Goal: Task Accomplishment & Management: Manage account settings

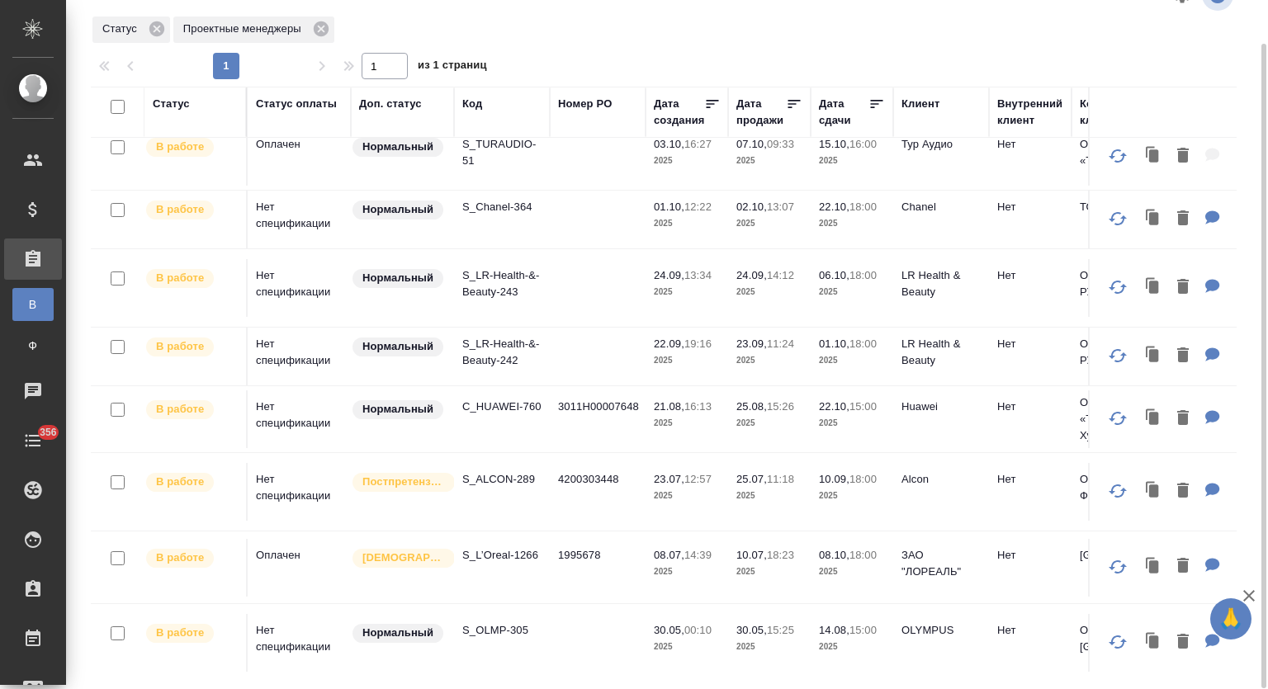
scroll to position [362, 0]
click at [521, 397] on p "C_HUAWEI-760" at bounding box center [501, 405] width 79 height 17
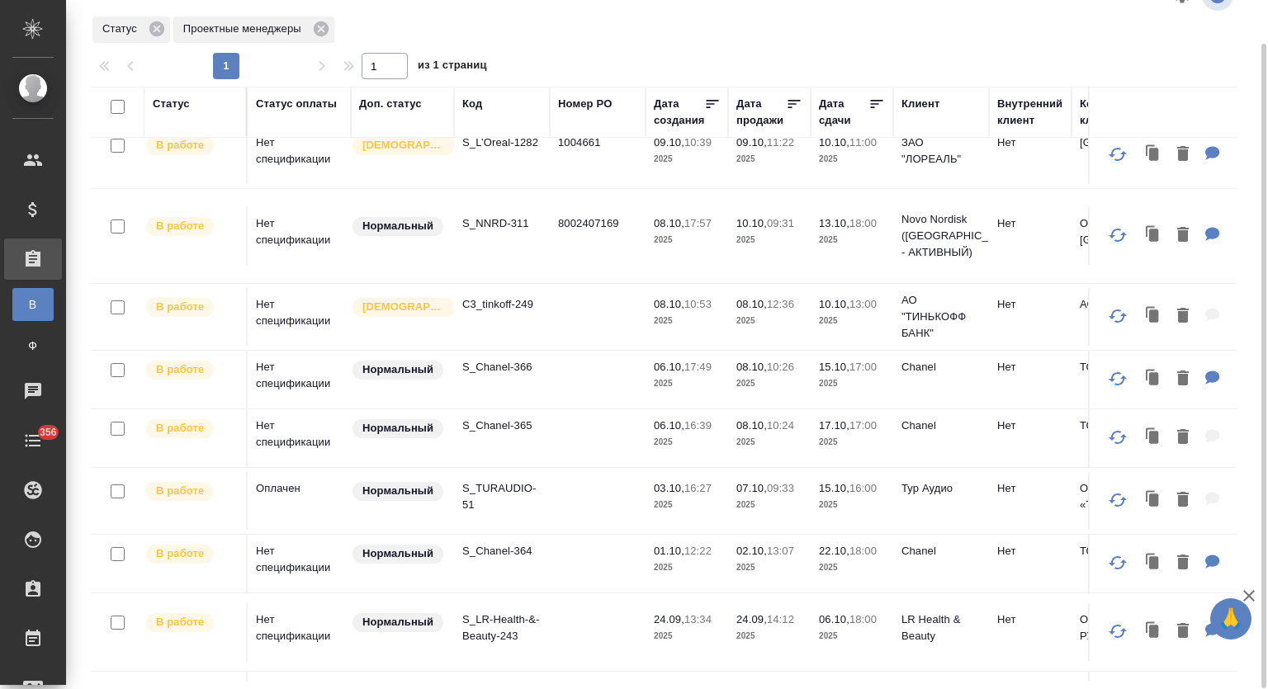
scroll to position [0, 0]
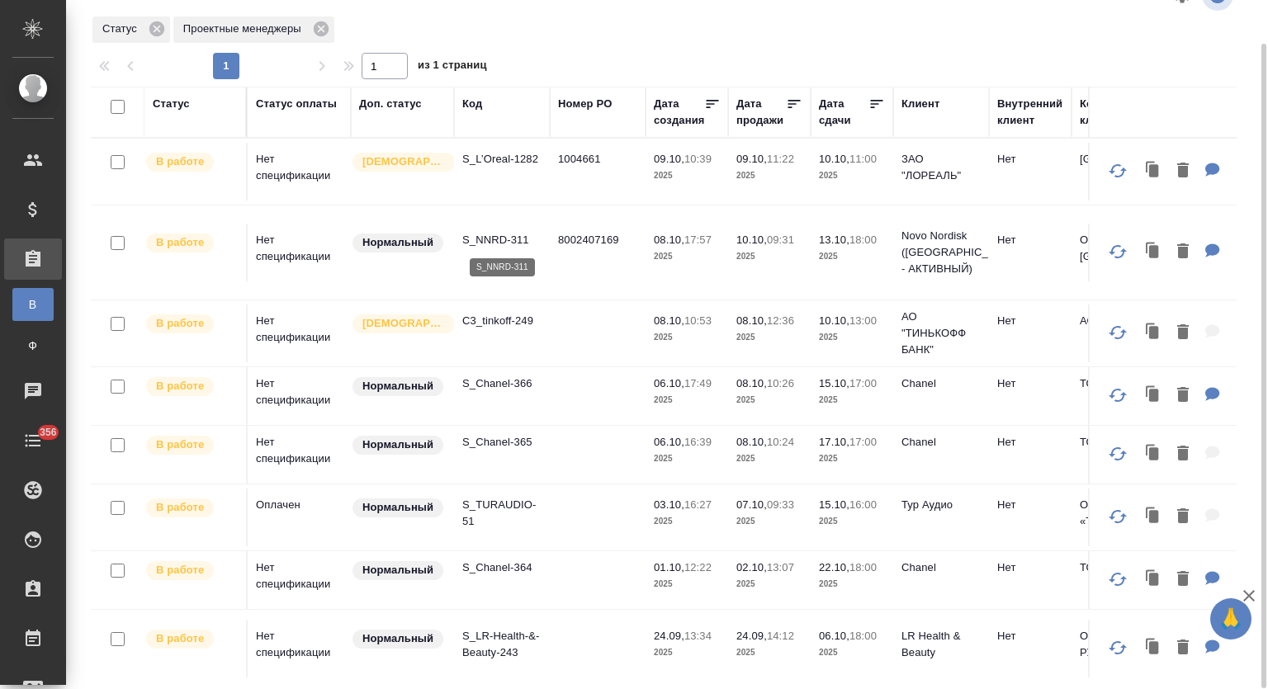
click at [504, 237] on p "S_NNRD-311" at bounding box center [501, 240] width 79 height 17
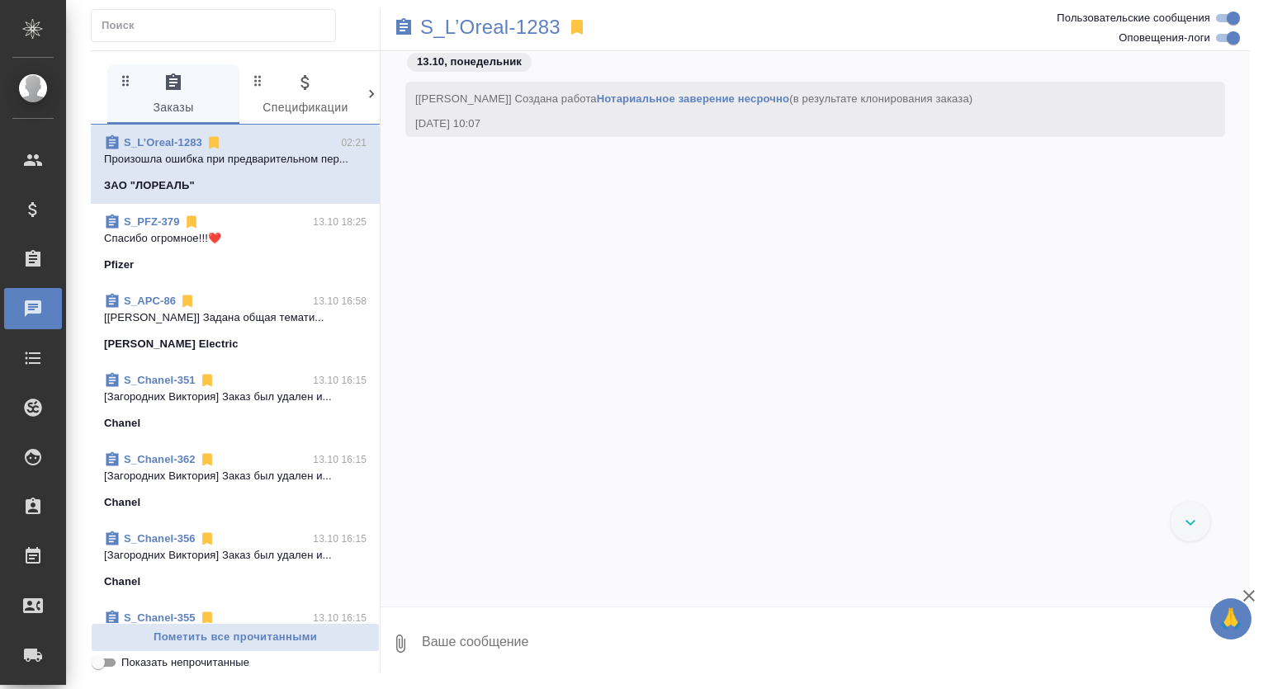
scroll to position [2142, 0]
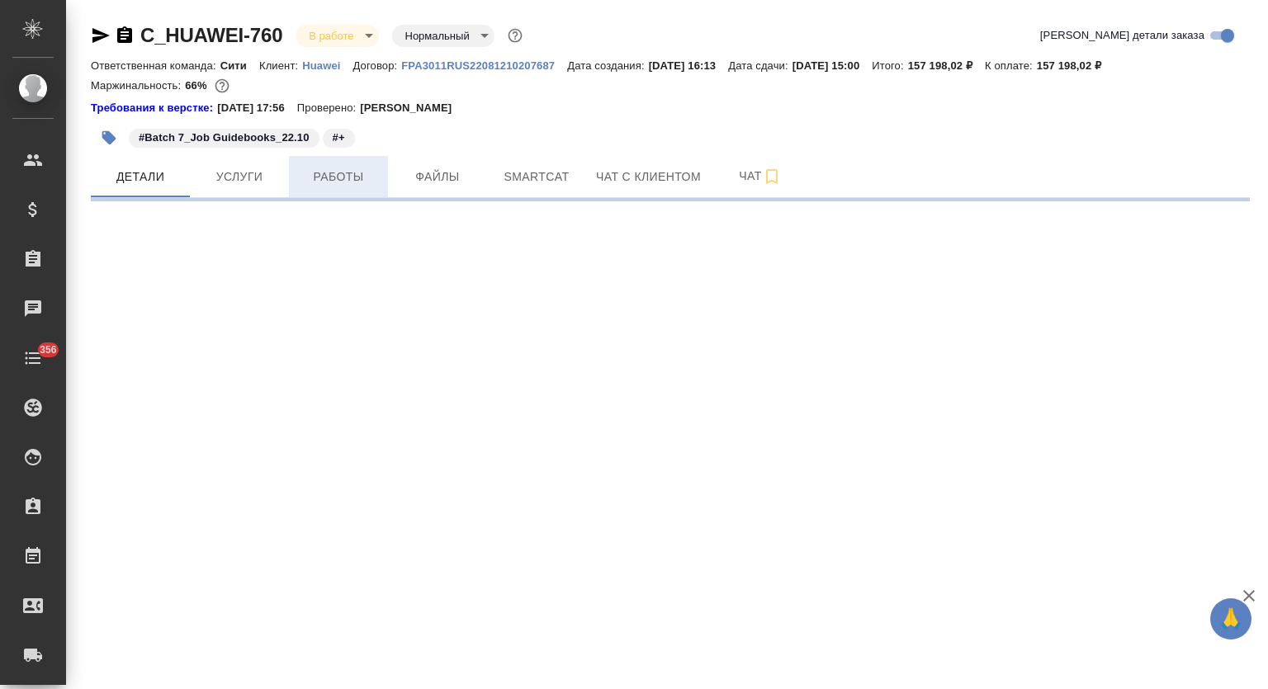
select select "RU"
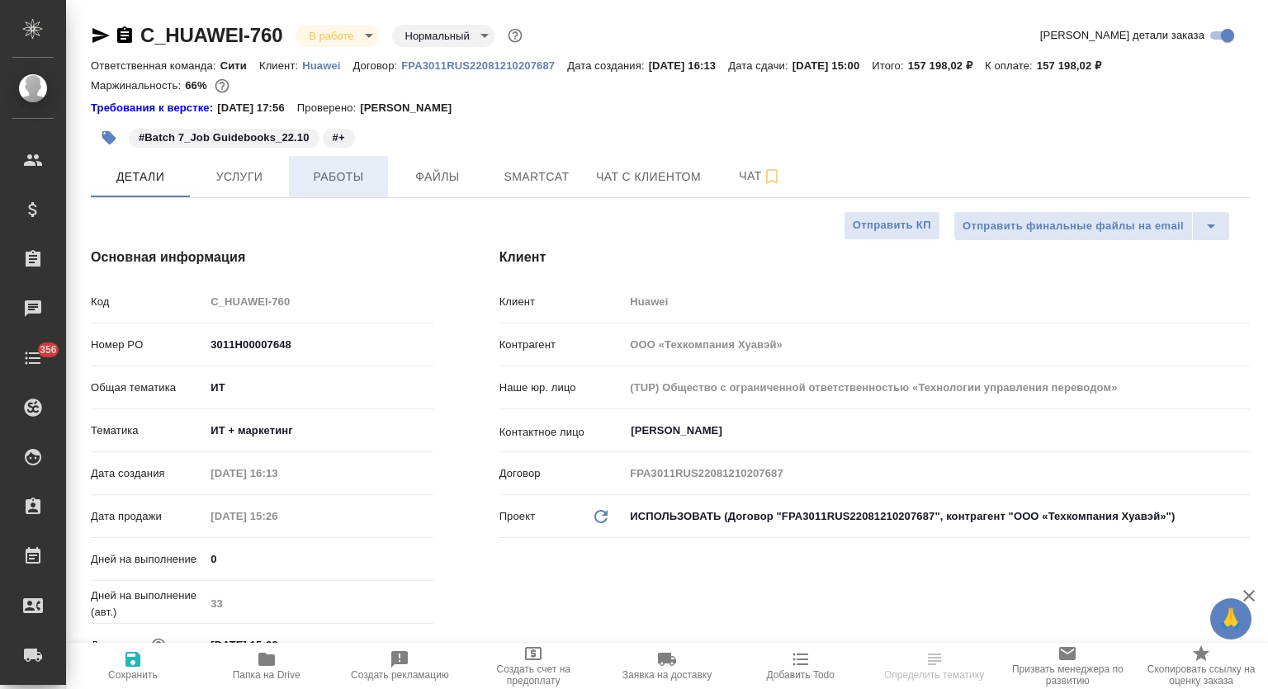
type textarea "x"
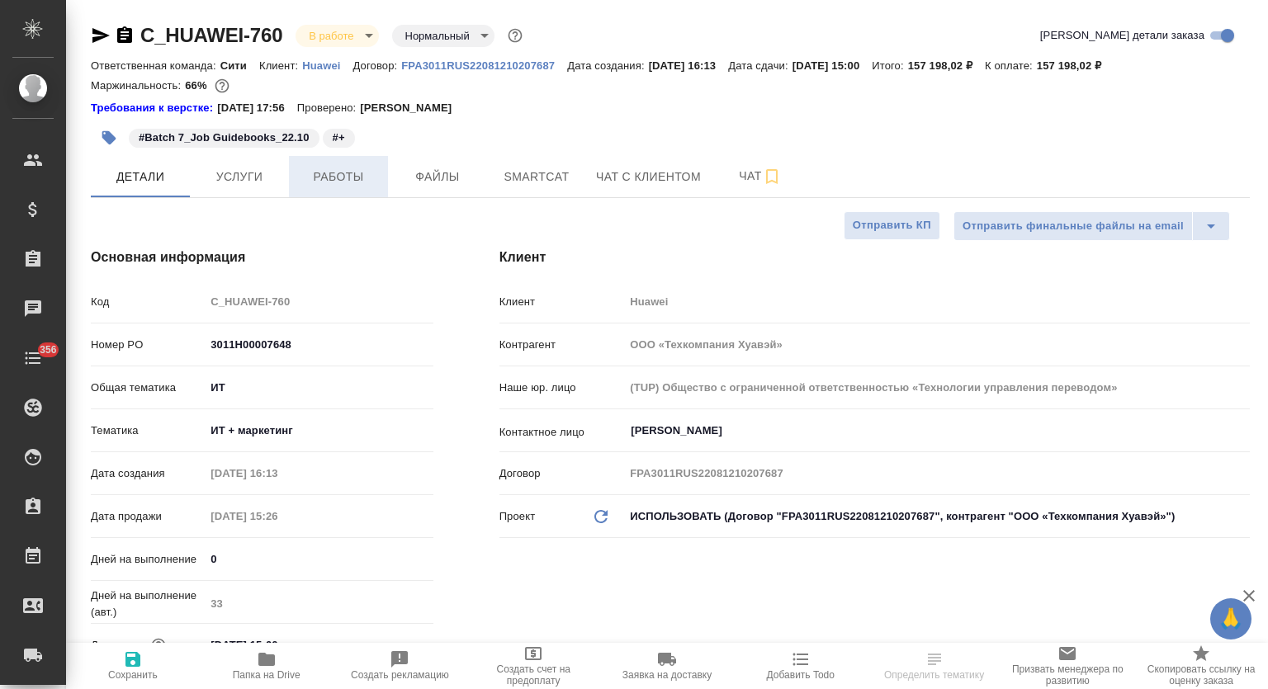
type textarea "x"
click at [343, 180] on span "Работы" at bounding box center [338, 177] width 79 height 21
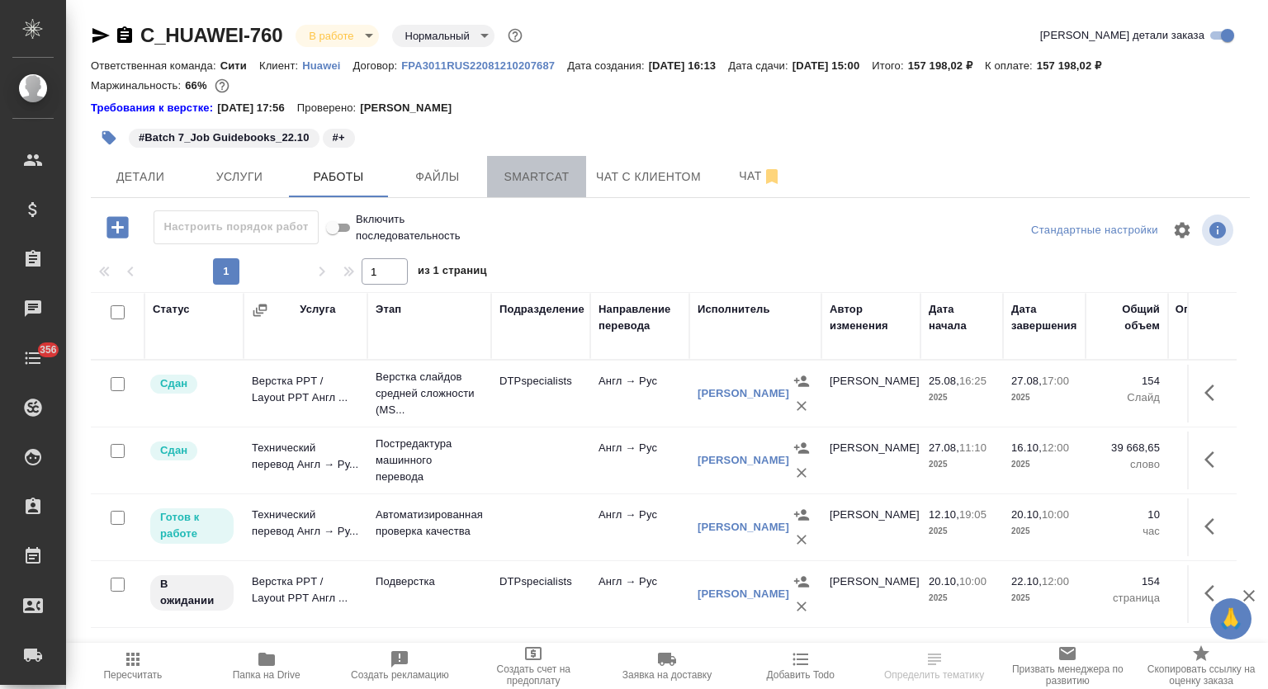
click at [539, 164] on button "Smartcat" at bounding box center [536, 176] width 99 height 41
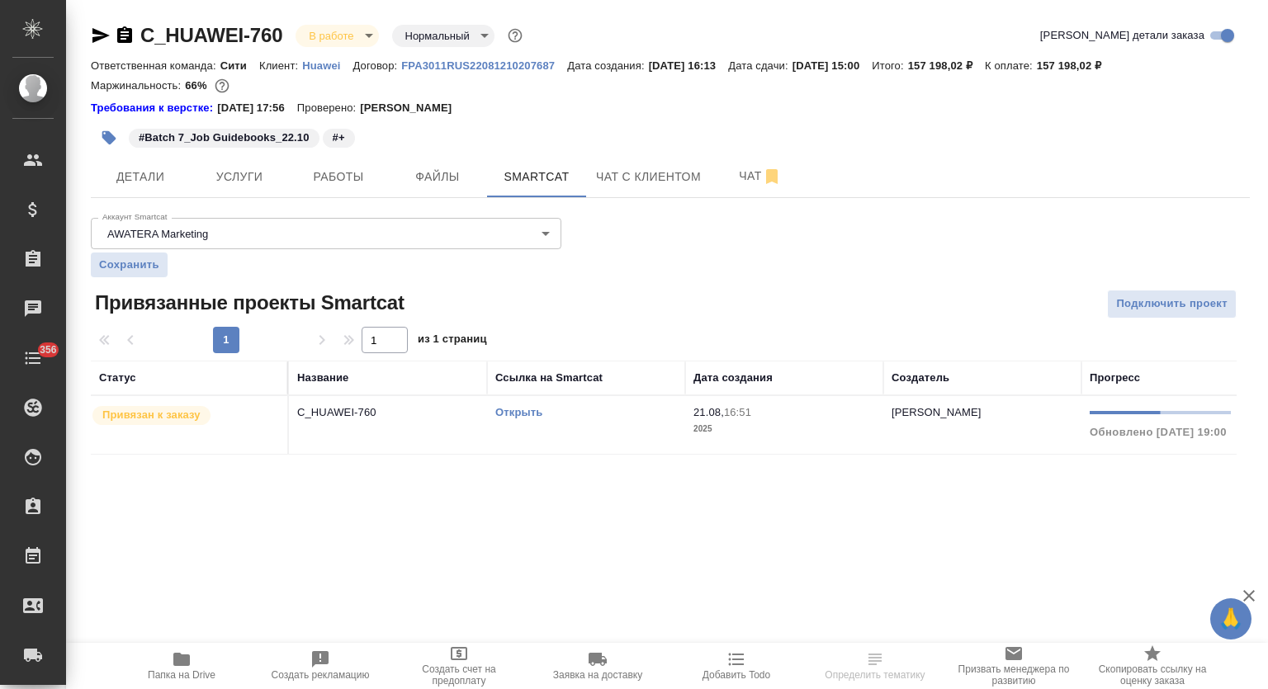
click at [516, 409] on link "Открыть" at bounding box center [518, 412] width 47 height 12
click at [346, 182] on span "Работы" at bounding box center [338, 177] width 79 height 21
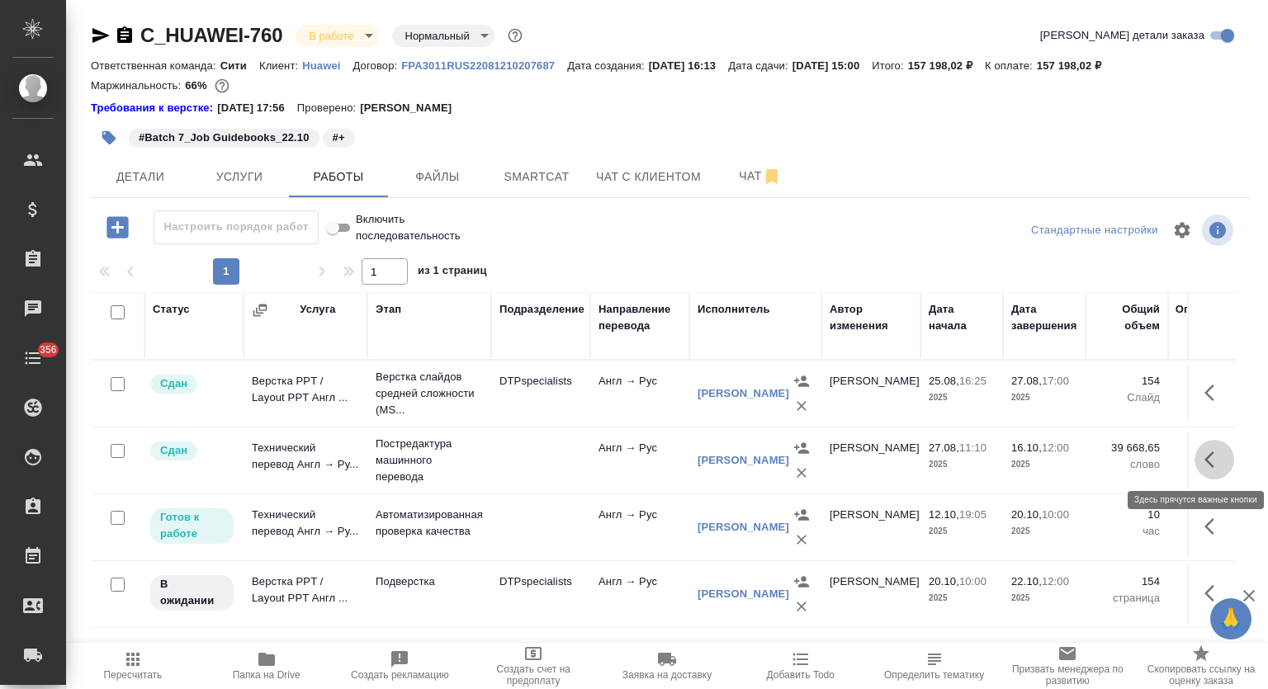
click at [1215, 465] on icon "button" at bounding box center [1215, 460] width 20 height 20
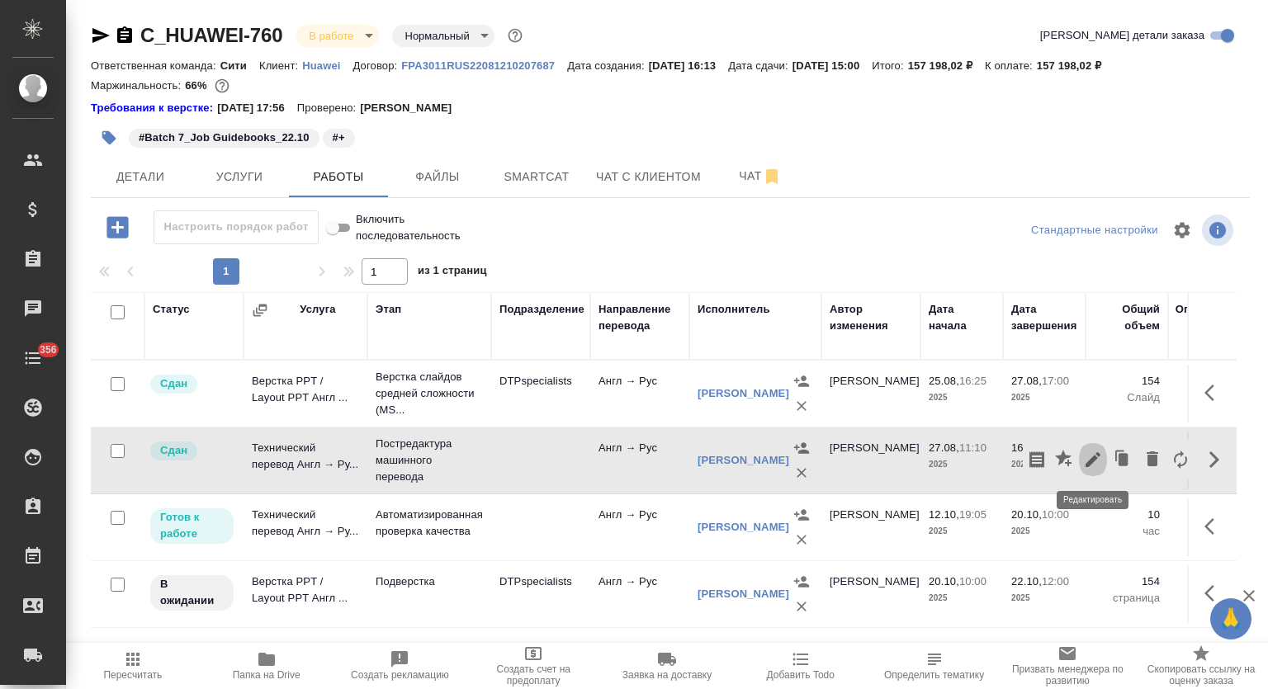
click at [1090, 458] on icon "button" at bounding box center [1093, 460] width 20 height 20
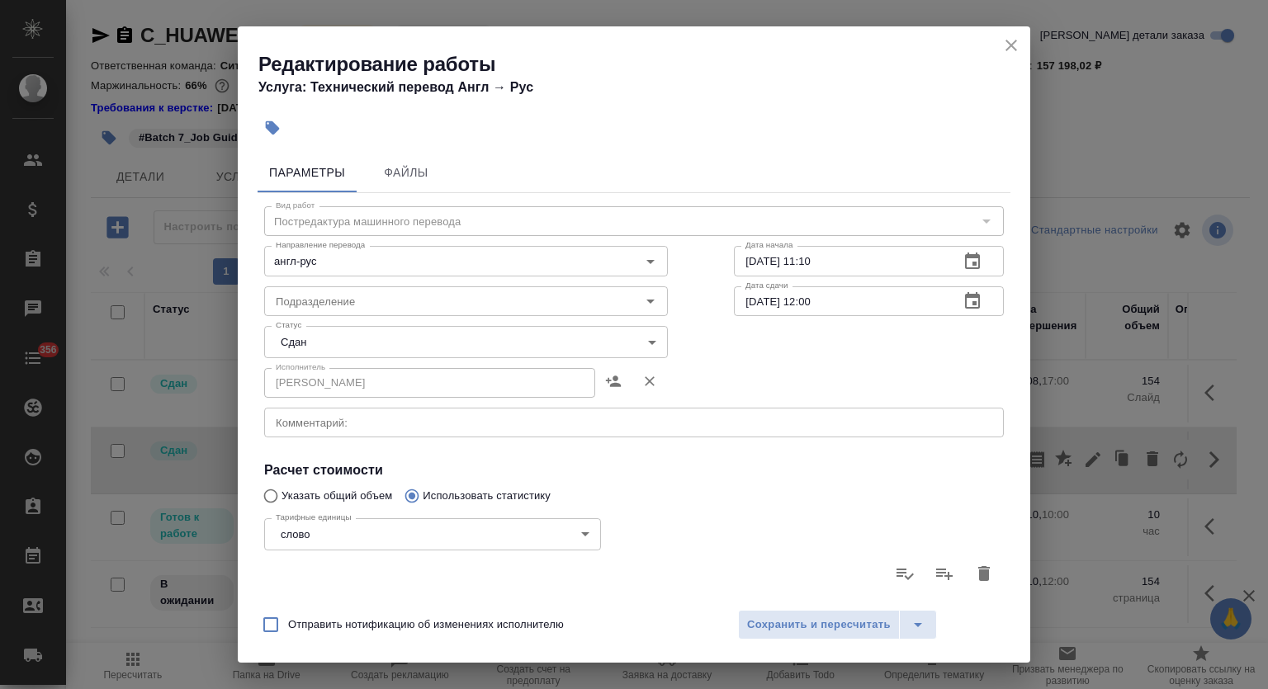
click at [974, 569] on icon "button" at bounding box center [984, 574] width 20 height 20
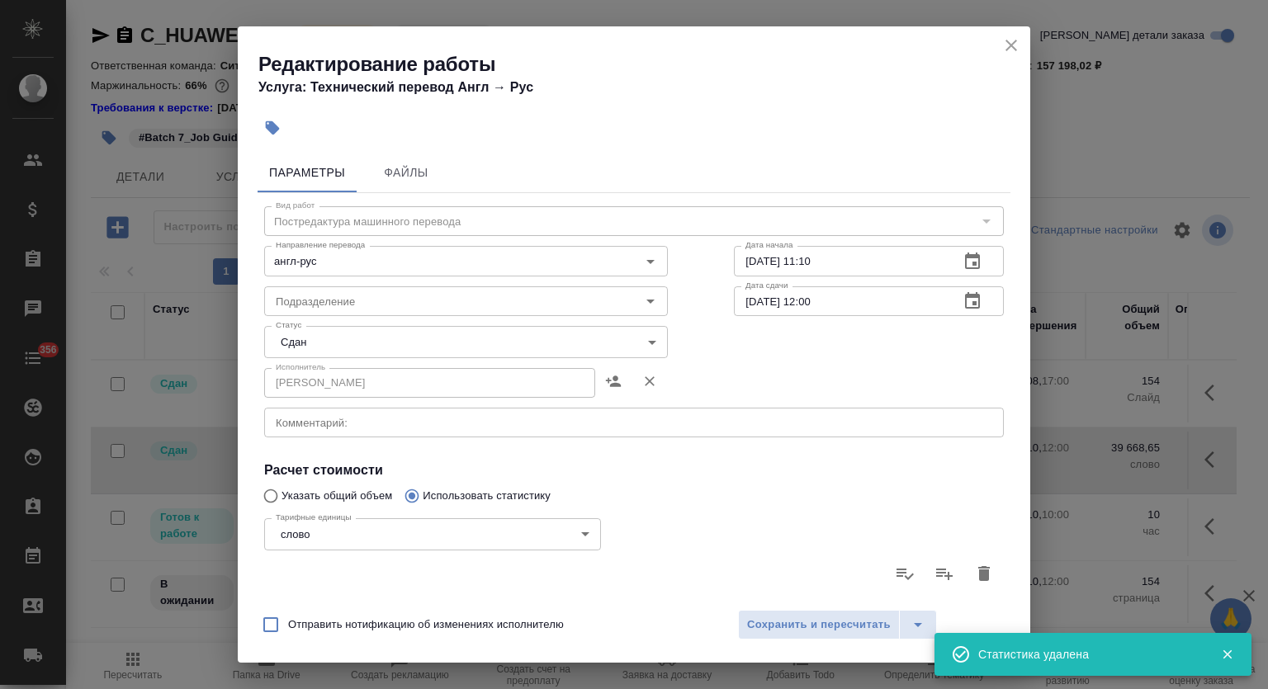
type input "0"
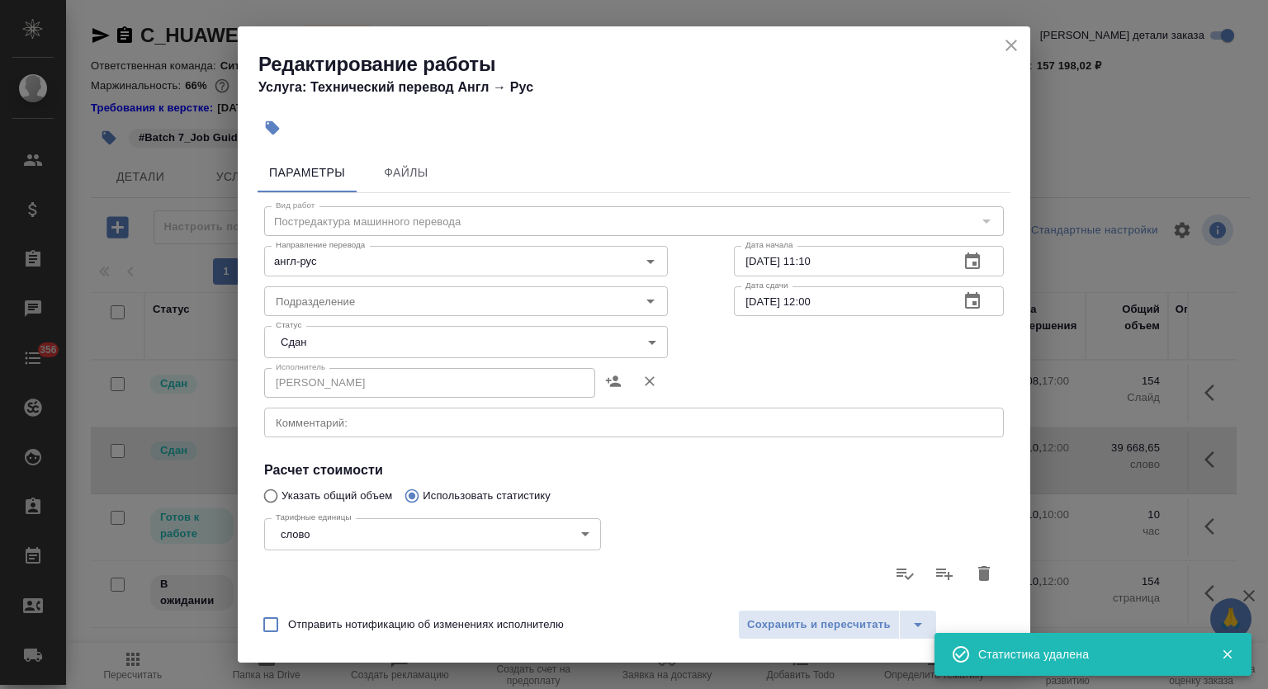
type input "0"
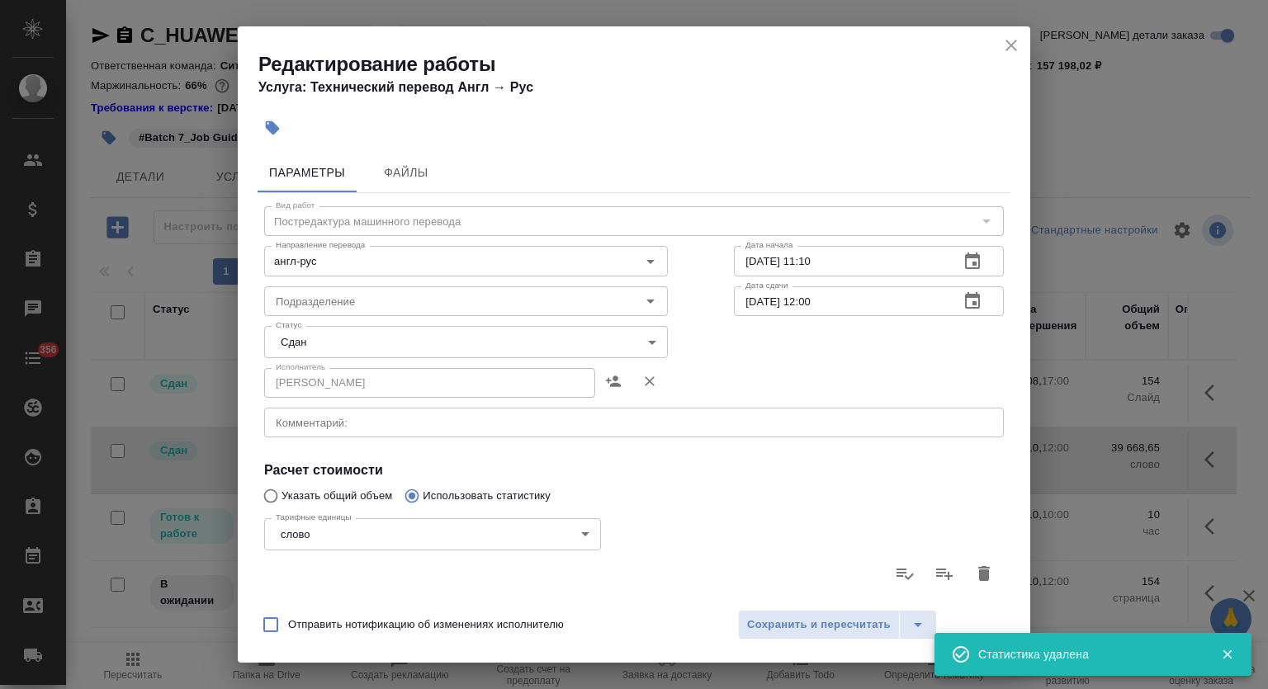
type input "0"
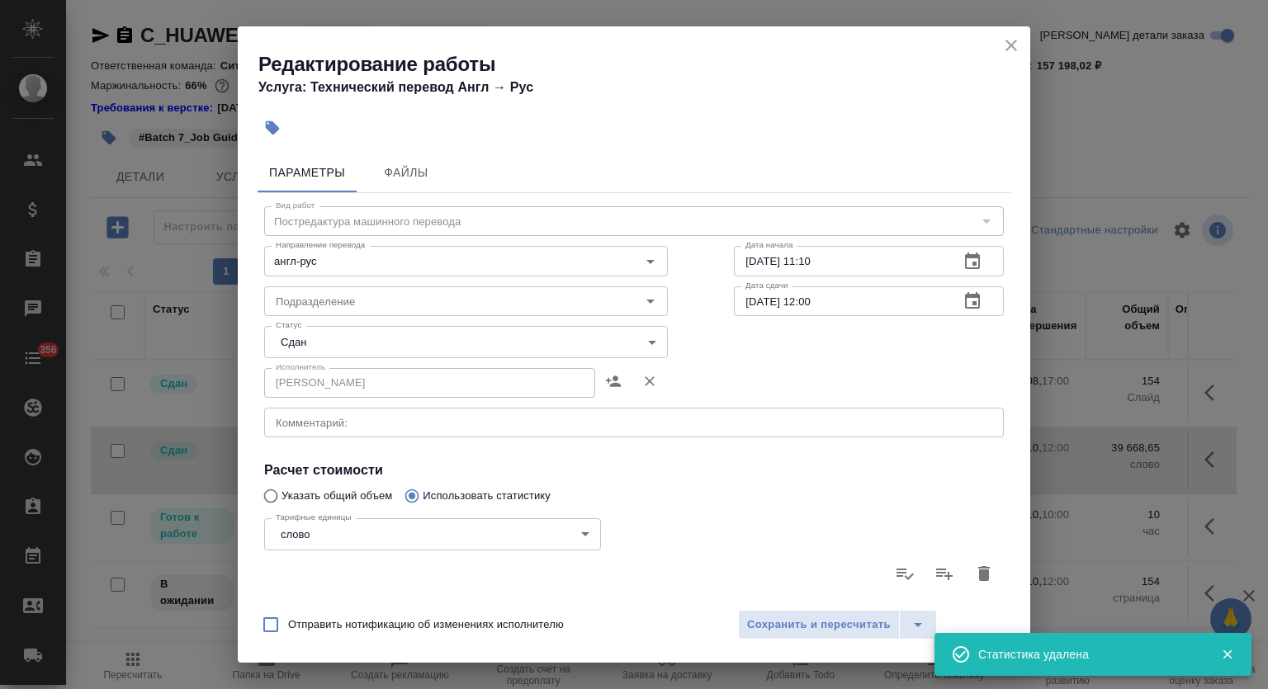
type input "0"
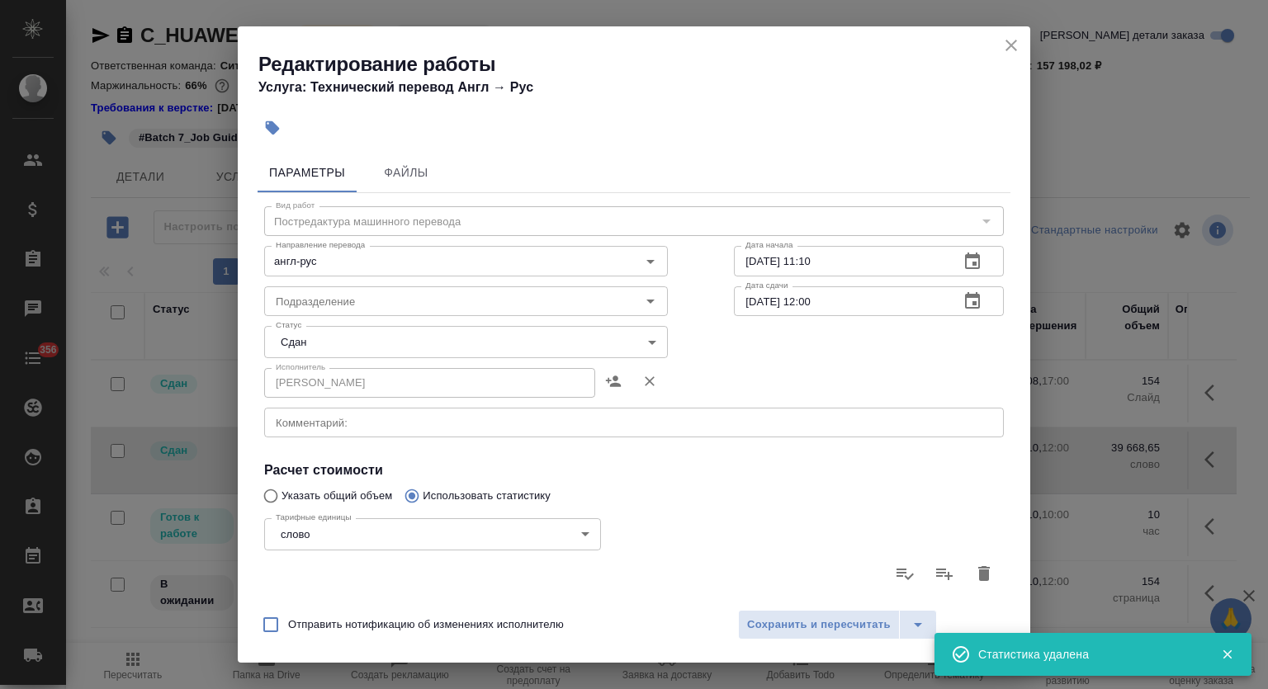
type input "0"
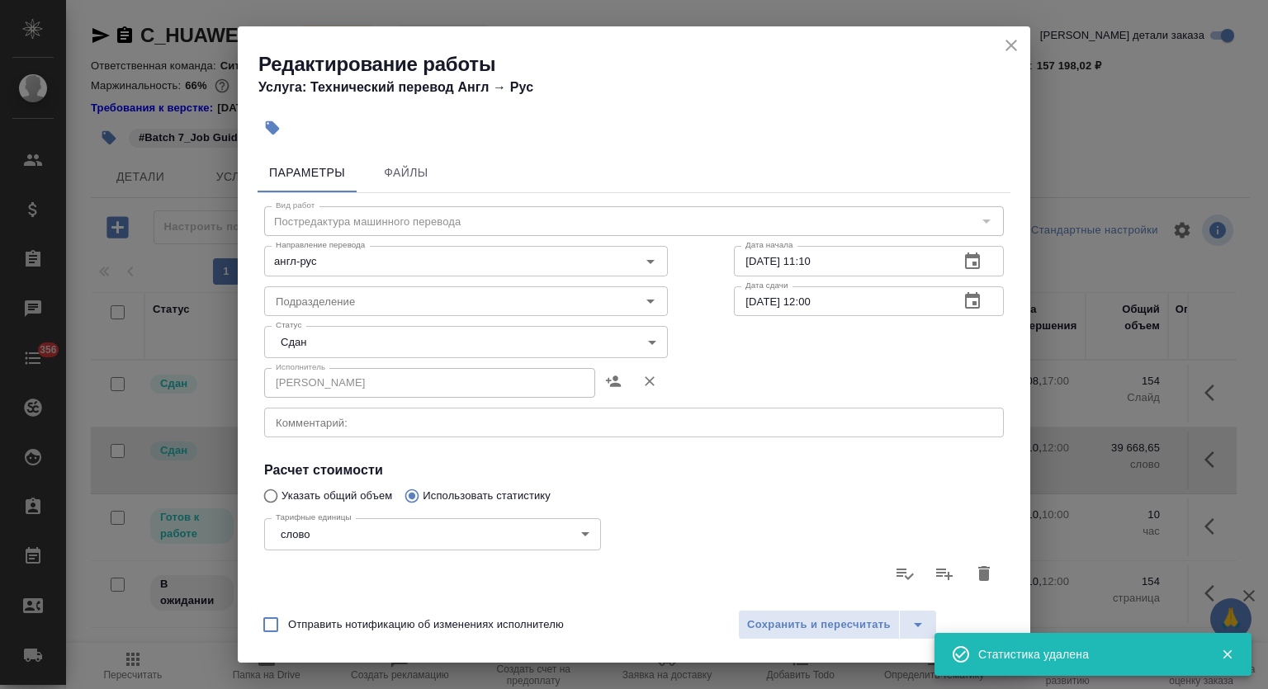
type input "0"
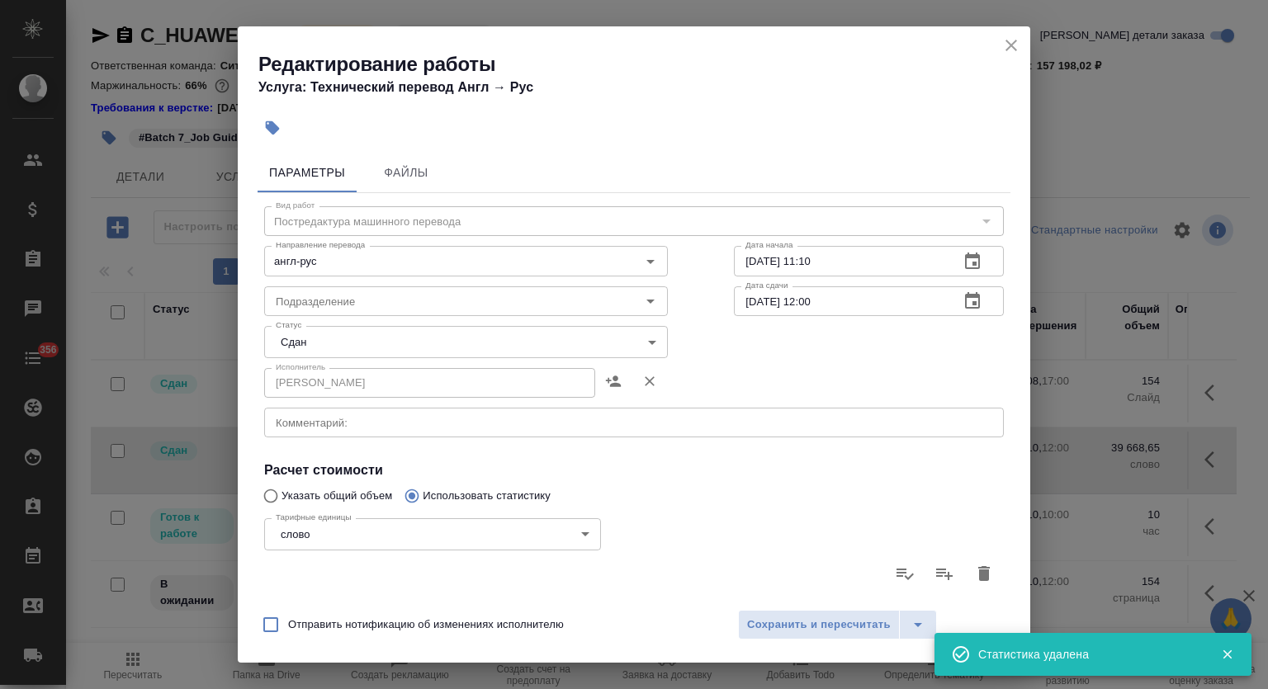
type input "0"
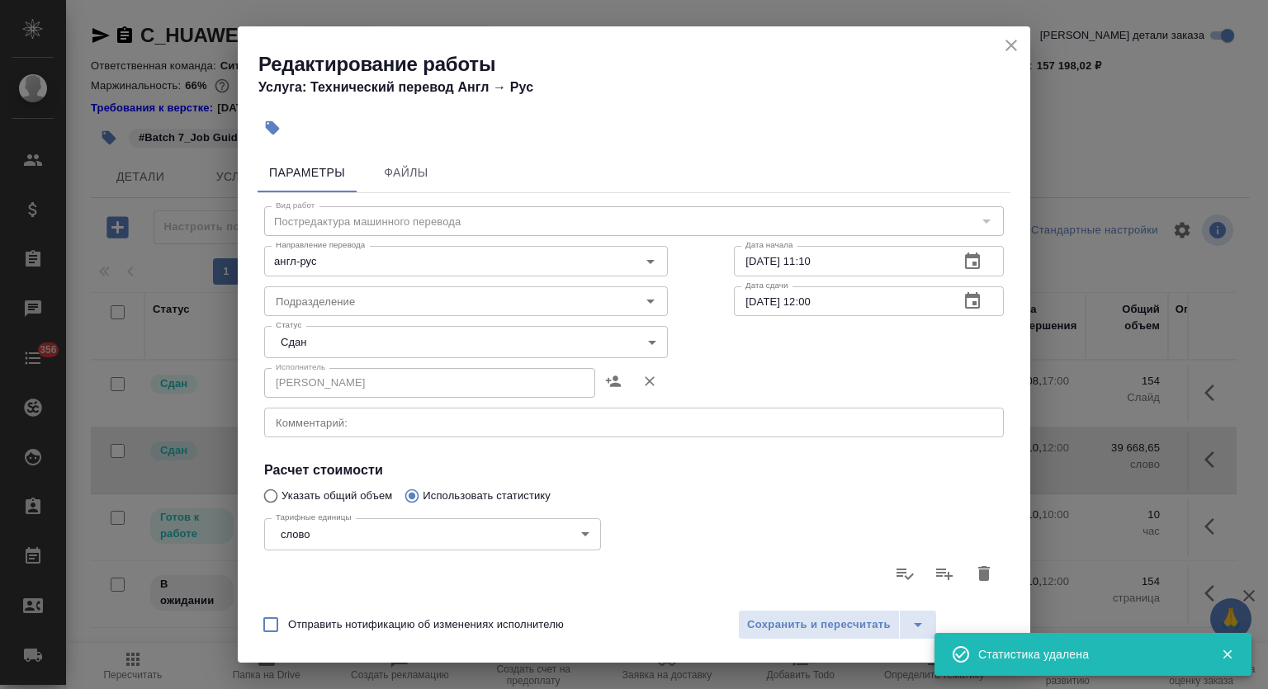
type input "0"
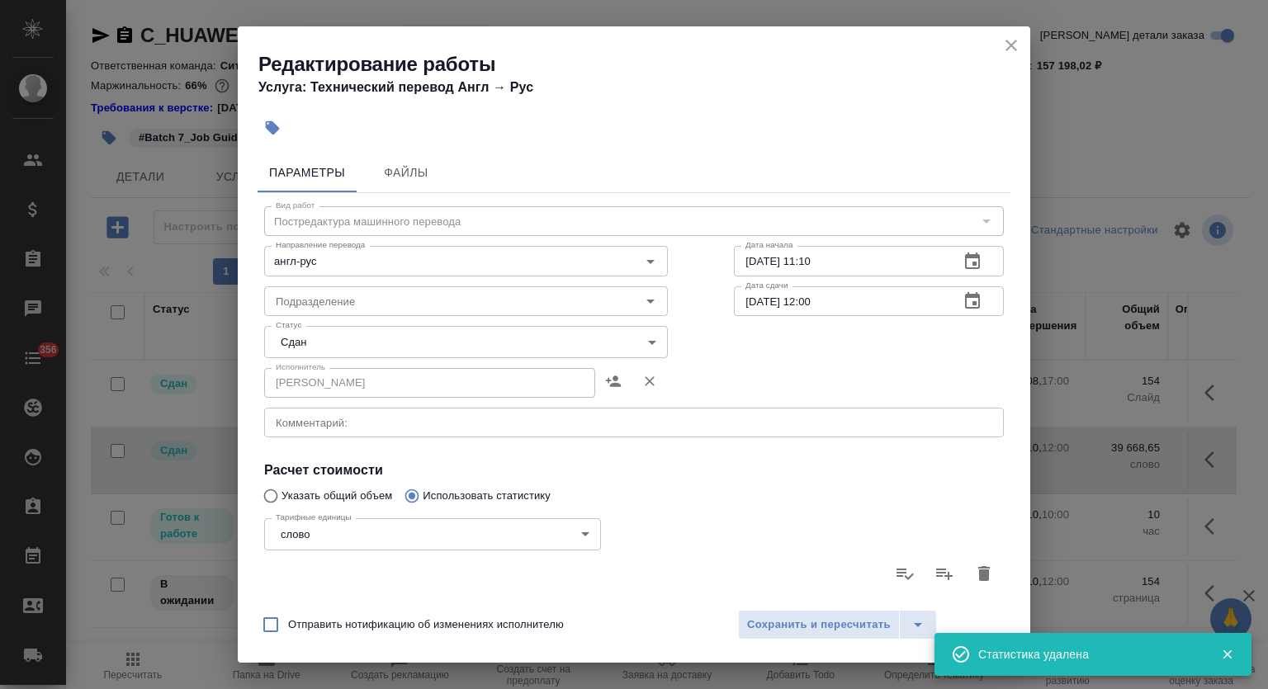
type input "0"
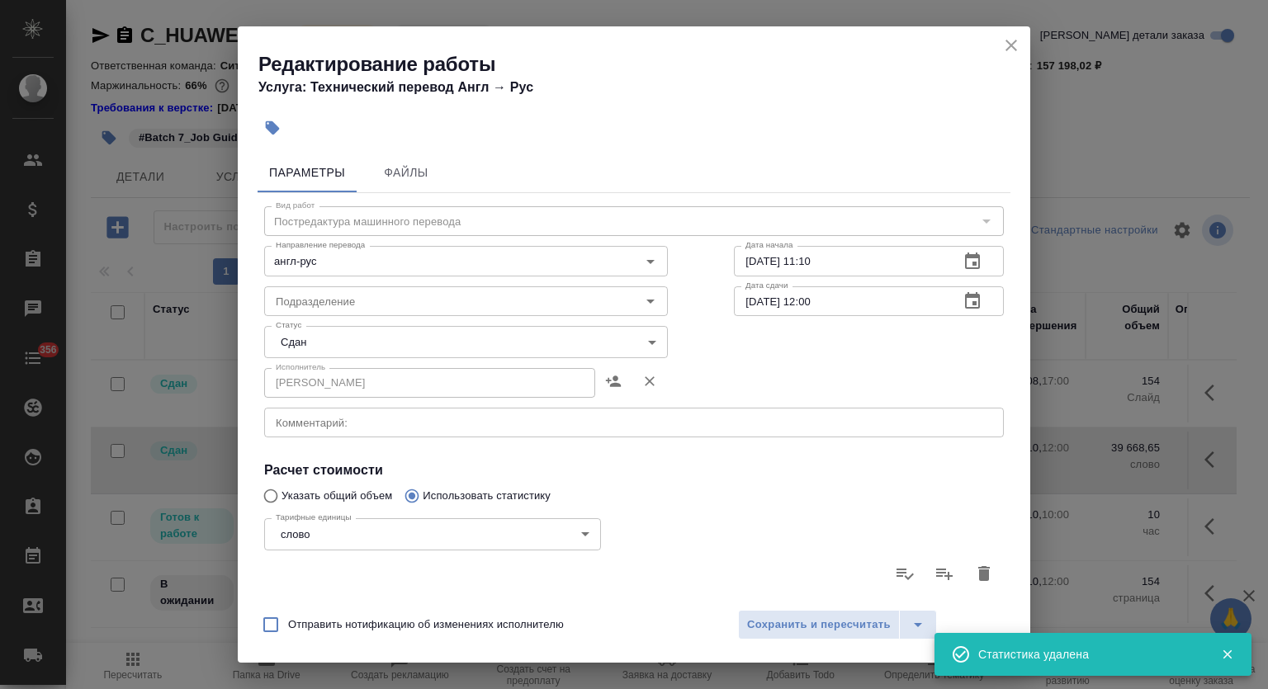
type input "0"
click at [1011, 45] on icon "close" at bounding box center [1012, 46] width 12 height 12
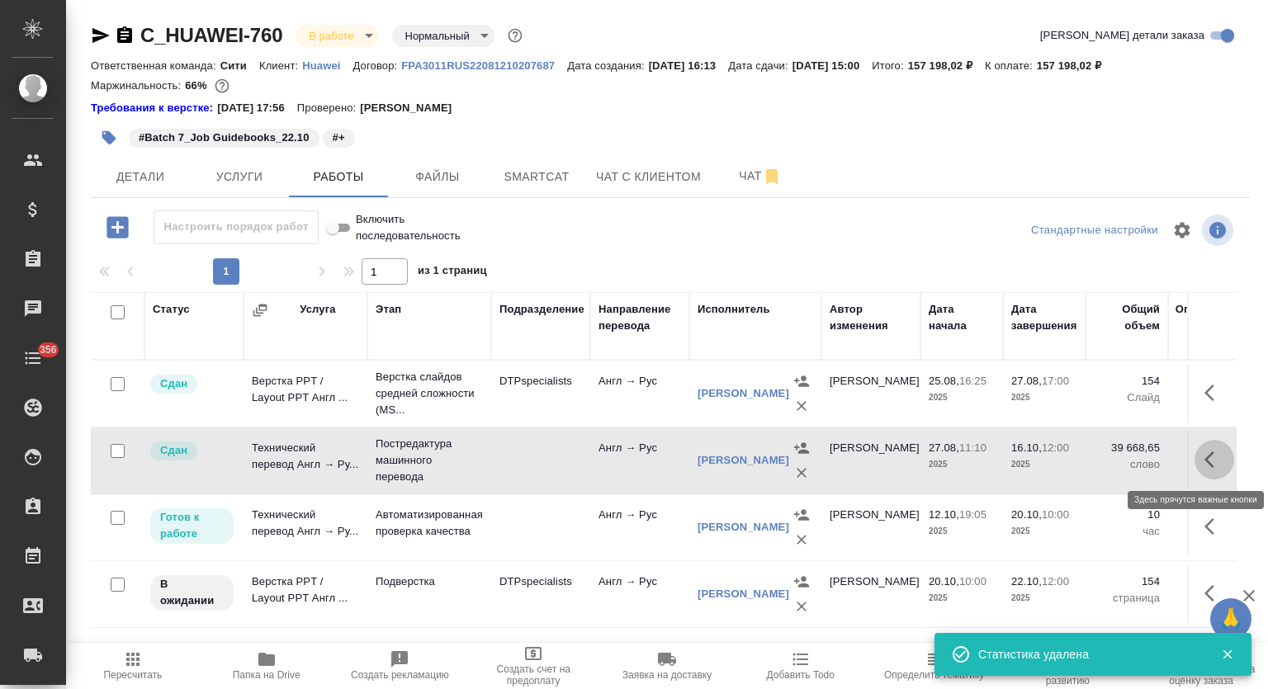
click at [1211, 462] on icon "button" at bounding box center [1215, 460] width 20 height 20
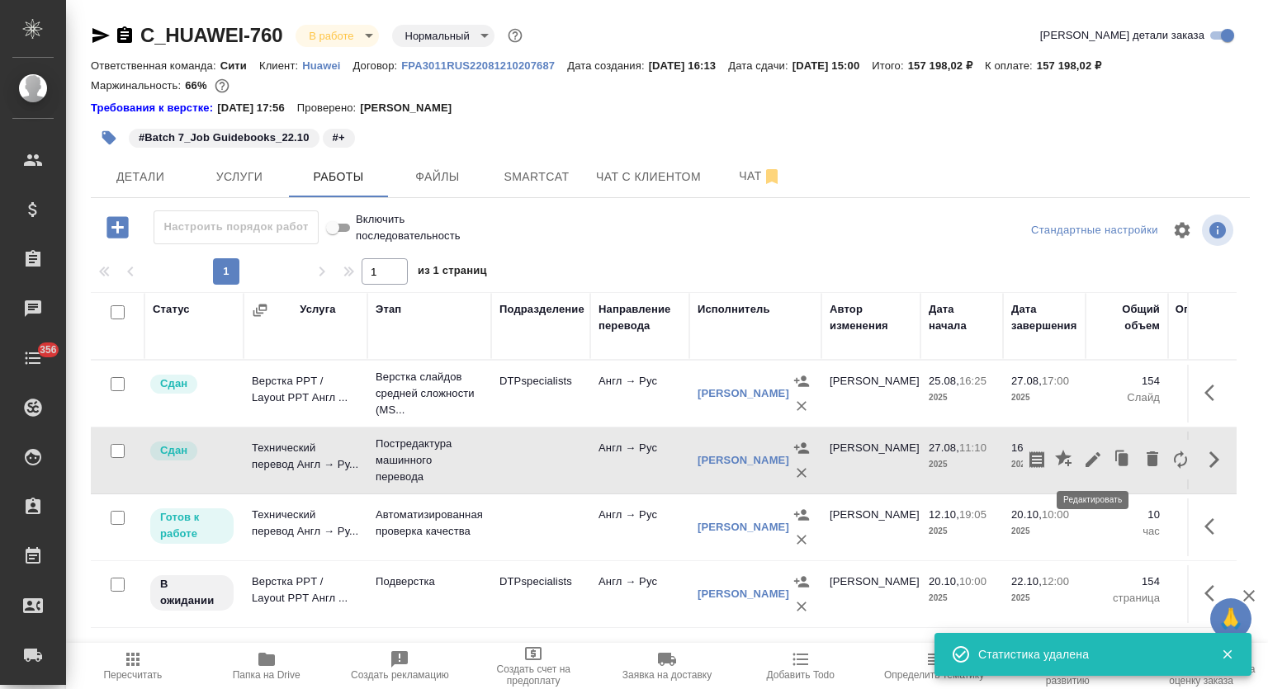
click at [1092, 455] on icon "button" at bounding box center [1093, 460] width 20 height 20
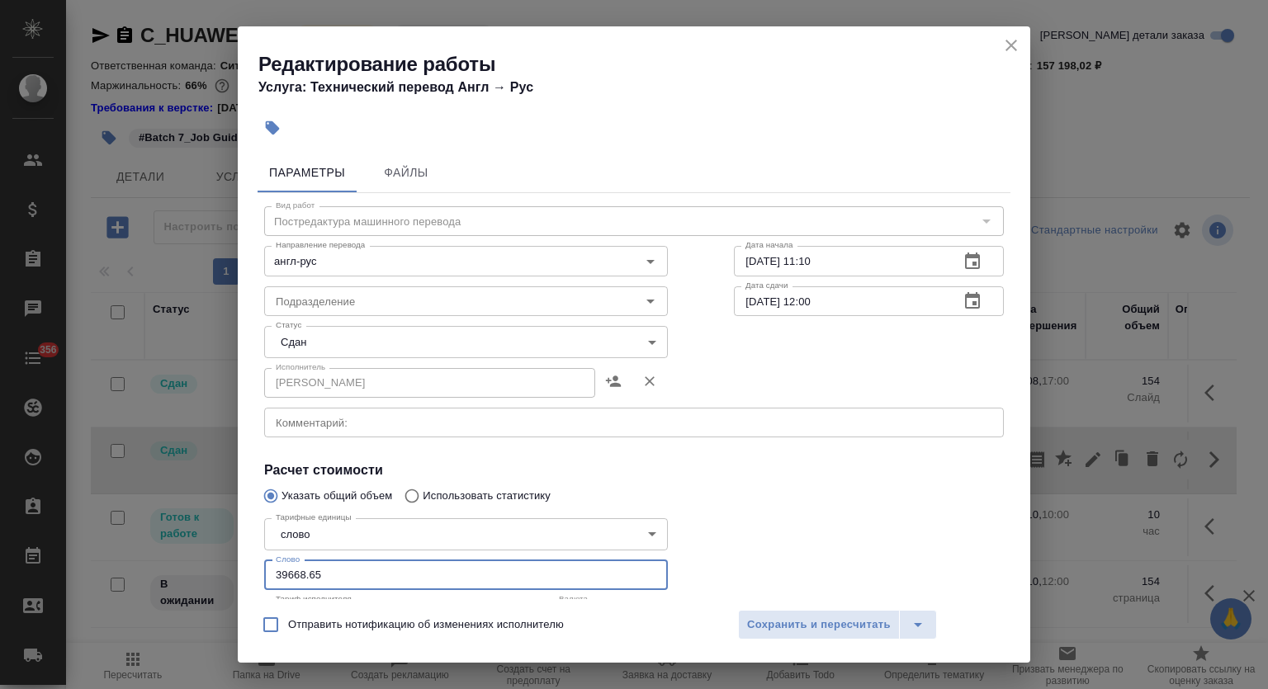
drag, startPoint x: 347, startPoint y: 574, endPoint x: 206, endPoint y: 580, distance: 141.3
click at [206, 580] on div "Редактирование работы Услуга: Технический перевод Англ → Рус Параметры Файлы Ви…" at bounding box center [634, 344] width 1268 height 689
type input "49016"
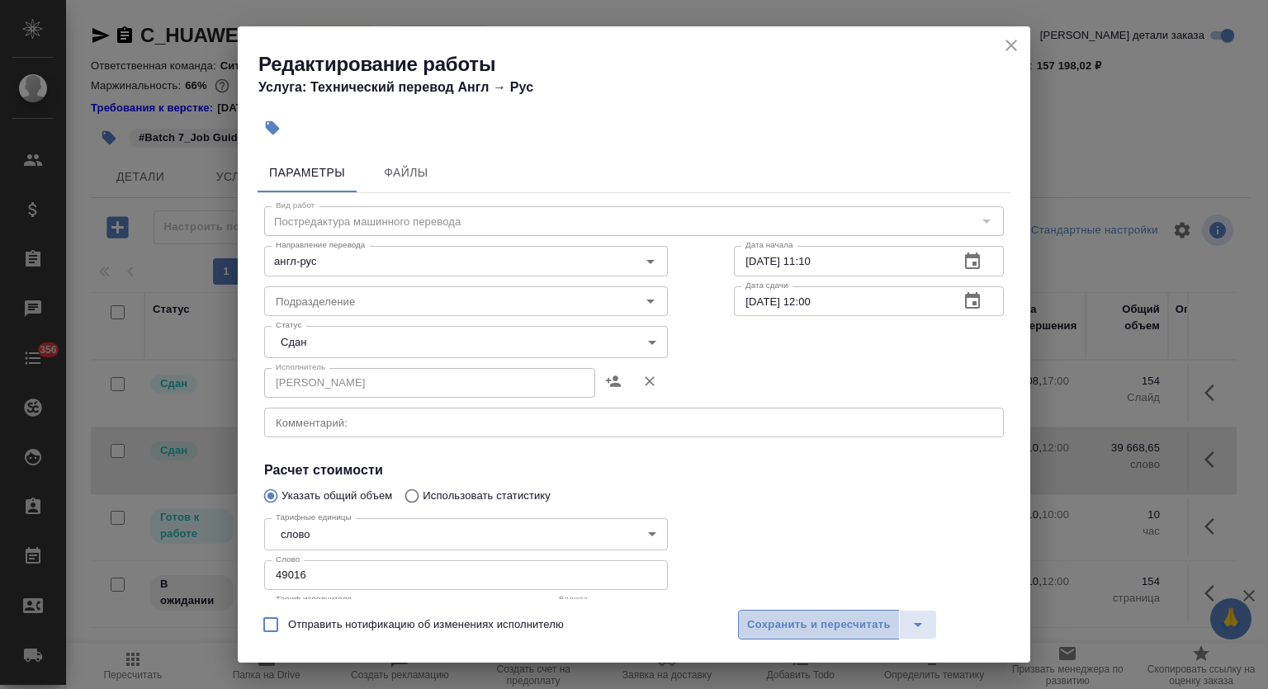
click at [830, 623] on span "Сохранить и пересчитать" at bounding box center [819, 625] width 144 height 19
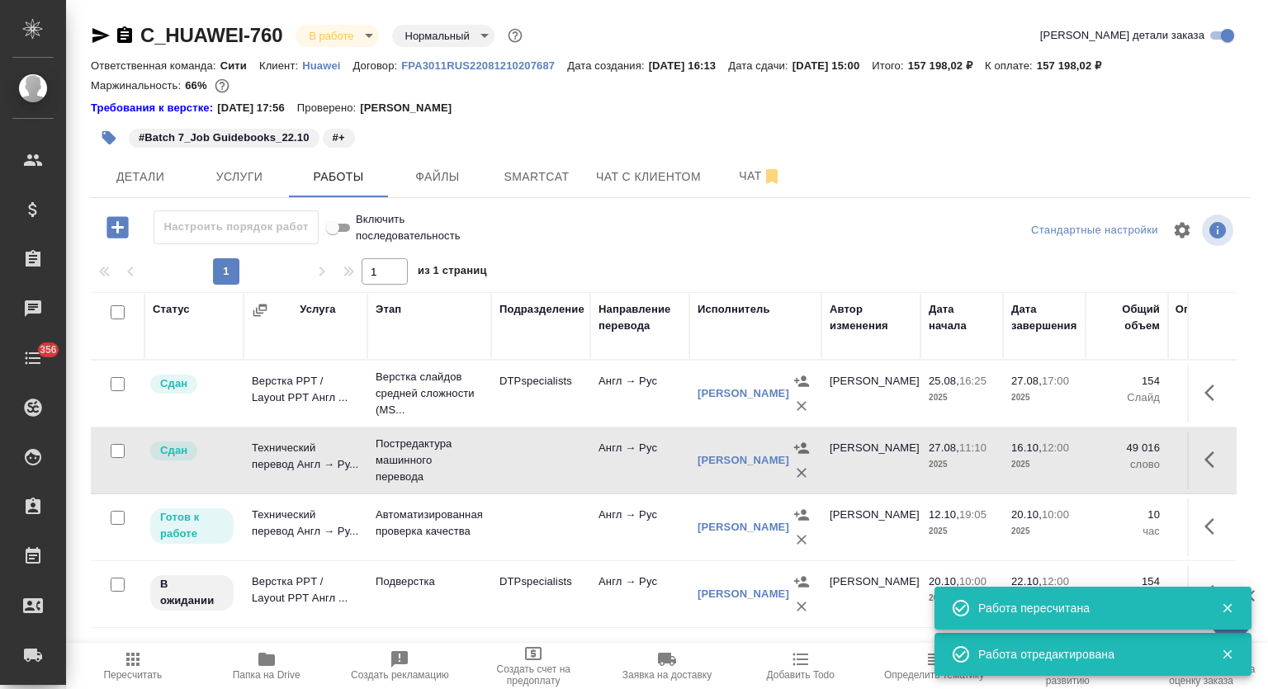
click at [140, 683] on button "Пересчитать" at bounding box center [133, 666] width 134 height 46
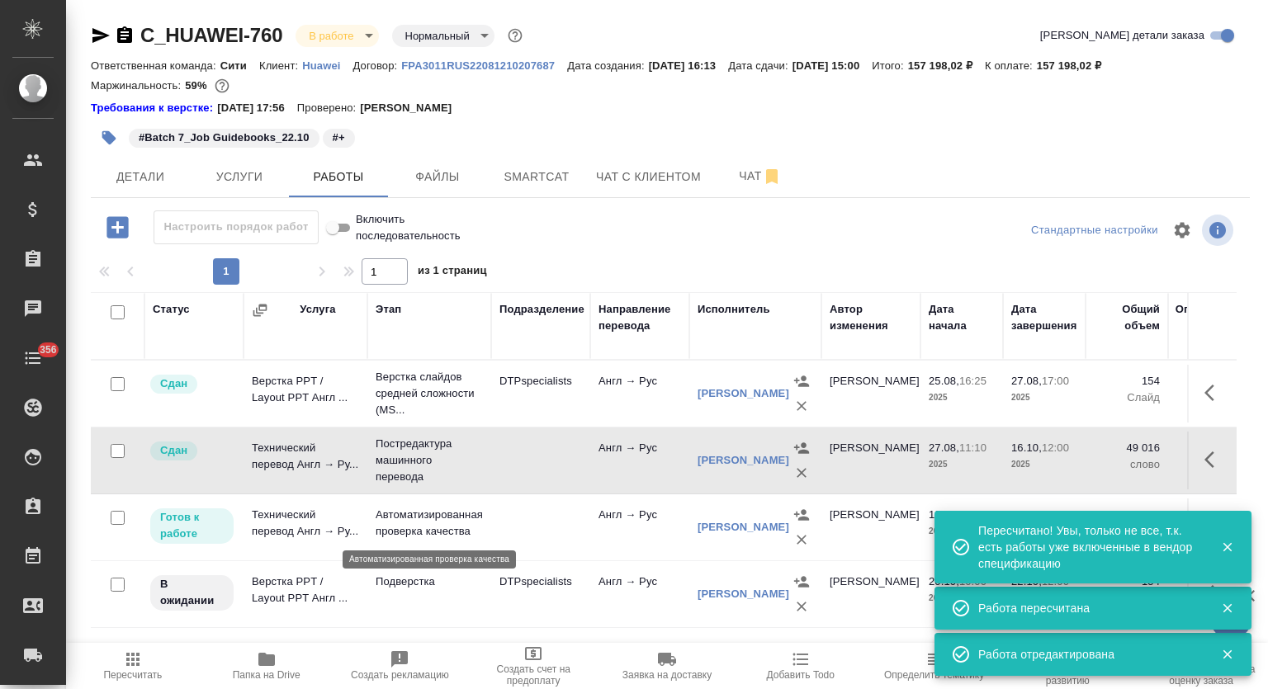
scroll to position [17, 0]
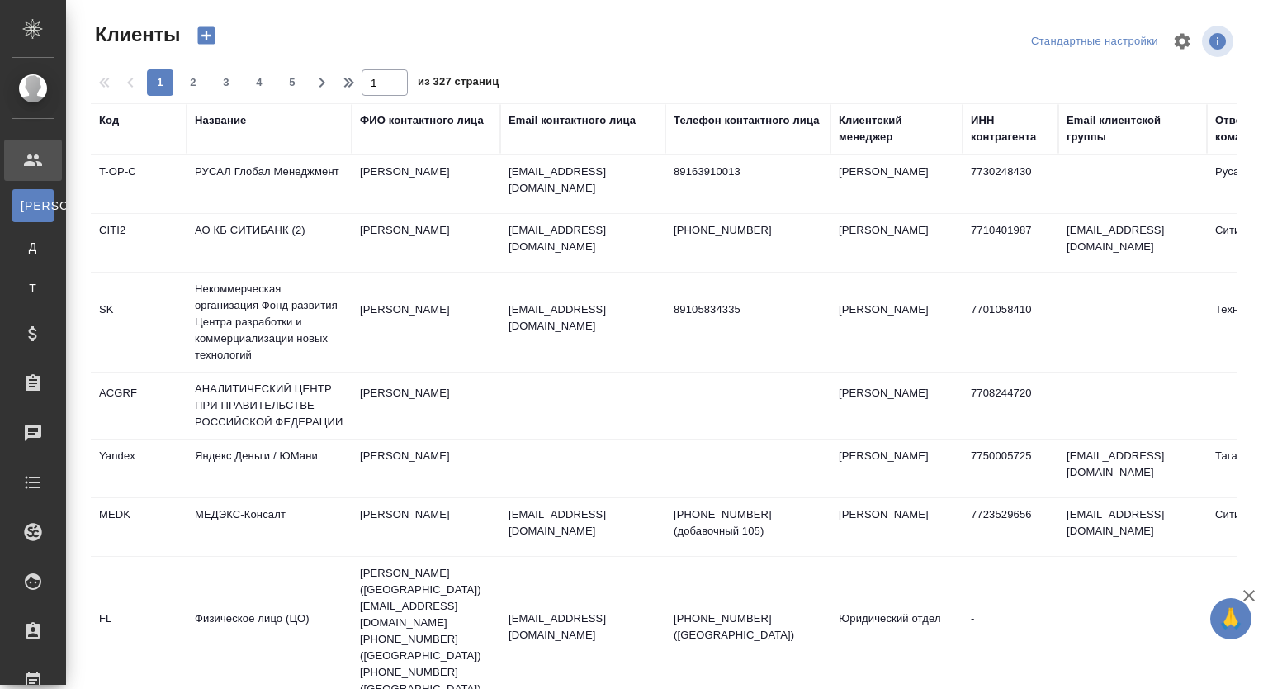
select select "RU"
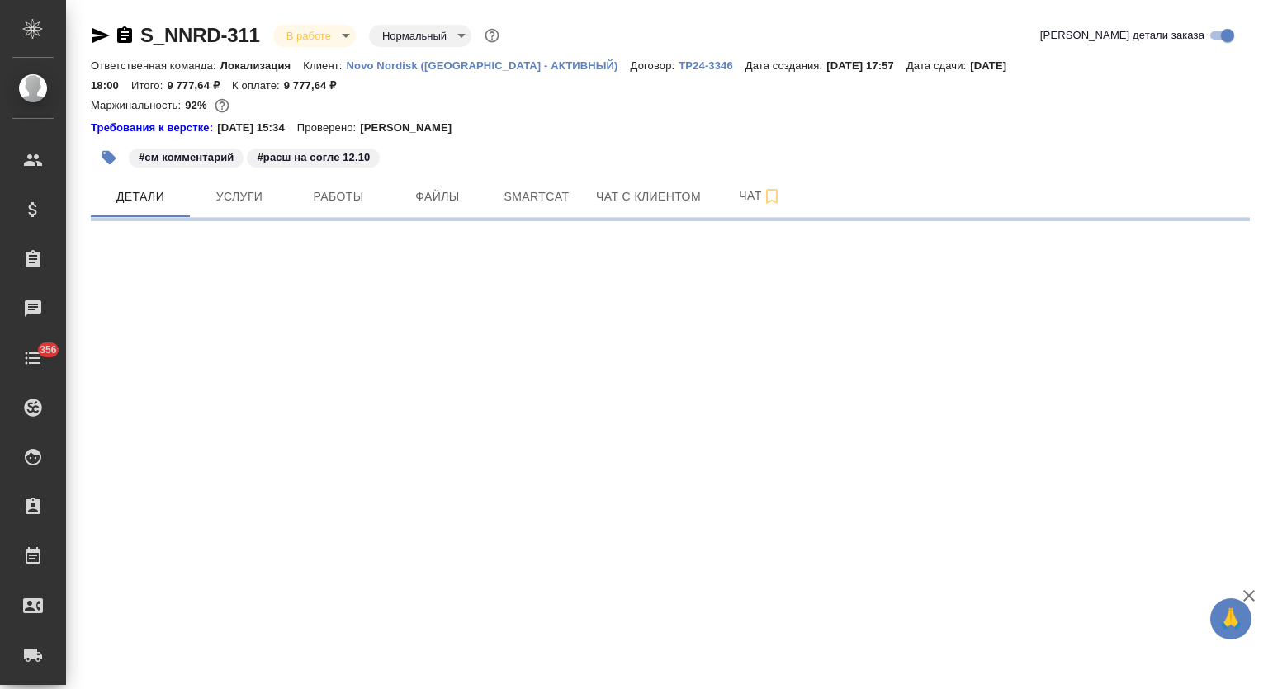
select select "RU"
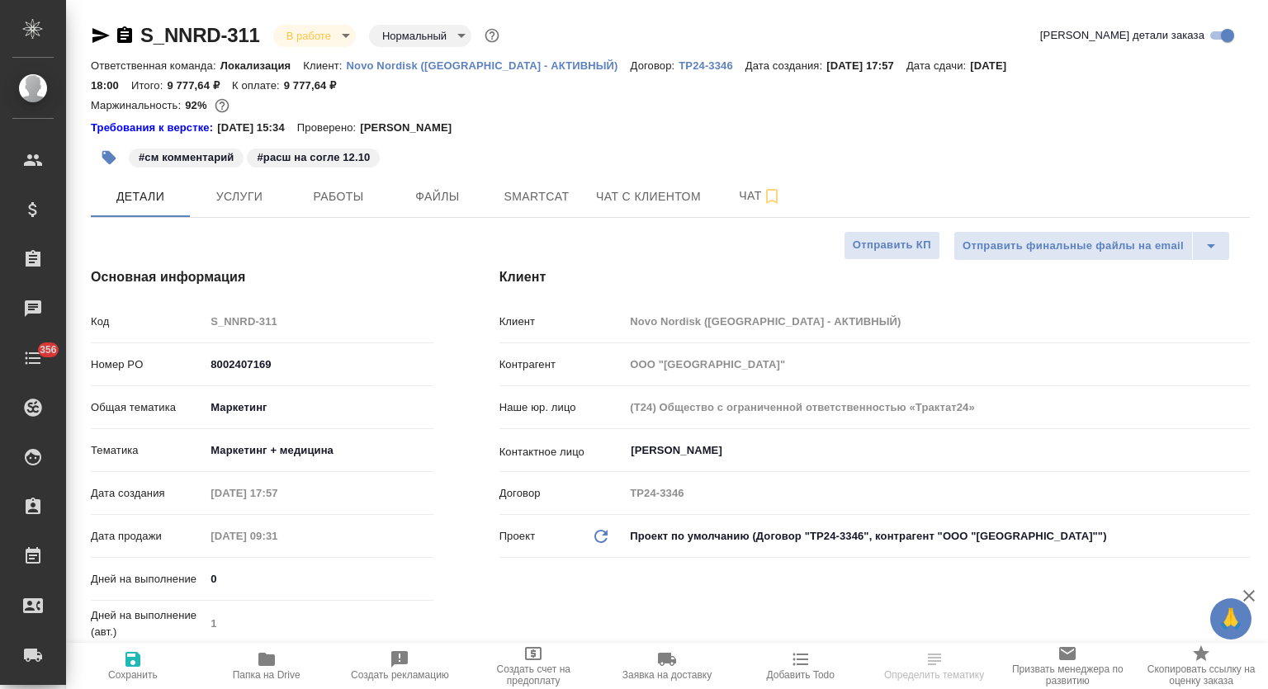
type textarea "x"
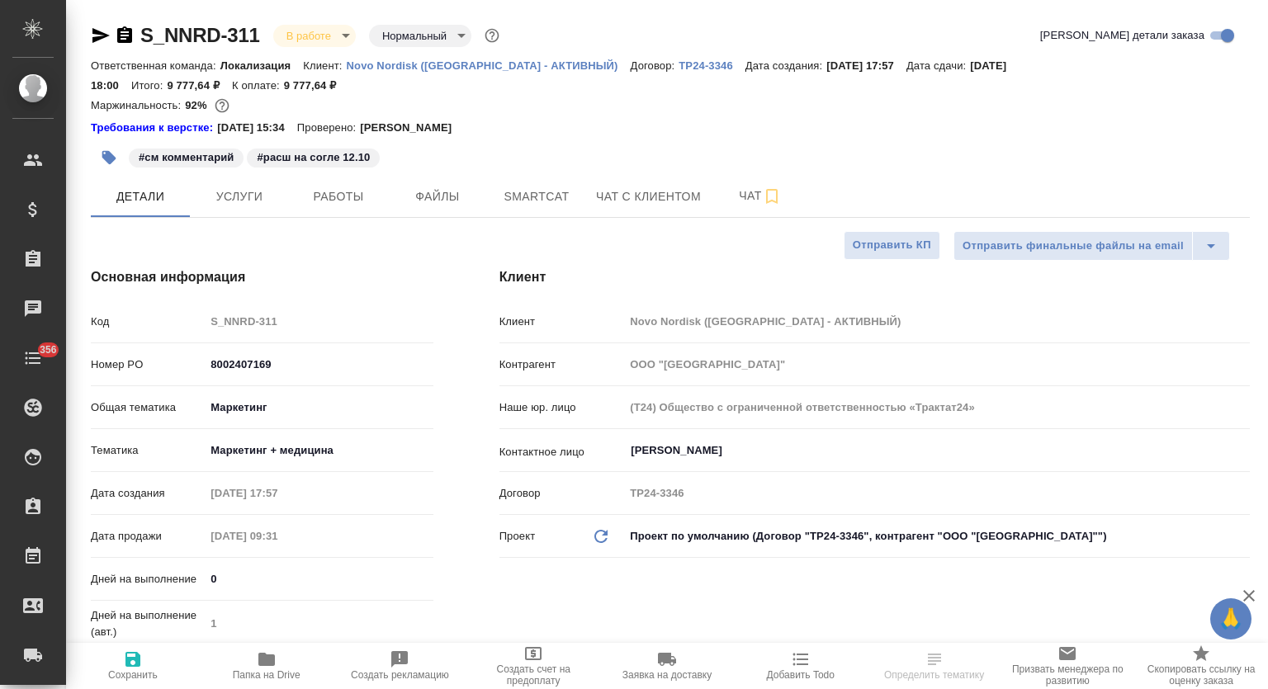
type textarea "x"
click at [362, 187] on span "Работы" at bounding box center [338, 197] width 79 height 21
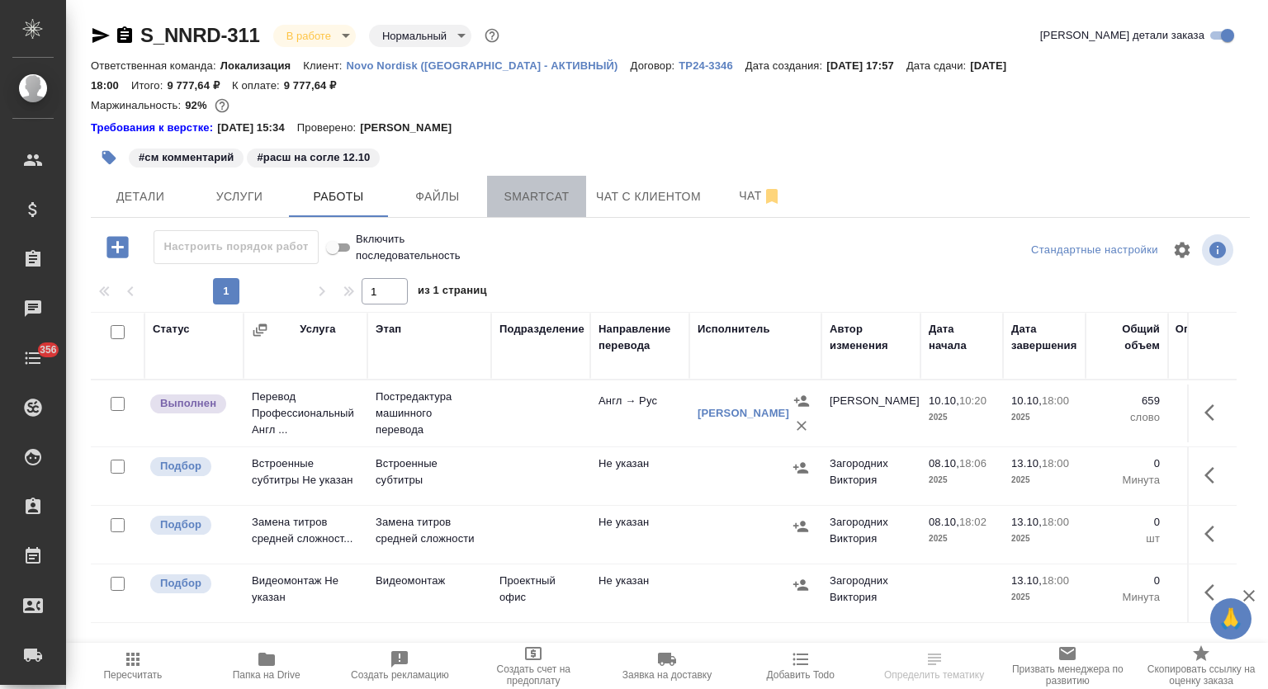
click at [533, 187] on span "Smartcat" at bounding box center [536, 197] width 79 height 21
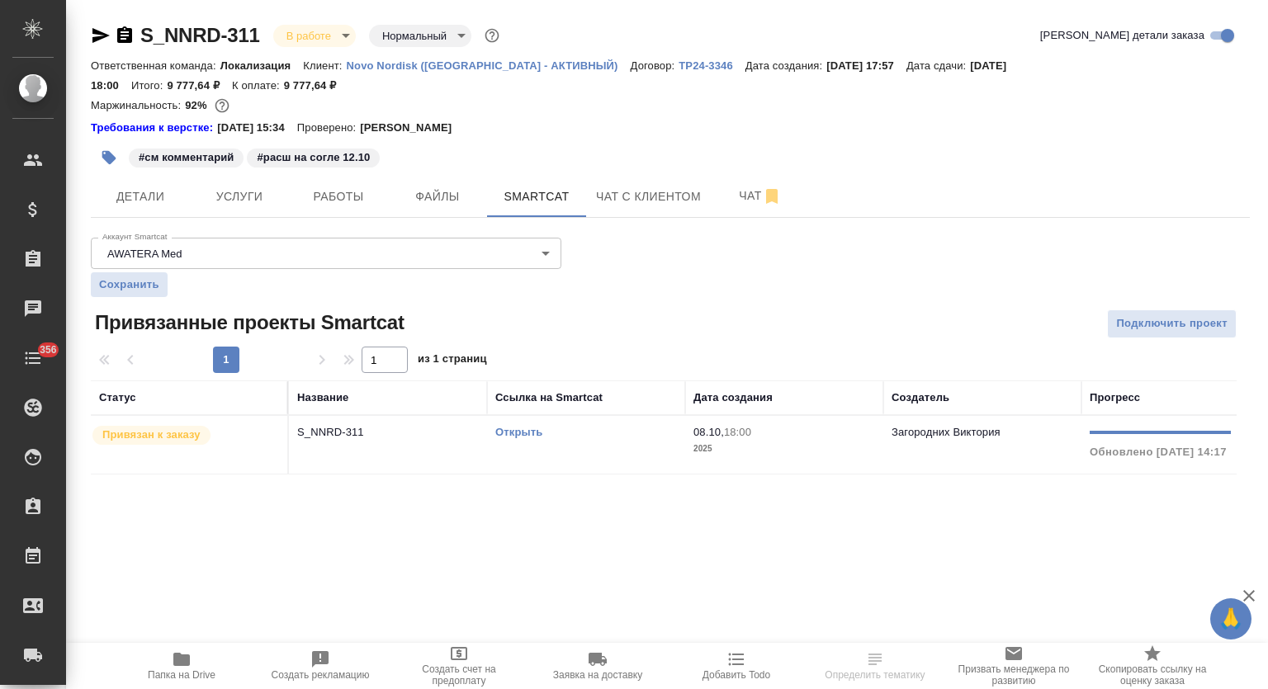
click at [363, 428] on td "S_NNRD-311" at bounding box center [388, 445] width 198 height 58
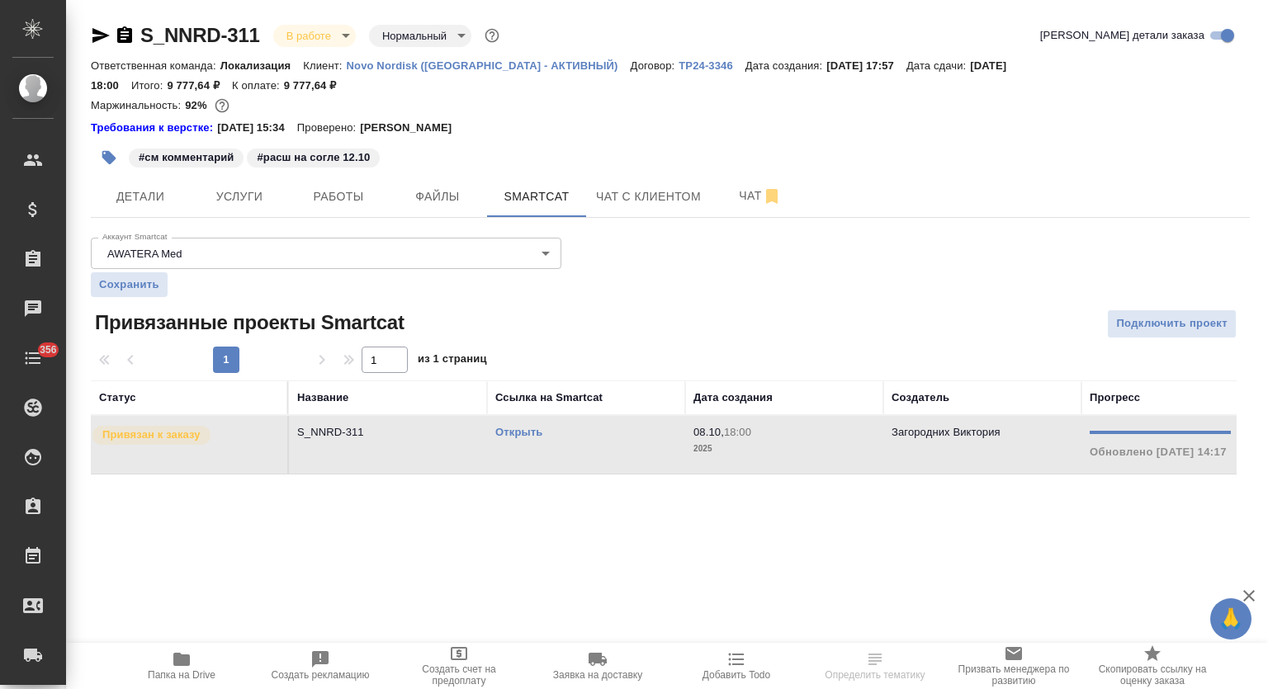
click at [363, 428] on td "S_NNRD-311" at bounding box center [388, 445] width 198 height 58
click at [347, 187] on span "Работы" at bounding box center [338, 197] width 79 height 21
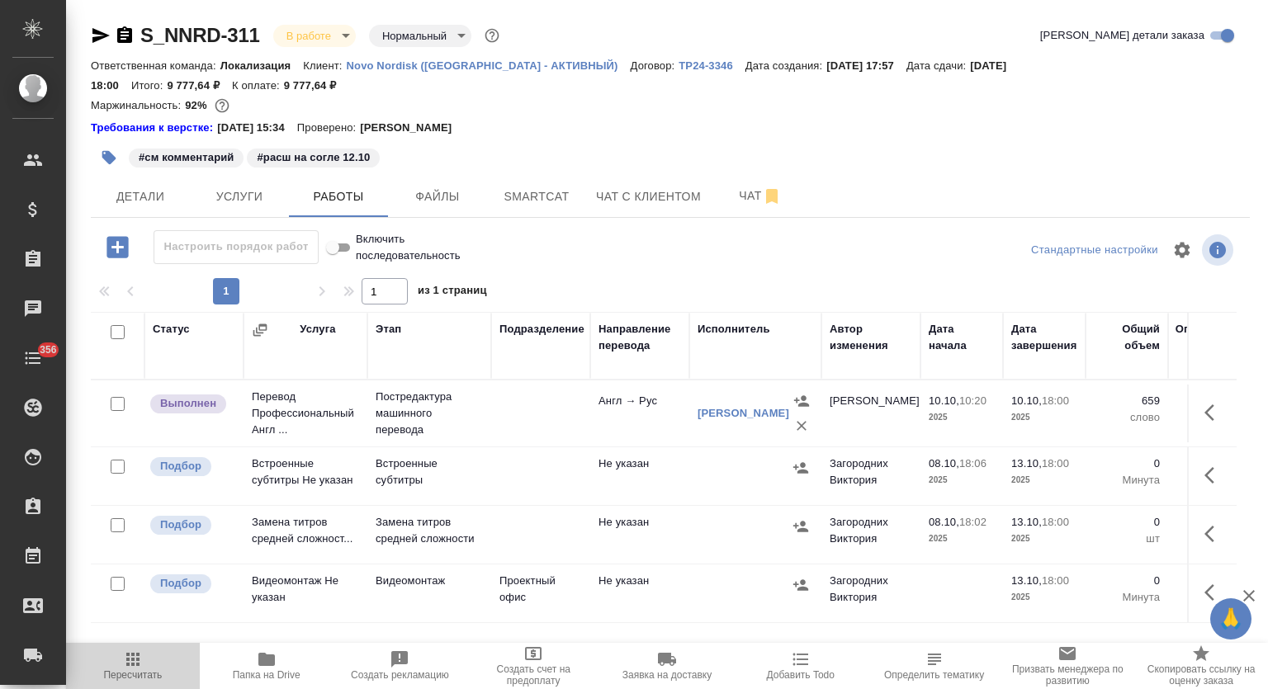
click at [144, 650] on span "Пересчитать" at bounding box center [133, 665] width 114 height 31
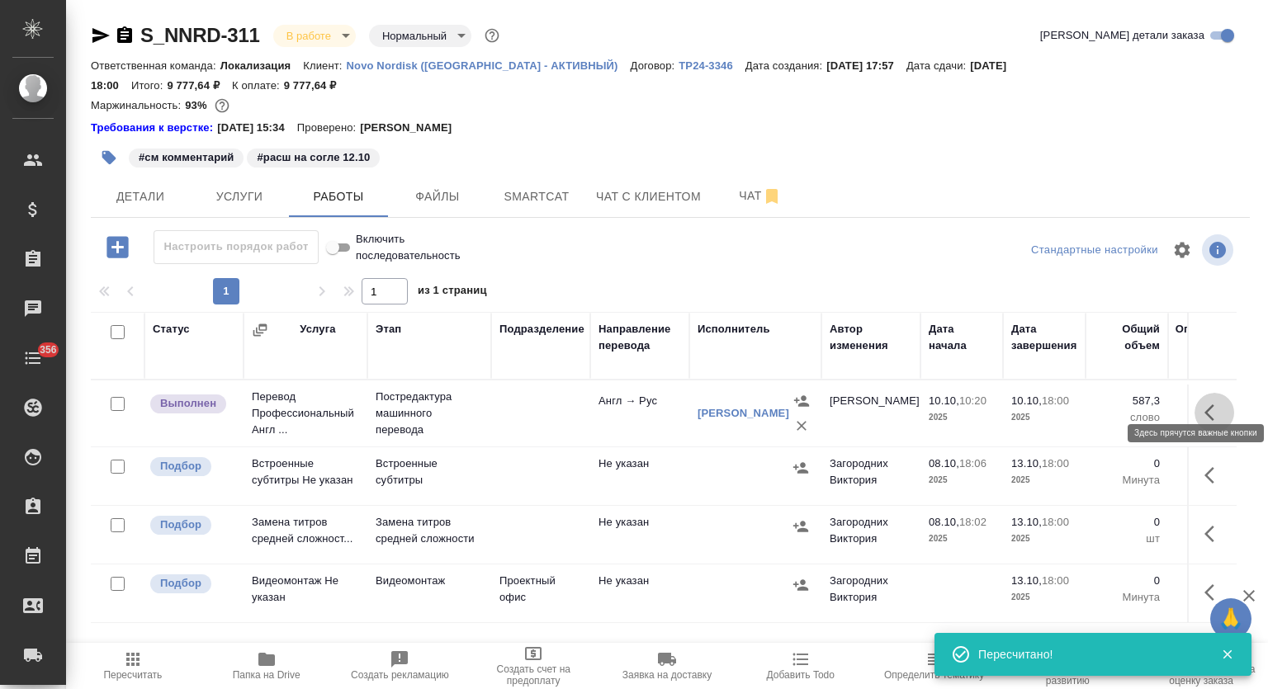
click at [1212, 403] on icon "button" at bounding box center [1215, 413] width 20 height 20
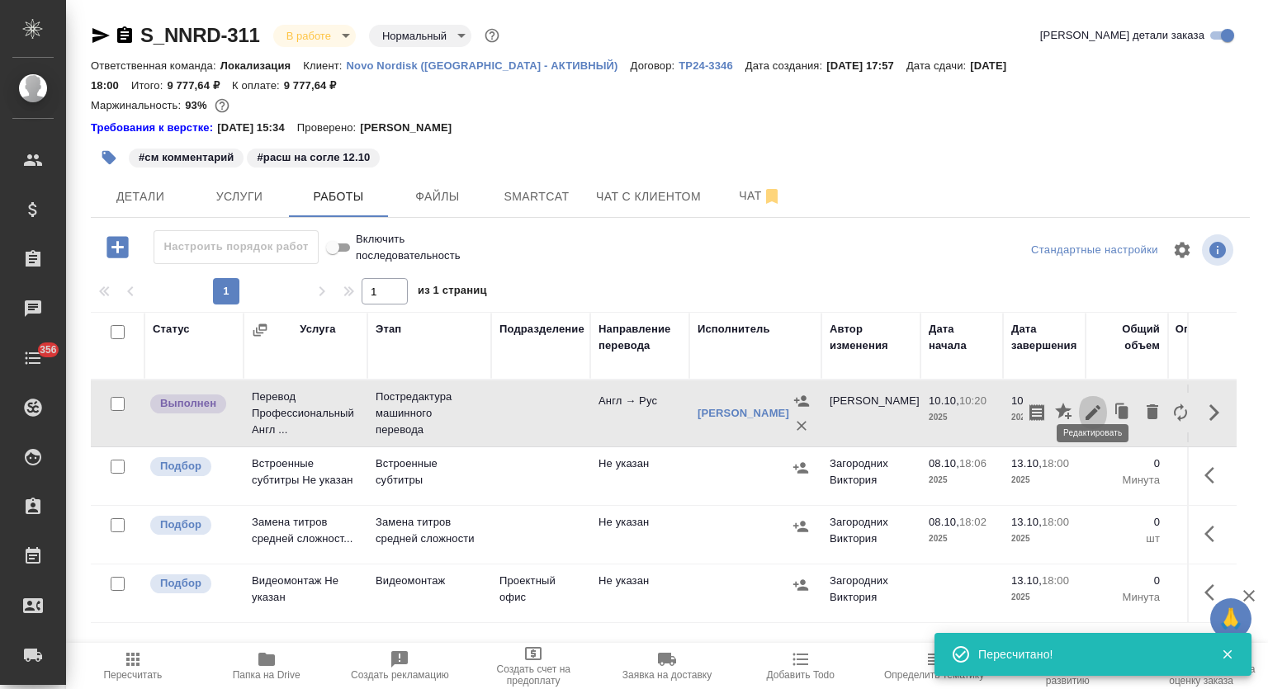
click at [1094, 403] on icon "button" at bounding box center [1093, 413] width 20 height 20
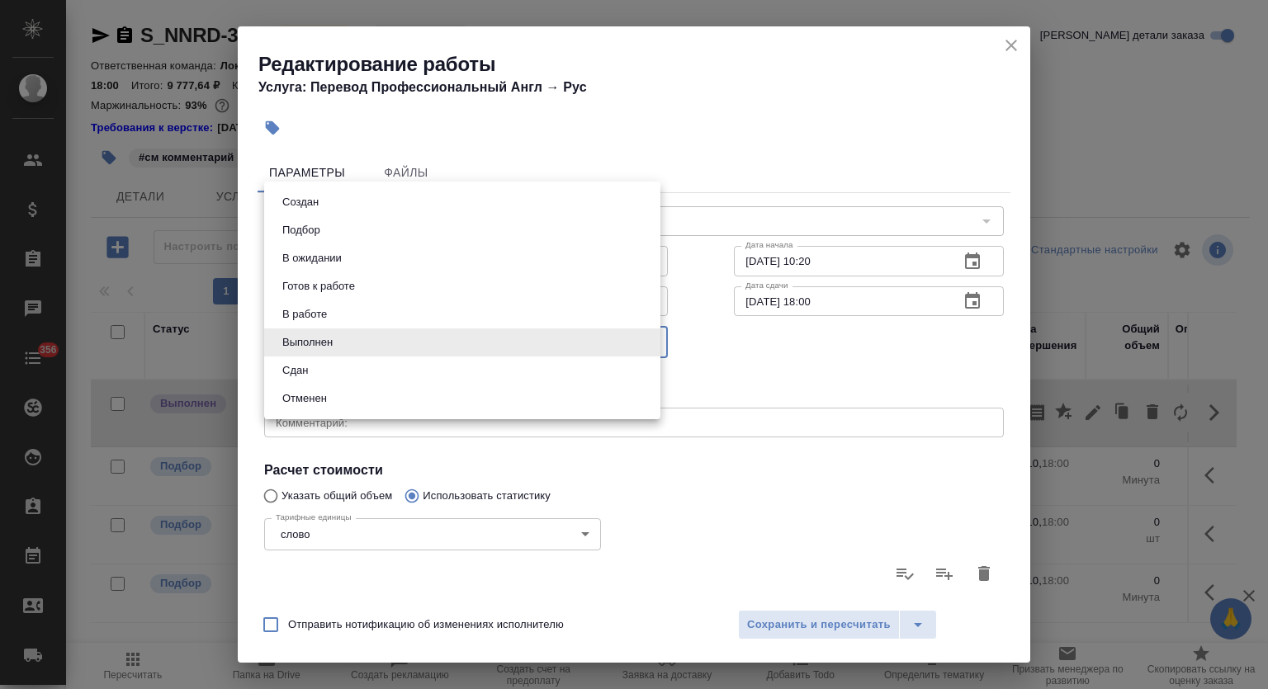
click at [410, 334] on body "🙏 .cls-1 fill:#fff; AWATERA Mutalimov Mark Клиенты Спецификации Заказы 0 Чаты 3…" at bounding box center [634, 344] width 1268 height 689
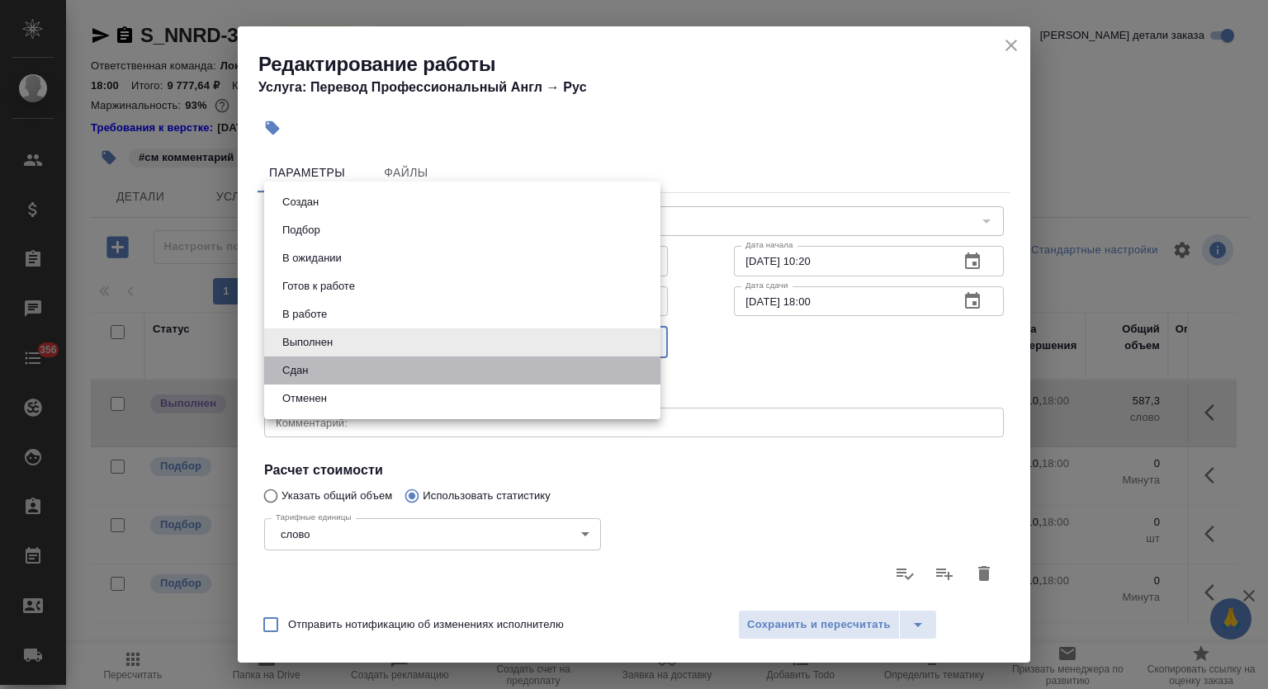
click at [390, 368] on li "Сдан" at bounding box center [462, 371] width 396 height 28
type input "closed"
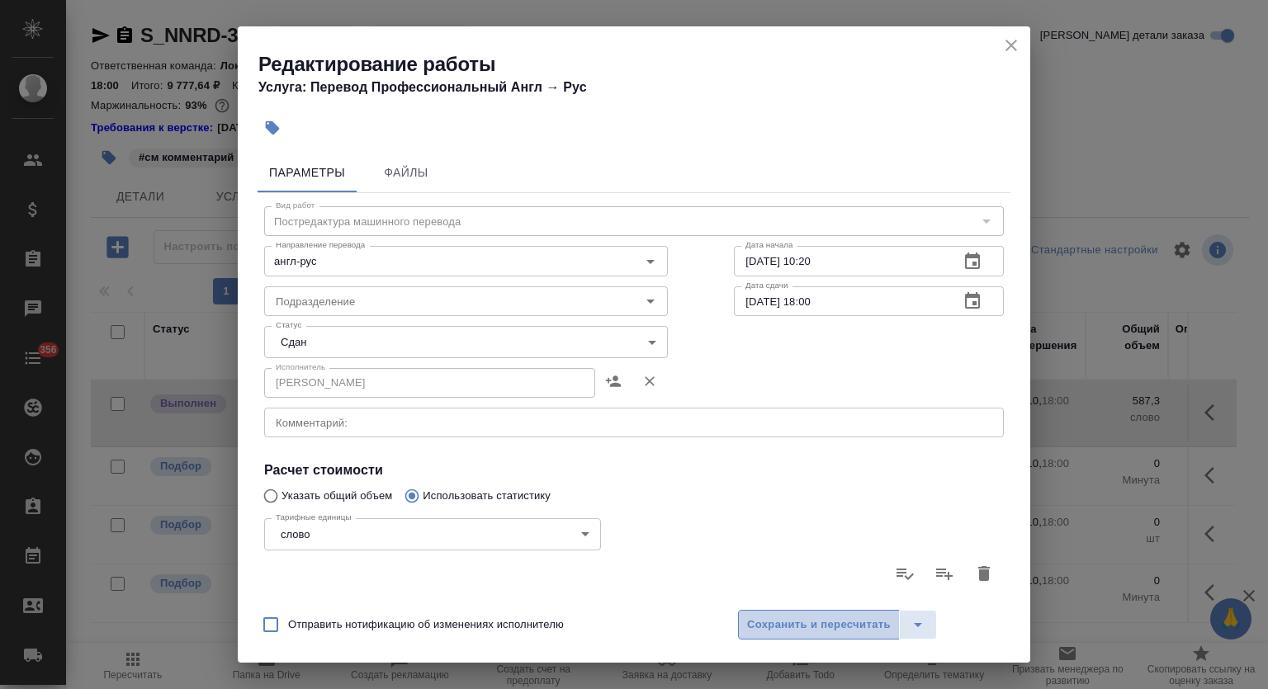
click at [812, 622] on span "Сохранить и пересчитать" at bounding box center [819, 625] width 144 height 19
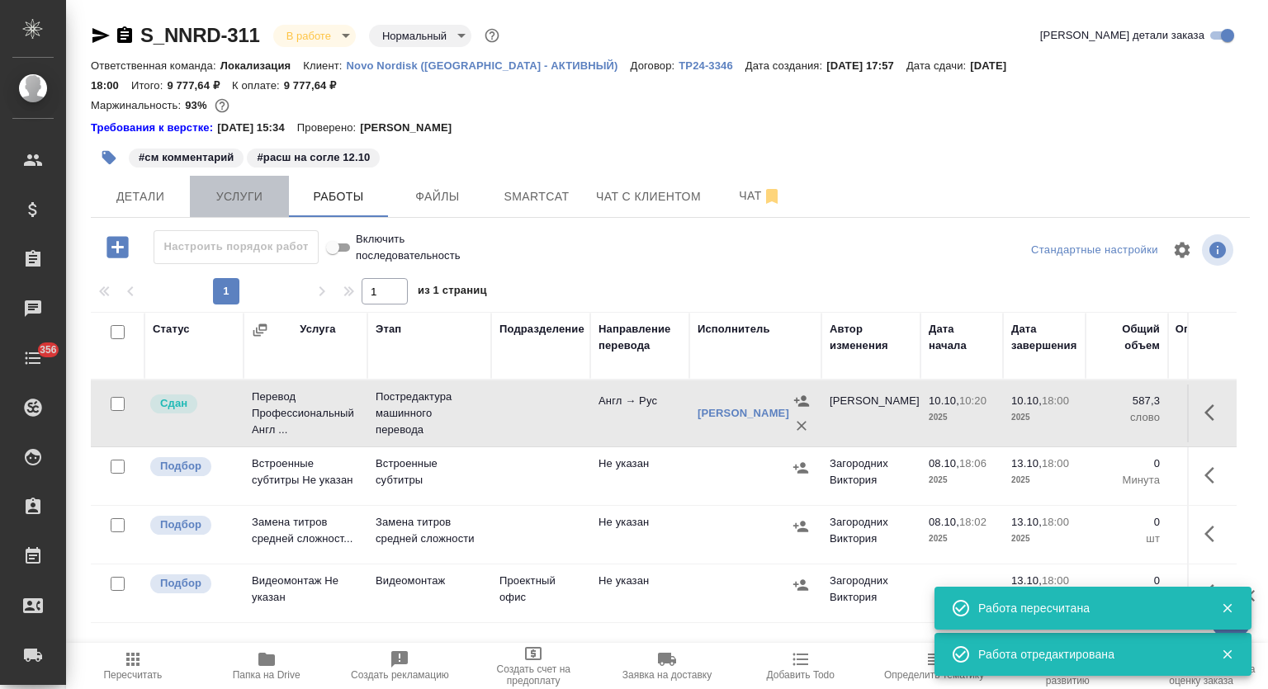
click at [250, 187] on span "Услуги" at bounding box center [239, 197] width 79 height 21
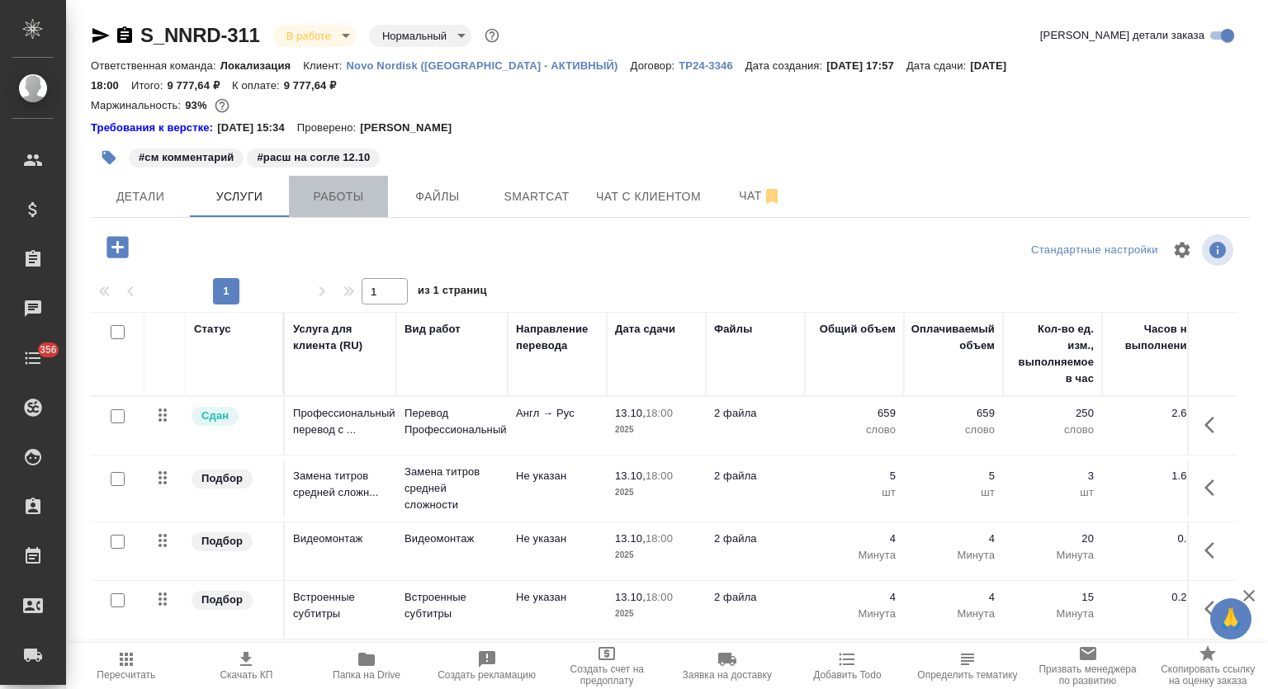
click at [334, 189] on button "Работы" at bounding box center [338, 196] width 99 height 41
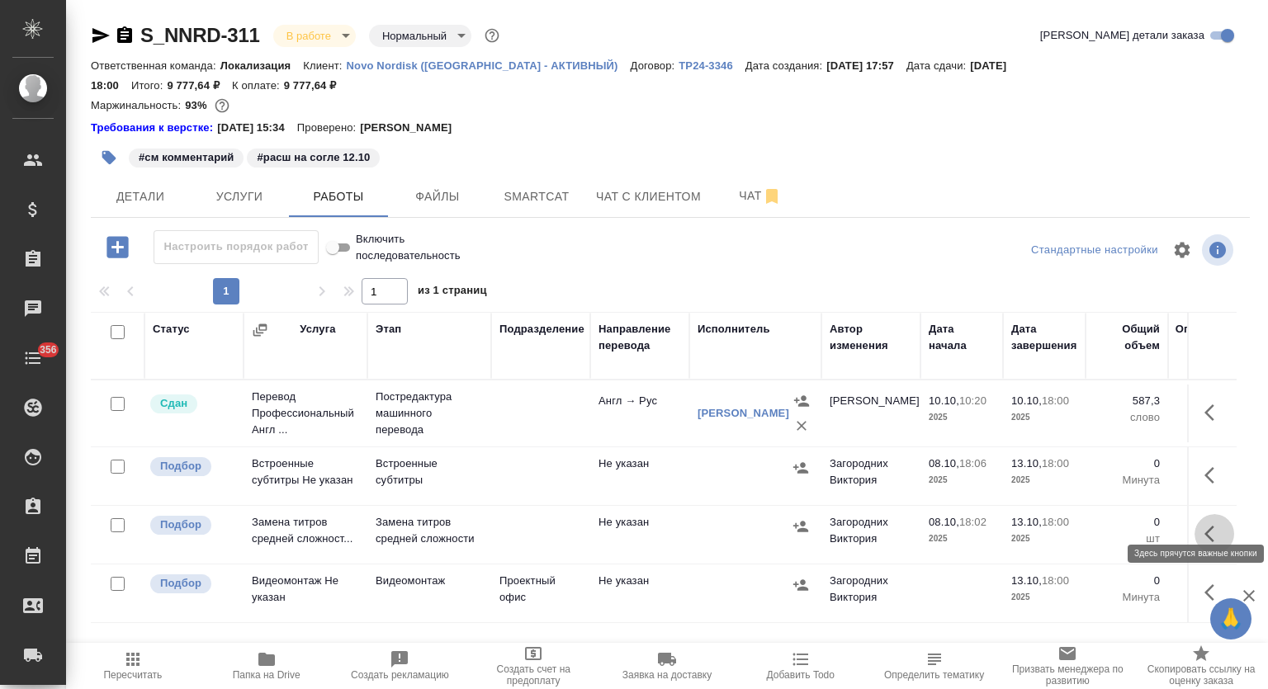
click at [1211, 524] on icon "button" at bounding box center [1215, 534] width 20 height 20
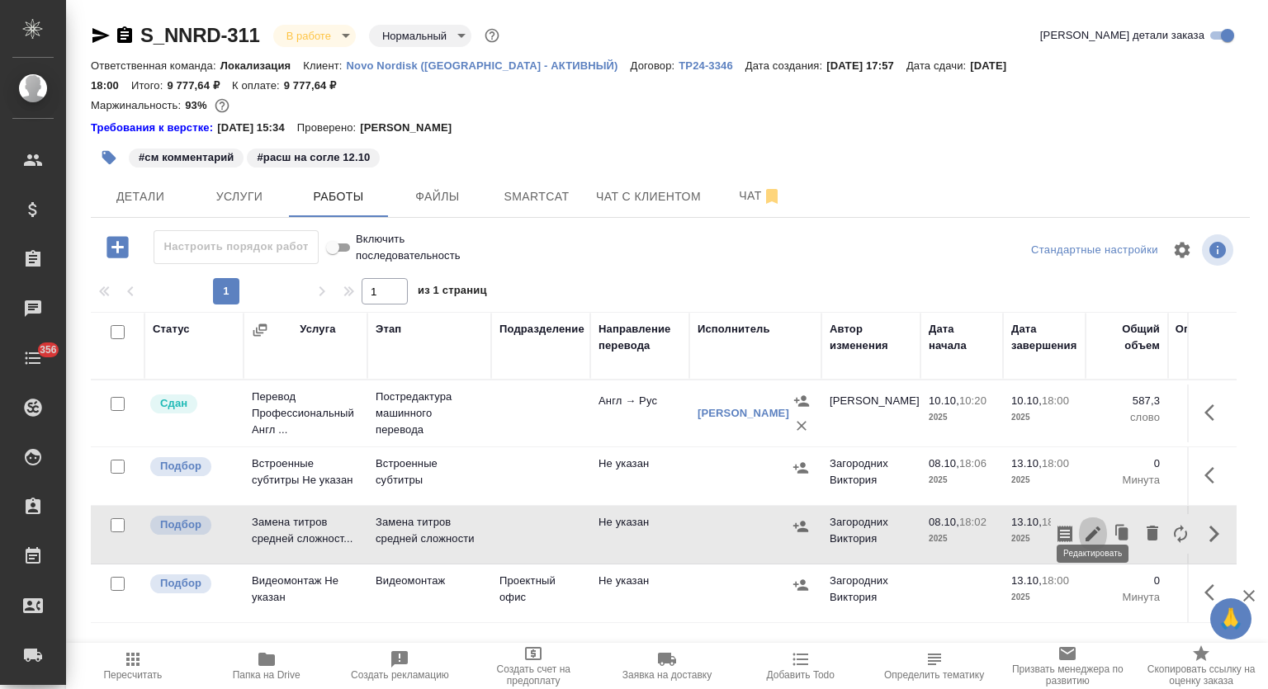
click at [1096, 527] on icon "button" at bounding box center [1093, 534] width 15 height 15
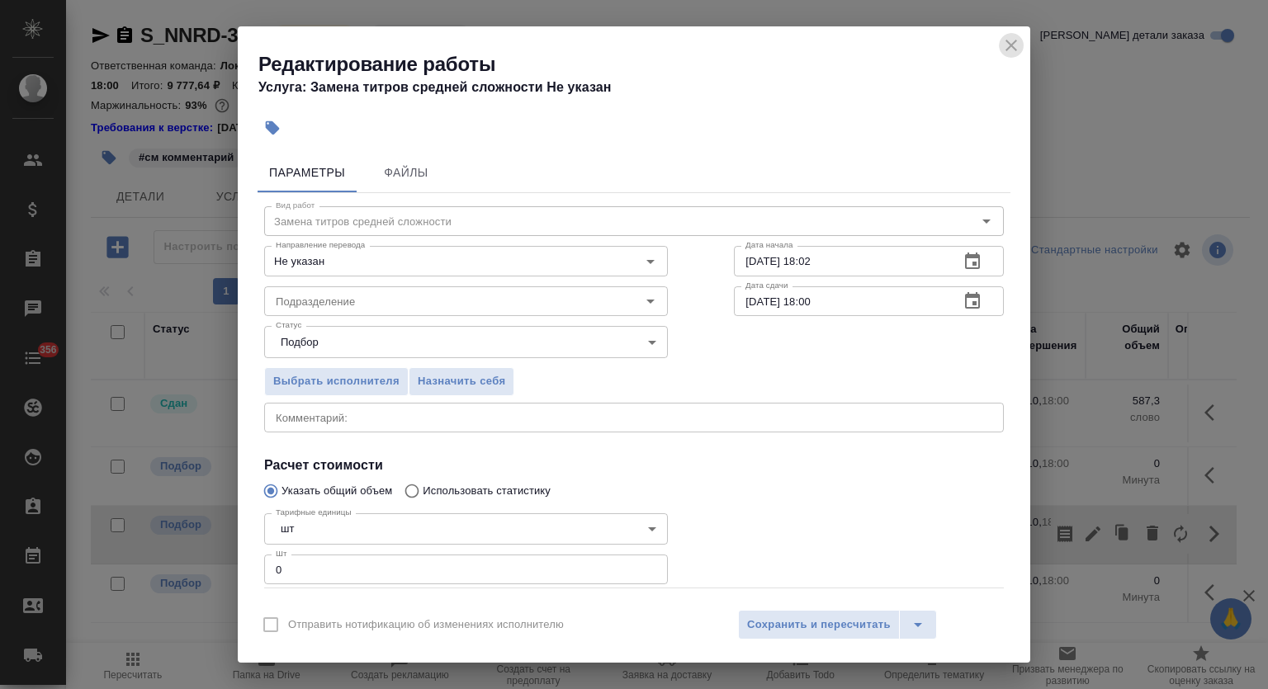
click at [1019, 42] on icon "close" at bounding box center [1011, 46] width 20 height 20
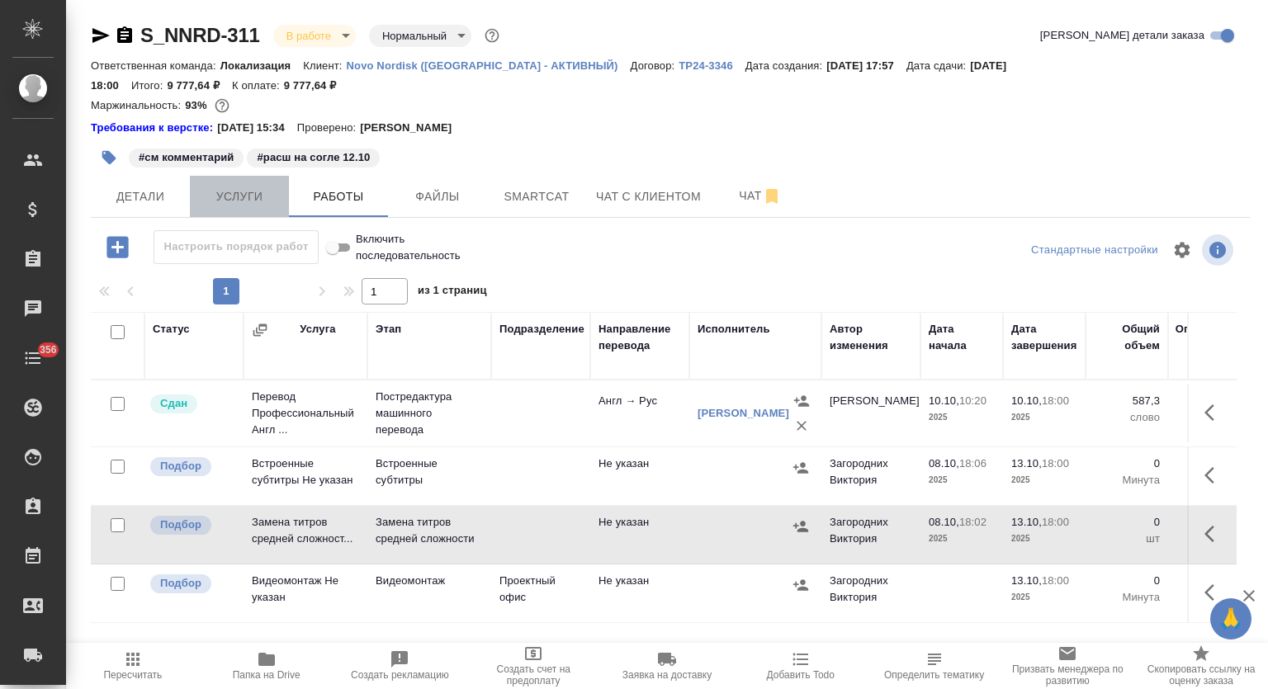
click at [253, 187] on span "Услуги" at bounding box center [239, 197] width 79 height 21
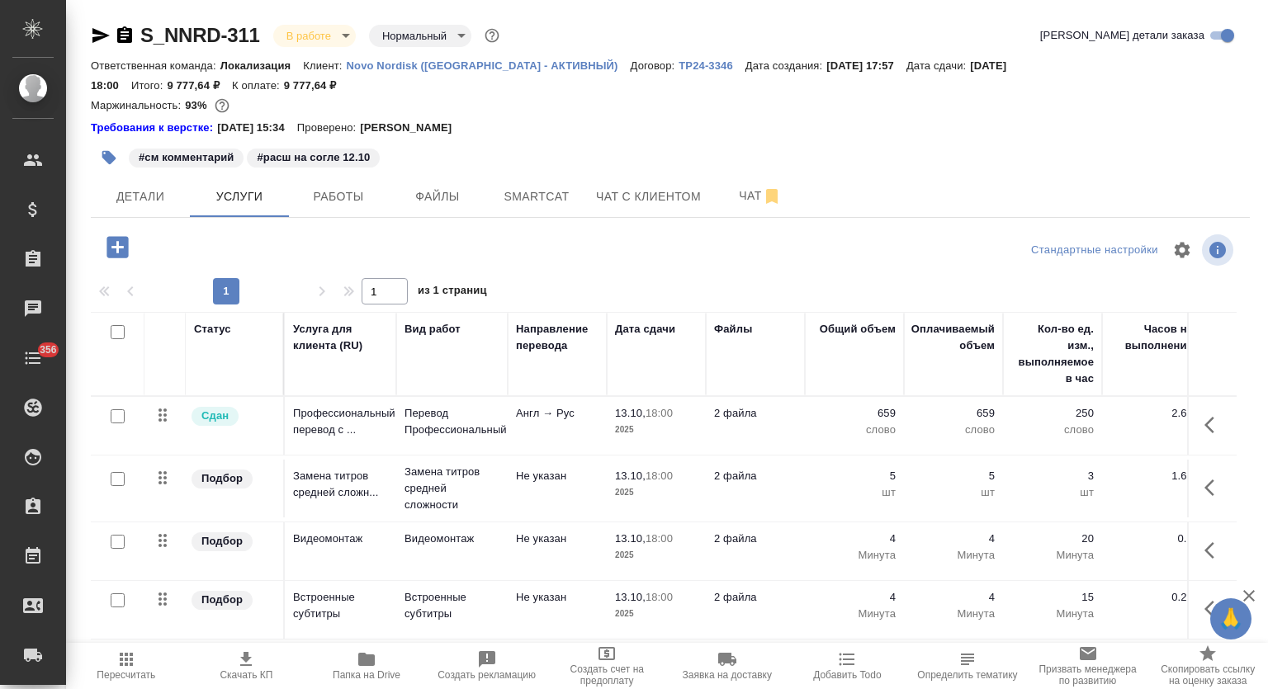
click at [391, 148] on div "#см комментарий #расш на согле 12.10" at bounding box center [477, 158] width 773 height 36
click at [352, 187] on span "Работы" at bounding box center [338, 197] width 79 height 21
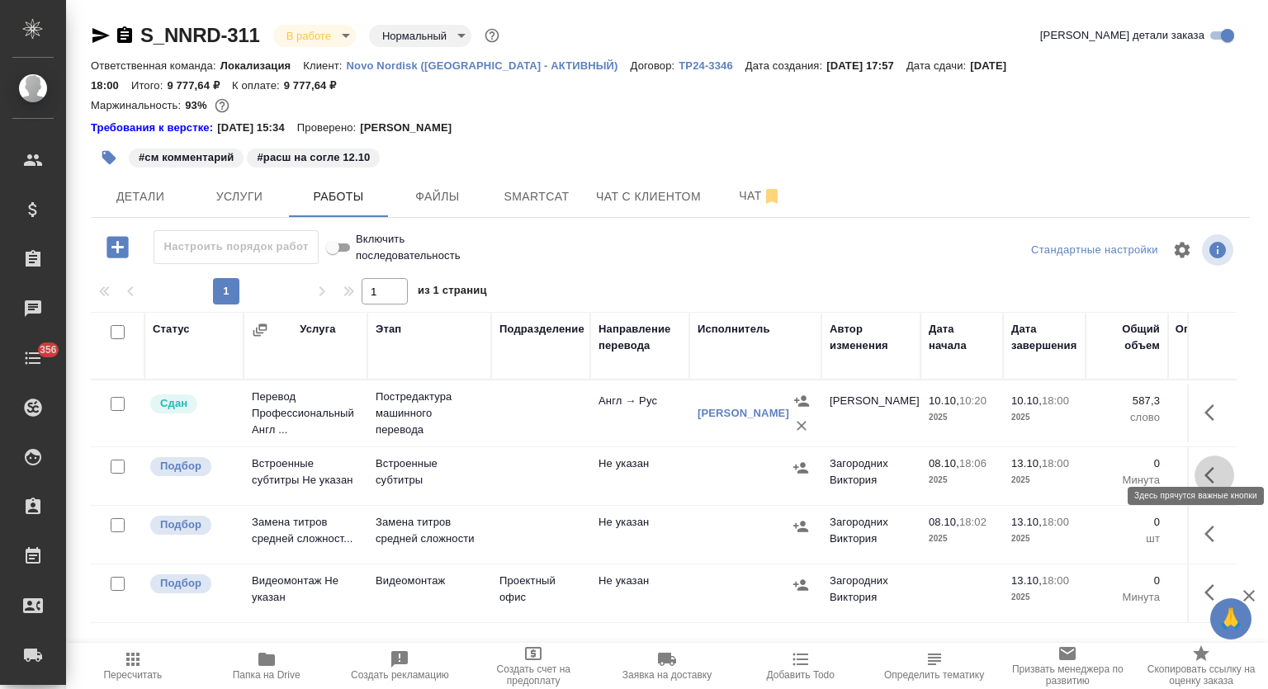
click at [1215, 466] on icon "button" at bounding box center [1215, 476] width 20 height 20
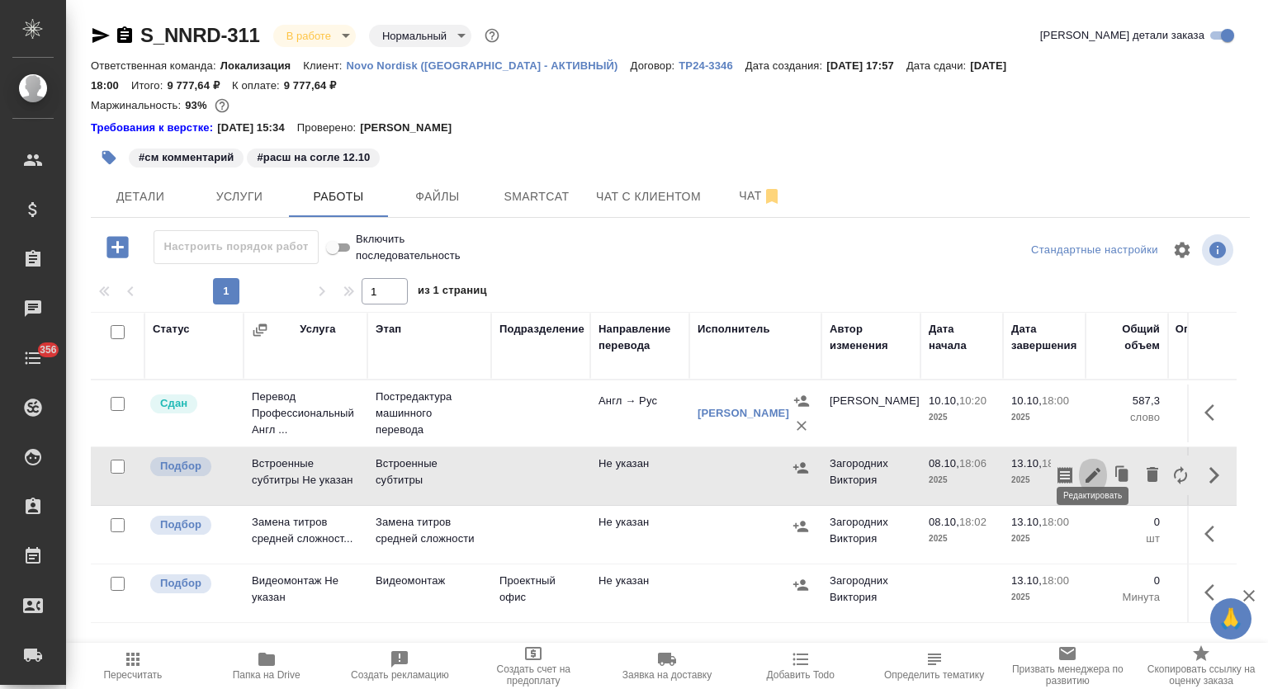
click at [1100, 466] on icon "button" at bounding box center [1093, 476] width 20 height 20
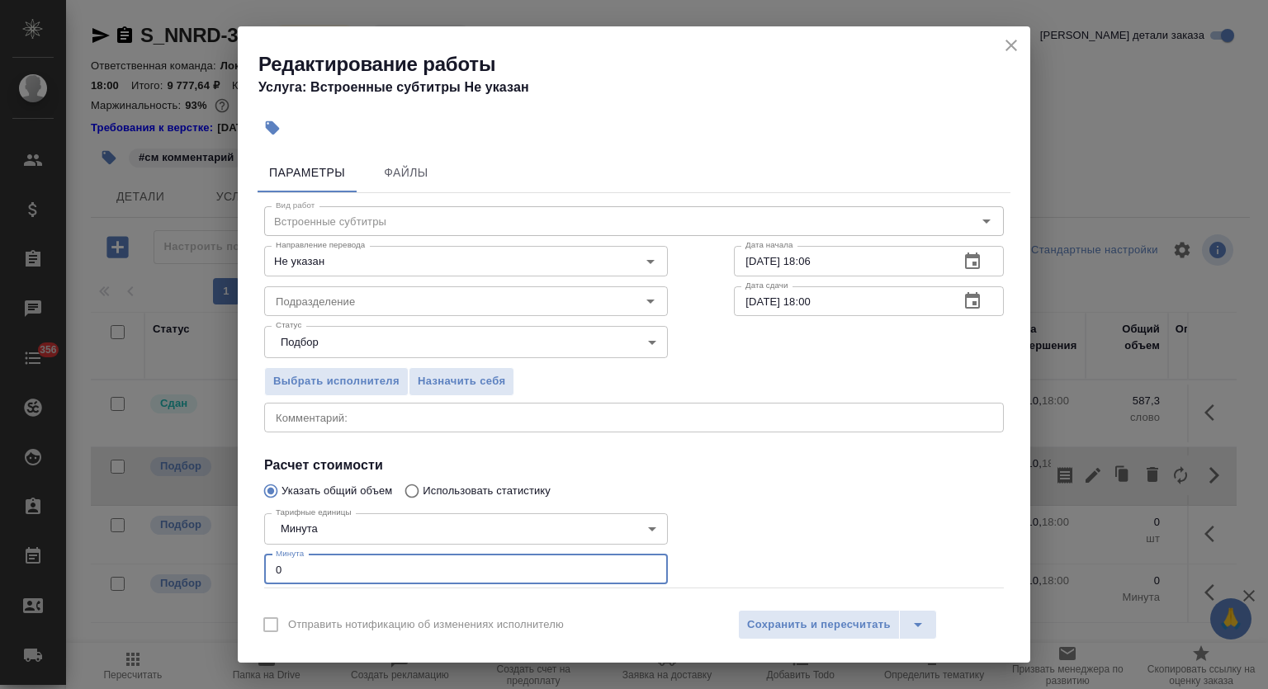
drag, startPoint x: 295, startPoint y: 565, endPoint x: 215, endPoint y: 568, distance: 79.3
click at [215, 568] on div "Редактирование работы Услуга: Встроенные субтитры Не указан Параметры Файлы Вид…" at bounding box center [634, 344] width 1268 height 689
type input "4"
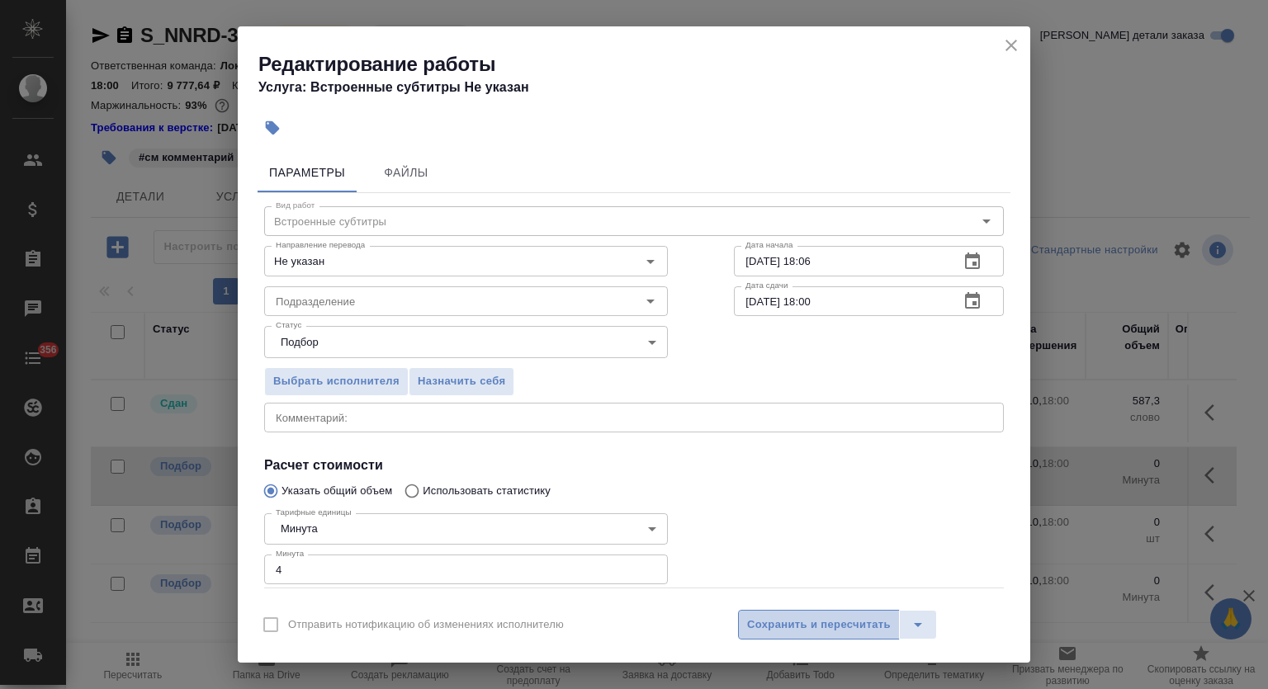
click at [838, 613] on button "Сохранить и пересчитать" at bounding box center [819, 625] width 162 height 30
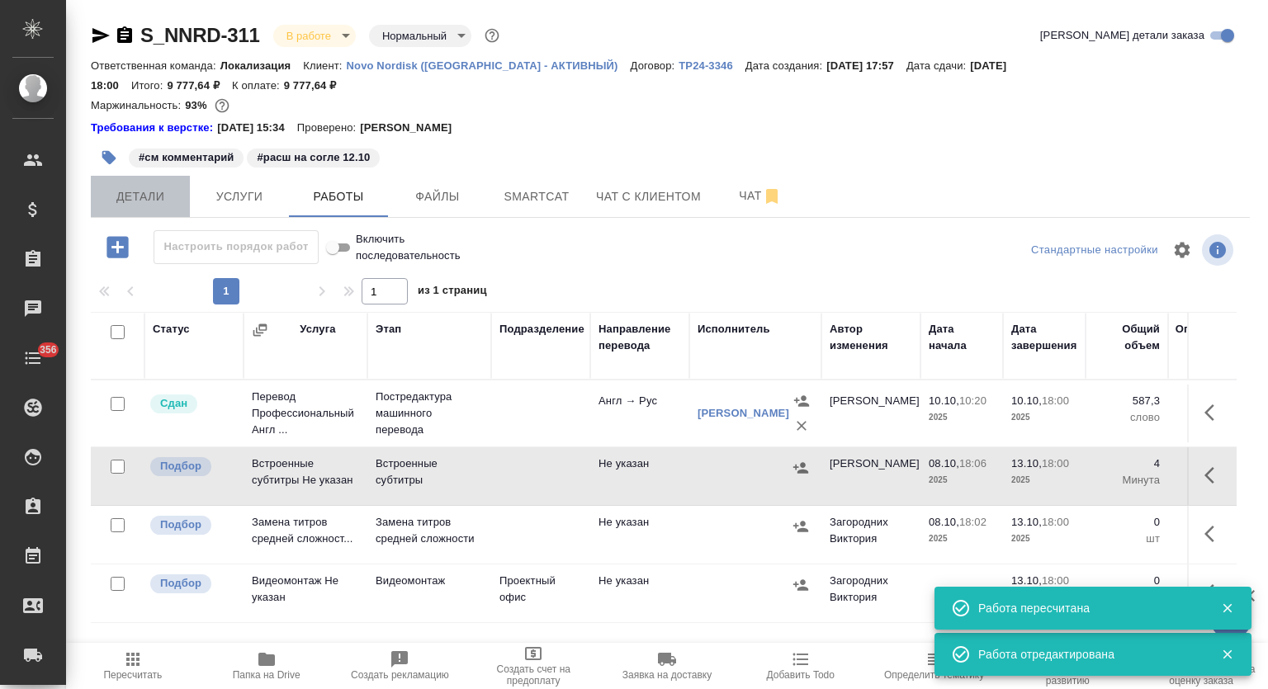
click at [142, 187] on span "Детали" at bounding box center [140, 197] width 79 height 21
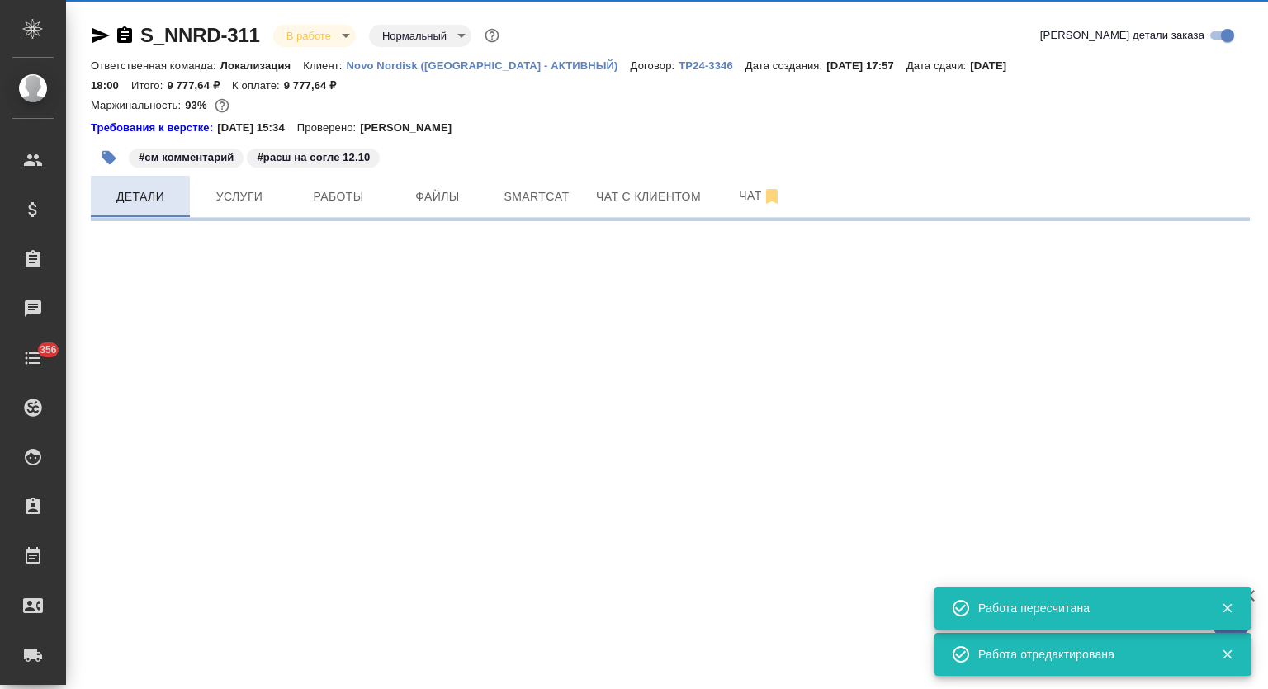
select select "RU"
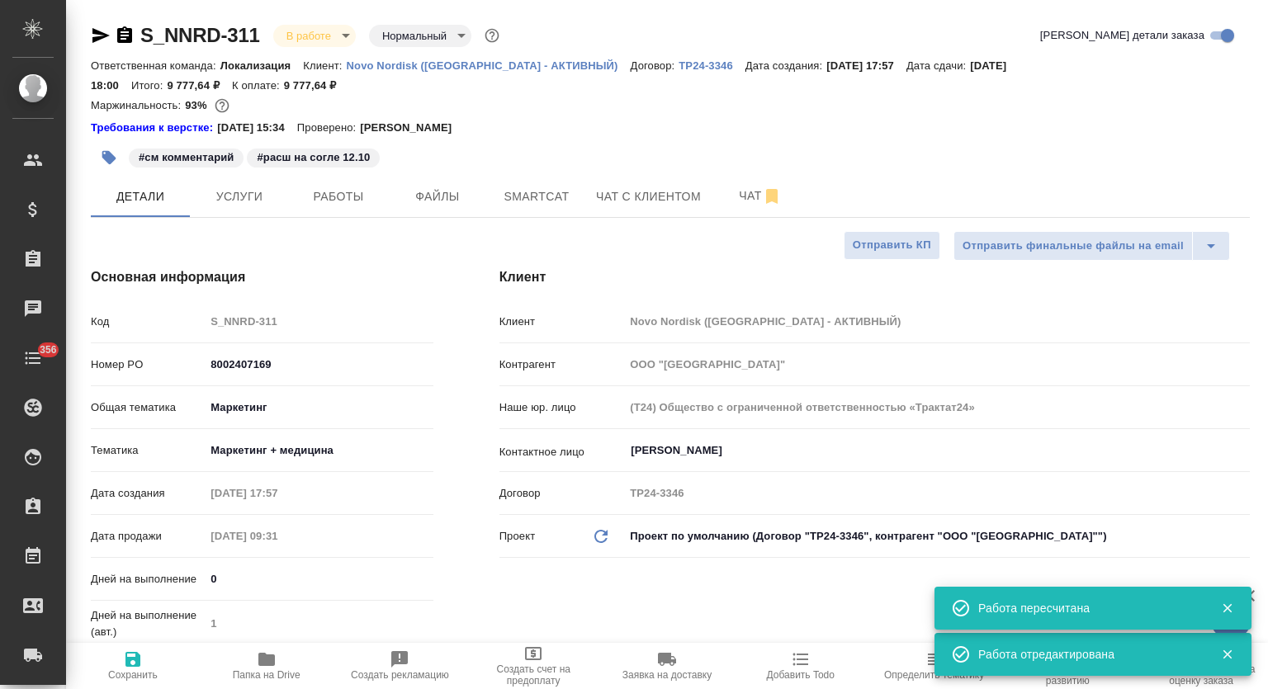
type textarea "x"
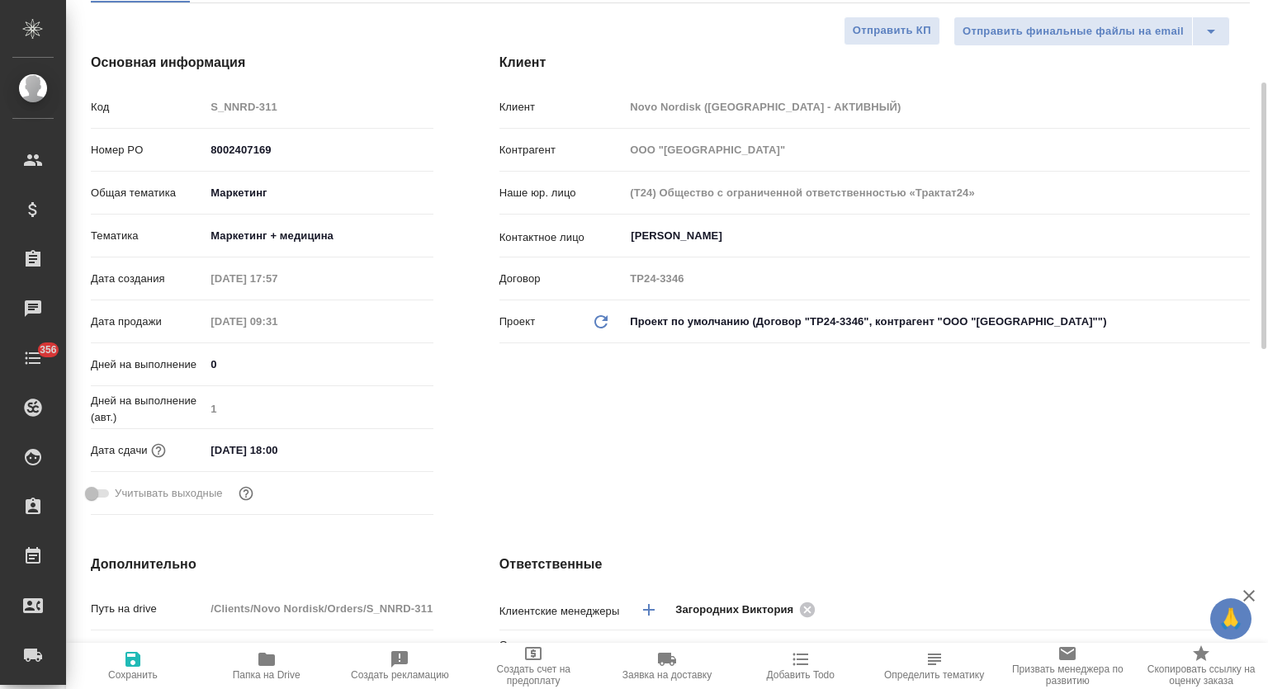
click at [337, 438] on input "13.10.2025 18:00" at bounding box center [277, 450] width 144 height 24
click at [390, 440] on icon "button" at bounding box center [386, 450] width 20 height 20
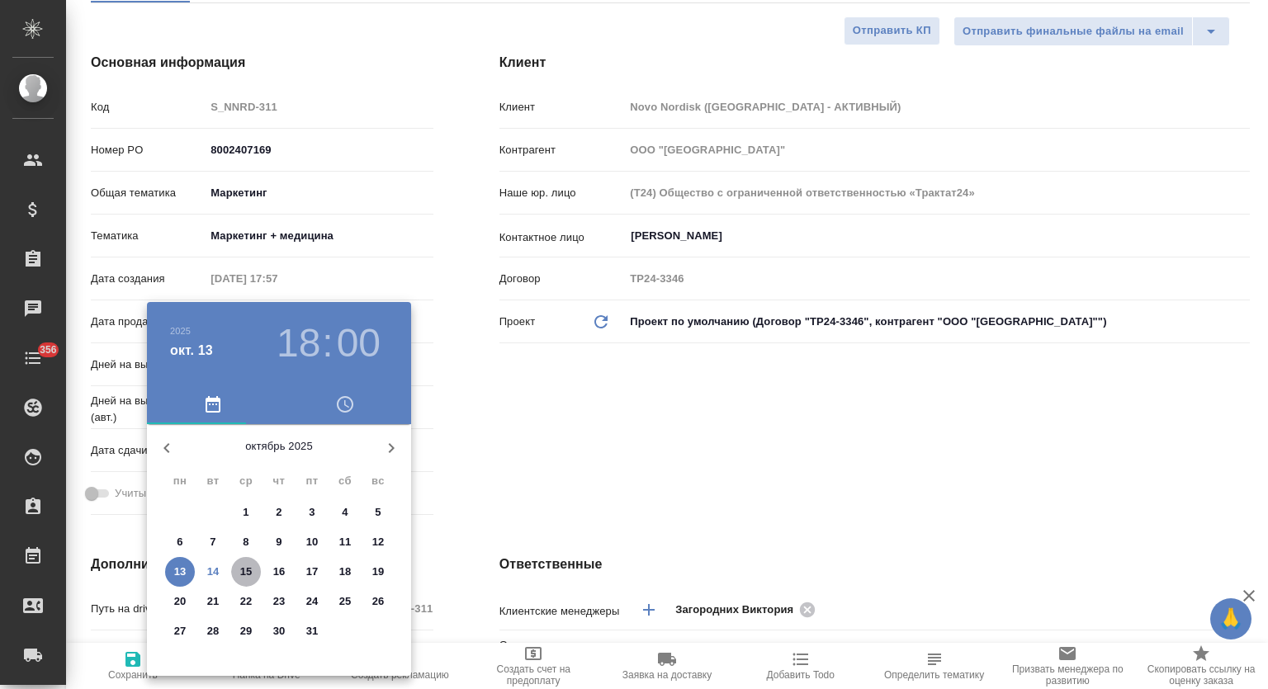
click at [245, 571] on p "15" at bounding box center [246, 572] width 12 height 17
type input "15.10.2025 18:00"
type textarea "x"
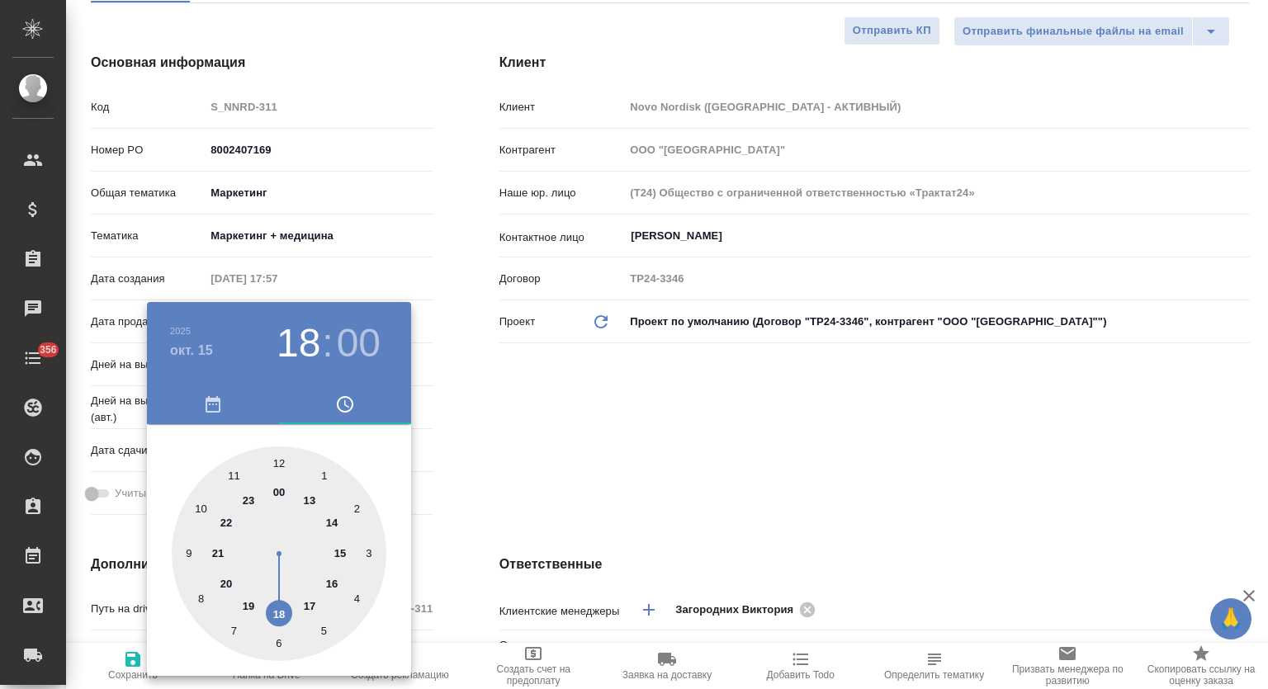
click at [609, 409] on div at bounding box center [634, 344] width 1268 height 689
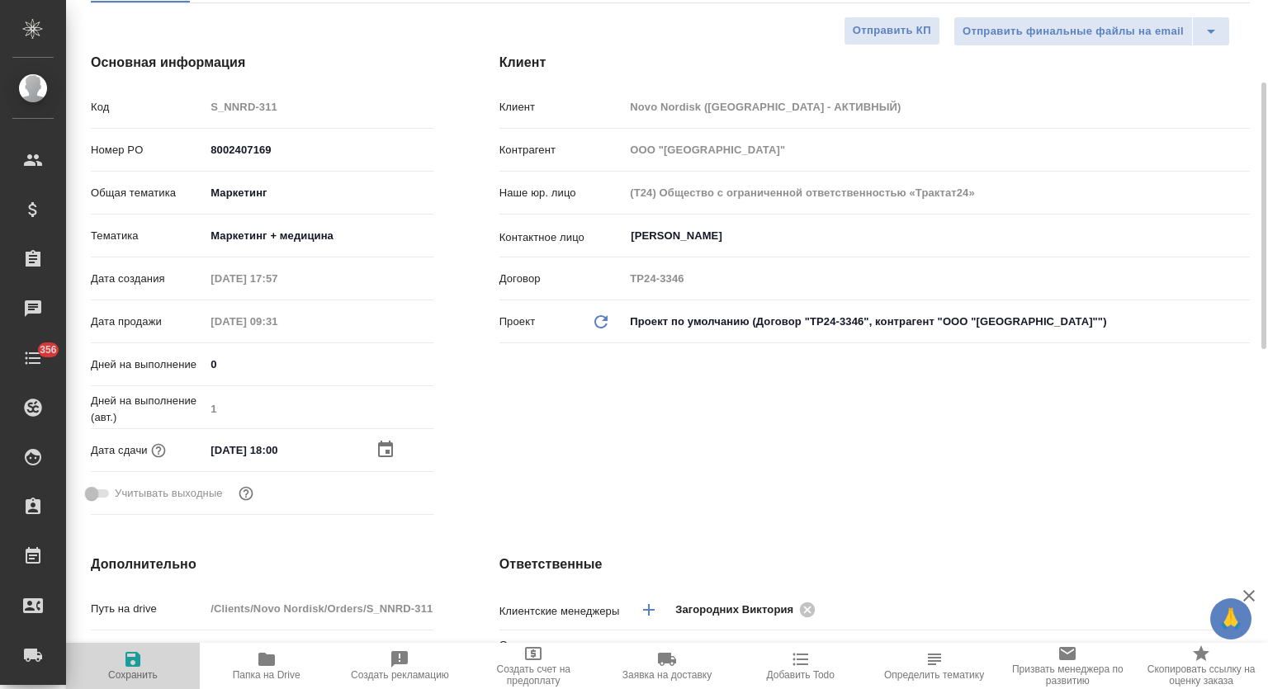
click at [125, 667] on icon "button" at bounding box center [133, 660] width 20 height 20
type textarea "x"
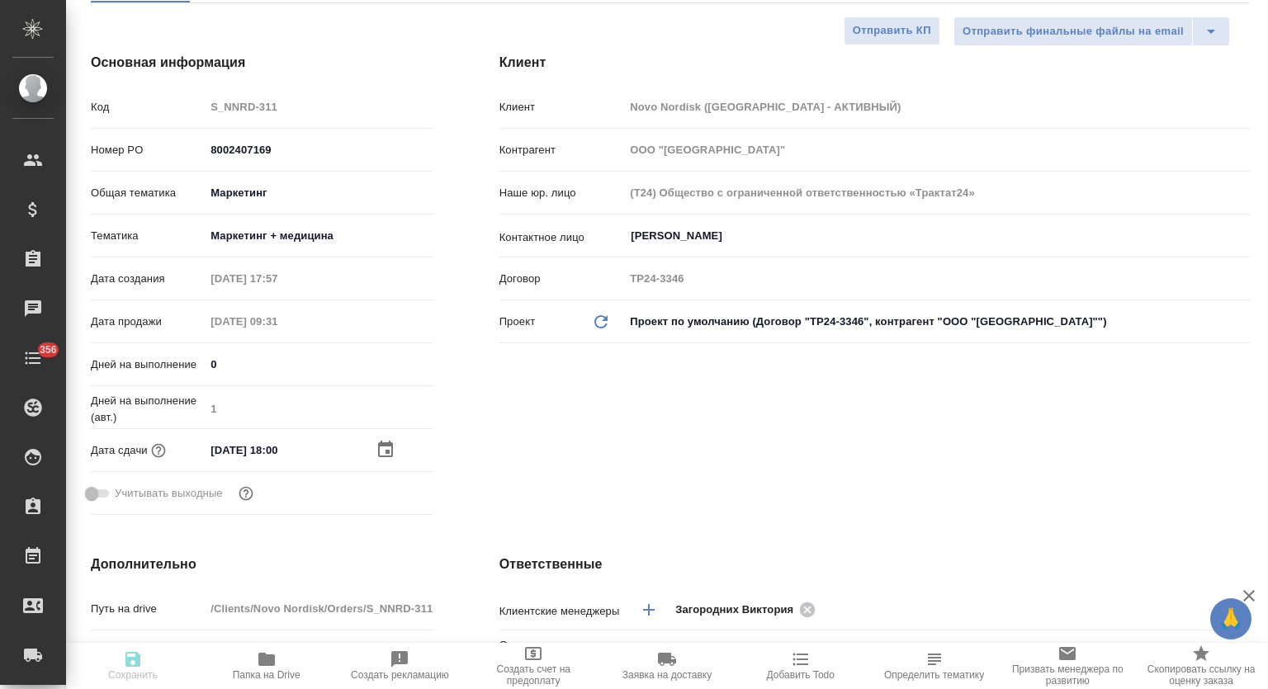
type textarea "x"
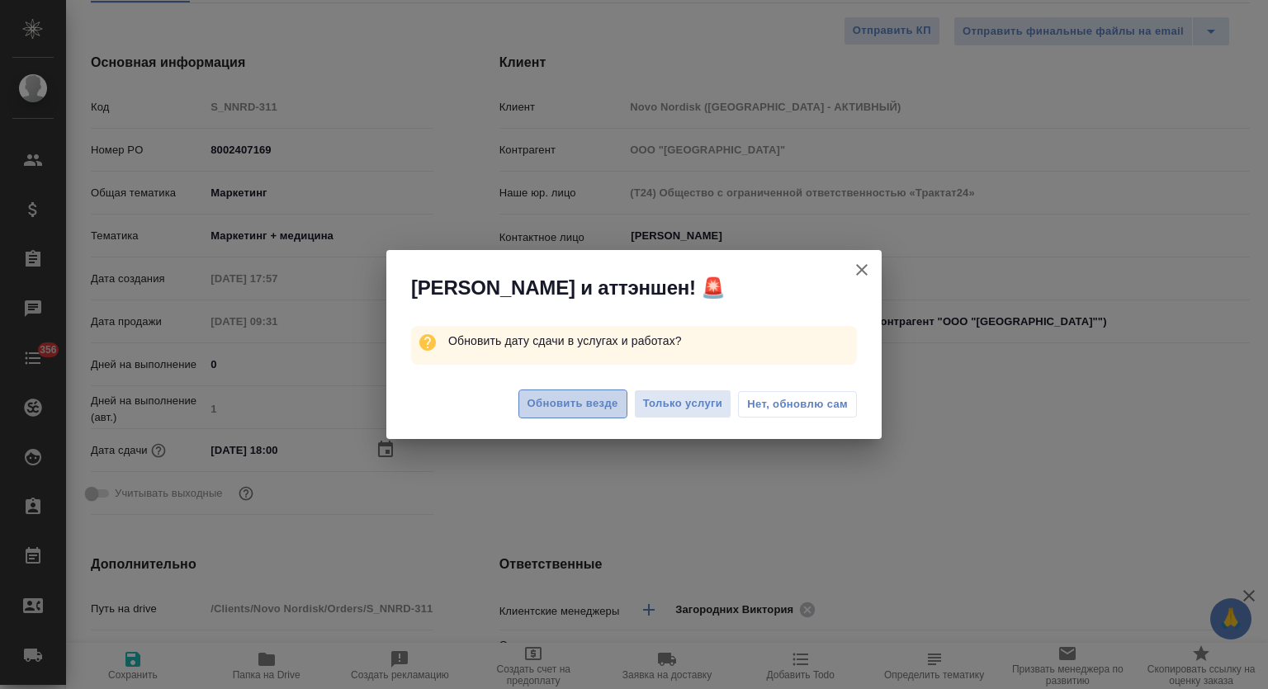
click at [576, 409] on span "Обновить везде" at bounding box center [573, 404] width 91 height 19
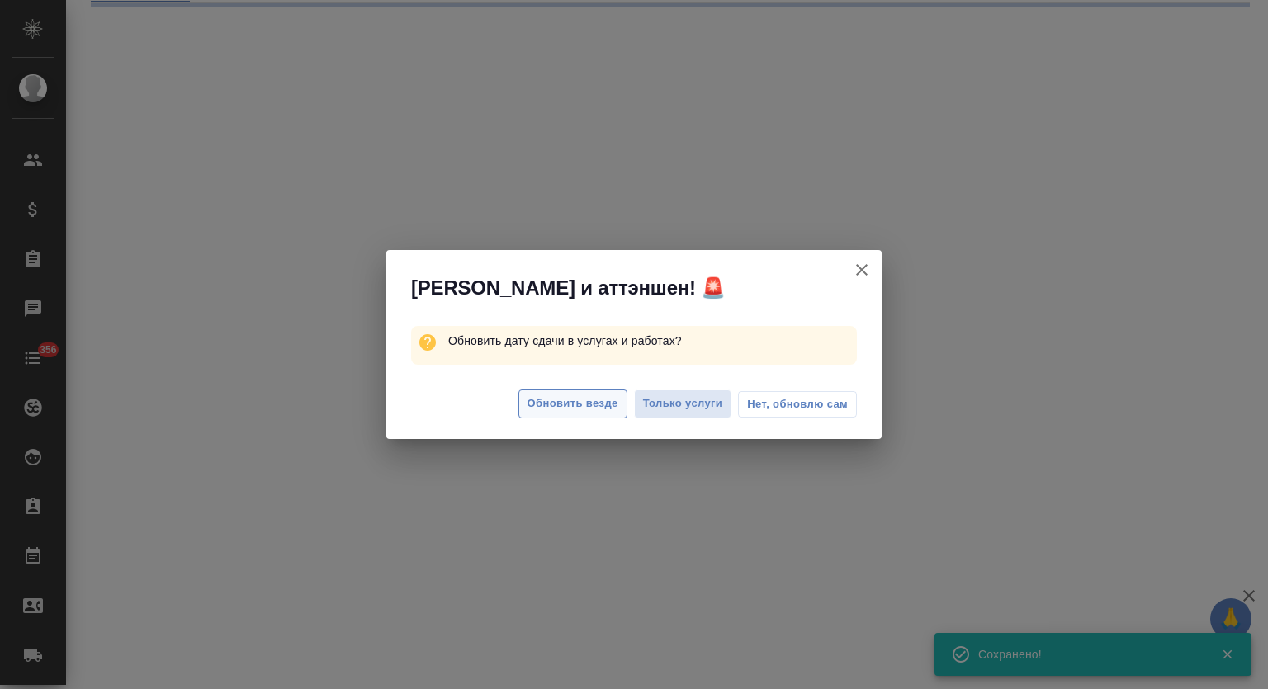
select select "RU"
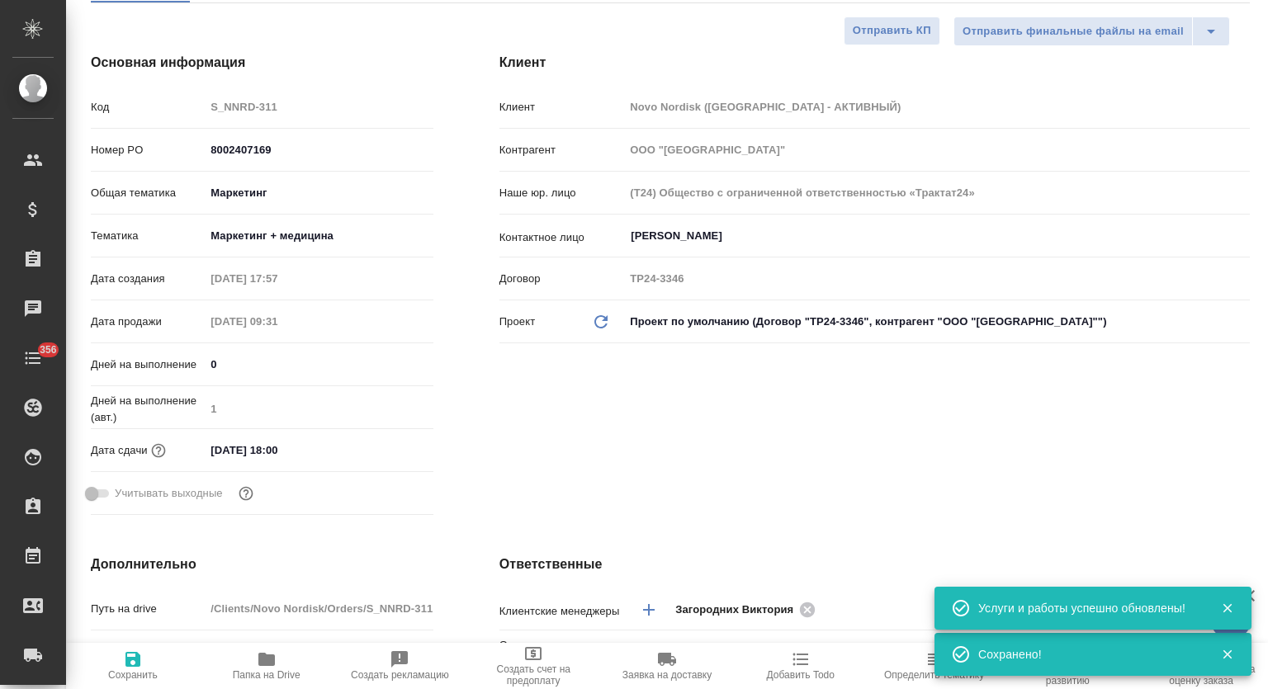
type textarea "x"
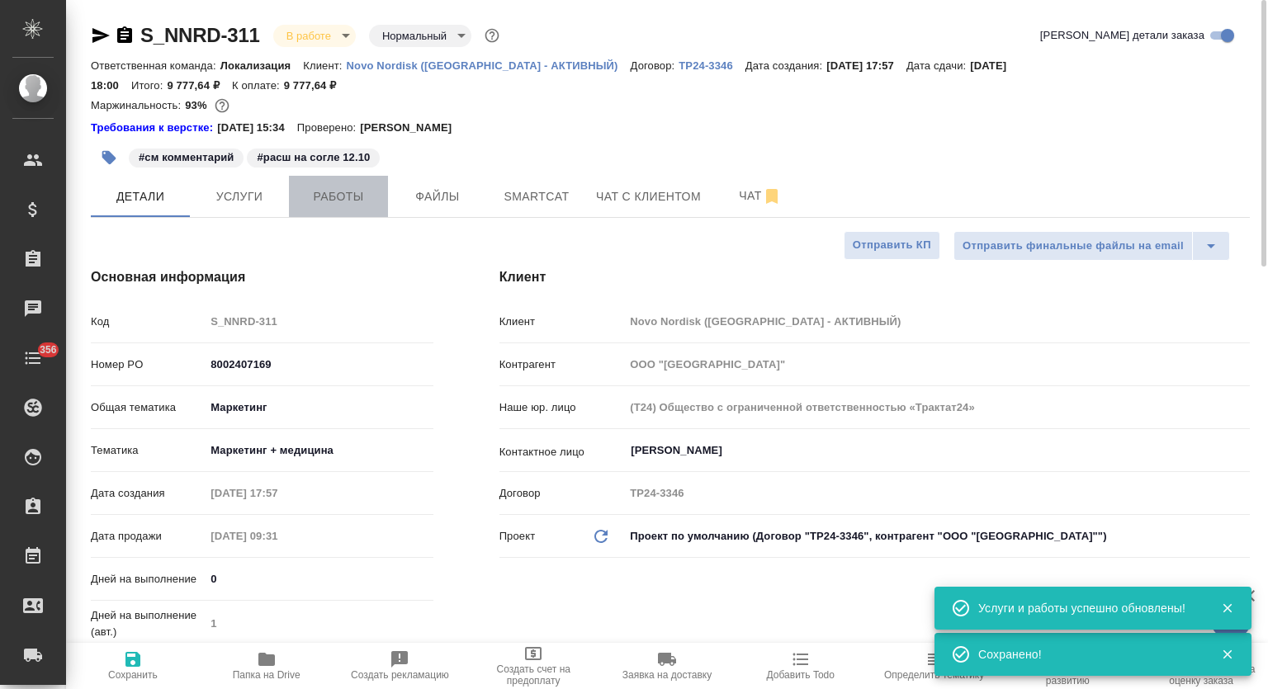
click at [347, 187] on span "Работы" at bounding box center [338, 197] width 79 height 21
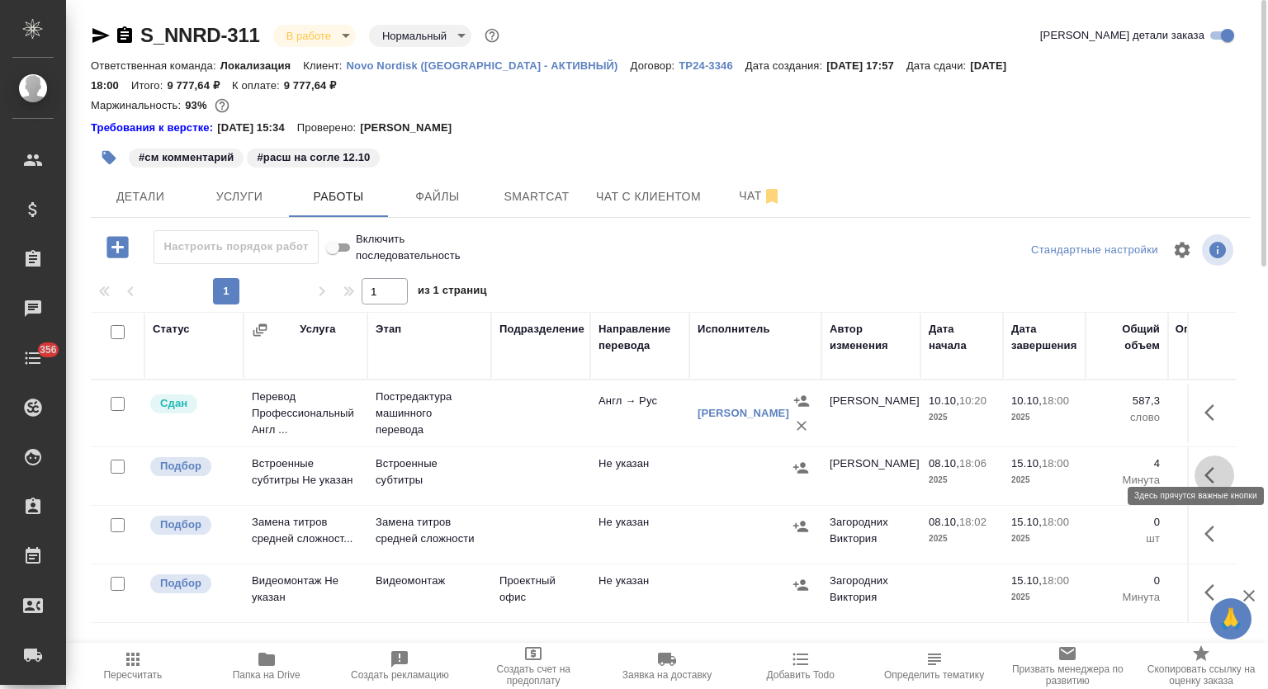
click at [1221, 466] on icon "button" at bounding box center [1215, 476] width 20 height 20
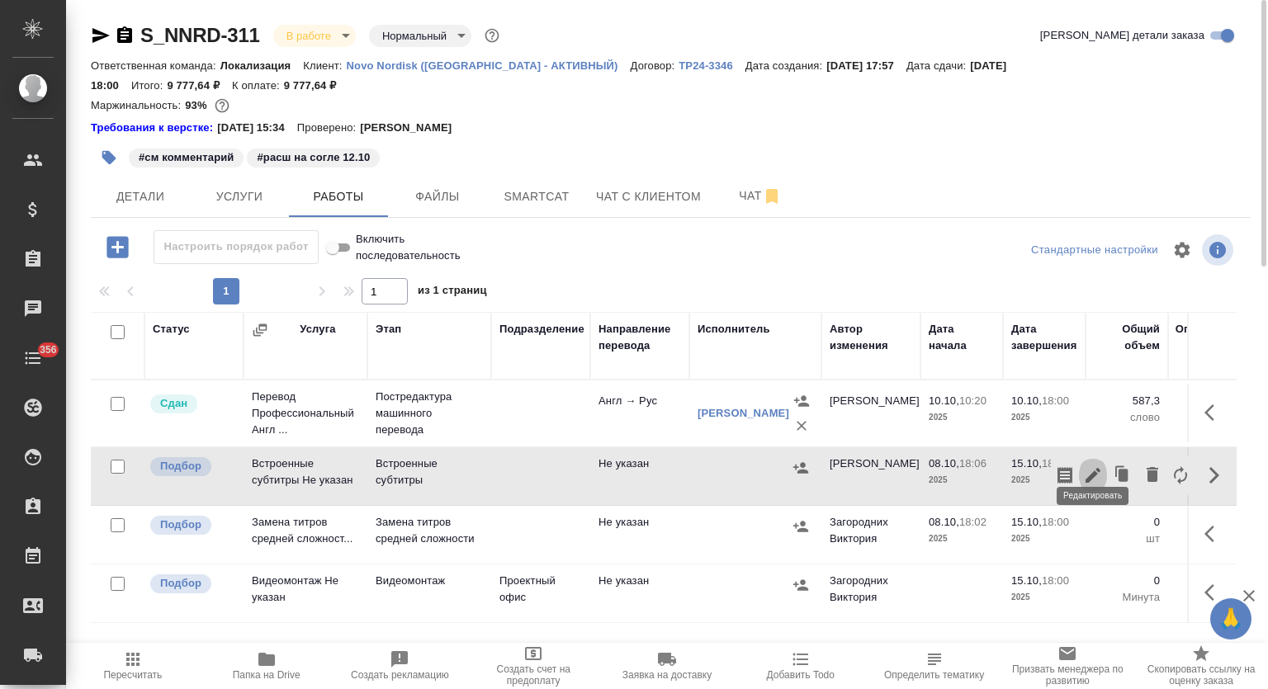
click at [1094, 468] on icon "button" at bounding box center [1093, 475] width 15 height 15
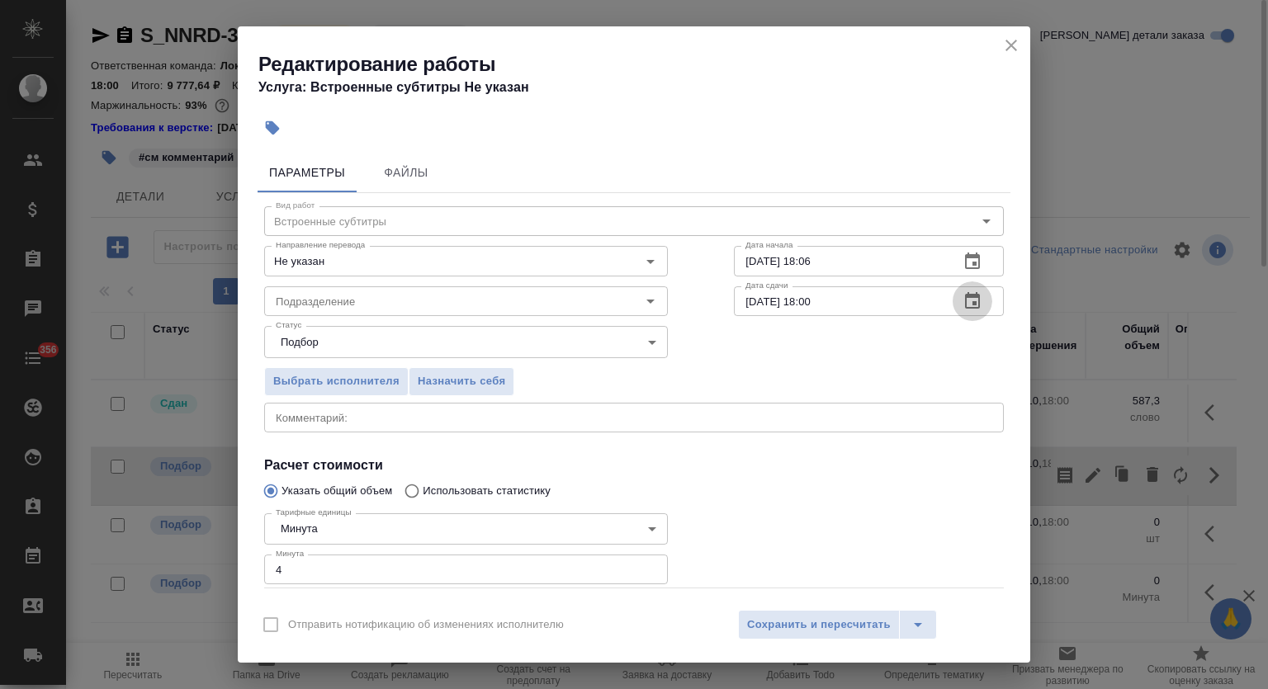
click at [963, 299] on icon "button" at bounding box center [973, 301] width 20 height 20
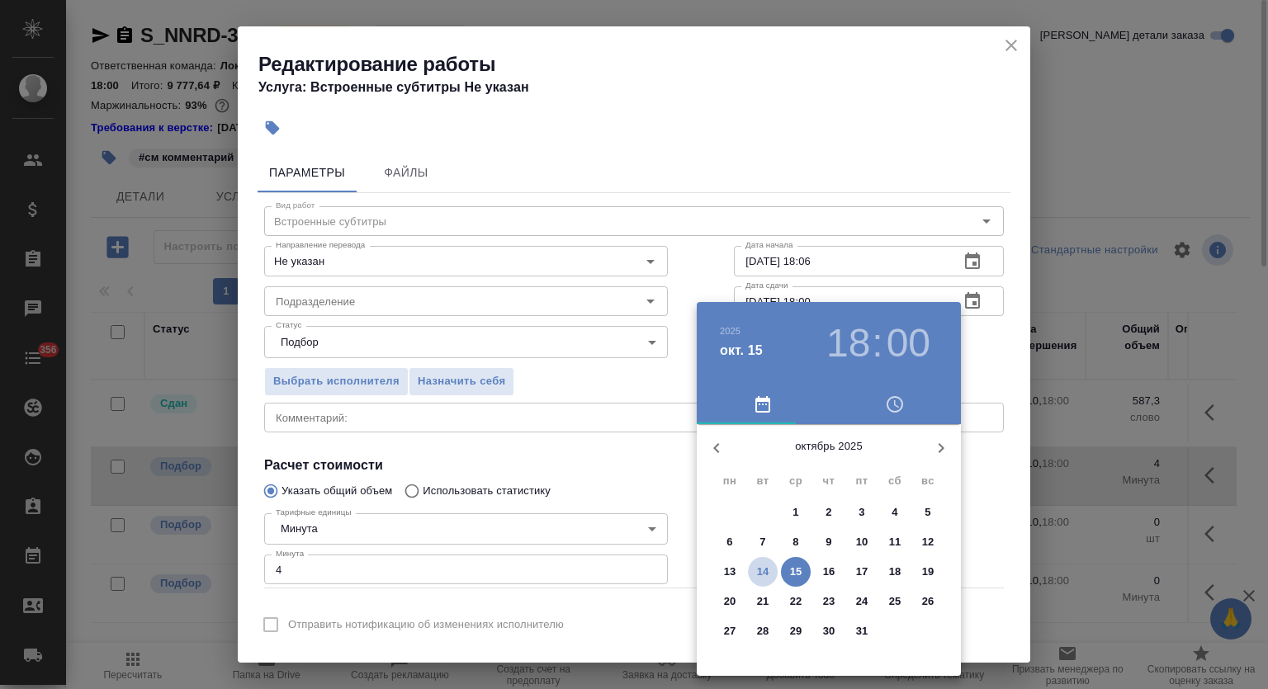
click at [758, 569] on p "14" at bounding box center [763, 572] width 12 height 17
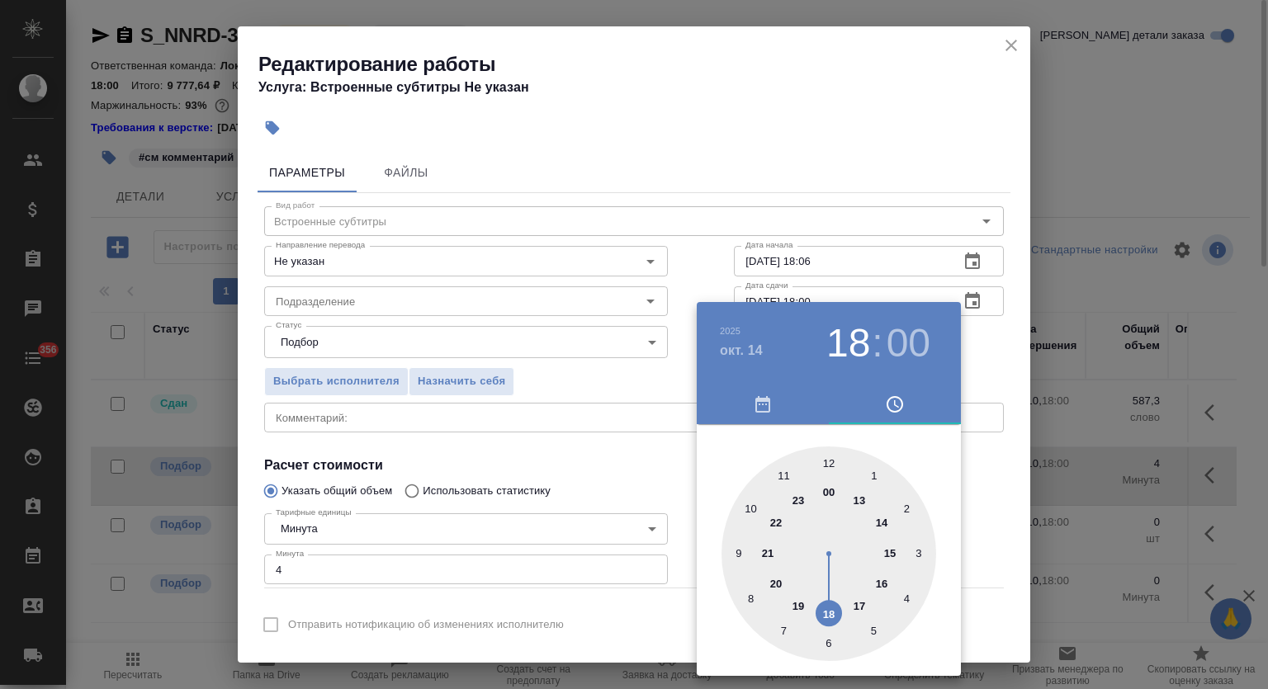
click at [776, 580] on div at bounding box center [829, 554] width 215 height 215
type input "14.10.2025 20:00"
click at [861, 168] on div at bounding box center [634, 344] width 1268 height 689
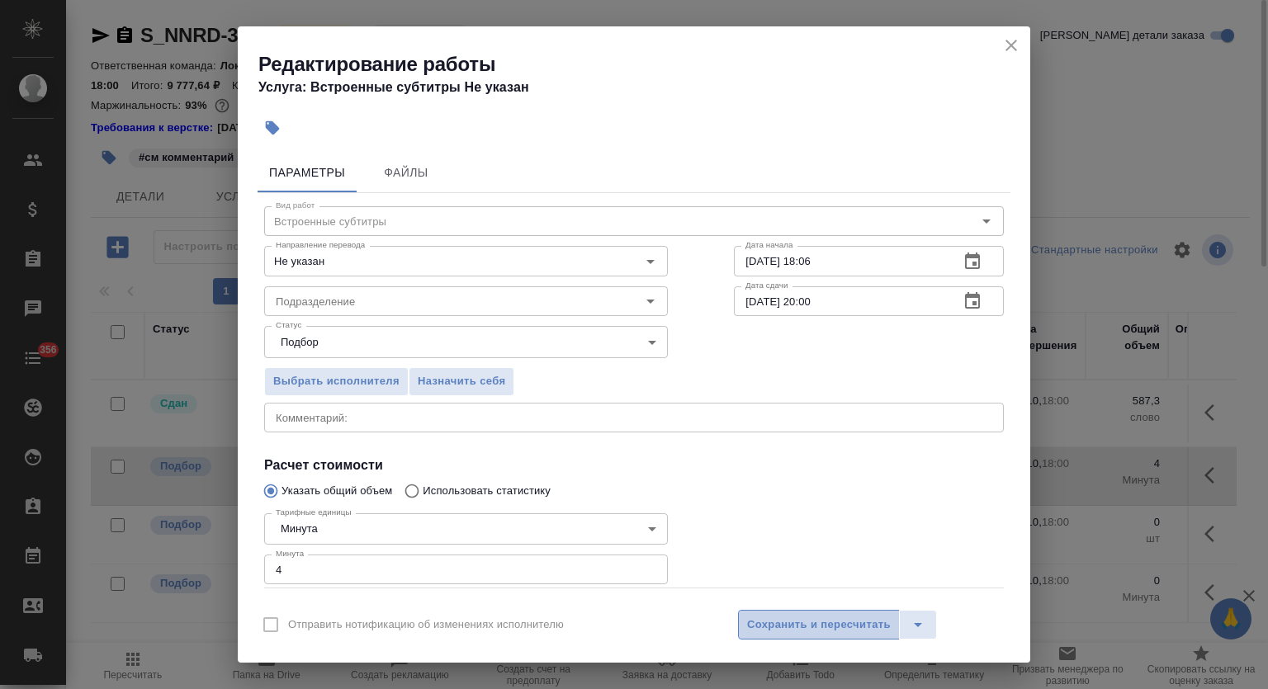
click at [801, 618] on span "Сохранить и пересчитать" at bounding box center [819, 625] width 144 height 19
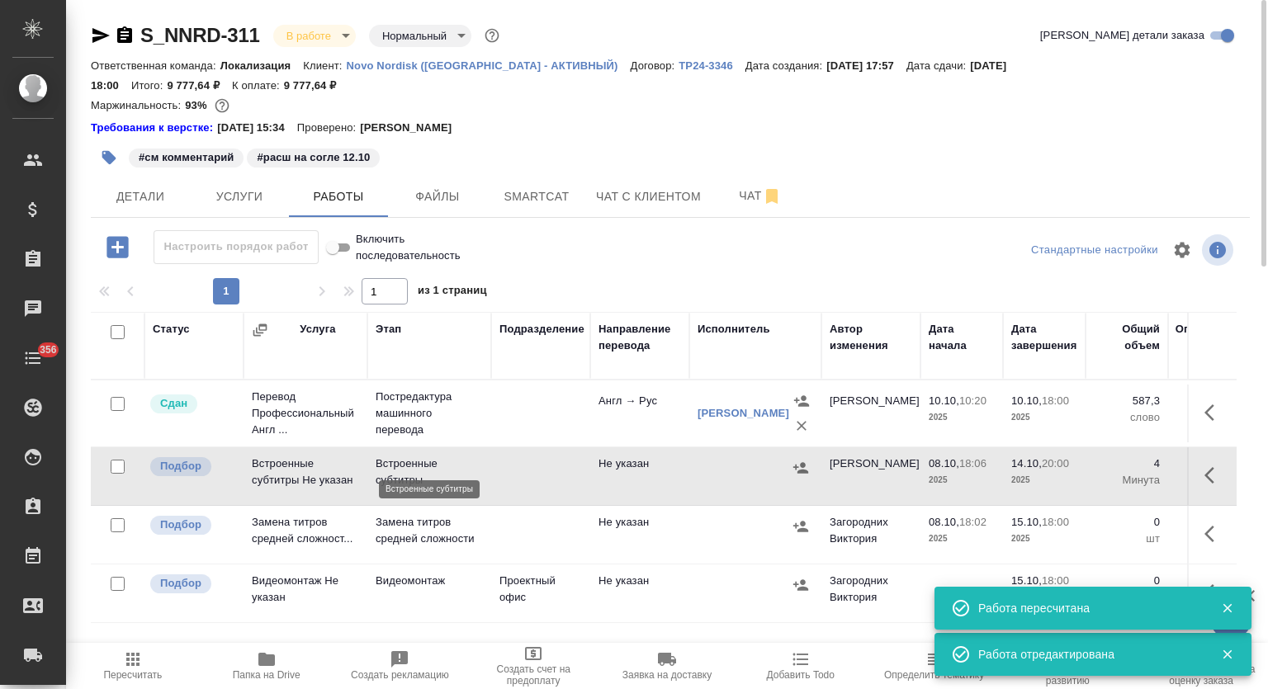
click at [404, 456] on p "Встроенные субтитры" at bounding box center [429, 472] width 107 height 33
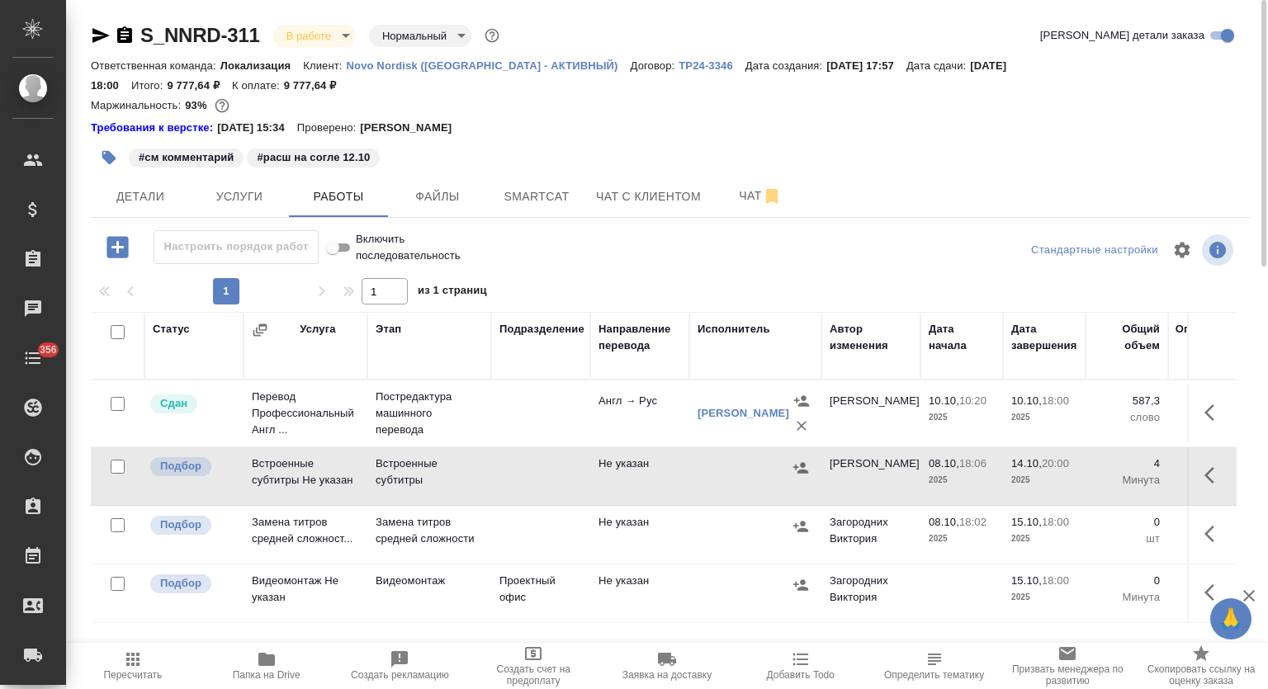
click at [448, 62] on p "Novo Nordisk (РФ - АКТИВНЫЙ)" at bounding box center [489, 65] width 284 height 12
click at [135, 187] on span "Детали" at bounding box center [140, 197] width 79 height 21
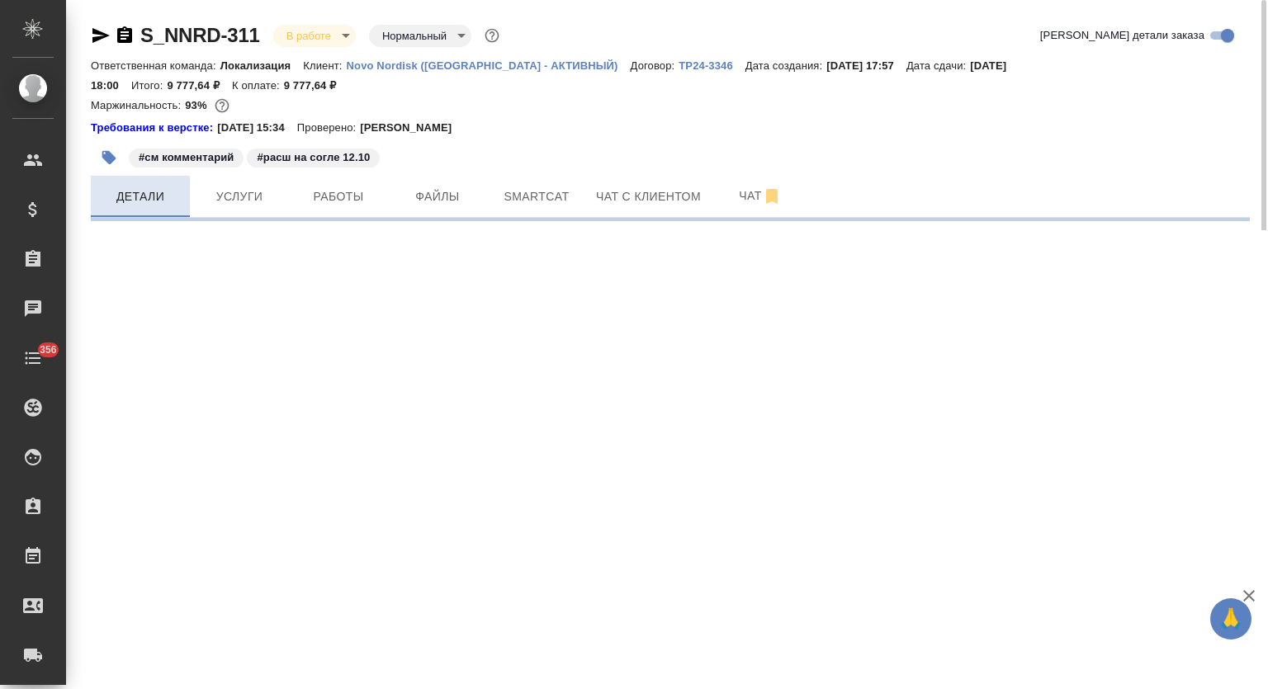
select select "RU"
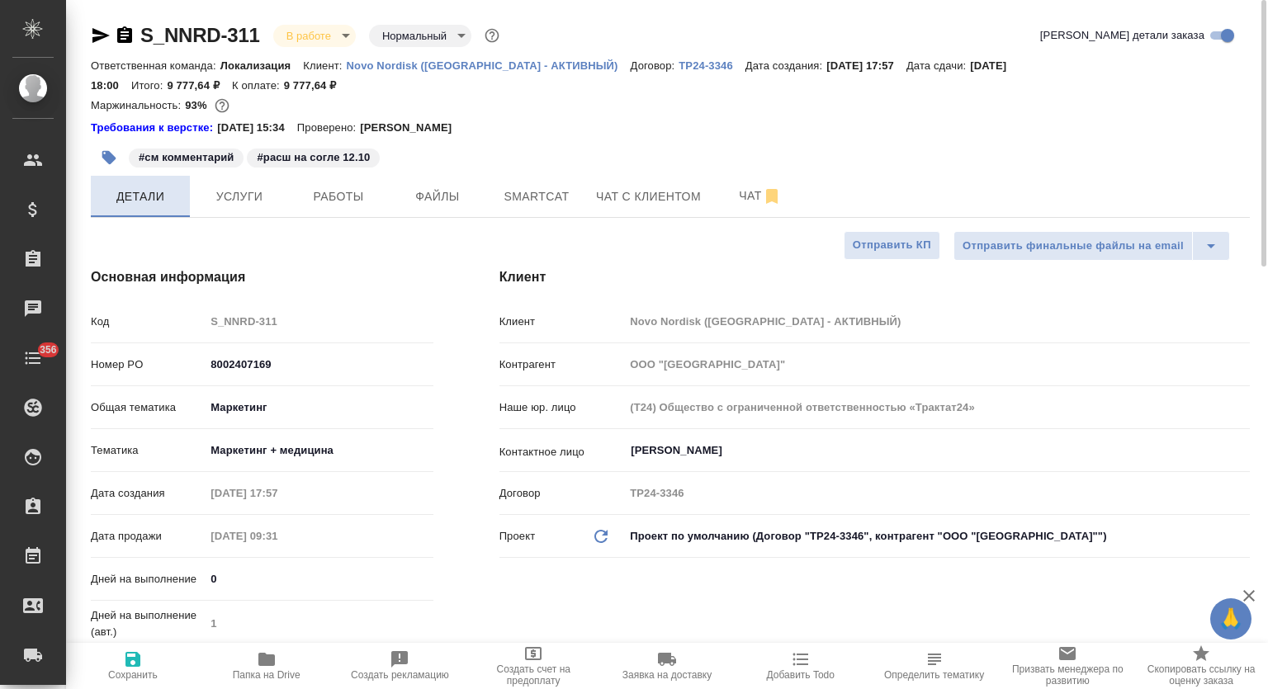
type textarea "x"
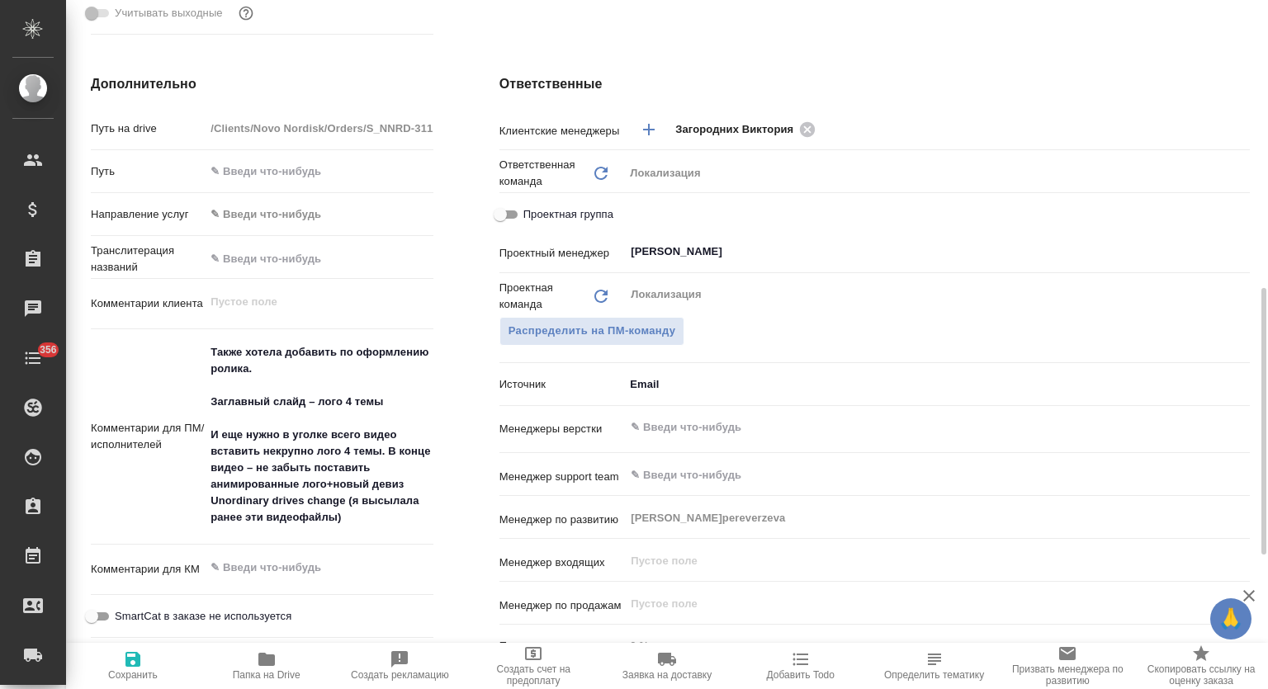
scroll to position [710, 0]
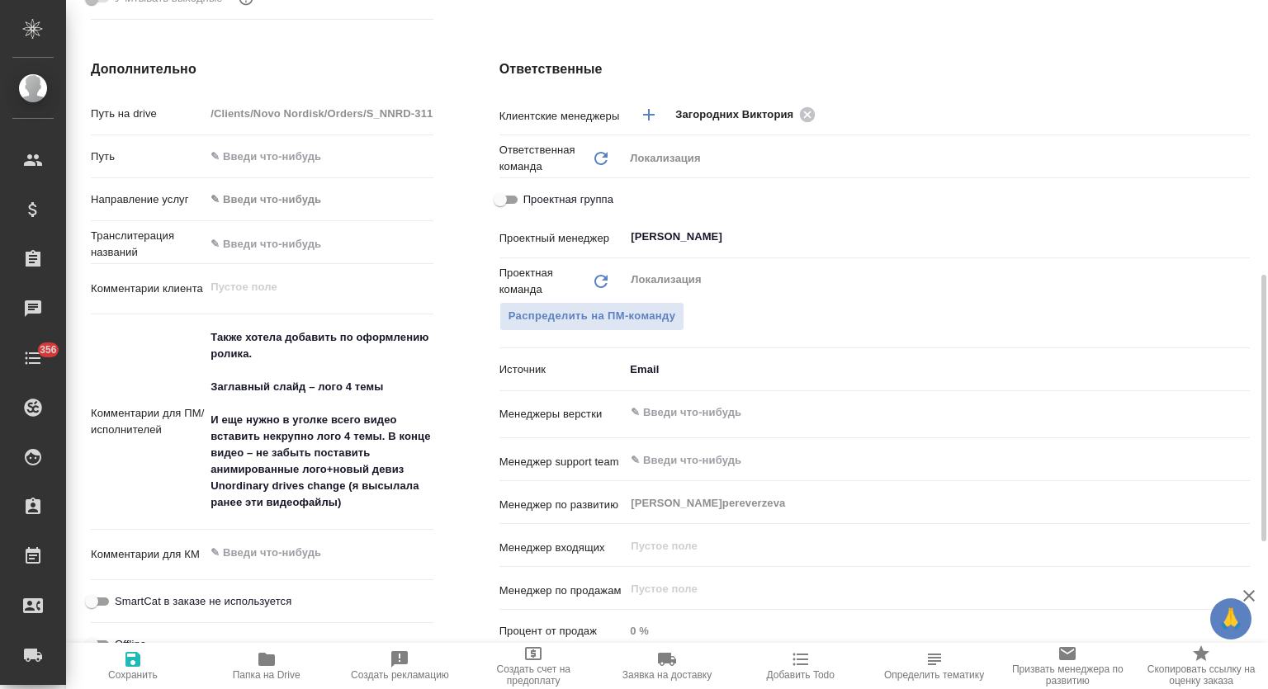
type textarea "x"
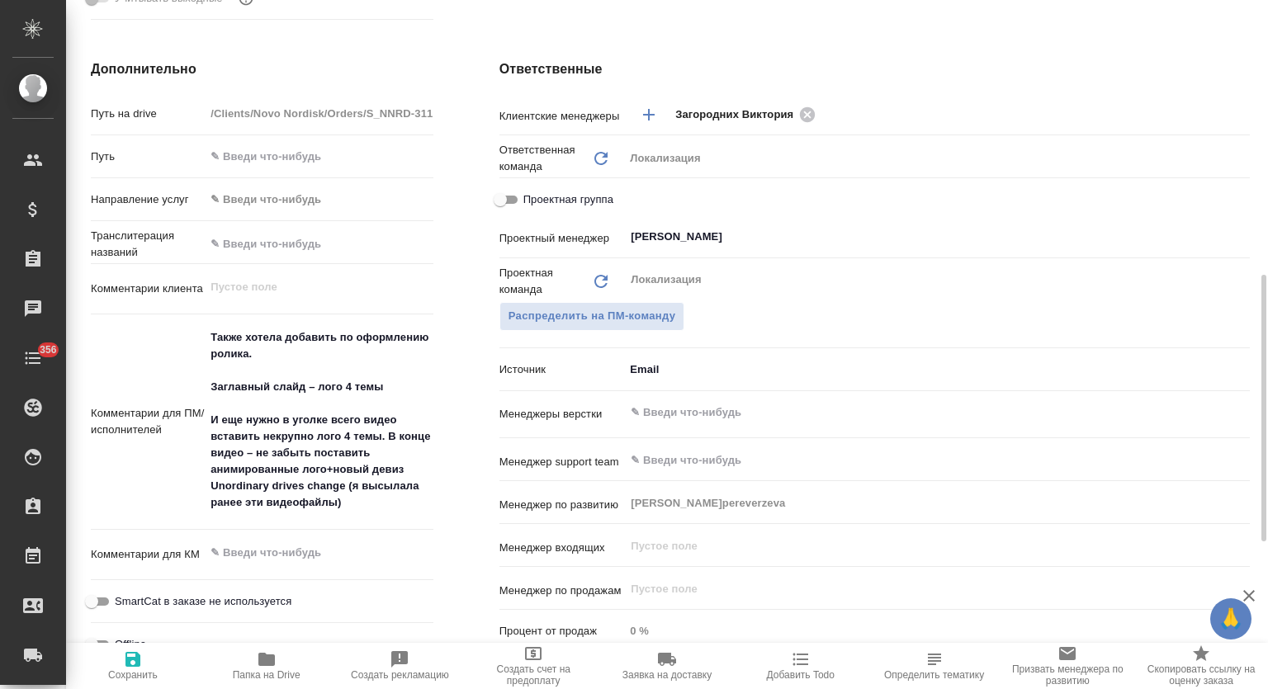
type textarea "x"
drag, startPoint x: 212, startPoint y: 318, endPoint x: 417, endPoint y: 489, distance: 266.7
click at [417, 489] on textarea "Также хотела добавить по оформлению ролика. Заглавный слайд – лого 4 темы И еще…" at bounding box center [319, 420] width 226 height 193
type textarea "x"
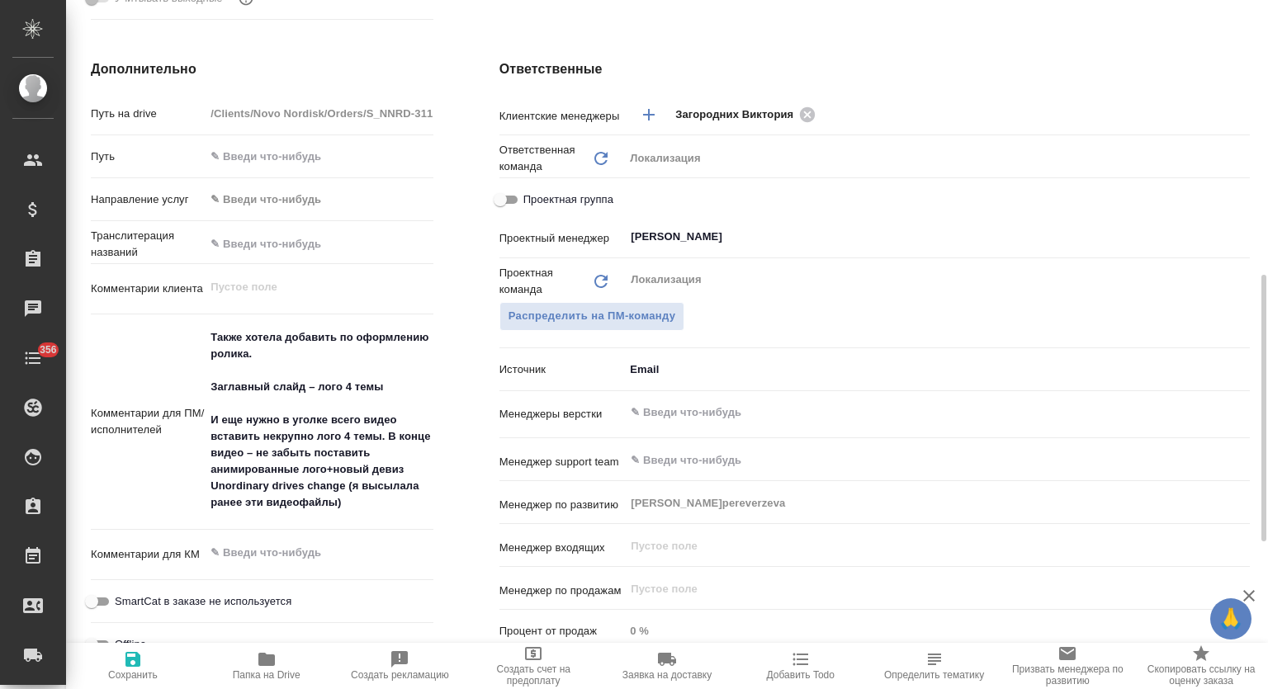
type textarea "x"
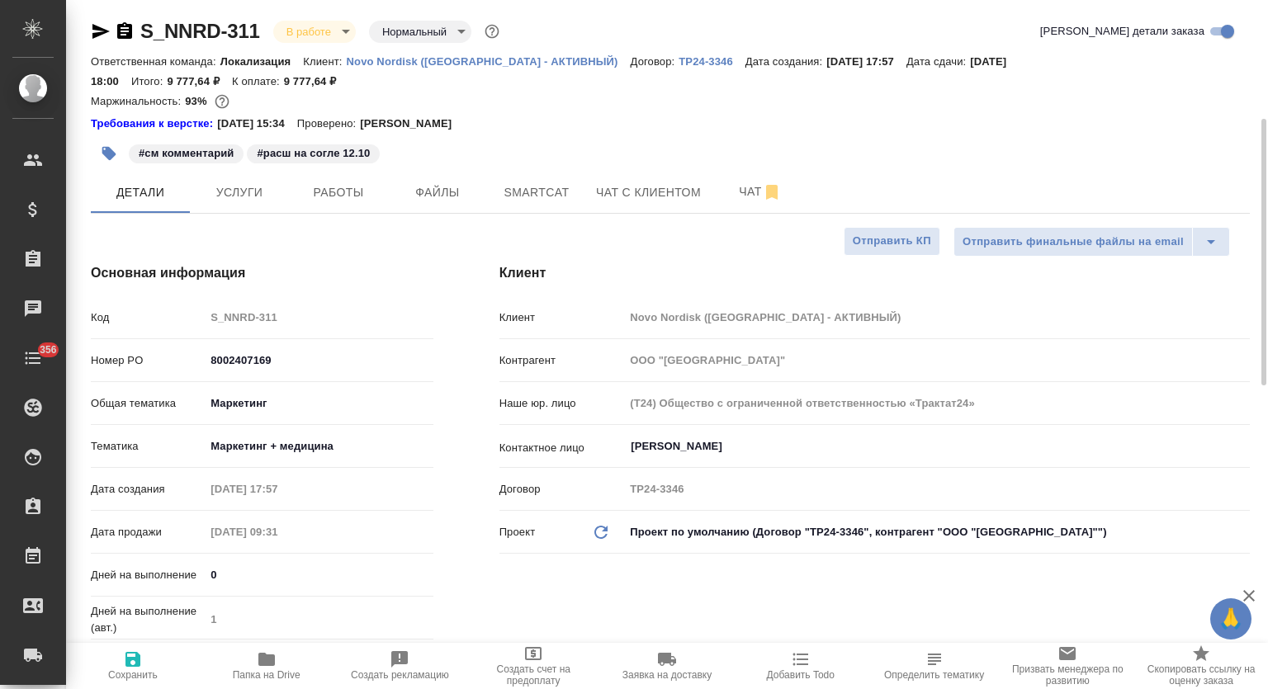
scroll to position [0, 0]
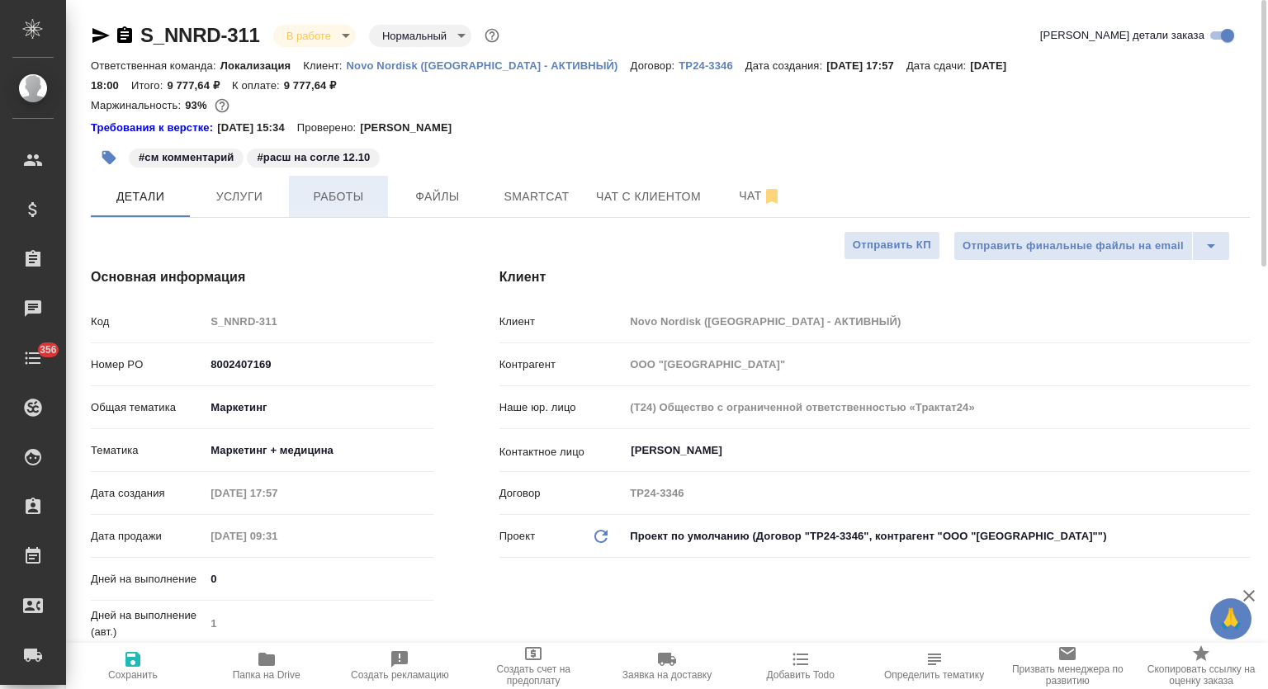
type textarea "x"
click at [347, 187] on button "Работы" at bounding box center [338, 196] width 99 height 41
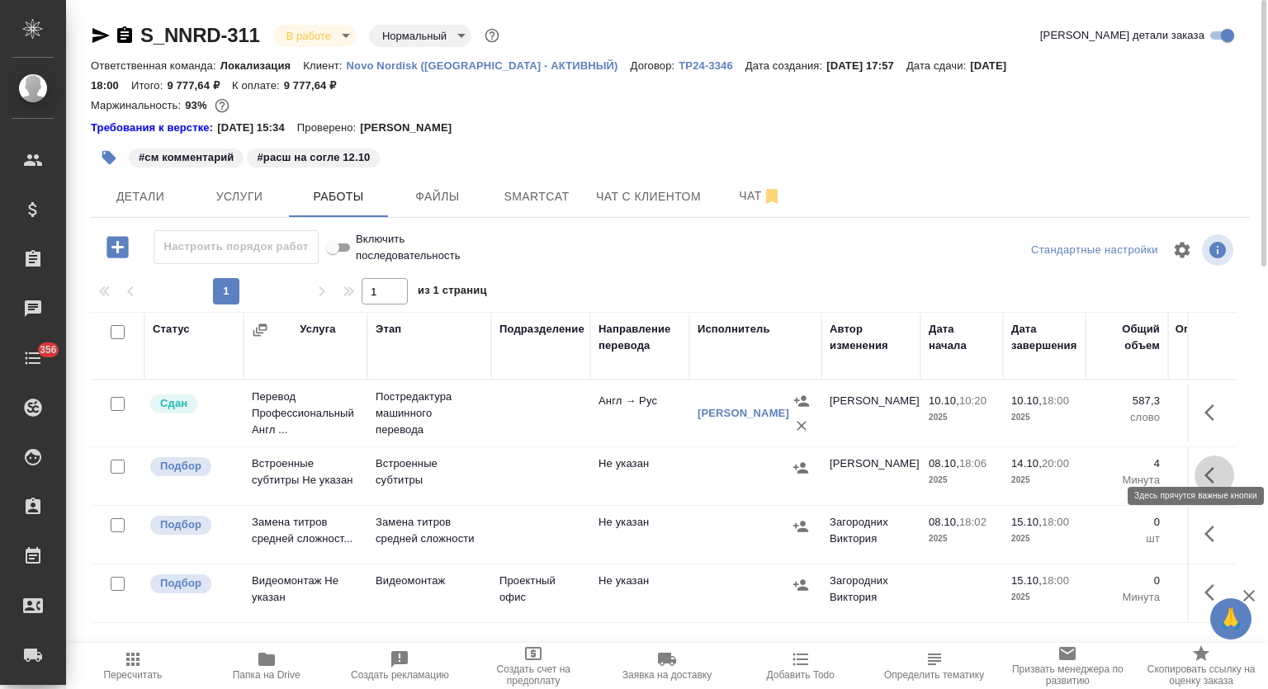
click at [1206, 466] on icon "button" at bounding box center [1215, 476] width 20 height 20
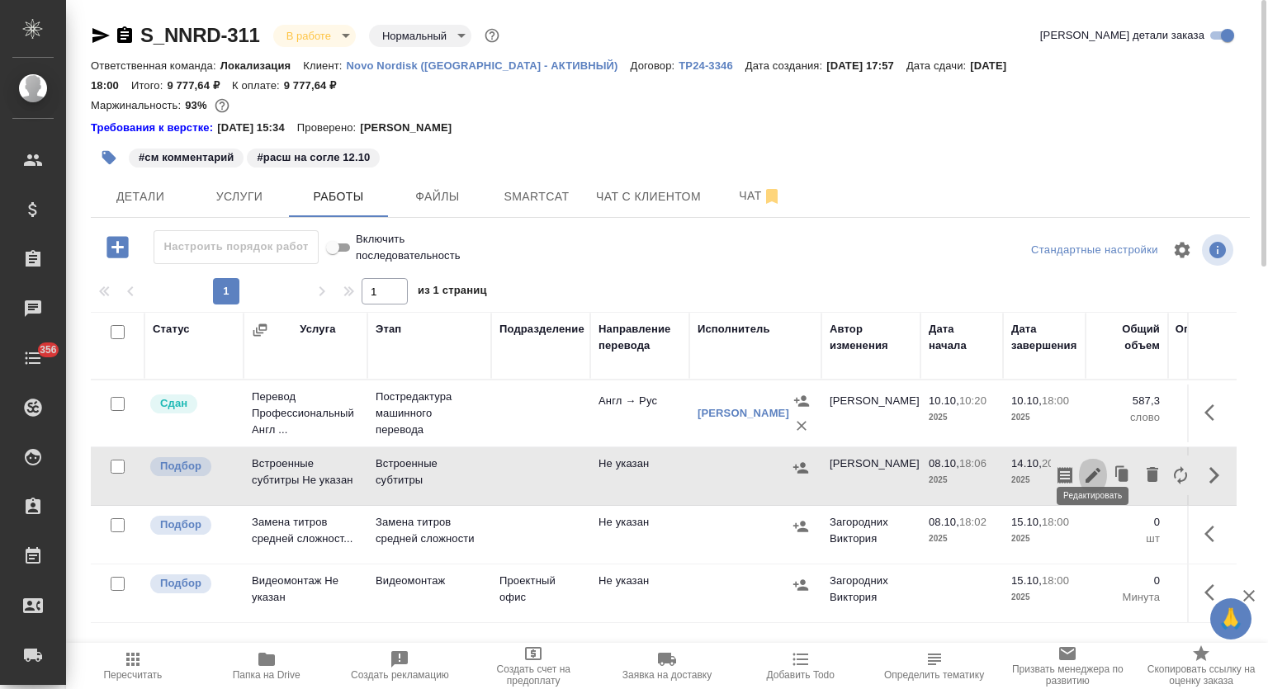
click at [1091, 468] on icon "button" at bounding box center [1093, 475] width 15 height 15
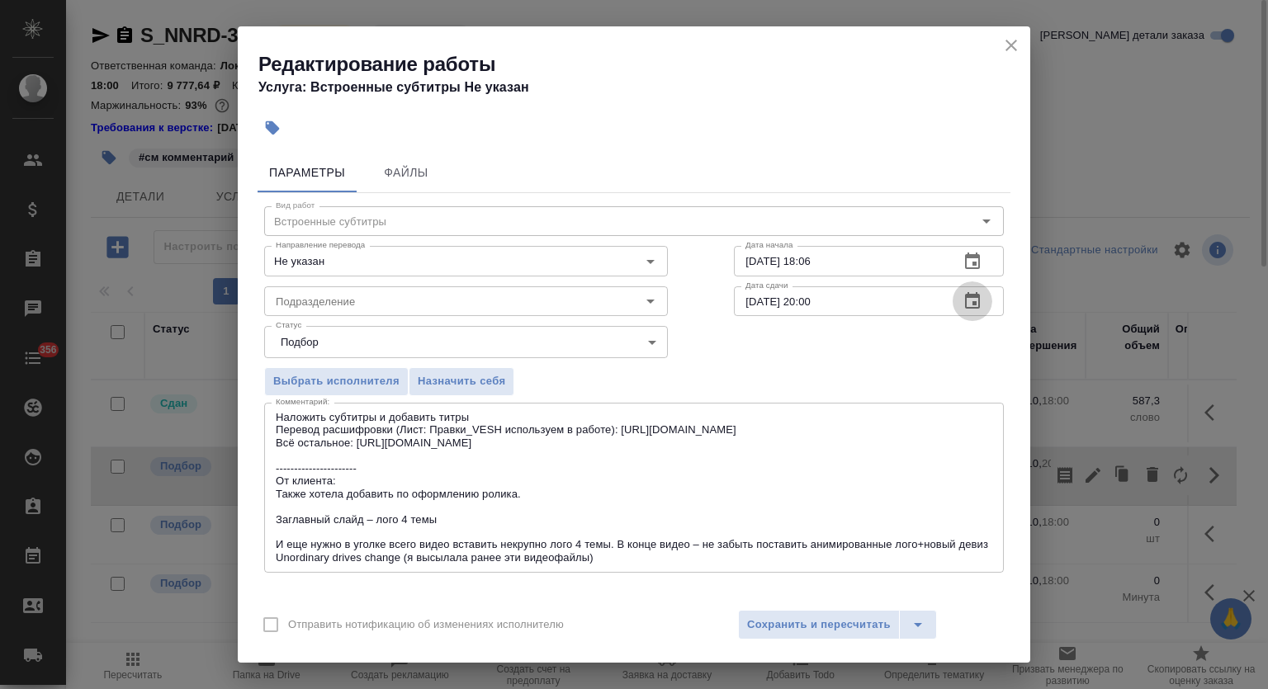
click at [963, 300] on icon "button" at bounding box center [973, 301] width 20 height 20
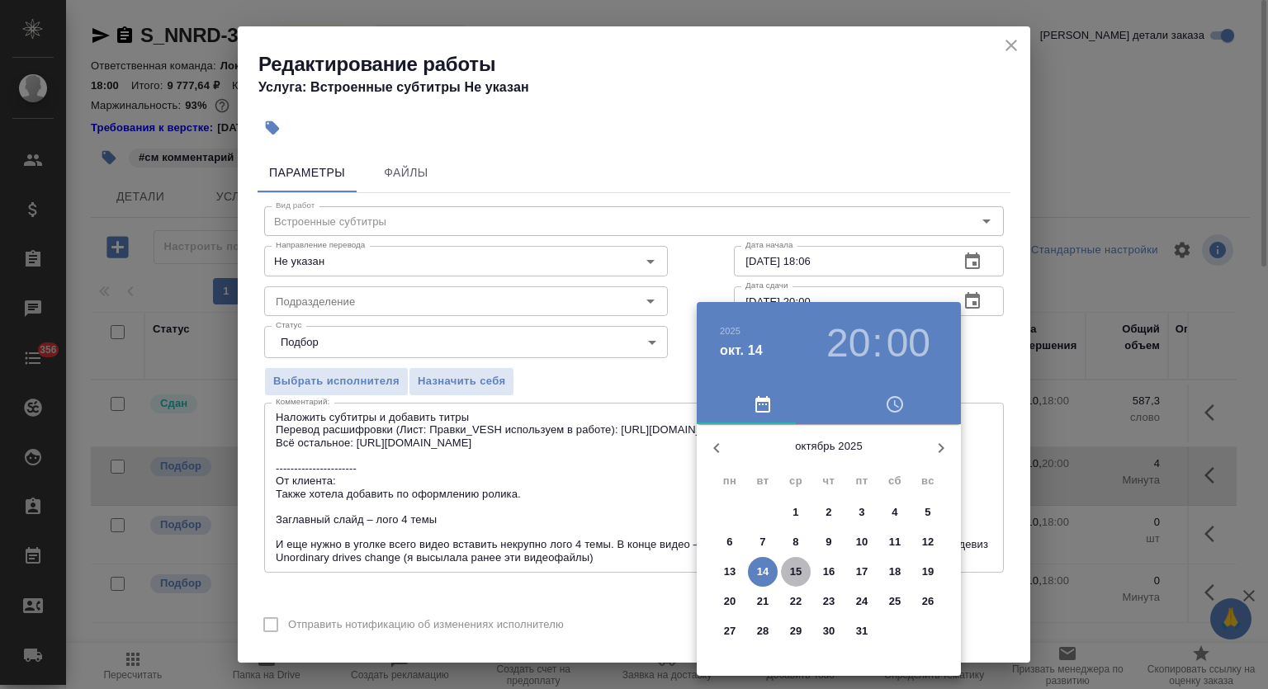
click at [792, 570] on p "15" at bounding box center [796, 572] width 12 height 17
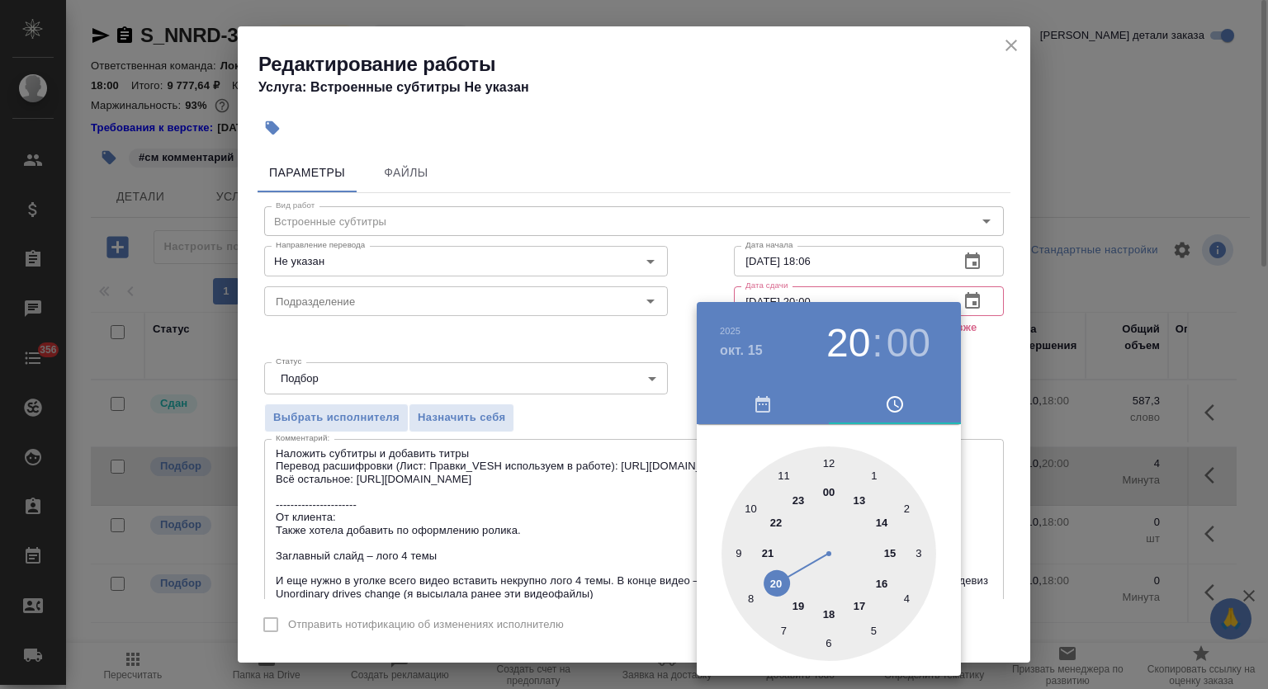
click at [830, 607] on div at bounding box center [829, 554] width 215 height 215
type input "15.10.2025 18:00"
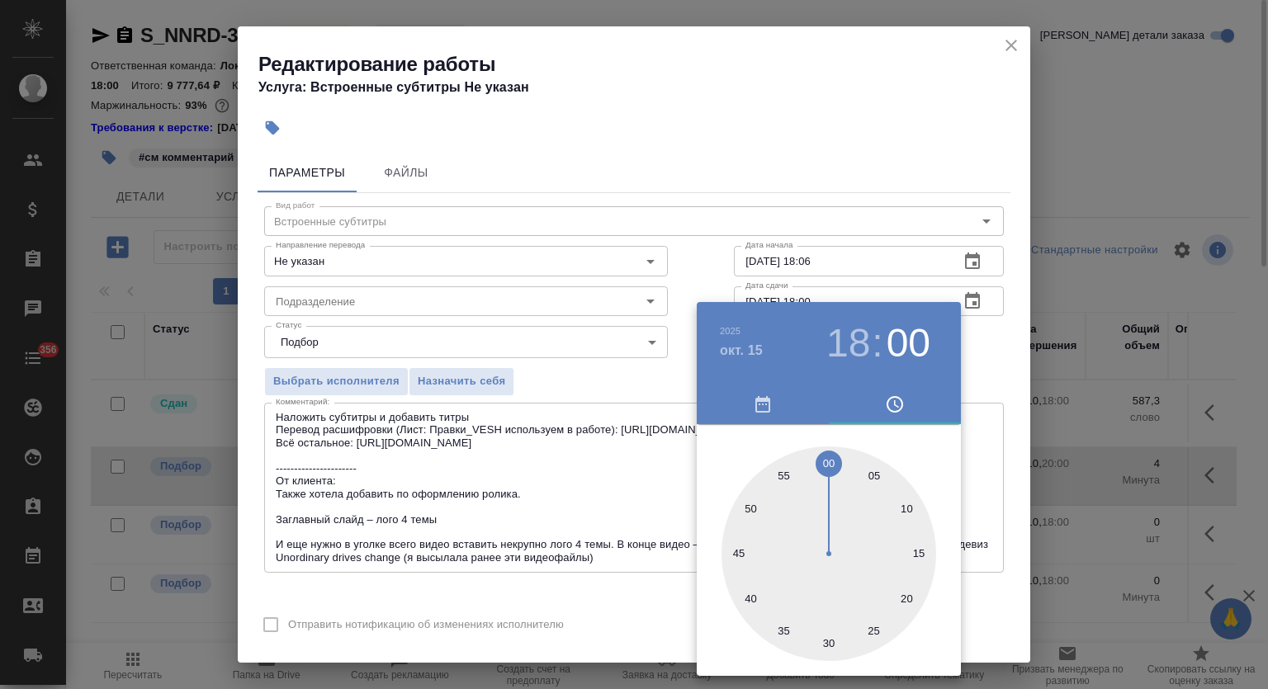
click at [838, 168] on div at bounding box center [634, 344] width 1268 height 689
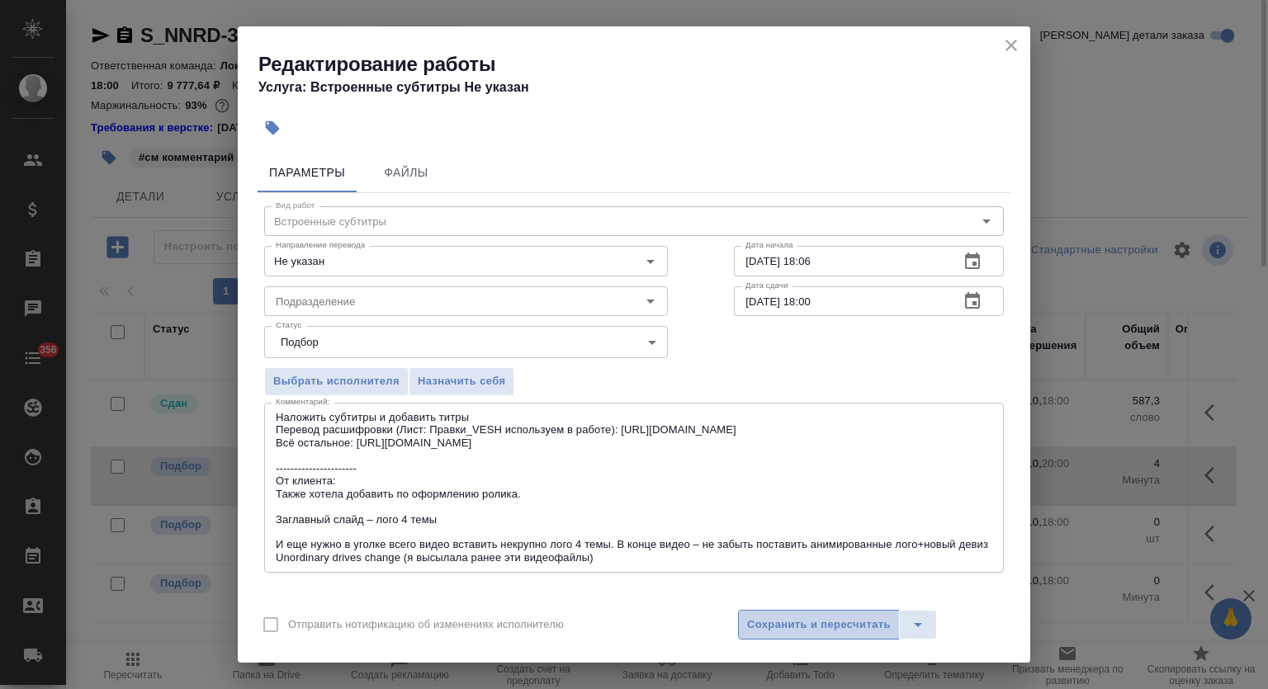
click at [821, 617] on span "Сохранить и пересчитать" at bounding box center [819, 625] width 144 height 19
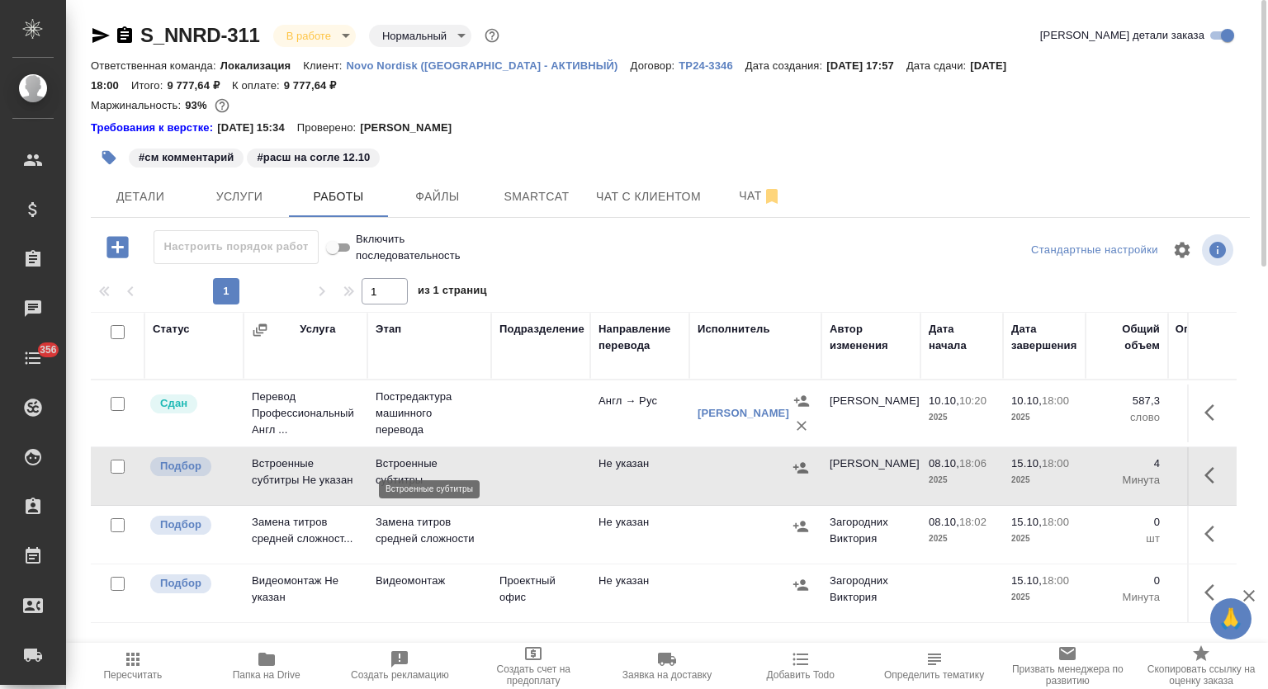
click at [462, 456] on p "Встроенные субтитры" at bounding box center [429, 472] width 107 height 33
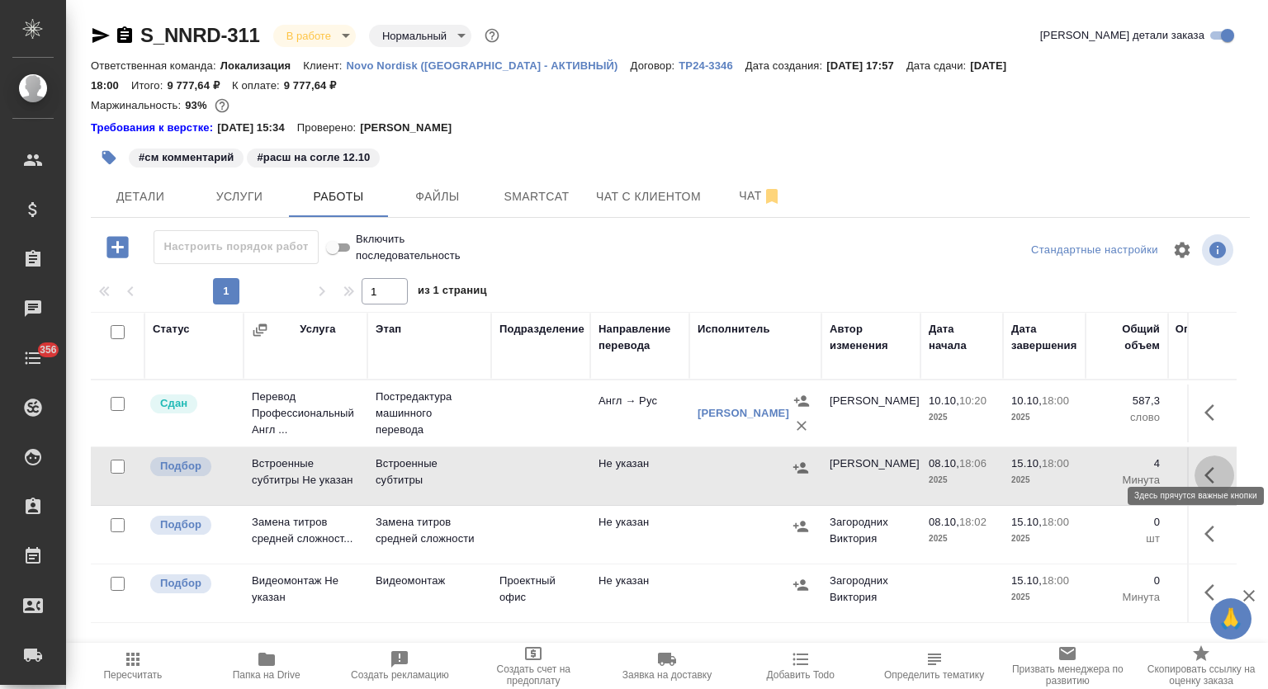
click at [1210, 466] on icon "button" at bounding box center [1215, 476] width 20 height 20
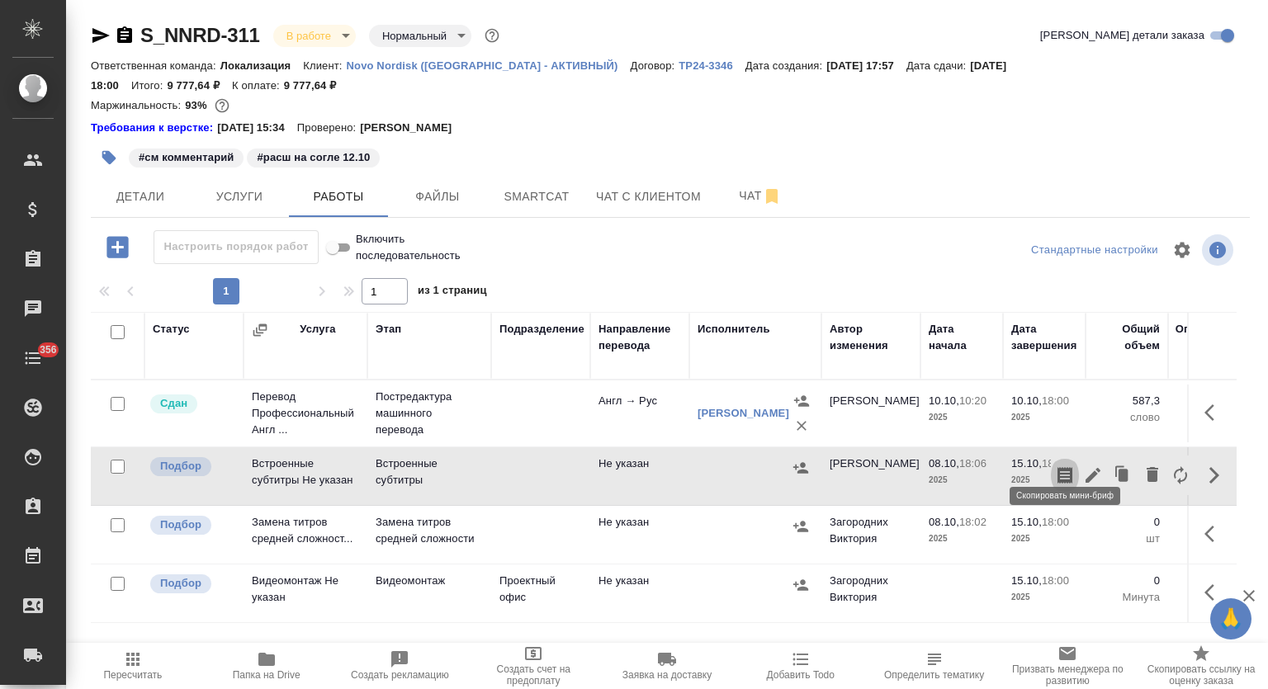
click at [1063, 466] on icon "button" at bounding box center [1065, 476] width 20 height 20
click at [1064, 467] on icon "button" at bounding box center [1065, 475] width 15 height 17
click at [906, 120] on div "Требования к верстке: 27.12.2024 15:34 Проверено: Петрова Валерия" at bounding box center [670, 128] width 1159 height 17
click at [121, 140] on button "button" at bounding box center [109, 158] width 36 height 36
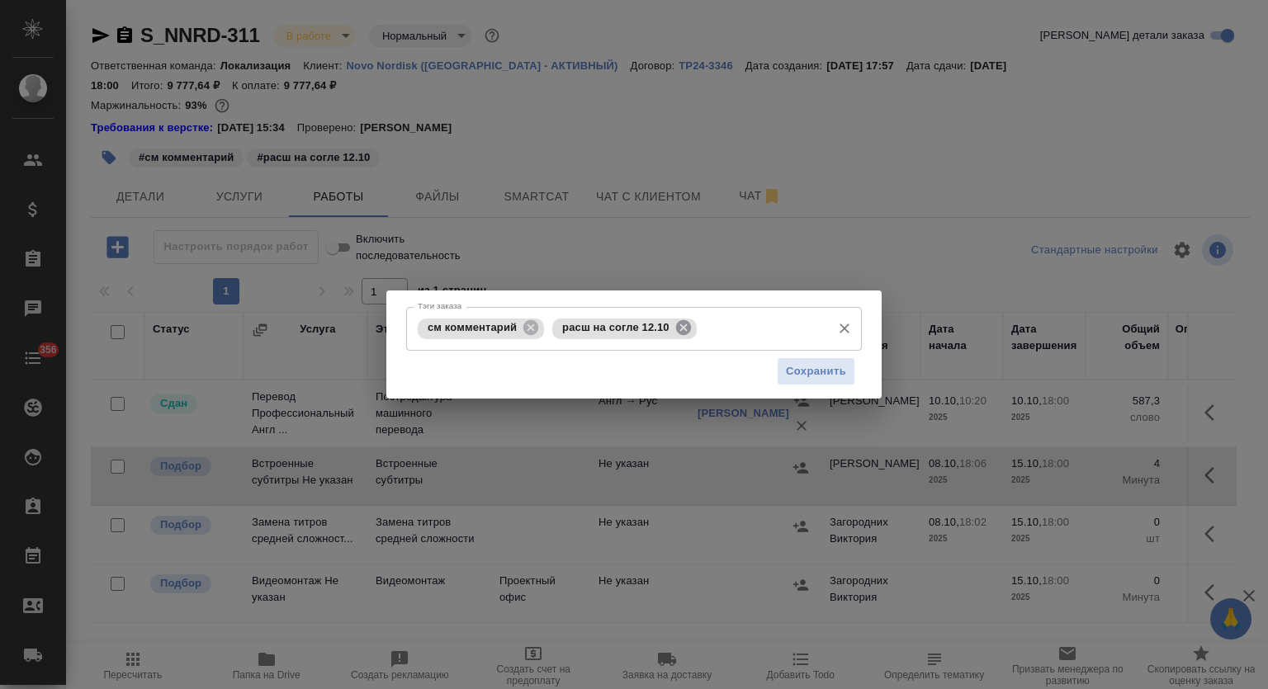
click at [687, 328] on icon at bounding box center [683, 327] width 15 height 15
click at [634, 322] on input "Тэги заказа" at bounding box center [685, 329] width 275 height 28
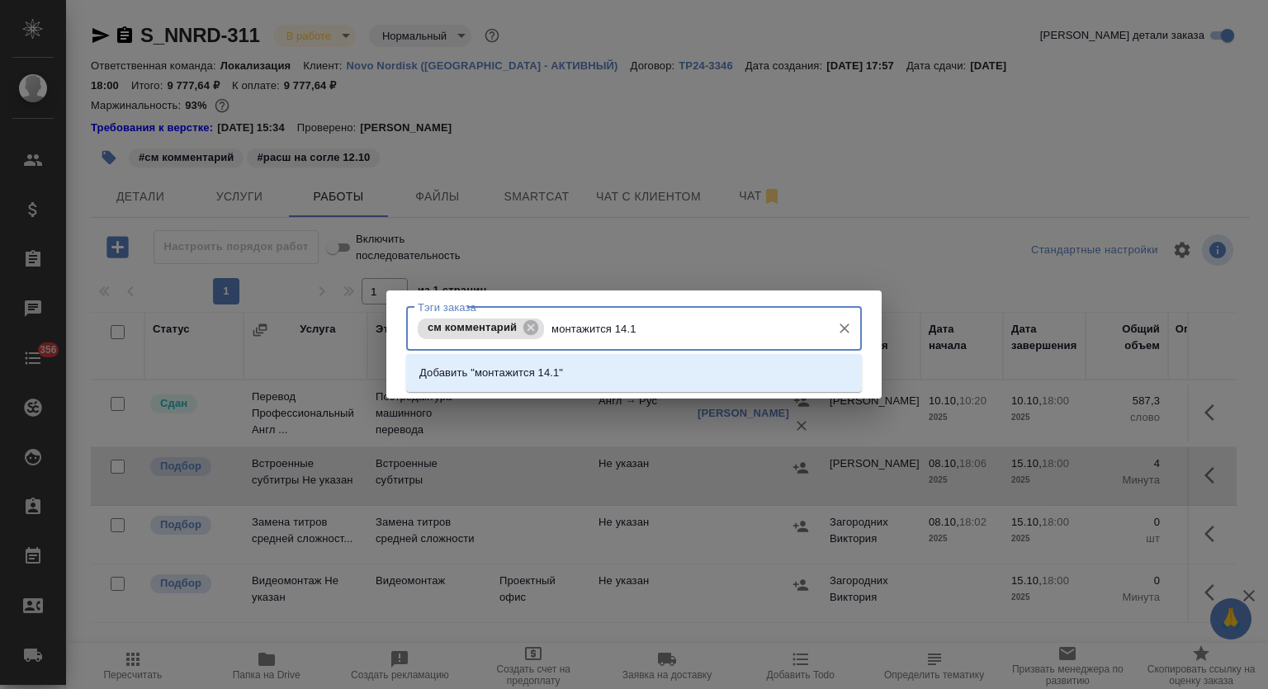
type input "монтажится 14.10"
click at [677, 383] on li "Добавить "монтажится 14.10"" at bounding box center [634, 373] width 456 height 30
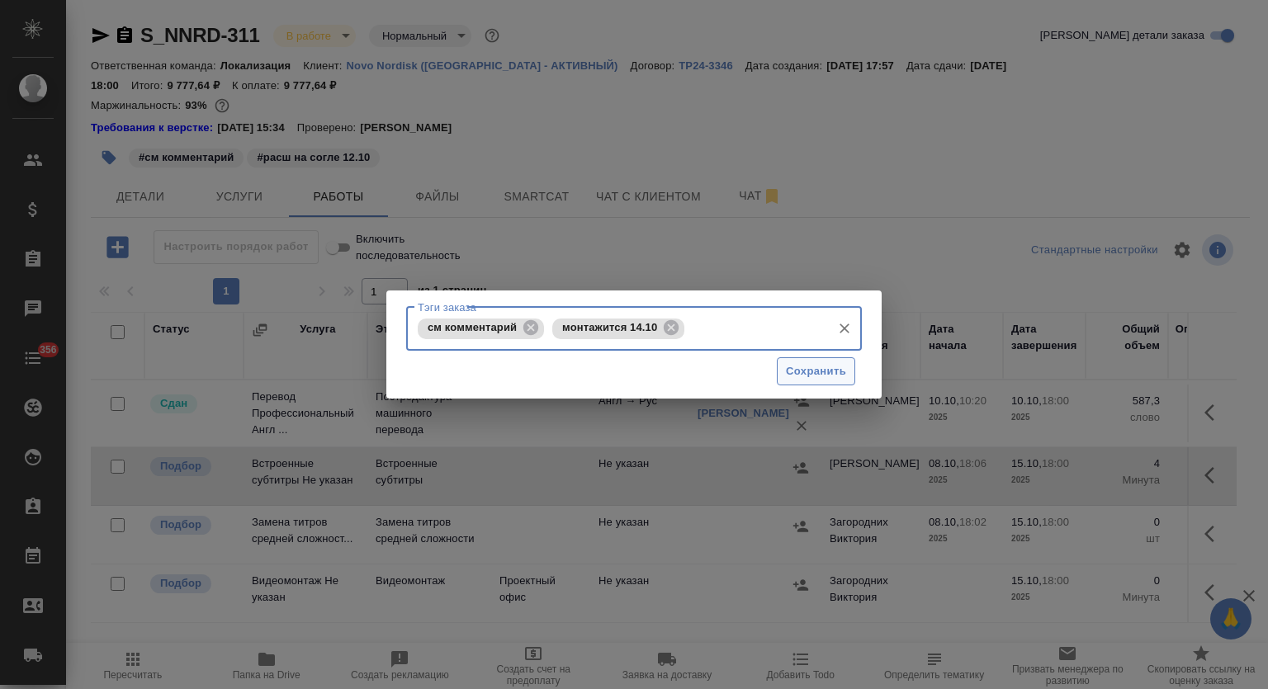
click at [827, 372] on span "Сохранить" at bounding box center [816, 371] width 60 height 19
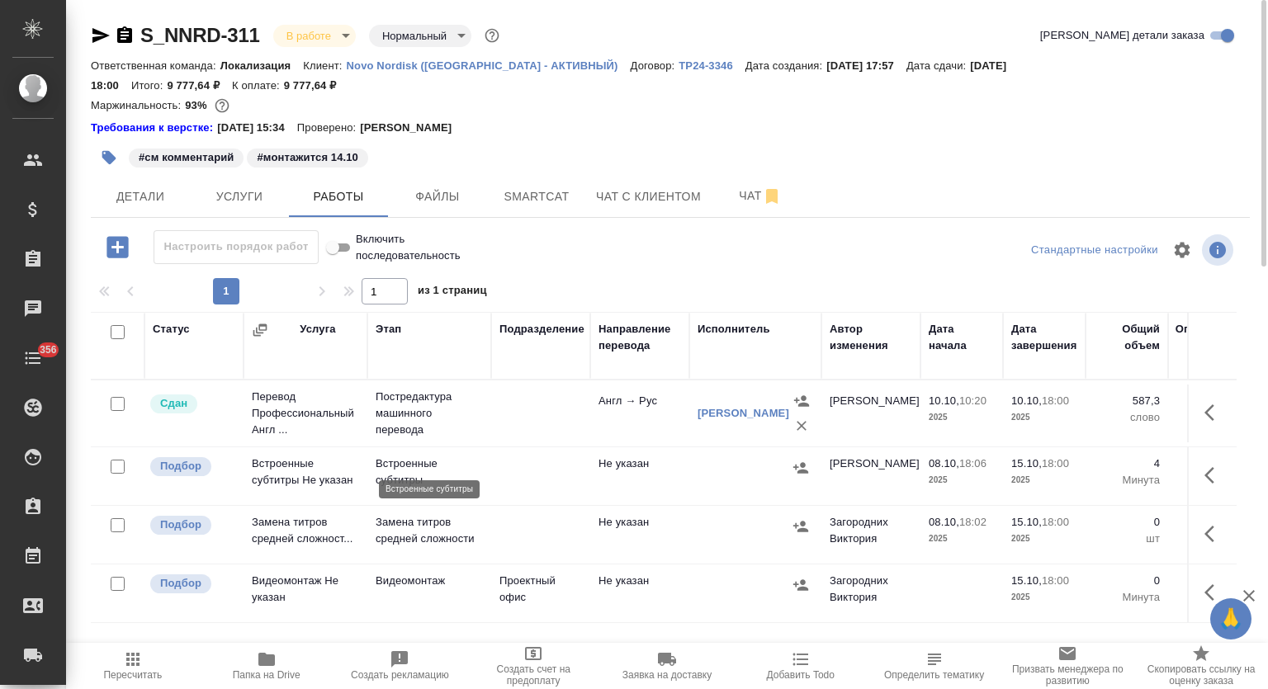
click at [413, 456] on p "Встроенные субтитры" at bounding box center [429, 472] width 107 height 33
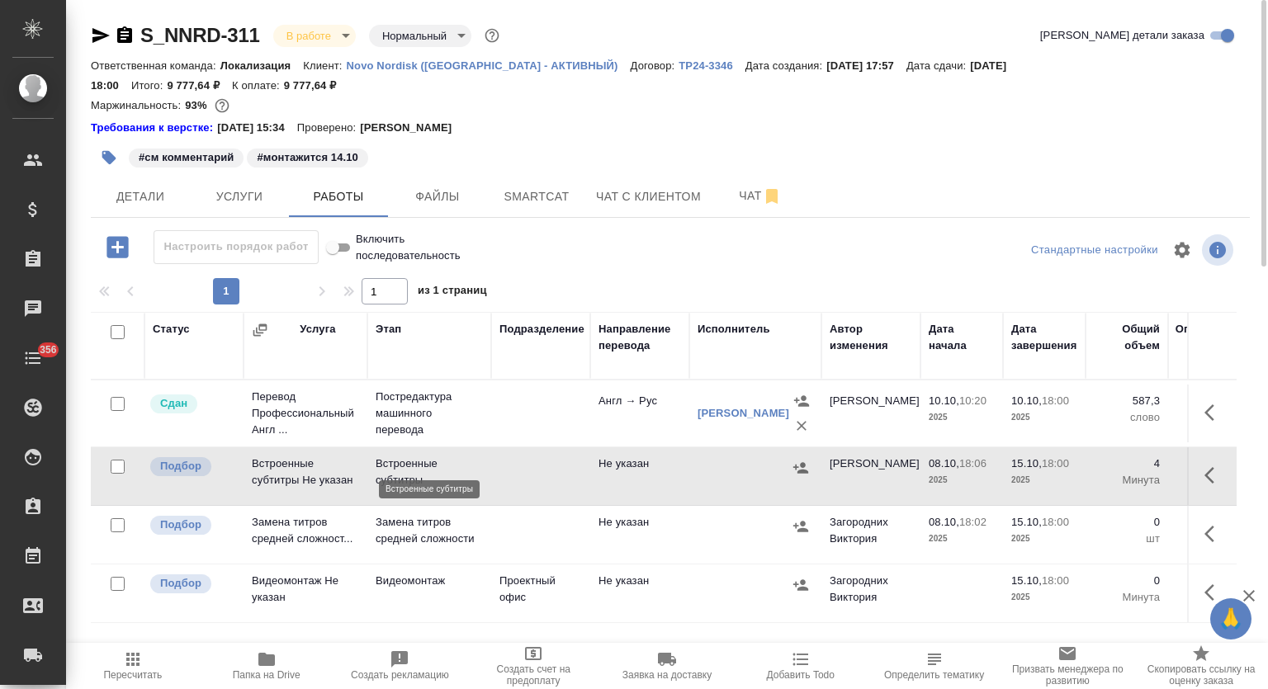
click at [413, 456] on p "Встроенные субтитры" at bounding box center [429, 472] width 107 height 33
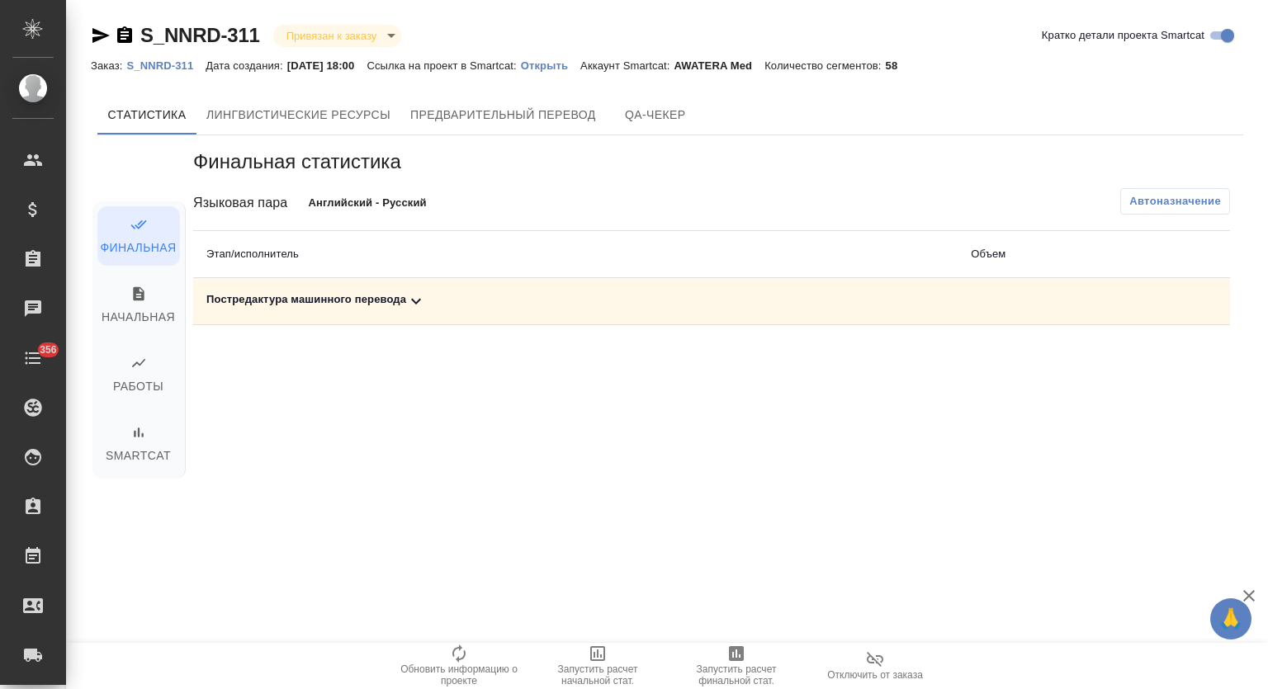
click at [396, 297] on div "Постредактура машинного перевода" at bounding box center [575, 301] width 738 height 20
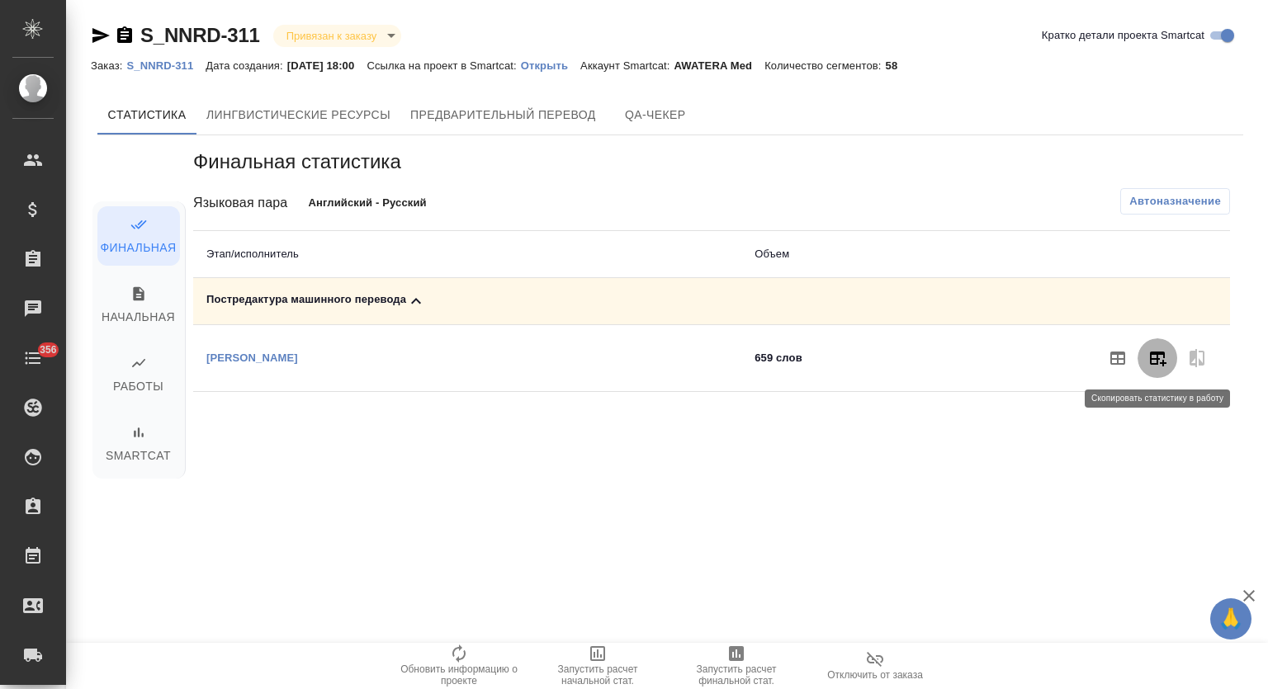
click at [1153, 348] on icon "button" at bounding box center [1158, 358] width 20 height 20
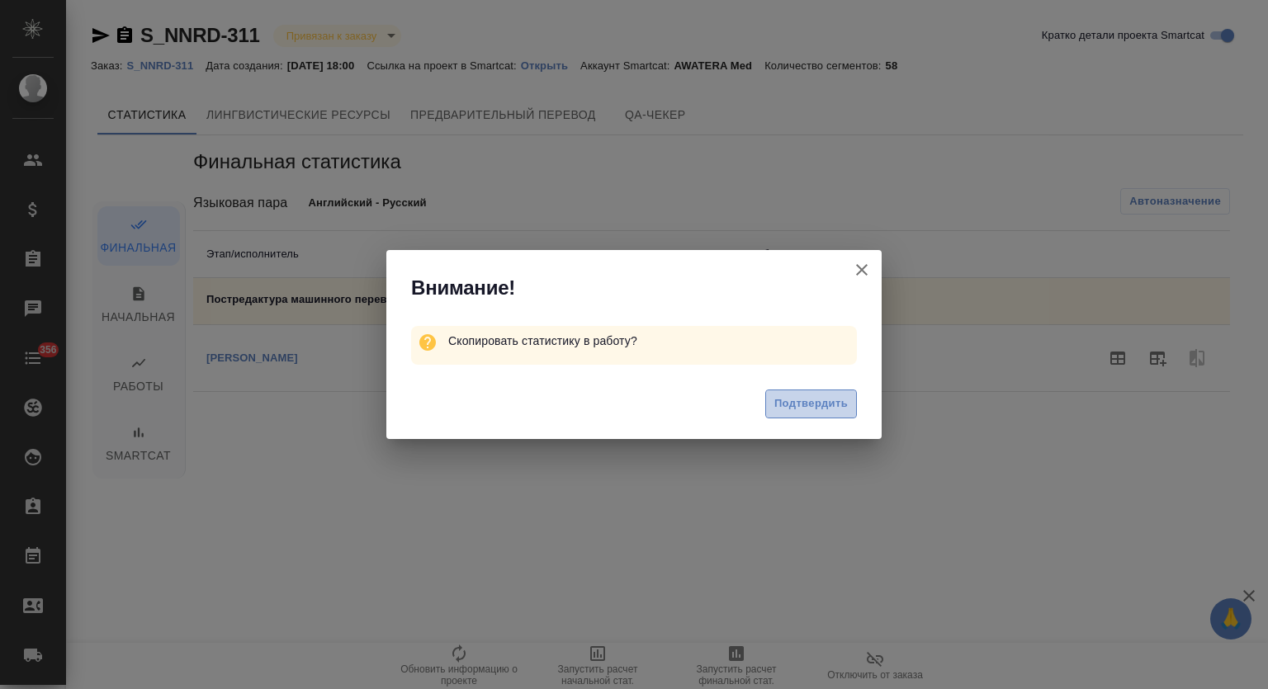
click at [824, 395] on span "Подтвердить" at bounding box center [810, 404] width 73 height 19
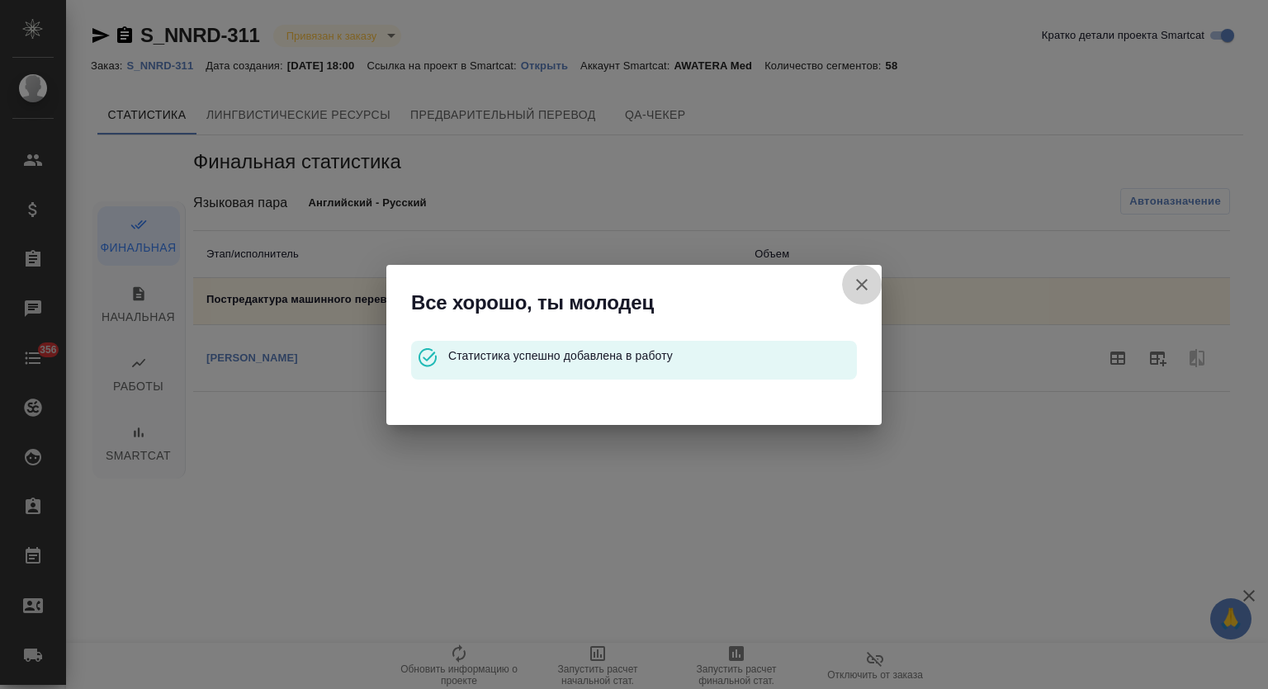
click at [860, 280] on icon "button" at bounding box center [862, 285] width 20 height 20
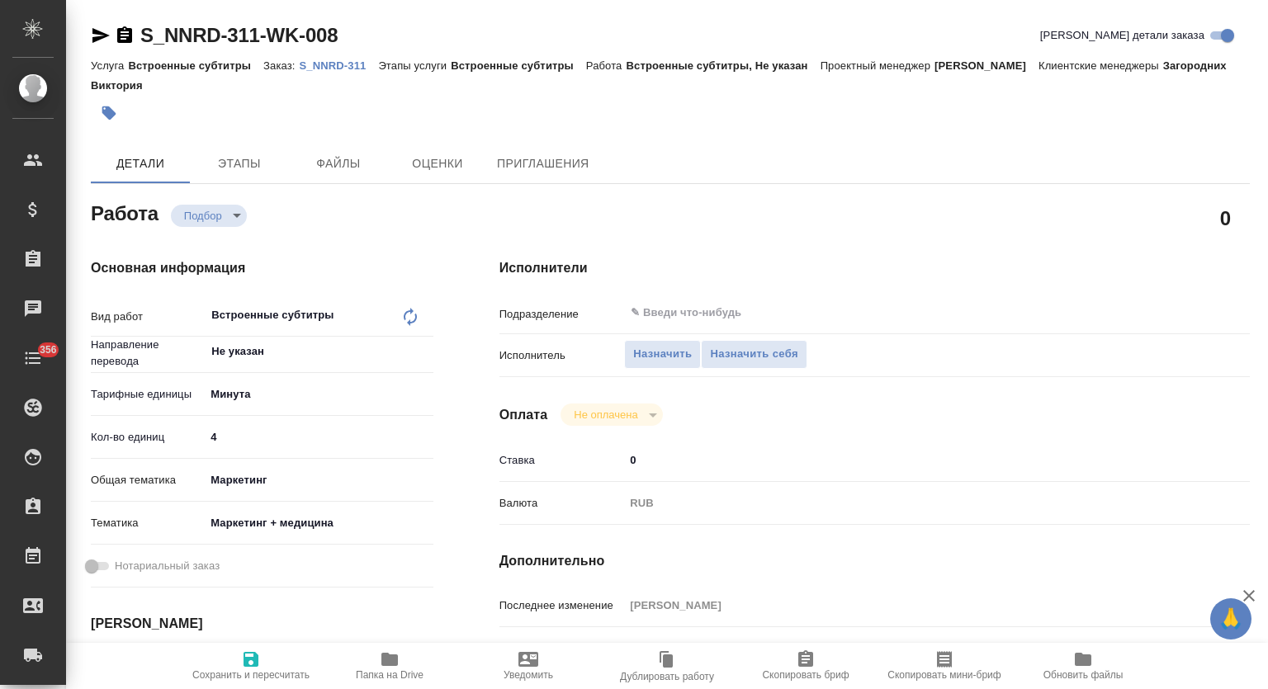
type textarea "x"
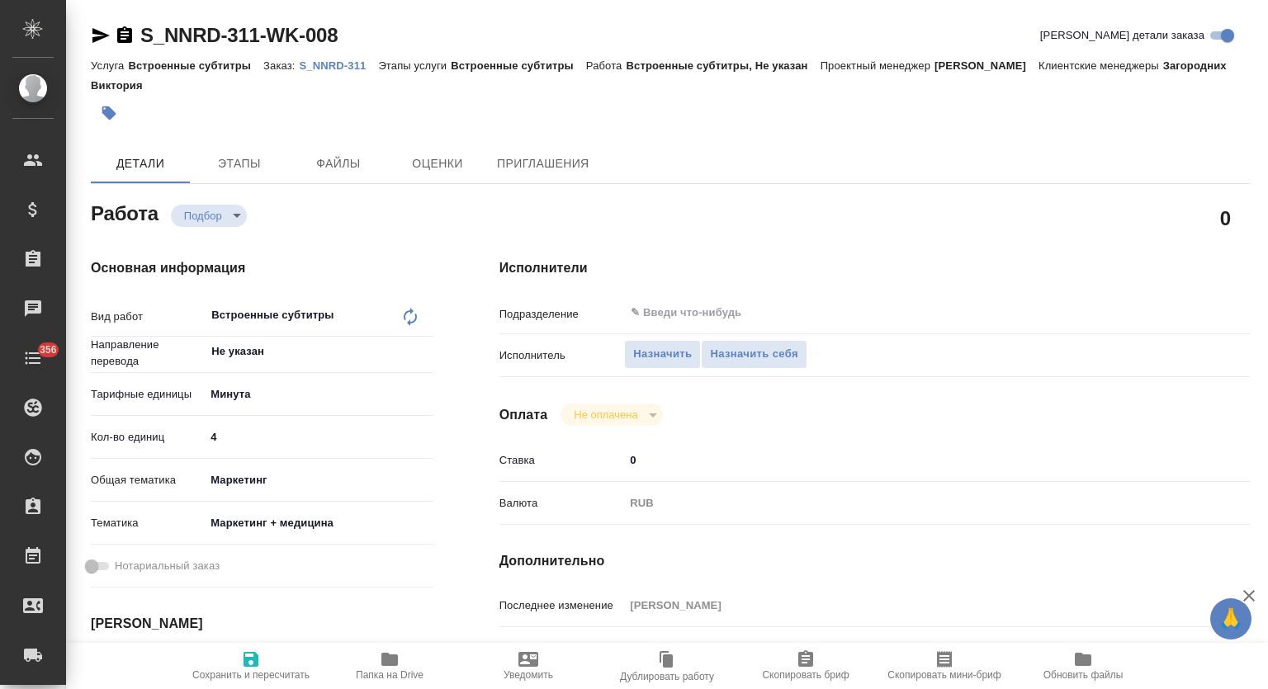
type textarea "x"
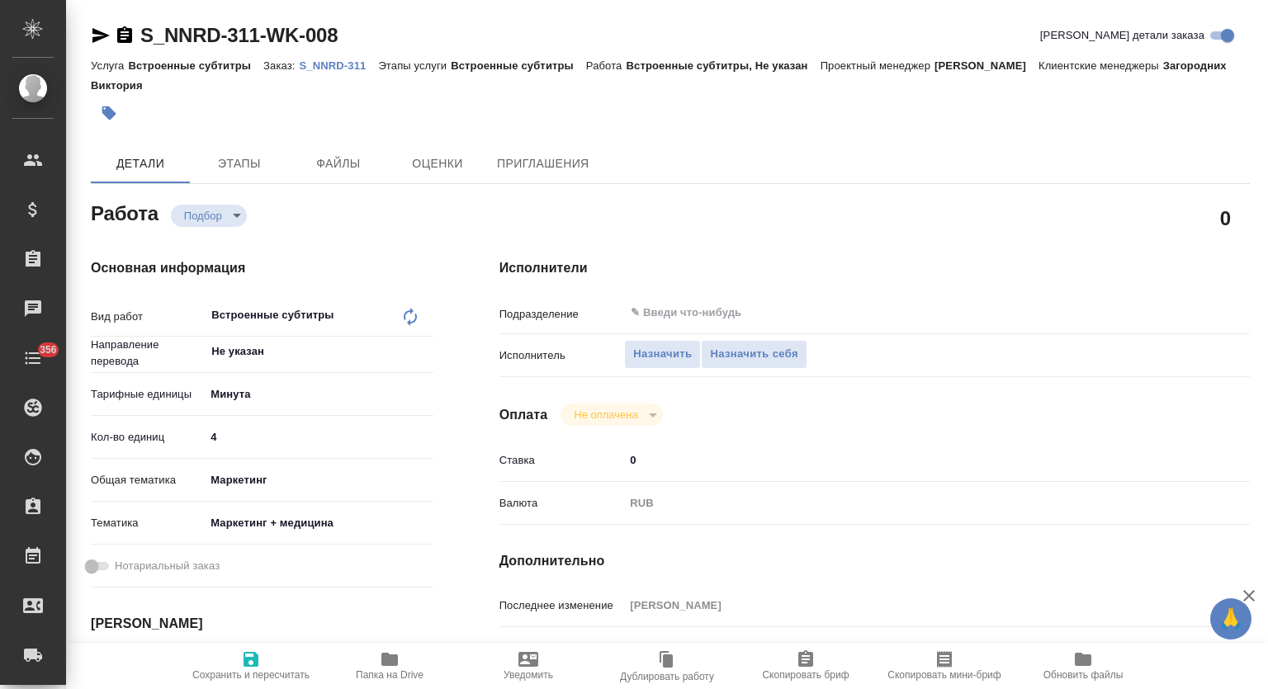
type textarea "x"
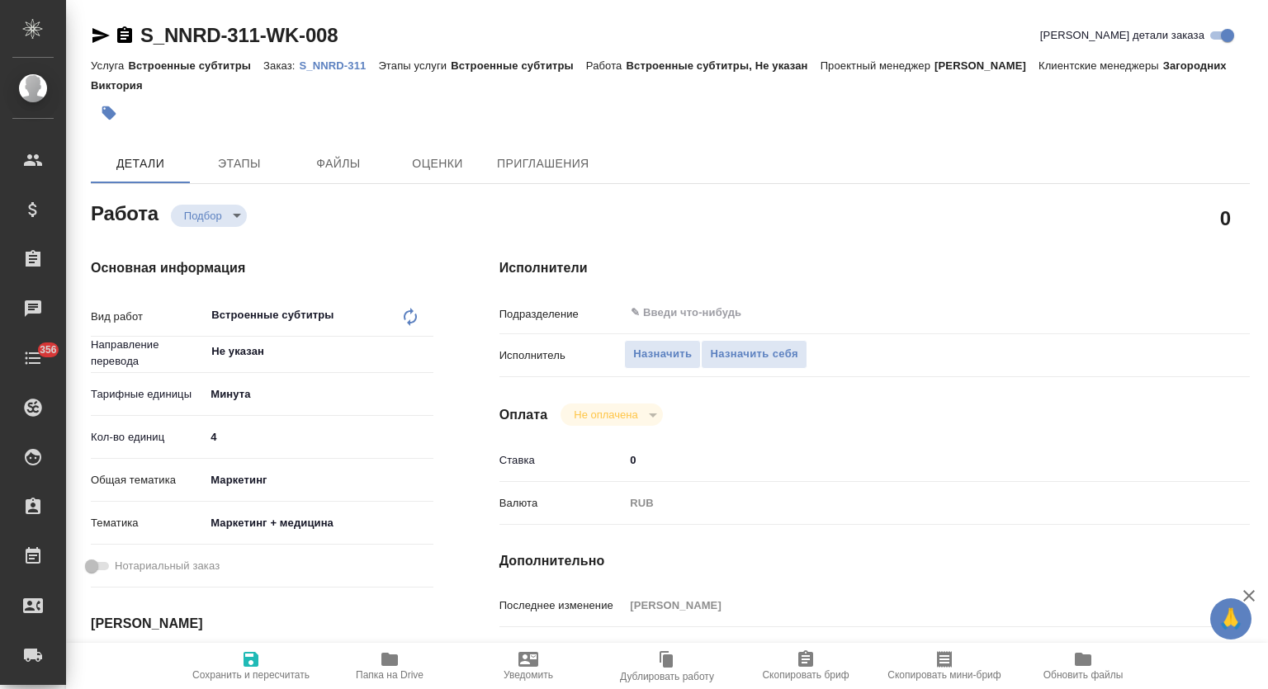
type textarea "x"
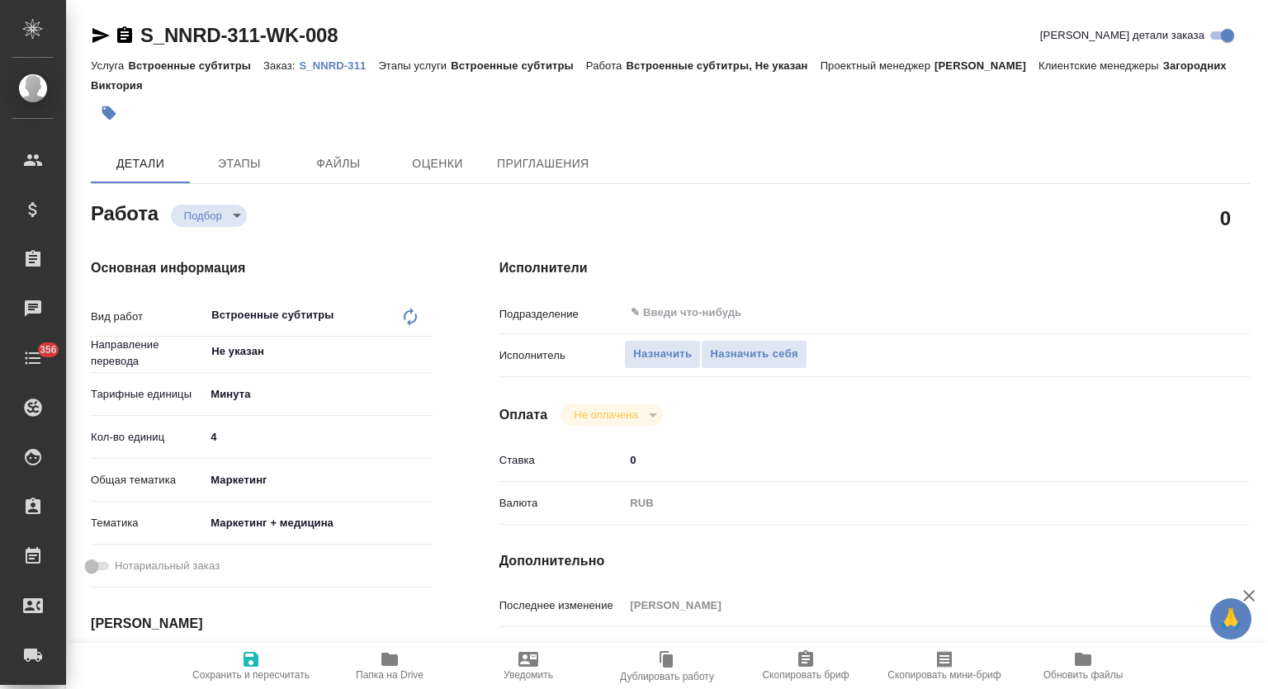
type textarea "x"
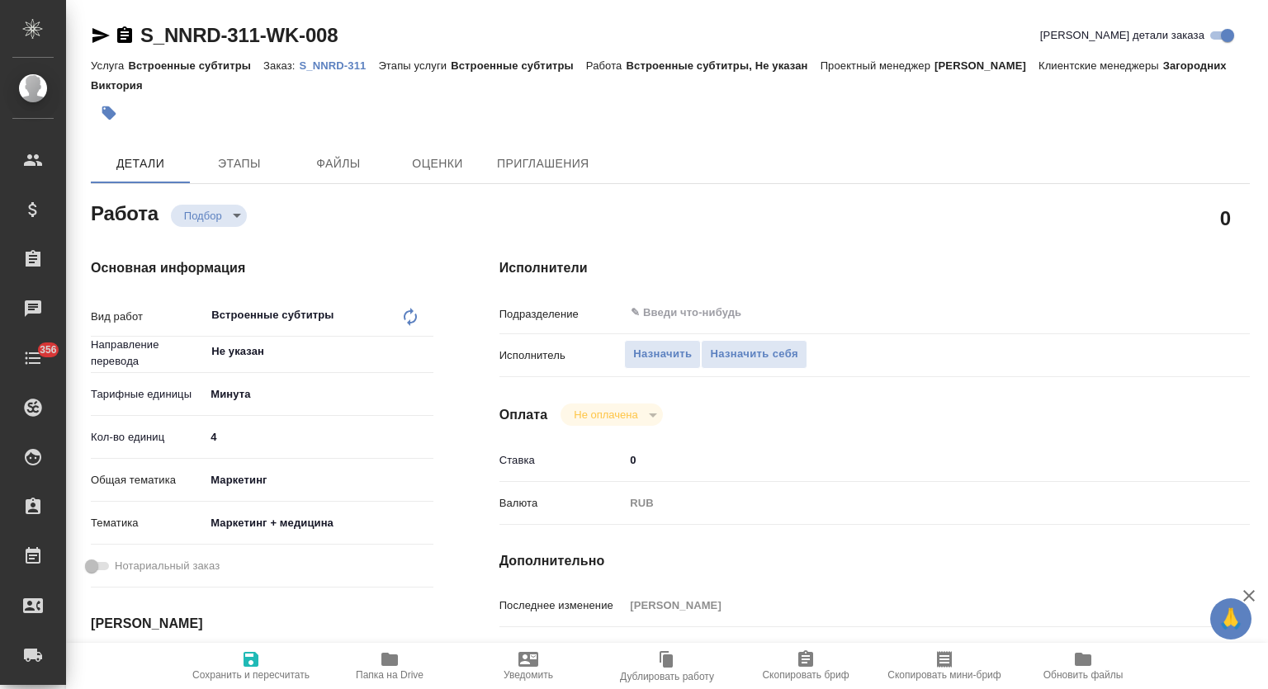
type textarea "x"
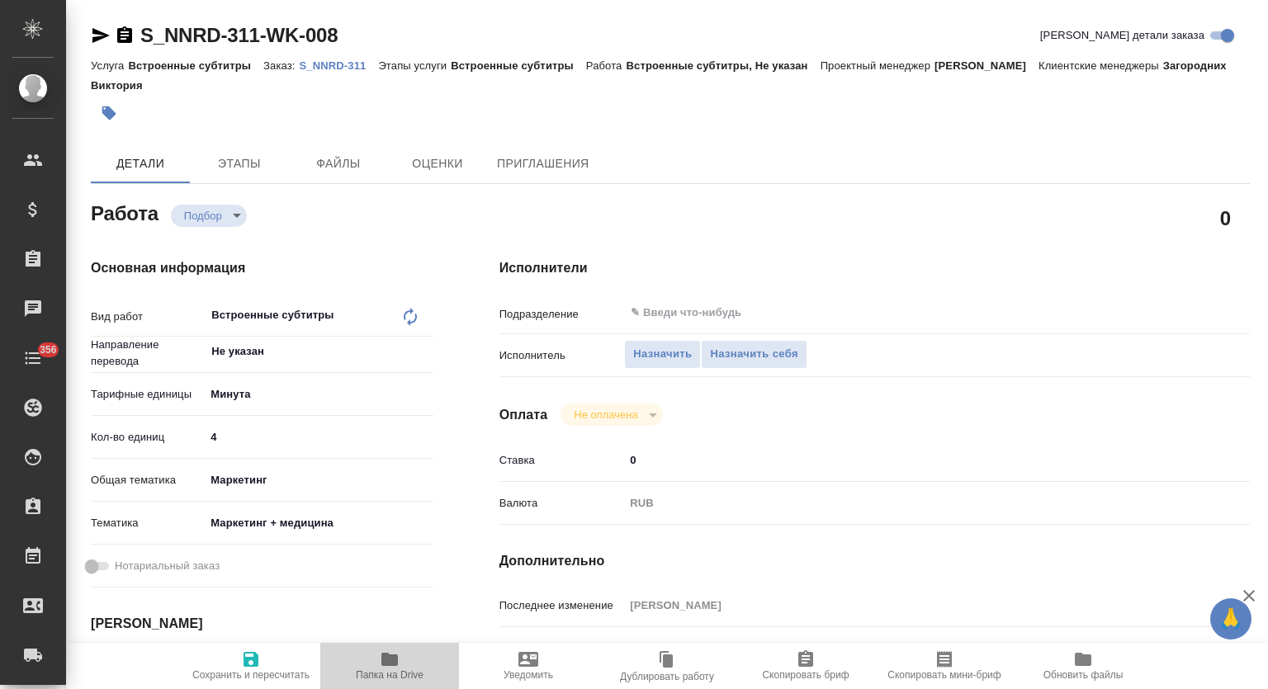
click at [393, 660] on icon "button" at bounding box center [389, 659] width 17 height 13
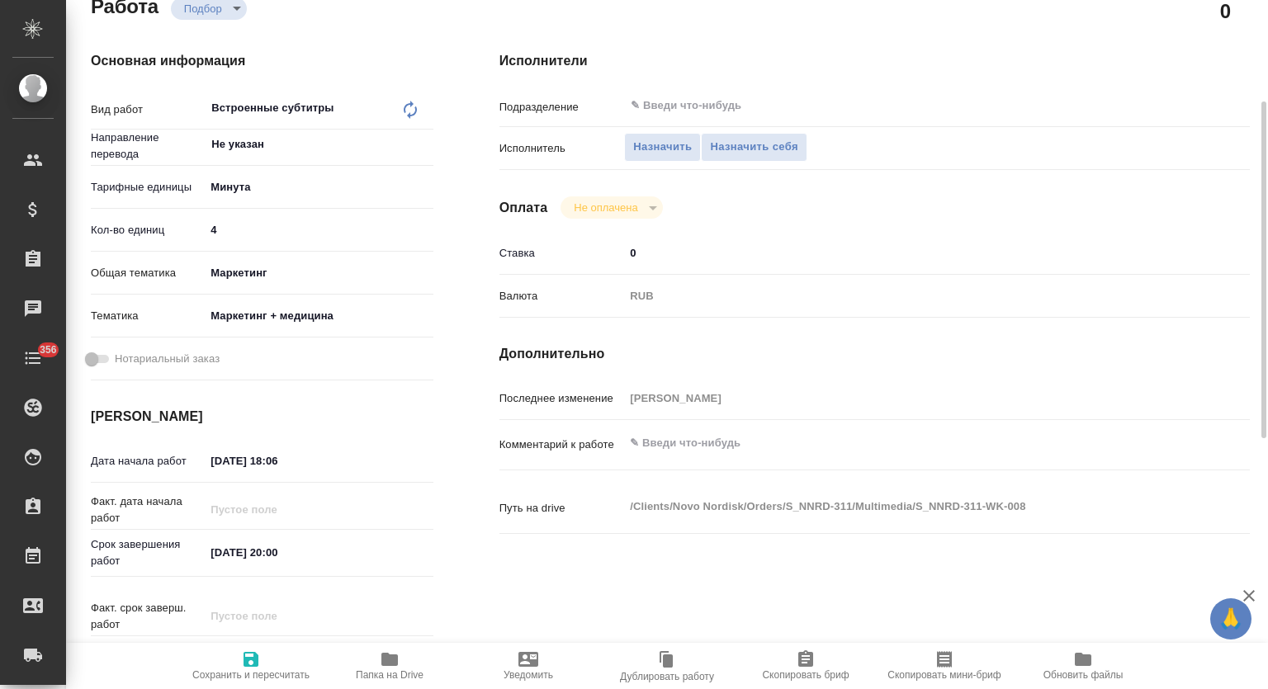
scroll to position [210, 0]
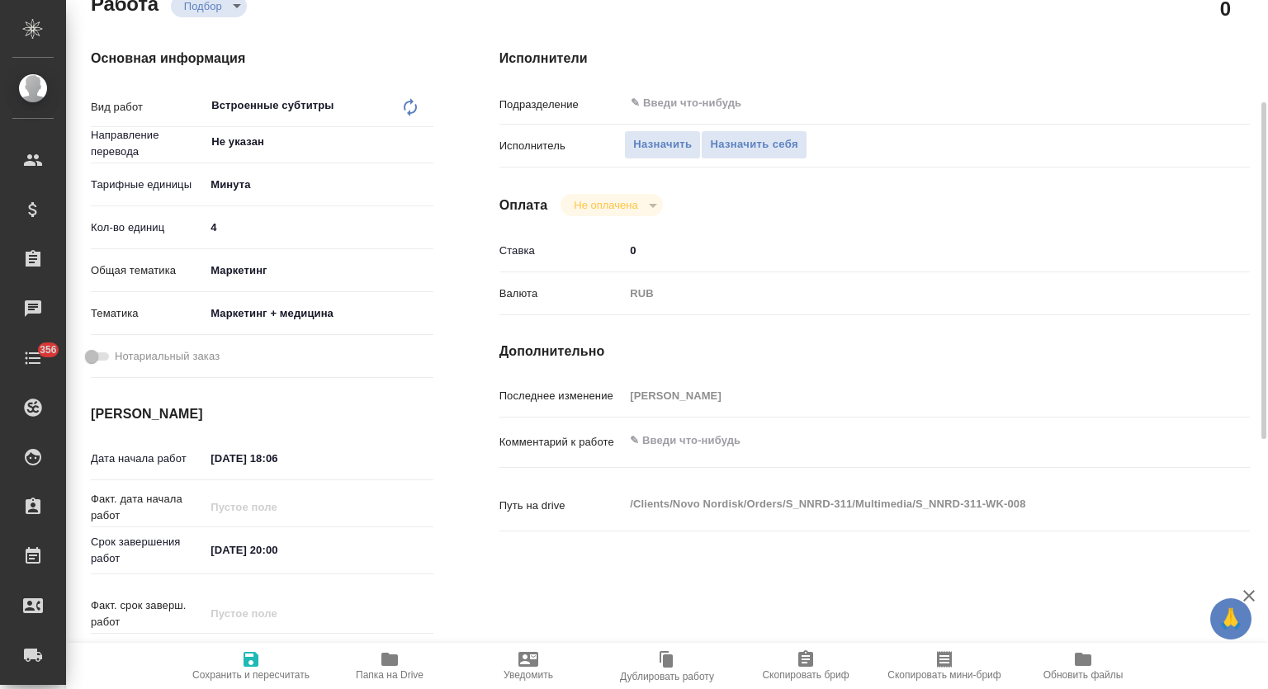
type textarea "x"
click at [717, 447] on textarea at bounding box center [905, 442] width 561 height 28
type textarea "Н"
type textarea "x"
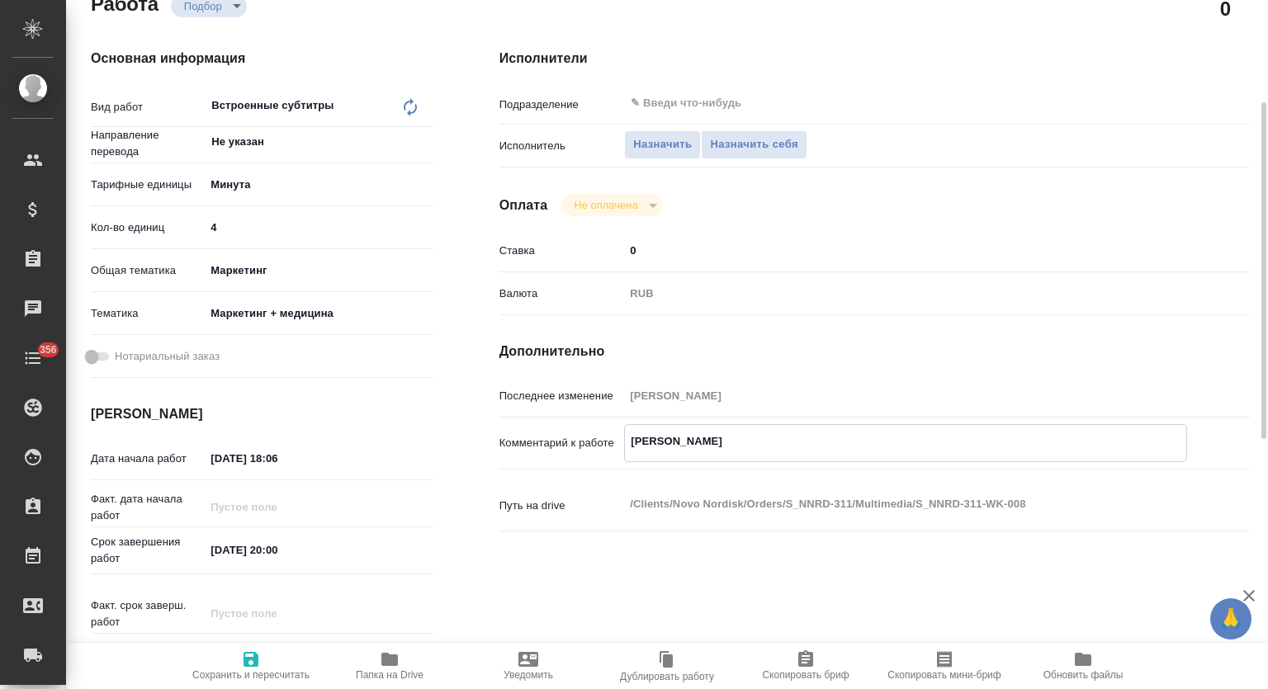
type textarea "x"
type textarea "Нало"
type textarea "x"
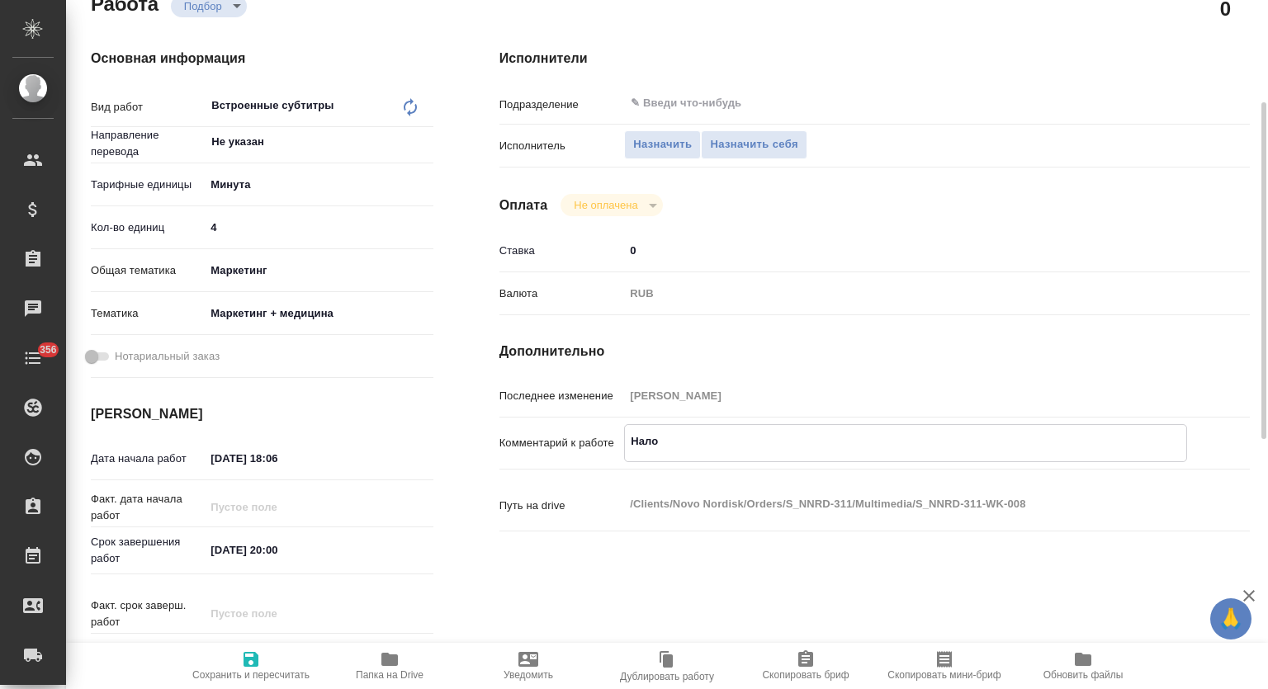
type textarea "x"
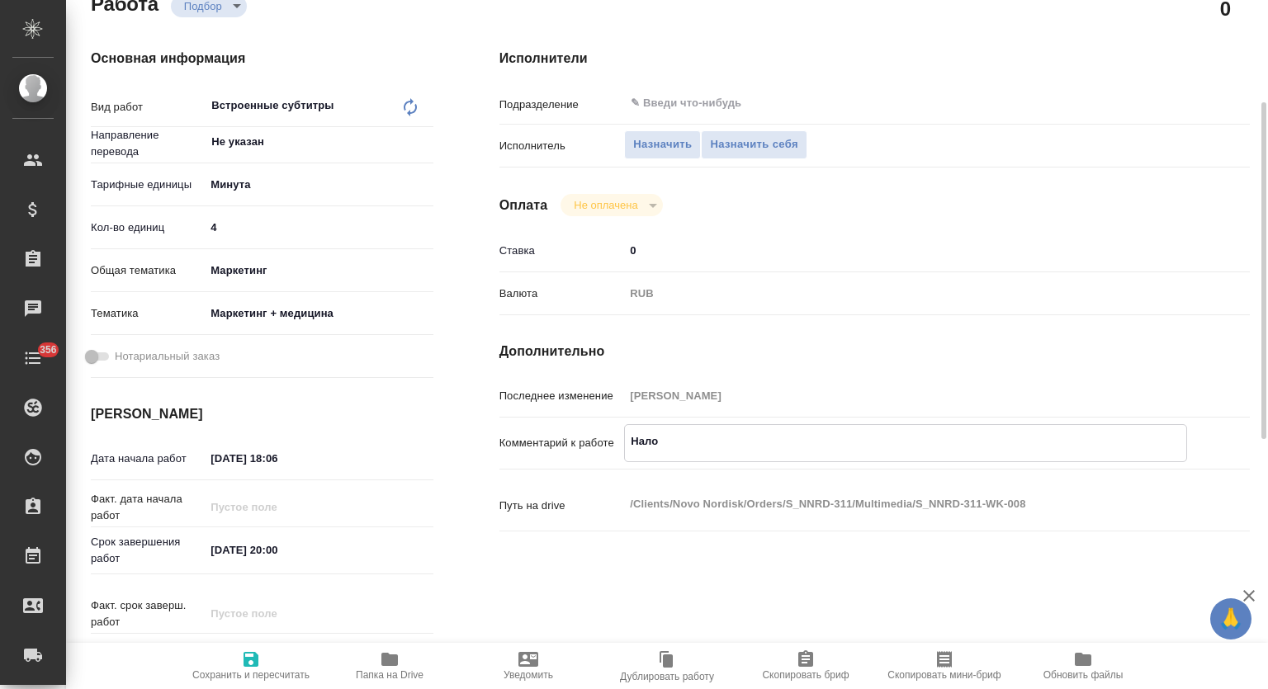
type textarea "Налож"
type textarea "x"
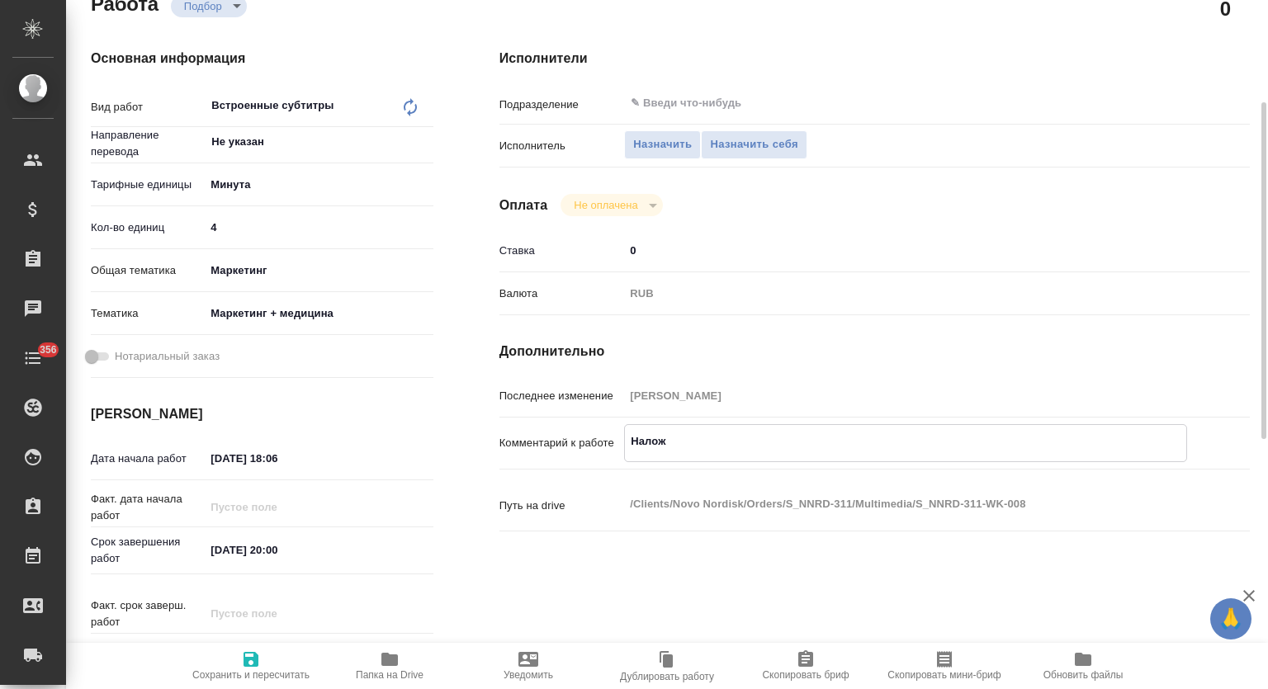
type textarea "Наложи"
type textarea "x"
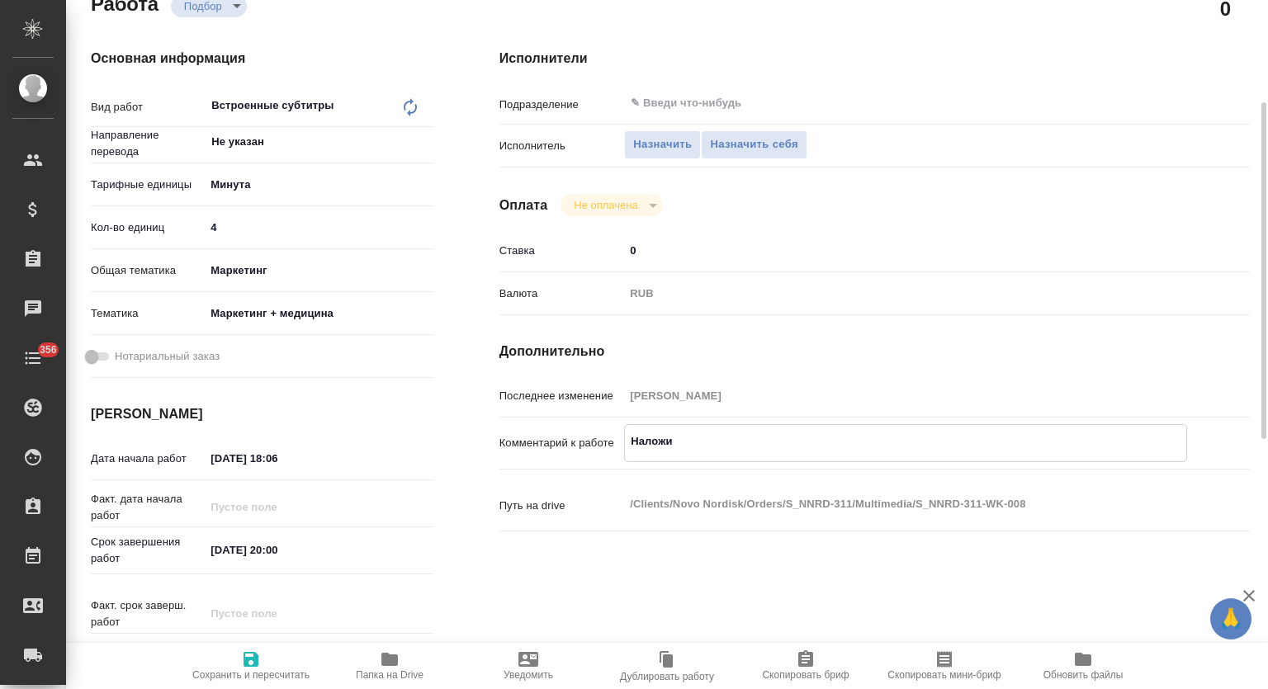
type textarea "x"
type textarea "Наложит"
type textarea "x"
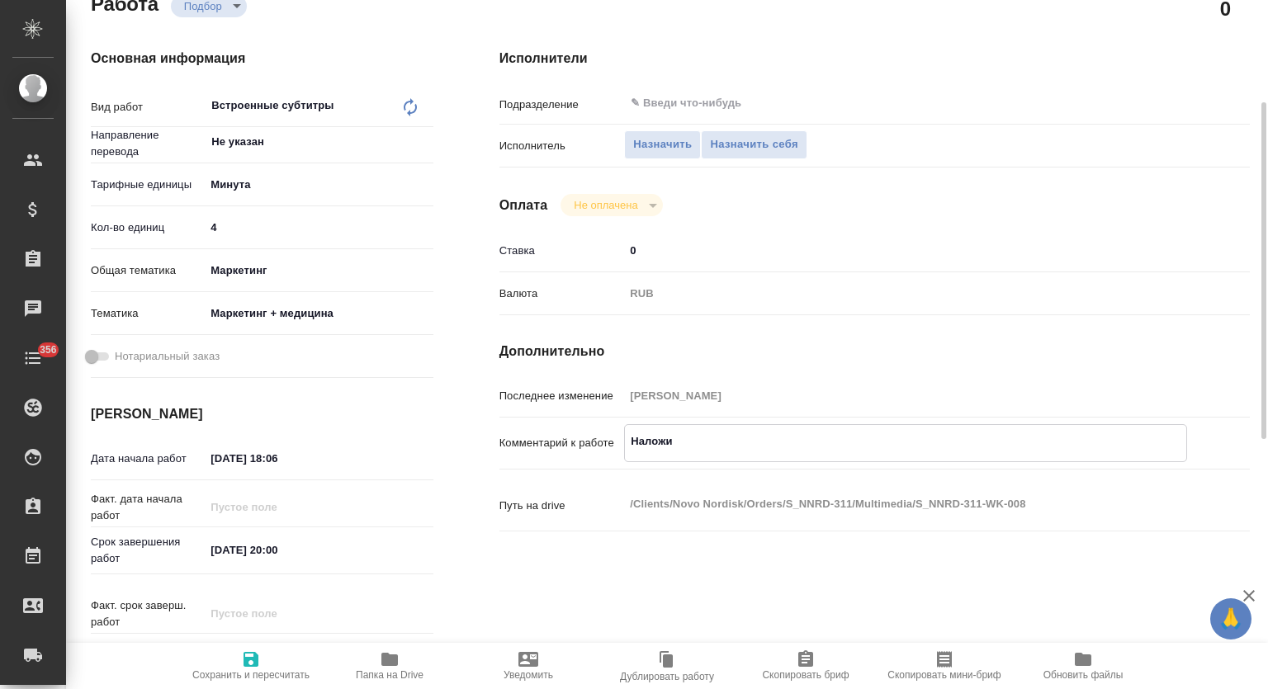
type textarea "x"
type textarea "Наложить"
type textarea "x"
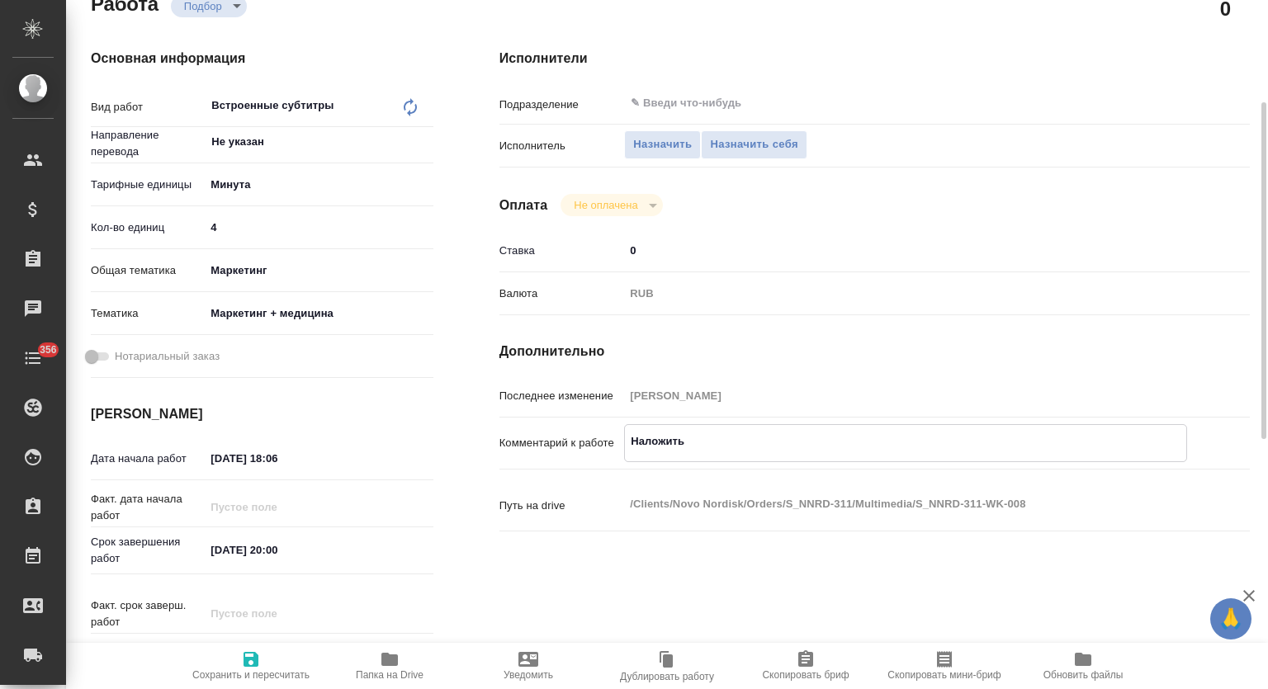
type textarea "x"
type textarea "Наложить"
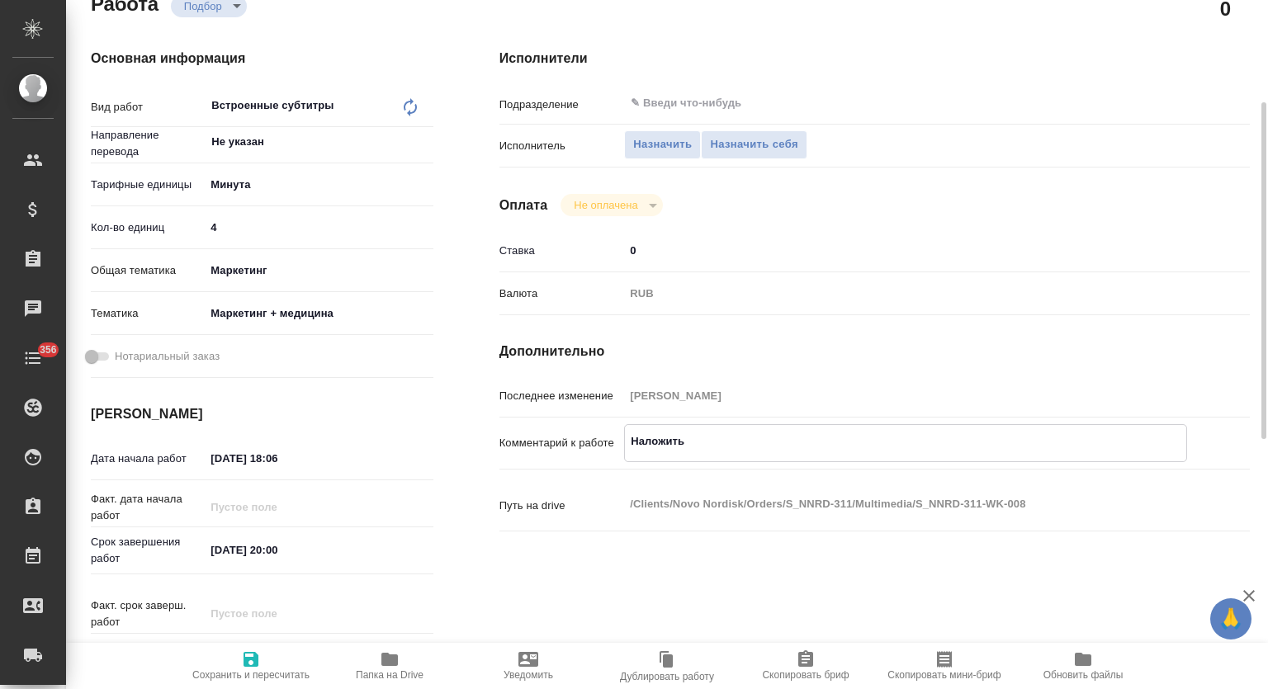
type textarea "x"
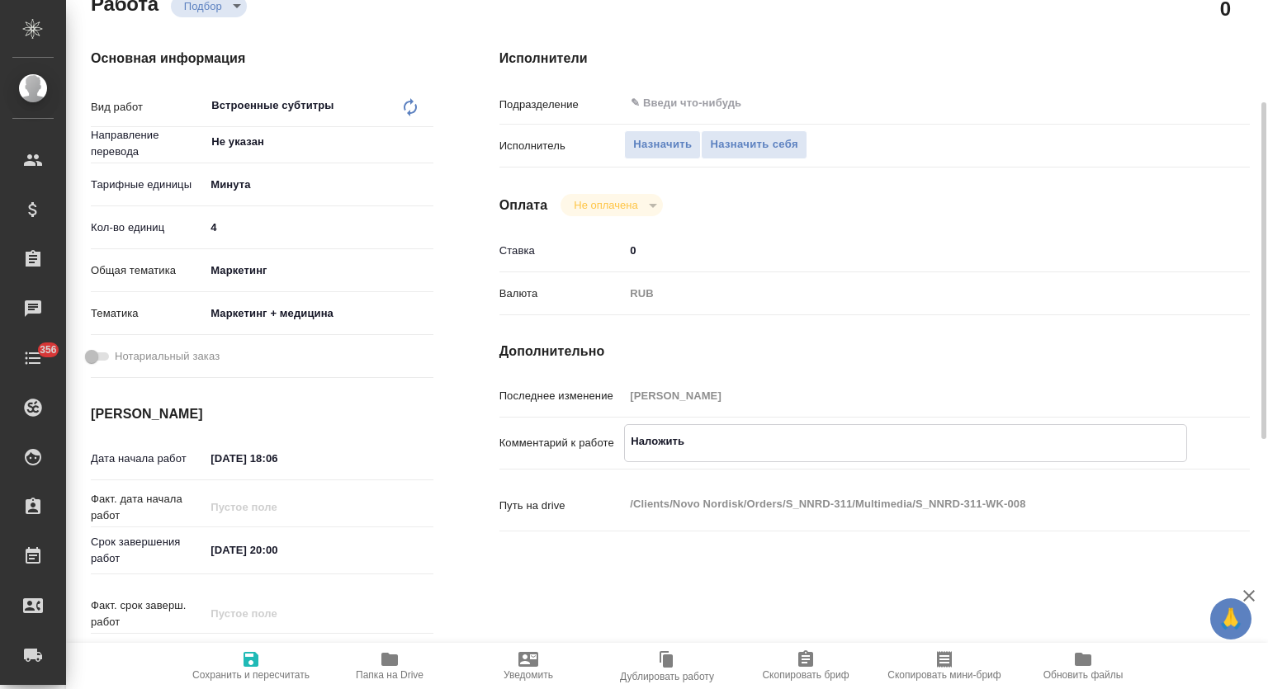
type textarea "Наложить с"
type textarea "x"
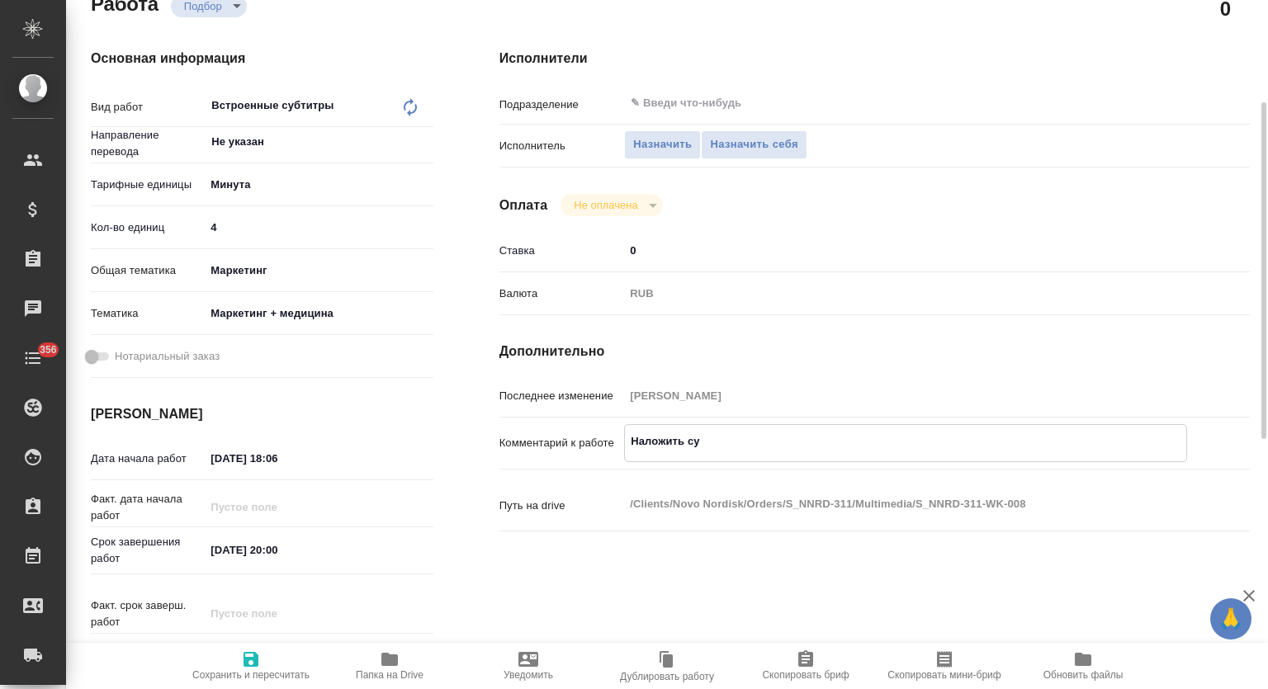
type textarea "Наложить суб"
type textarea "x"
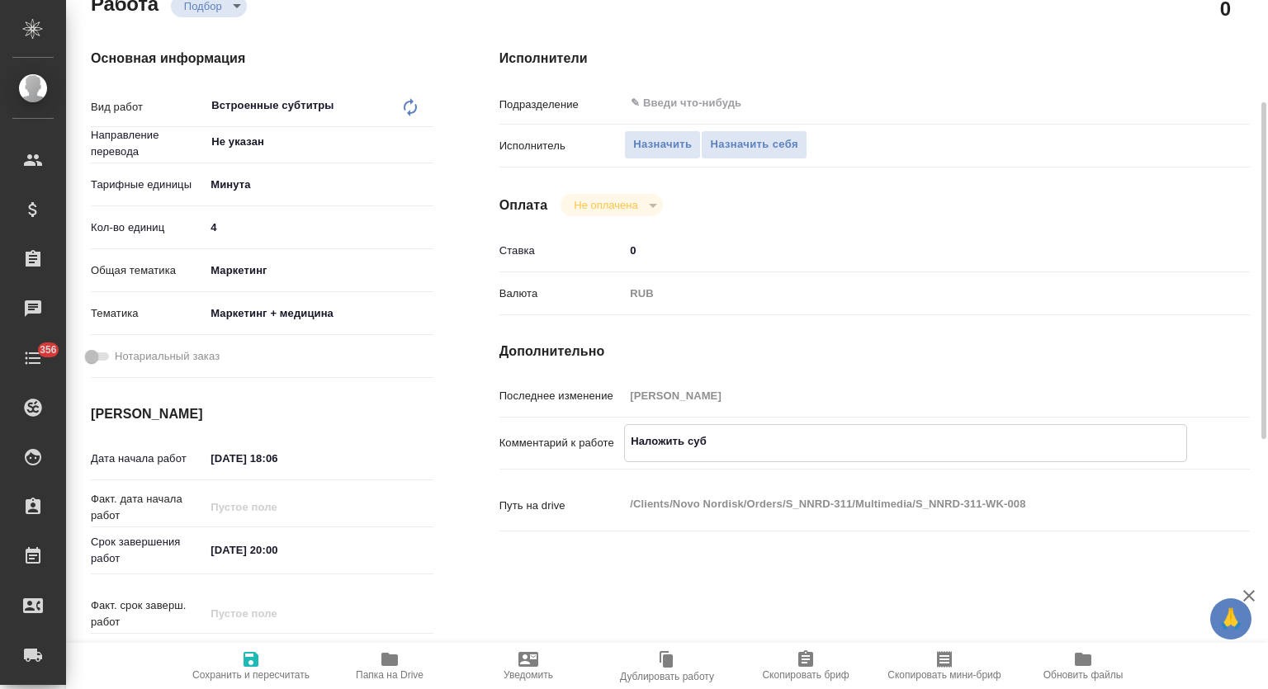
type textarea "x"
type textarea "Наложить субти"
type textarea "x"
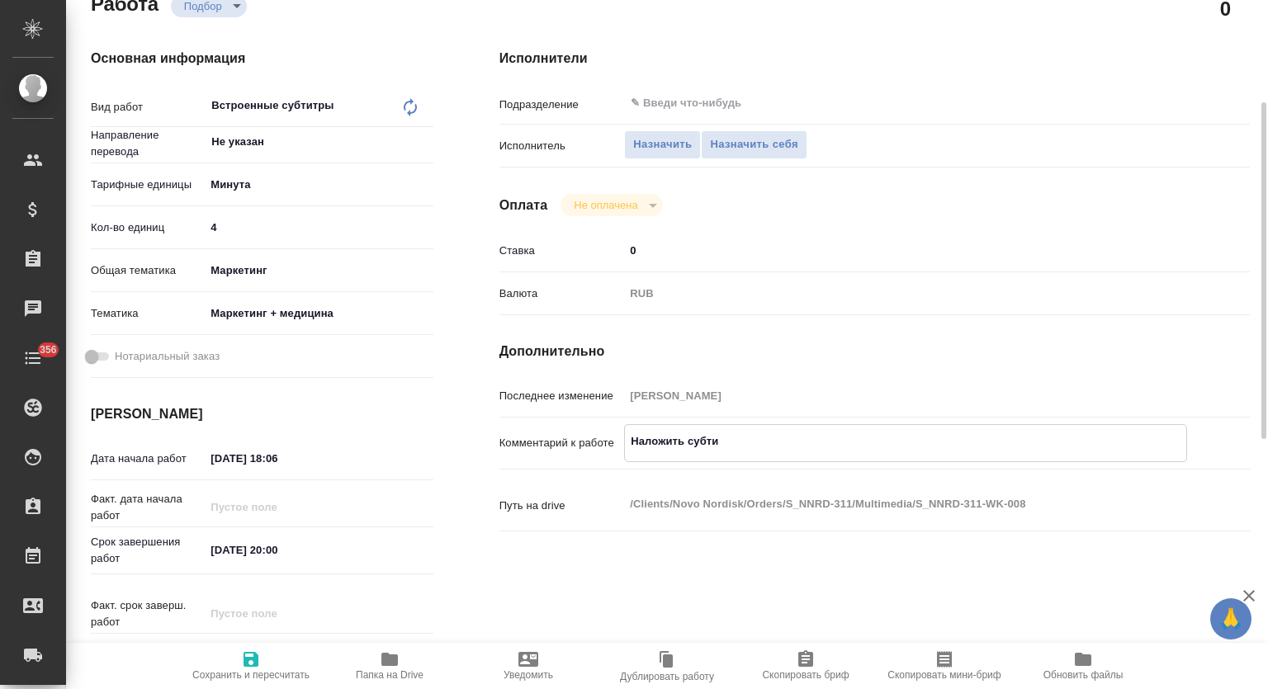
type textarea "x"
type textarea "Наложить субтит"
type textarea "x"
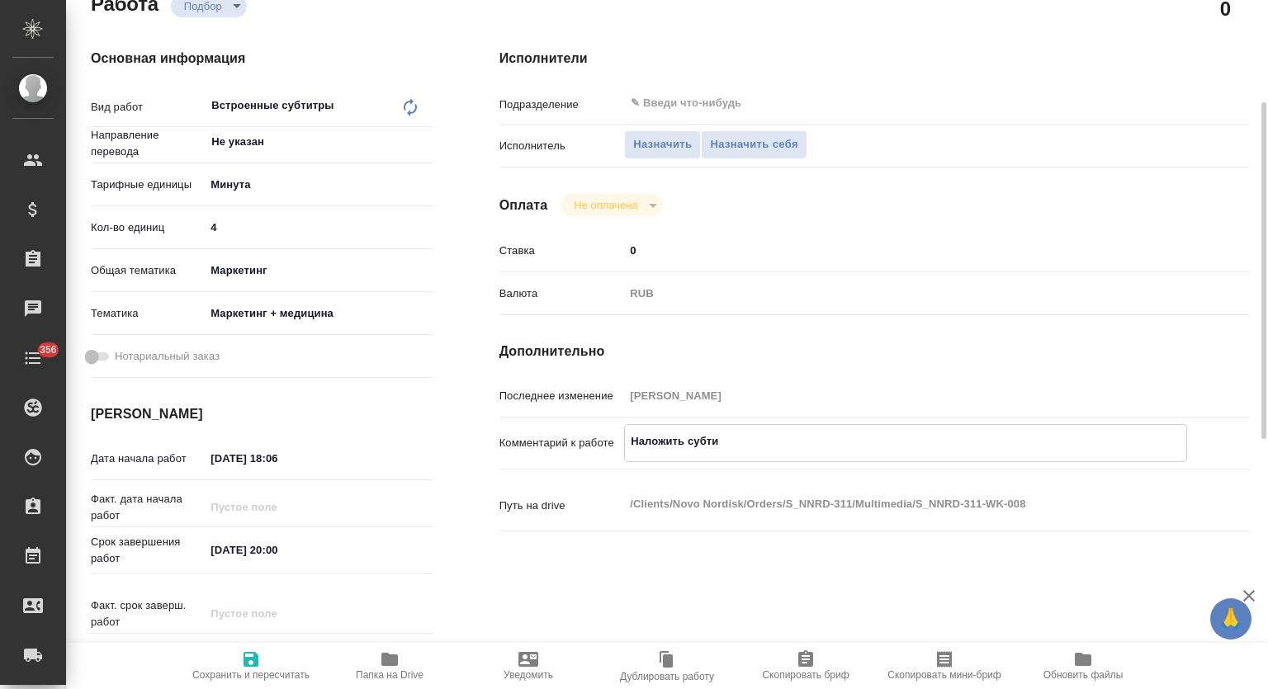
type textarea "x"
type textarea "Наложить субтитр"
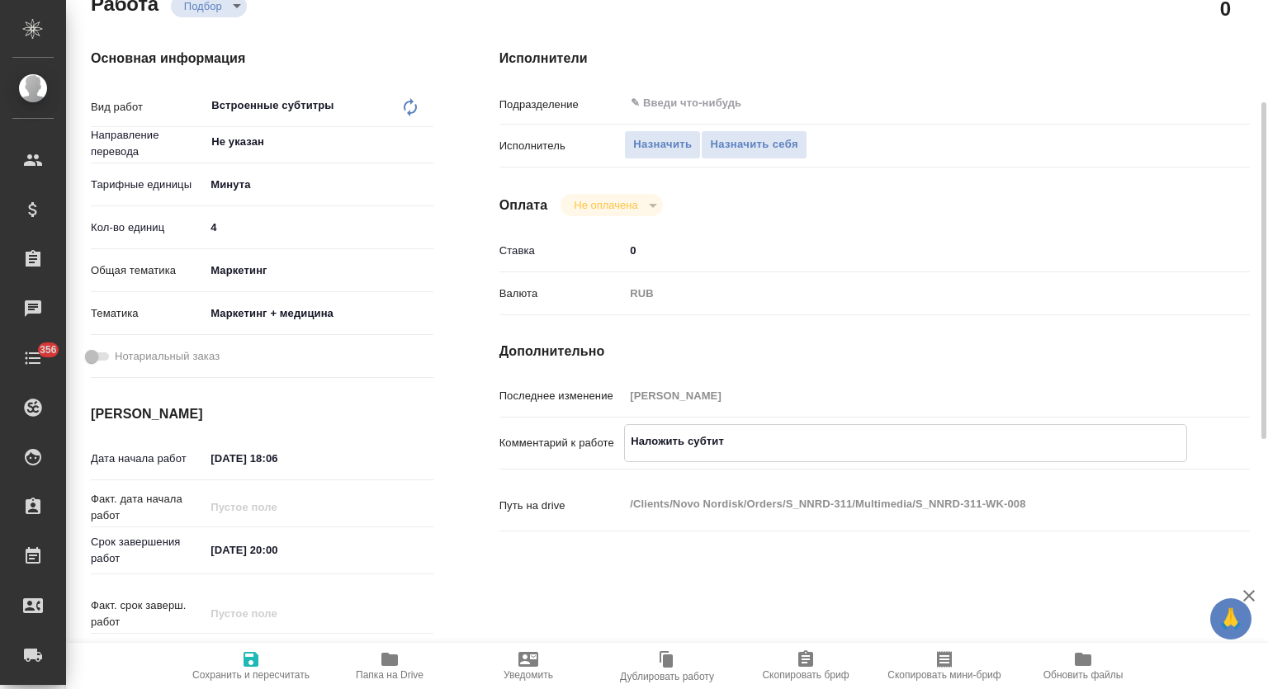
type textarea "x"
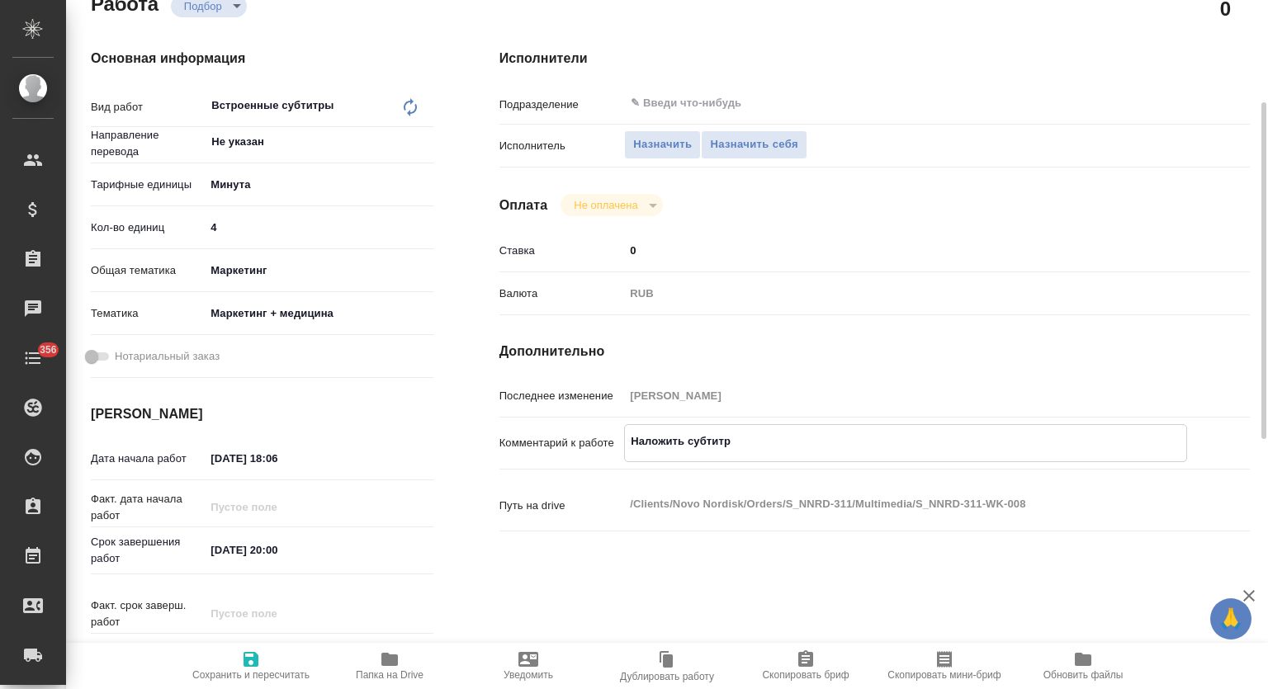
type textarea "Наложить субтитры"
type textarea "x"
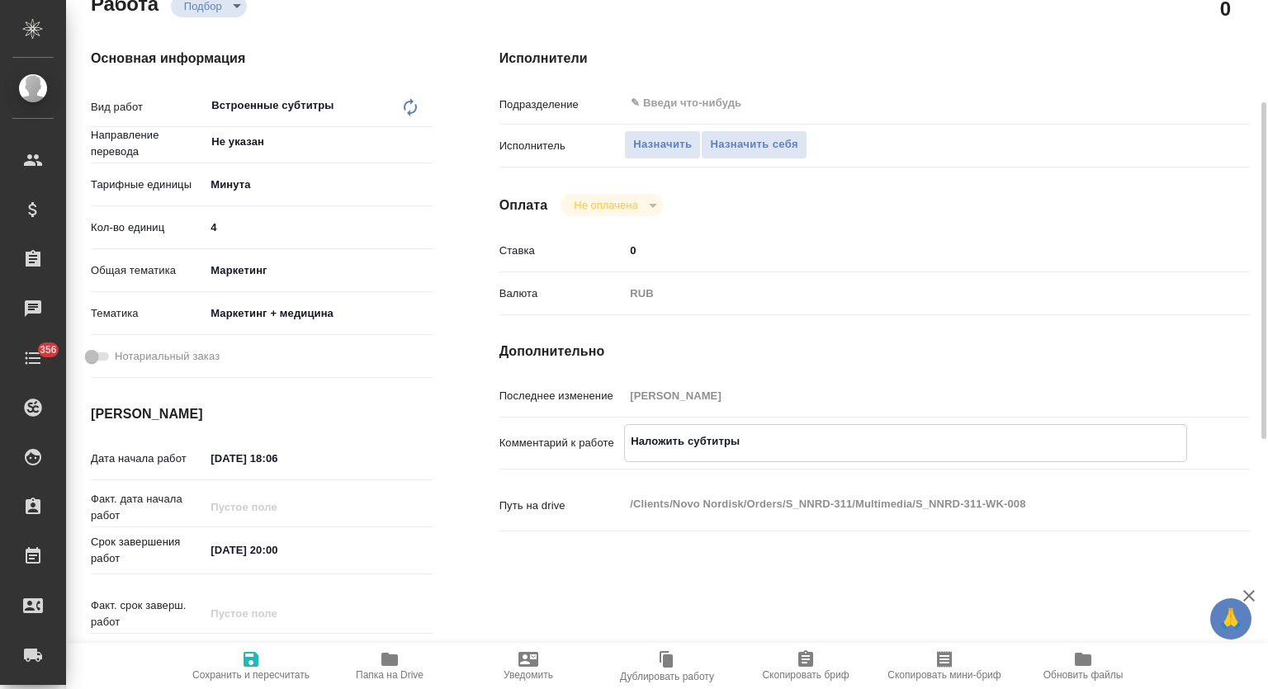
type textarea "x"
type textarea "Наложить субтитры"
type textarea "x"
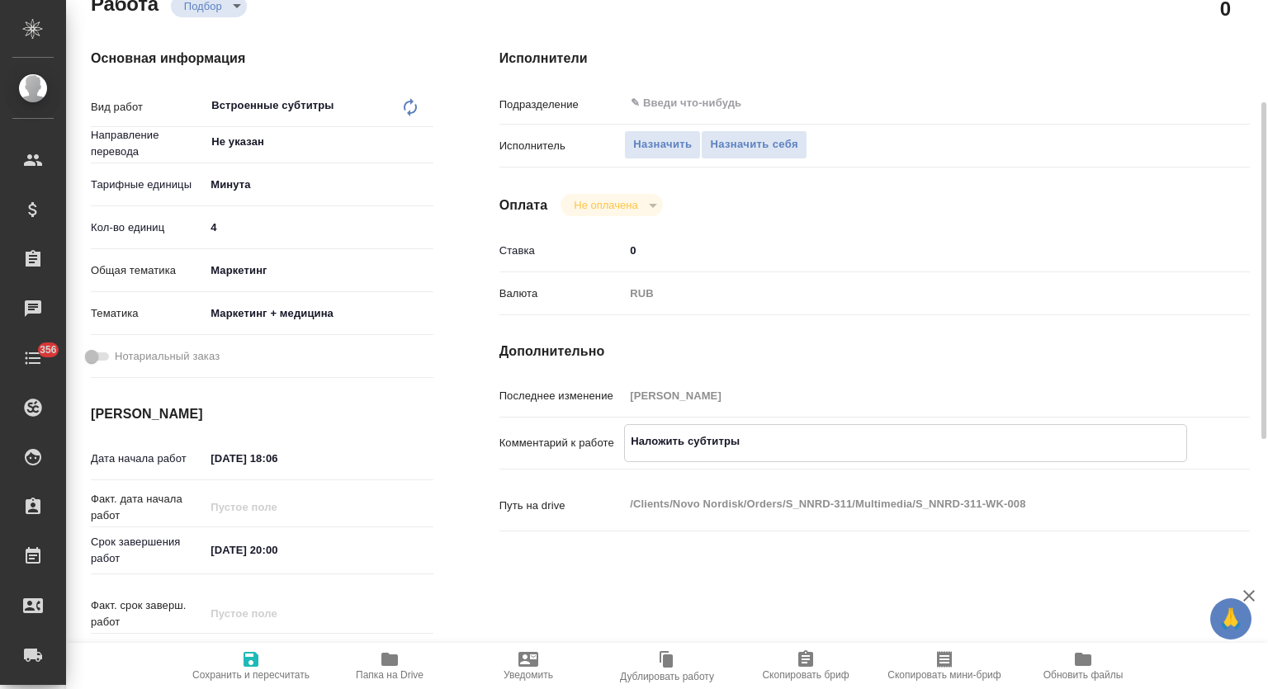
type textarea "x"
type textarea "Наложить субтитры и"
type textarea "x"
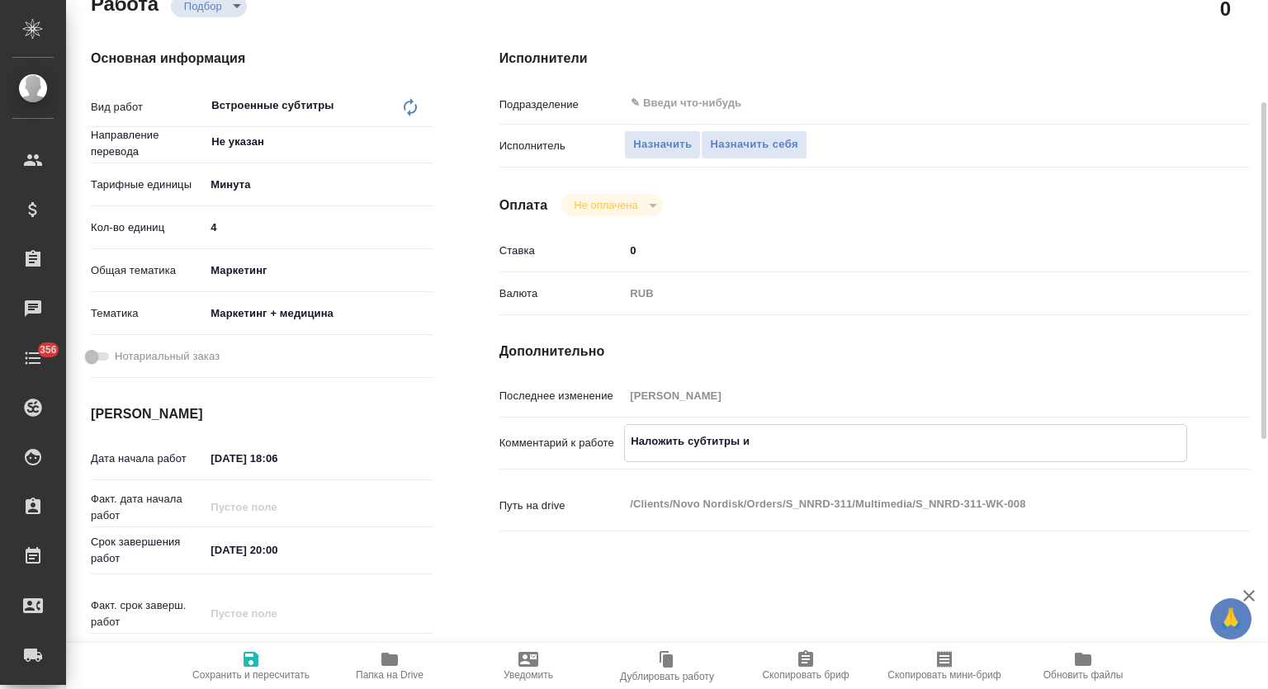
type textarea "x"
type textarea "Наложить субтитры и"
type textarea "x"
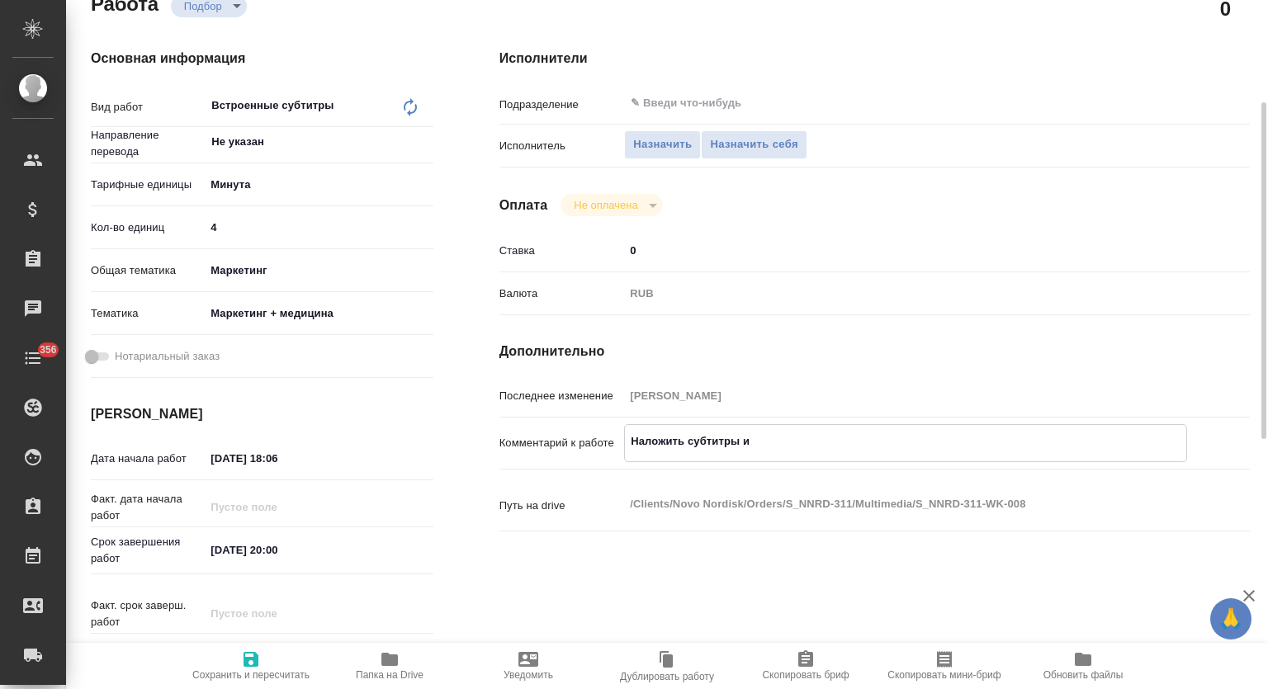
type textarea "x"
type textarea "Наложить субтитры и ж"
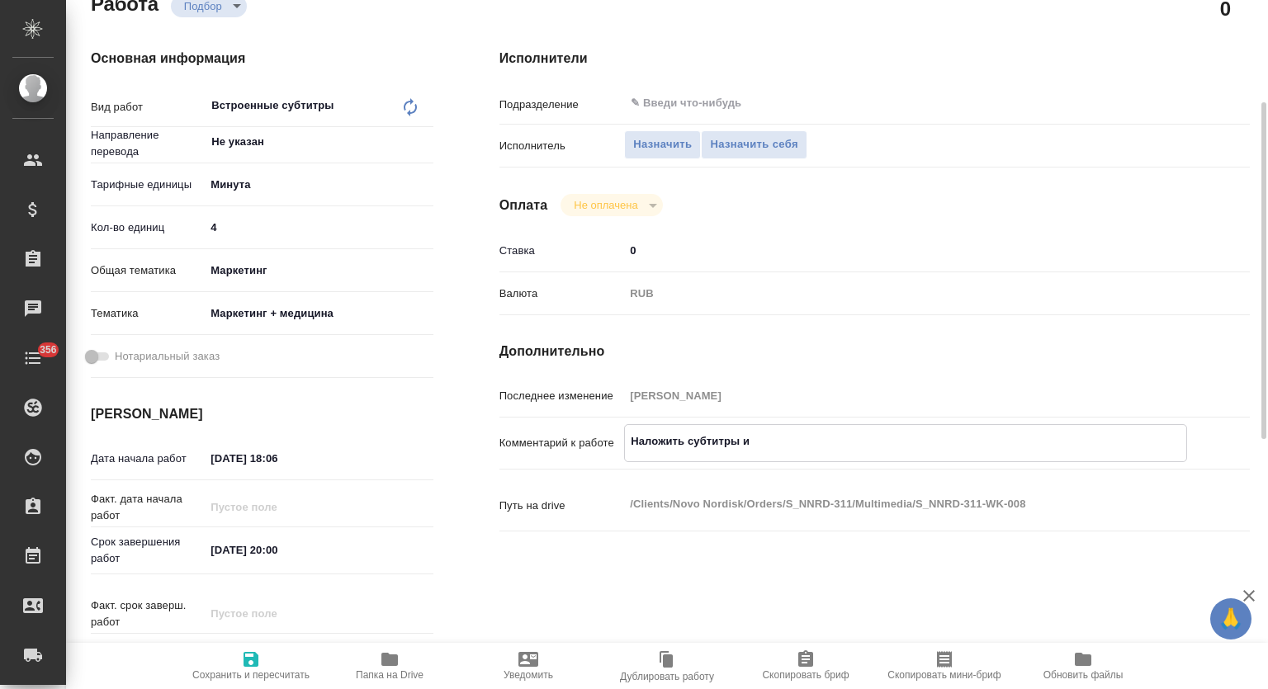
type textarea "x"
type textarea "Наложить субтитры и жо"
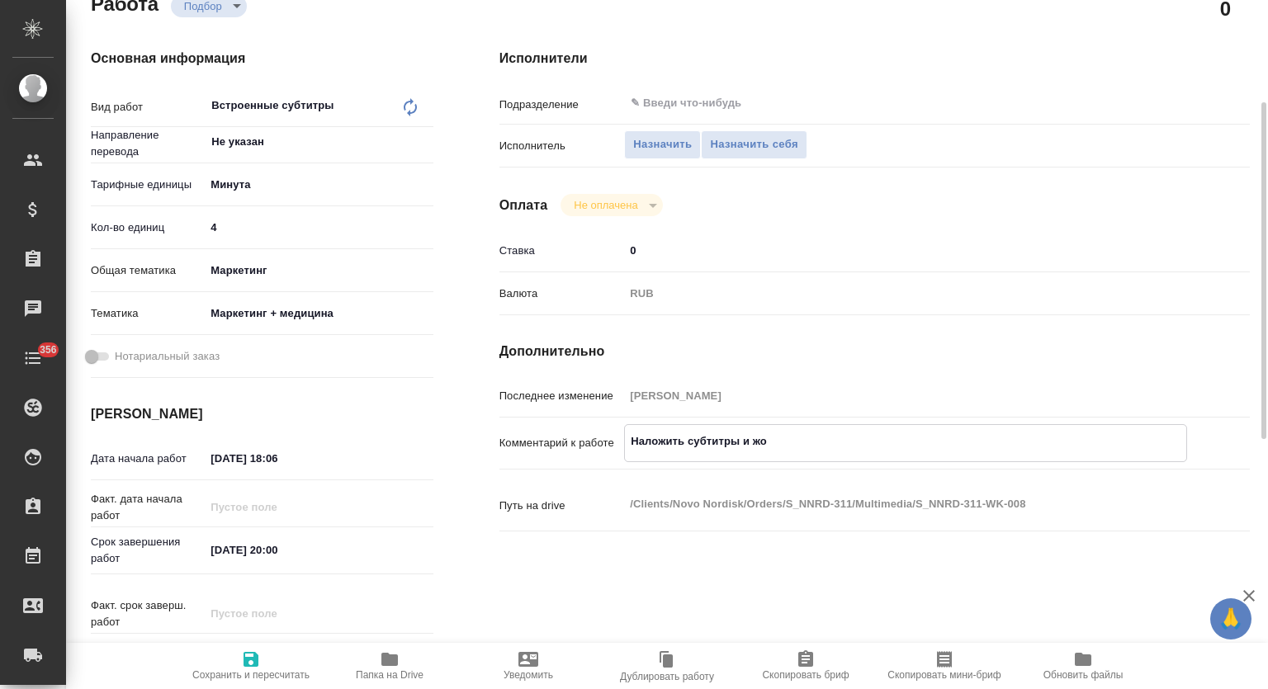
type textarea "x"
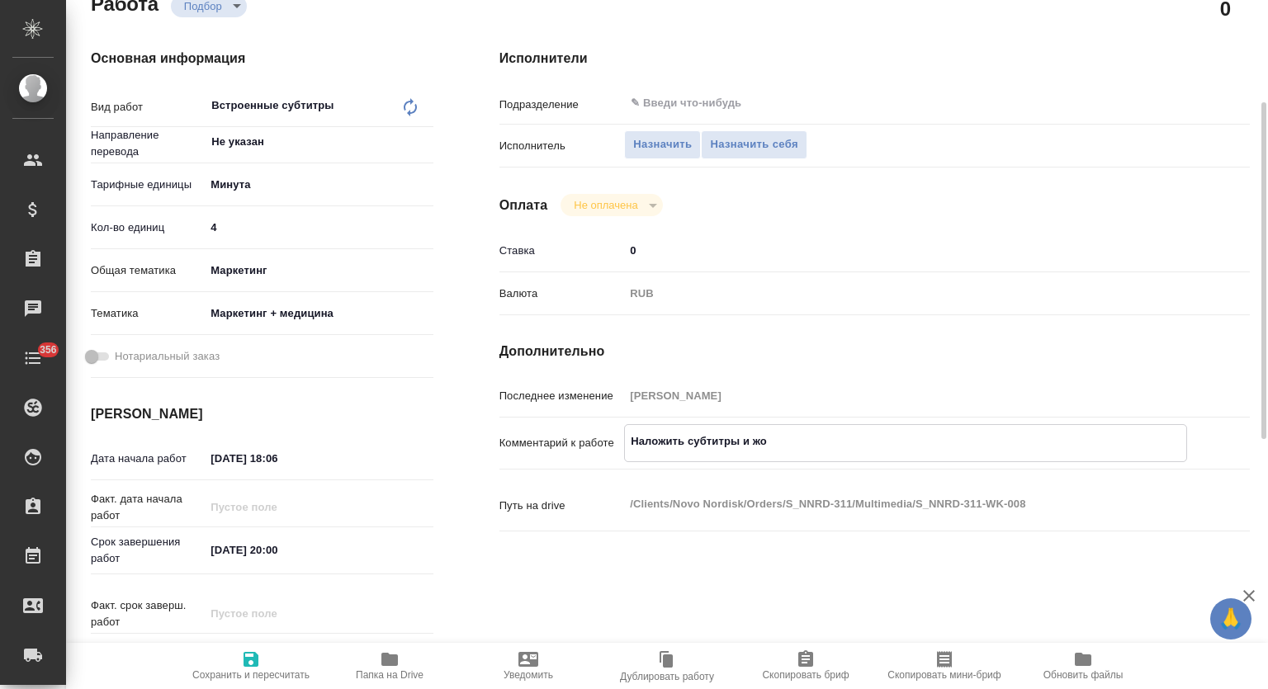
type textarea "x"
type textarea "Наложить субтитры и жоб"
type textarea "x"
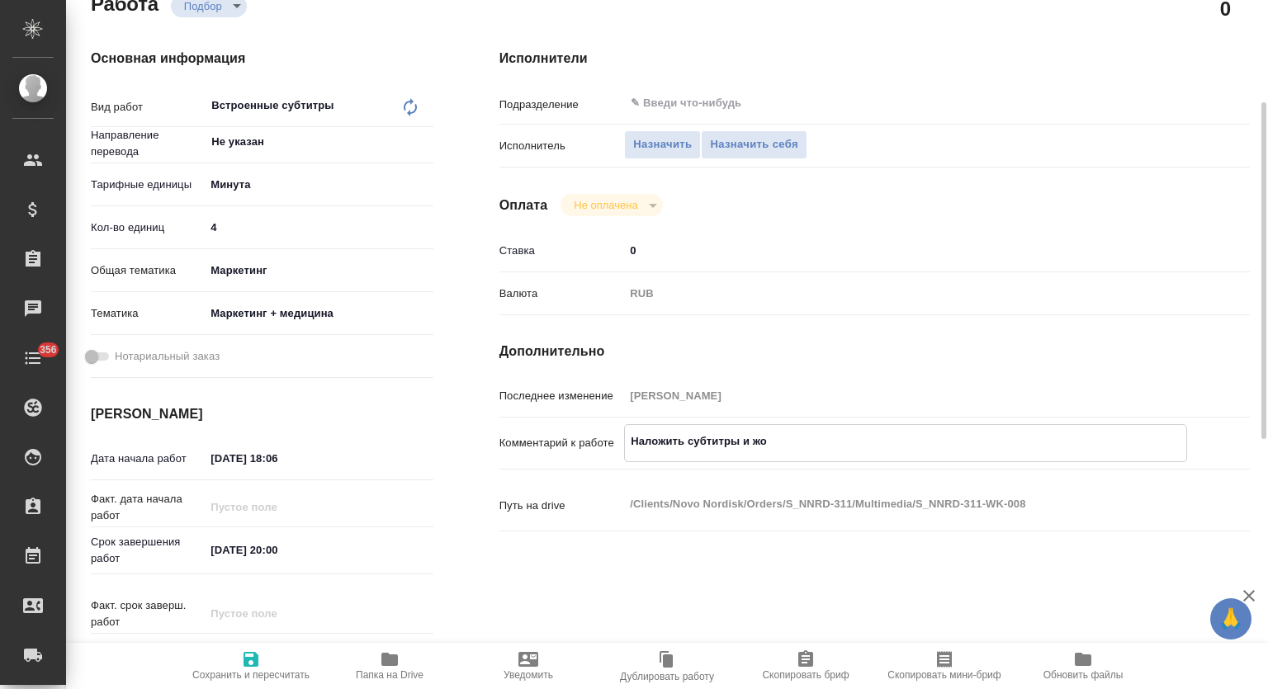
type textarea "x"
type textarea "Наложить субтитры и жо"
type textarea "x"
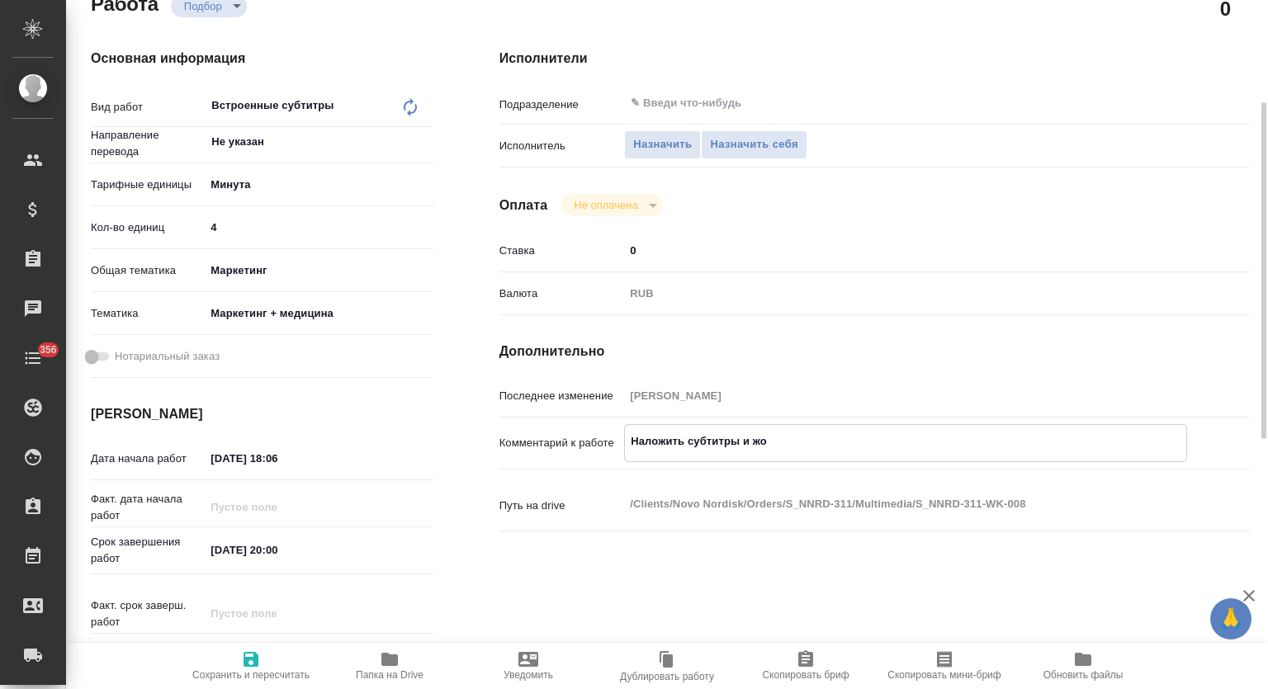
type textarea "x"
type textarea "Наложить субтитры и ж"
type textarea "x"
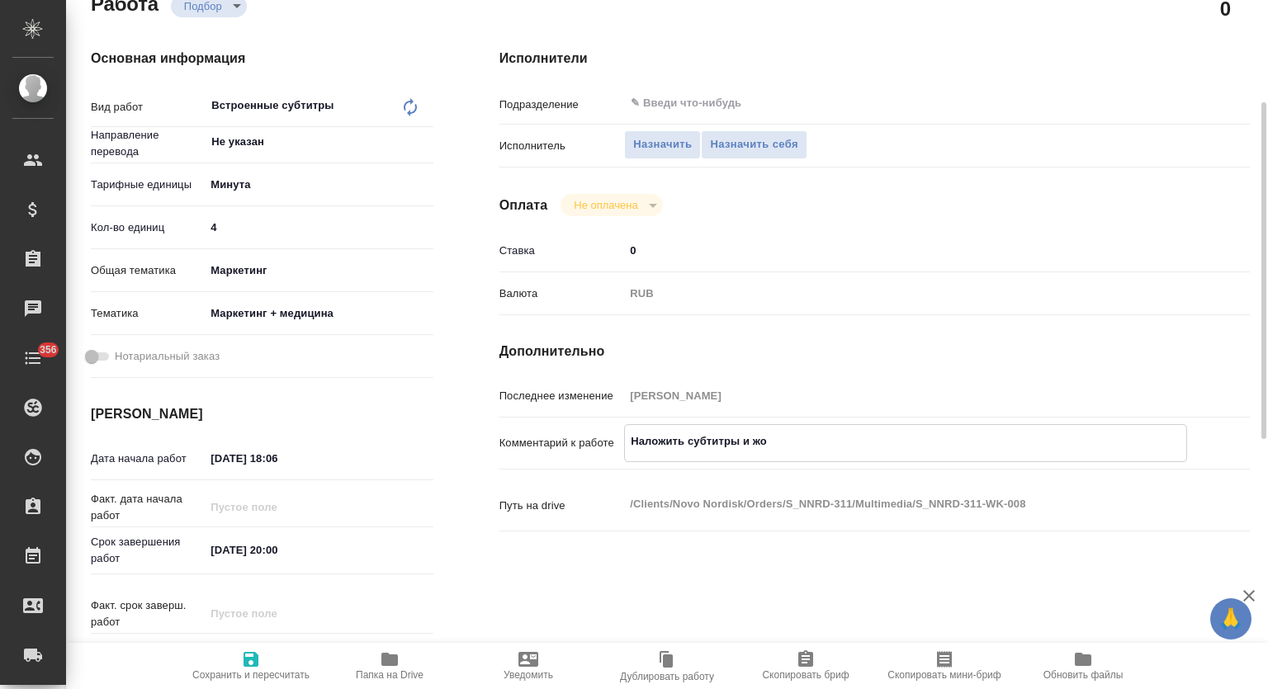
type textarea "x"
type textarea "Наложить субтитры и"
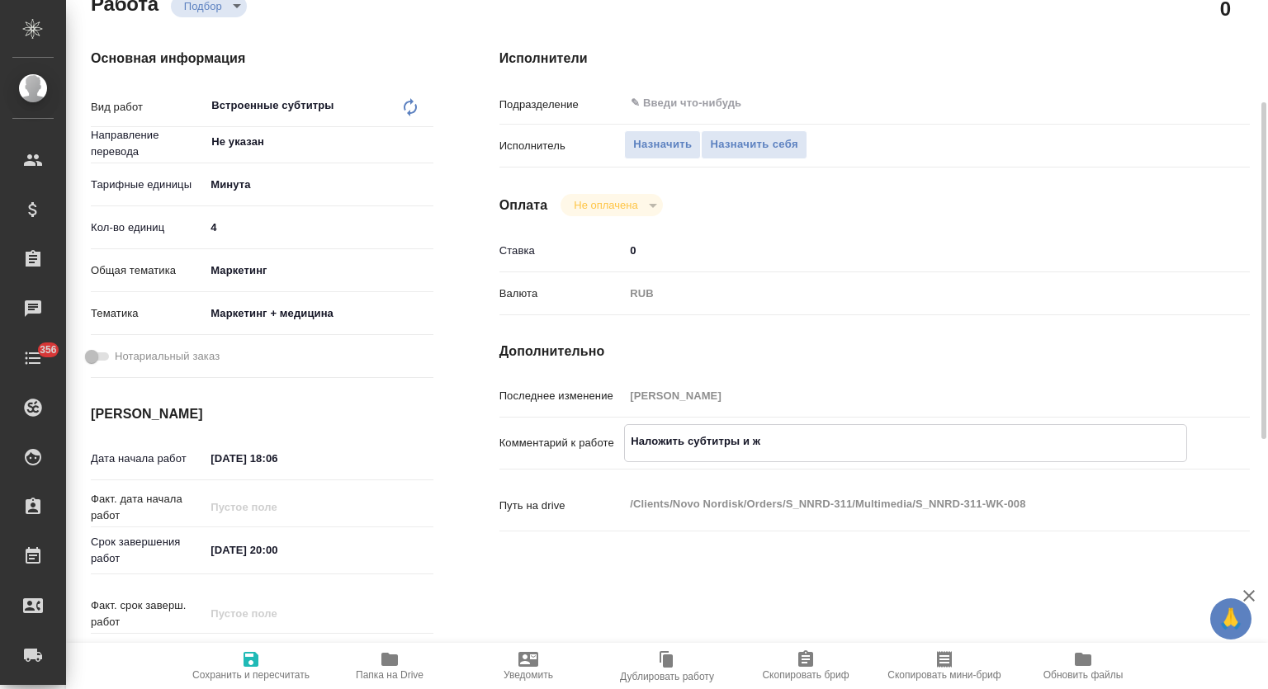
type textarea "x"
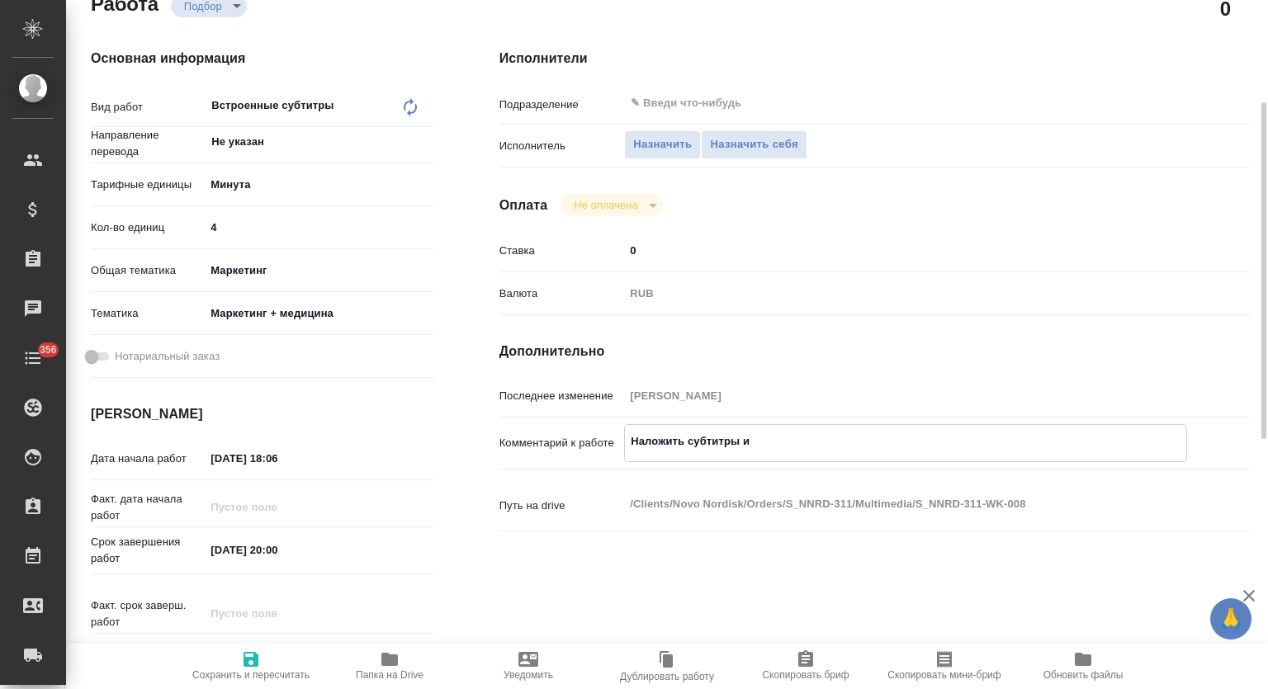
type textarea "Наложить субтитры и д"
type textarea "x"
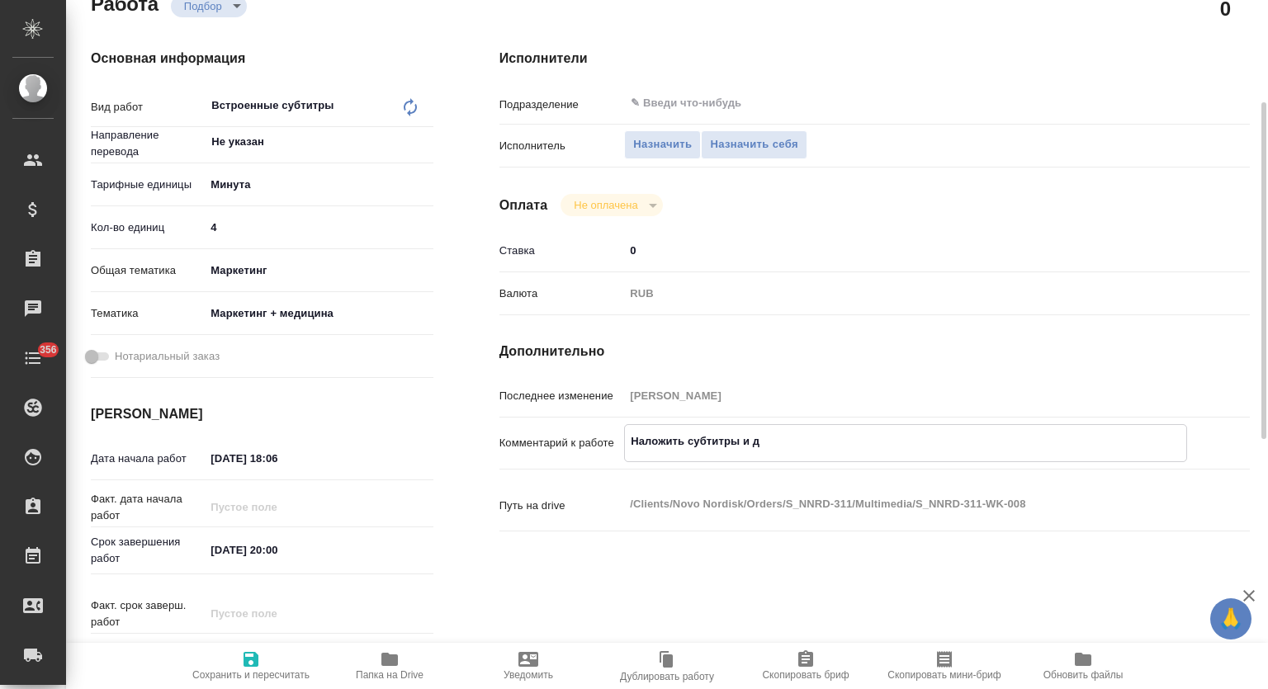
type textarea "Наложить субтитры и до"
type textarea "x"
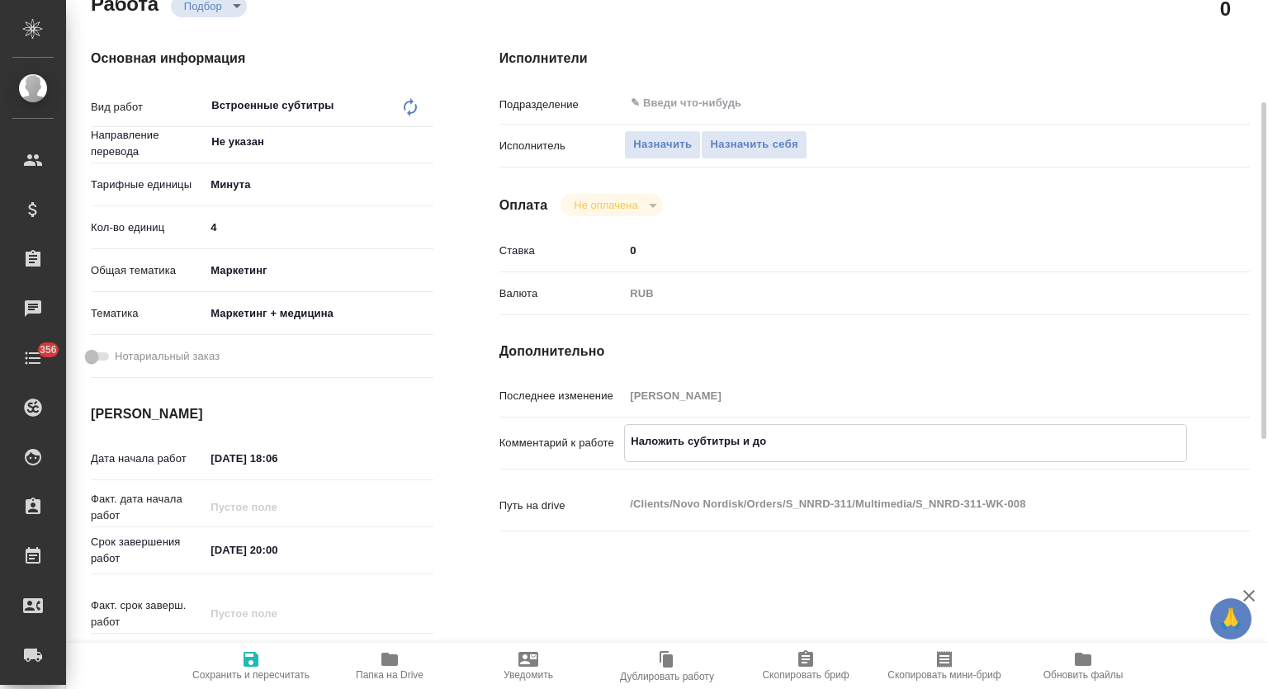
type textarea "x"
type textarea "Наложить субтитры и доб"
type textarea "x"
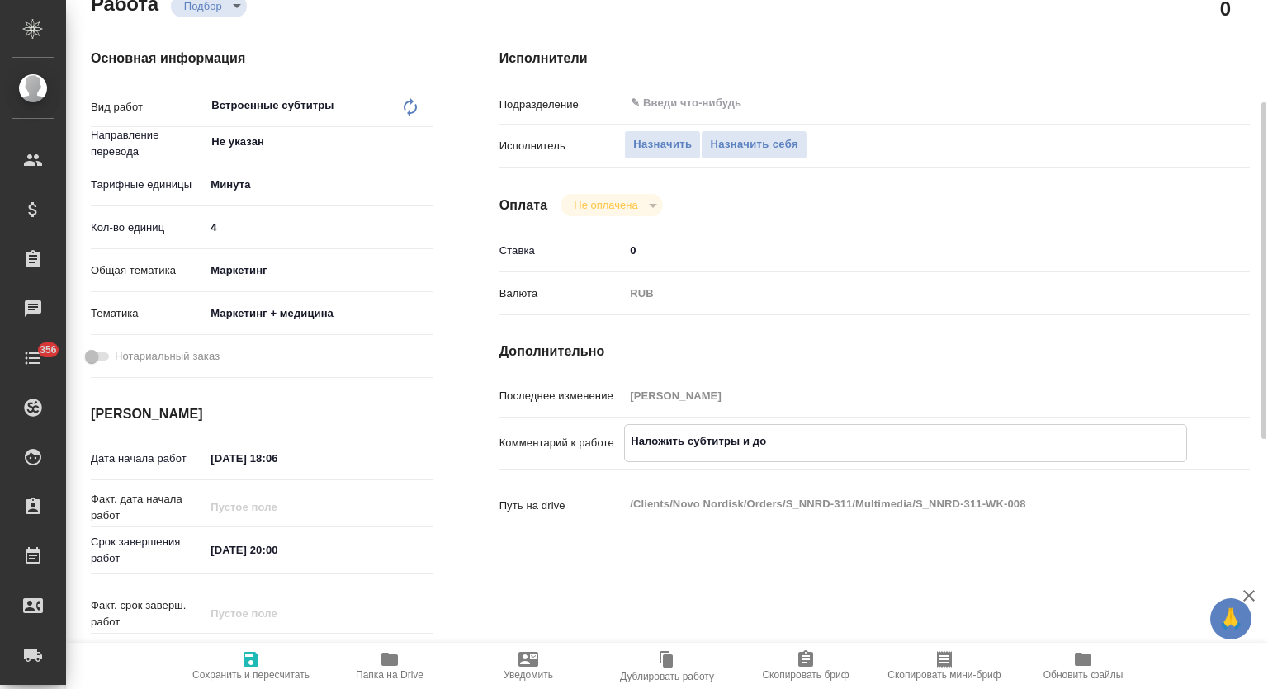
type textarea "x"
type textarea "Наложить субтитры и доба"
type textarea "x"
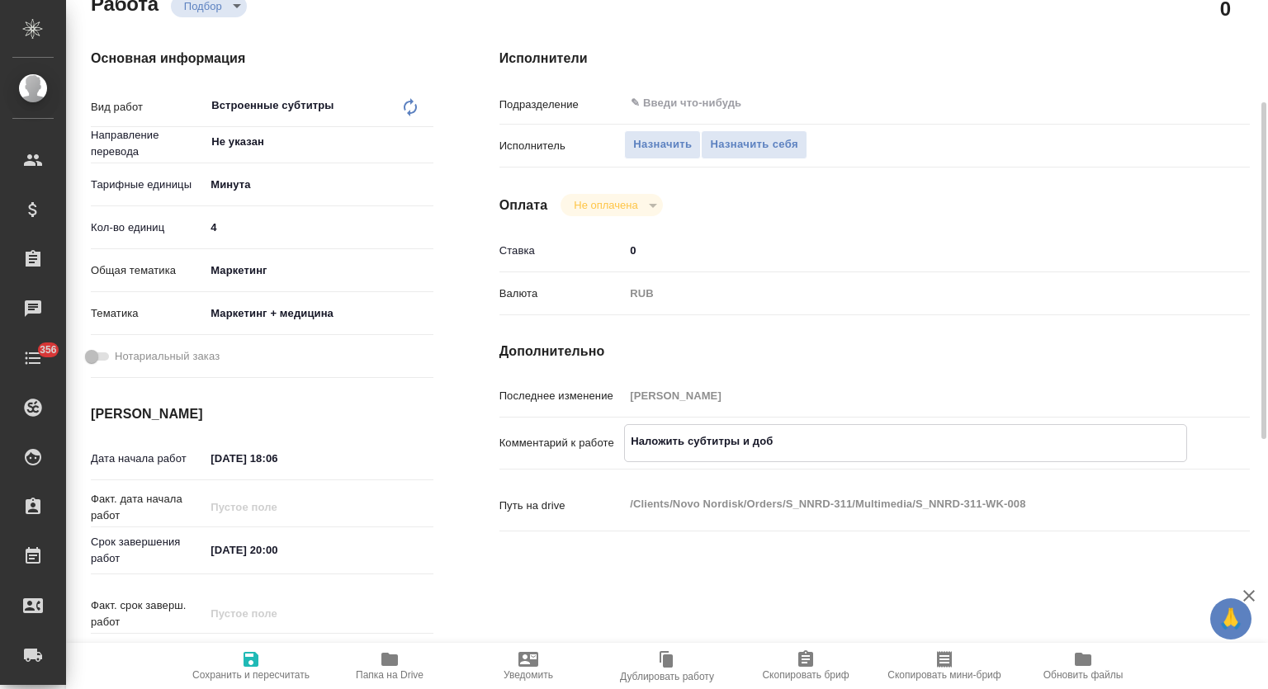
type textarea "x"
type textarea "Наложить субтитры и добав"
type textarea "x"
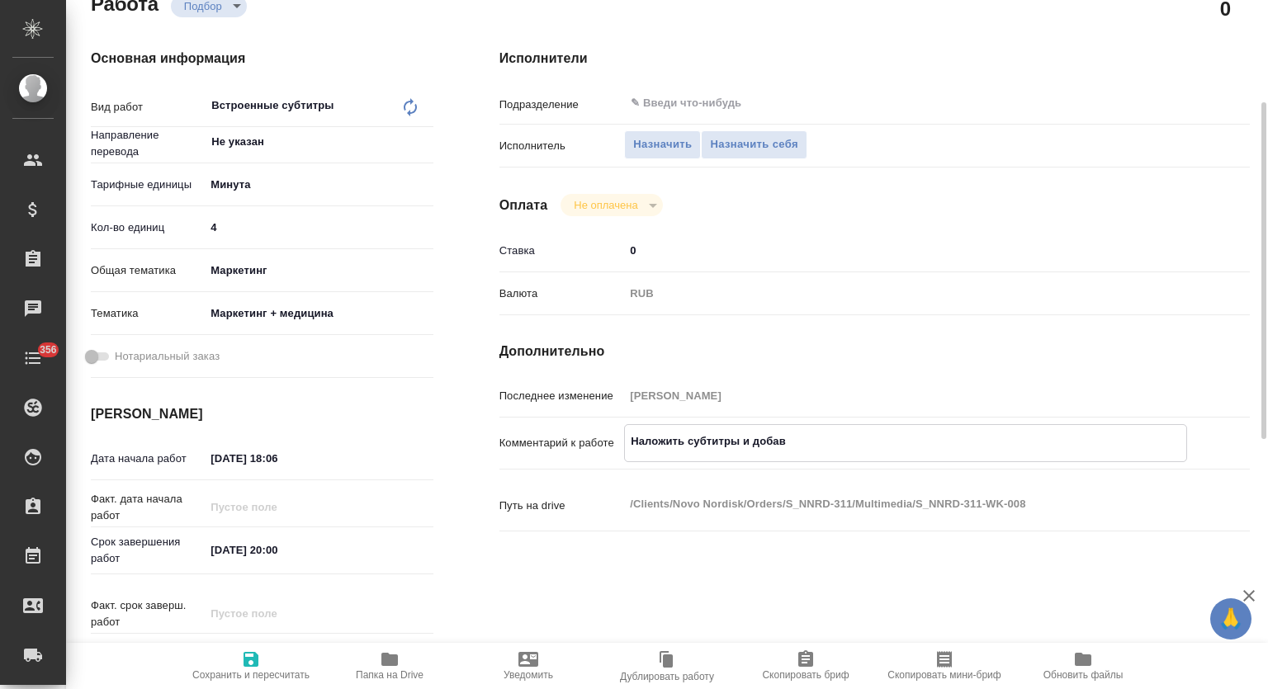
type textarea "x"
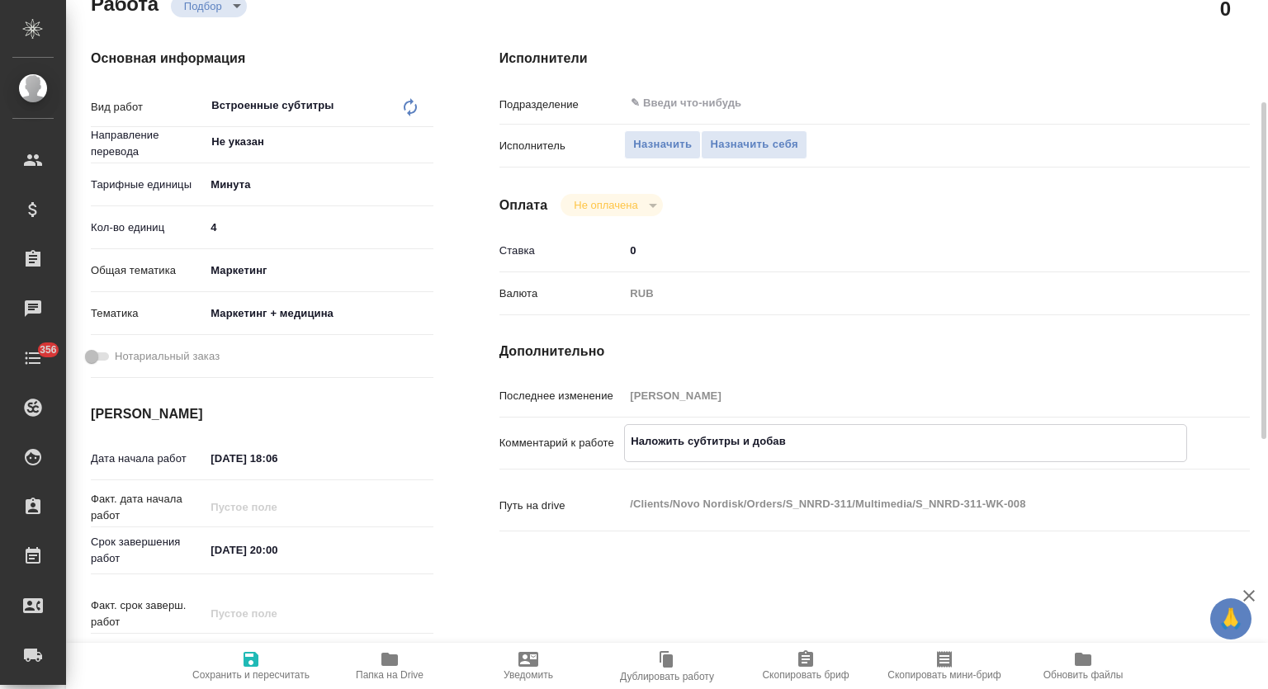
type textarea "Наложить субтитры и добави"
type textarea "x"
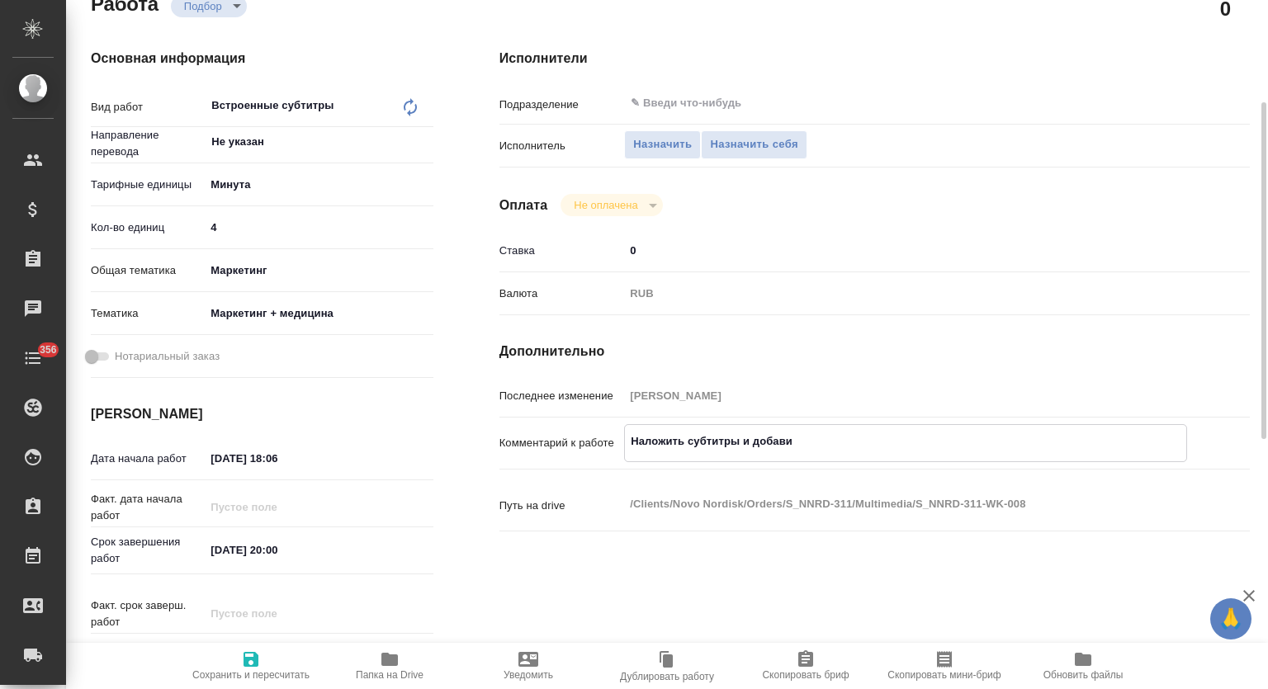
type textarea "Наложить субтитры и добавит"
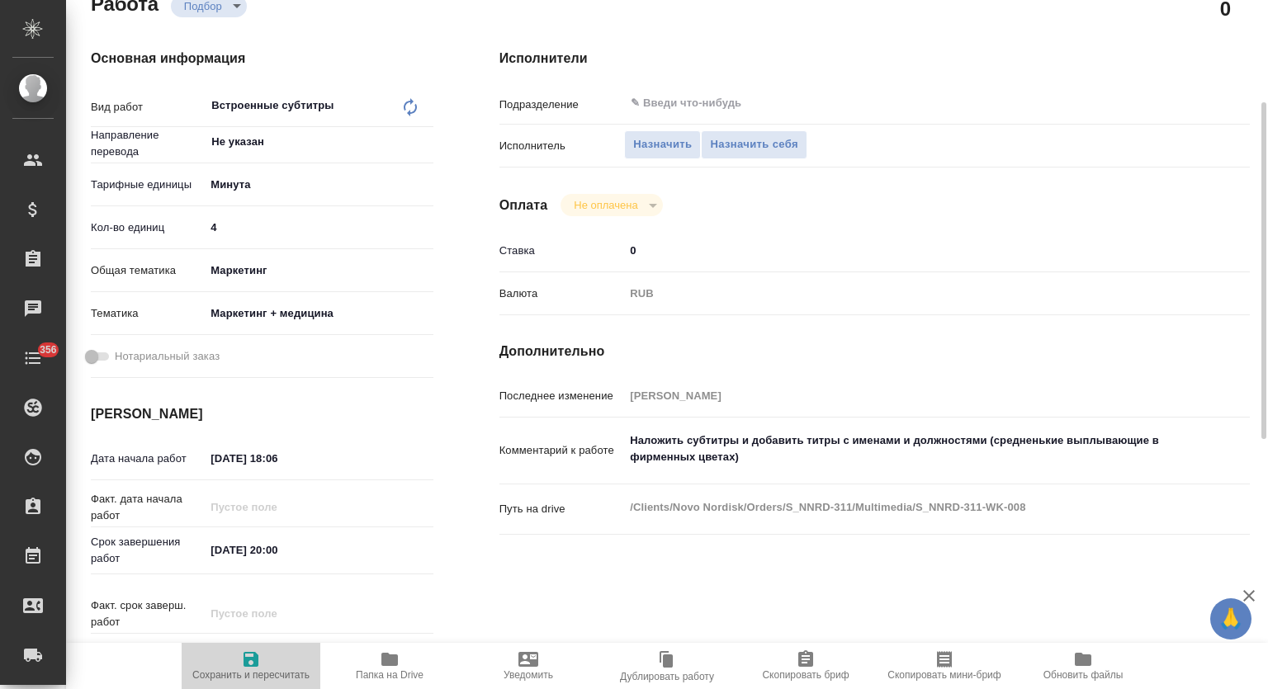
click at [252, 664] on icon "button" at bounding box center [251, 660] width 20 height 20
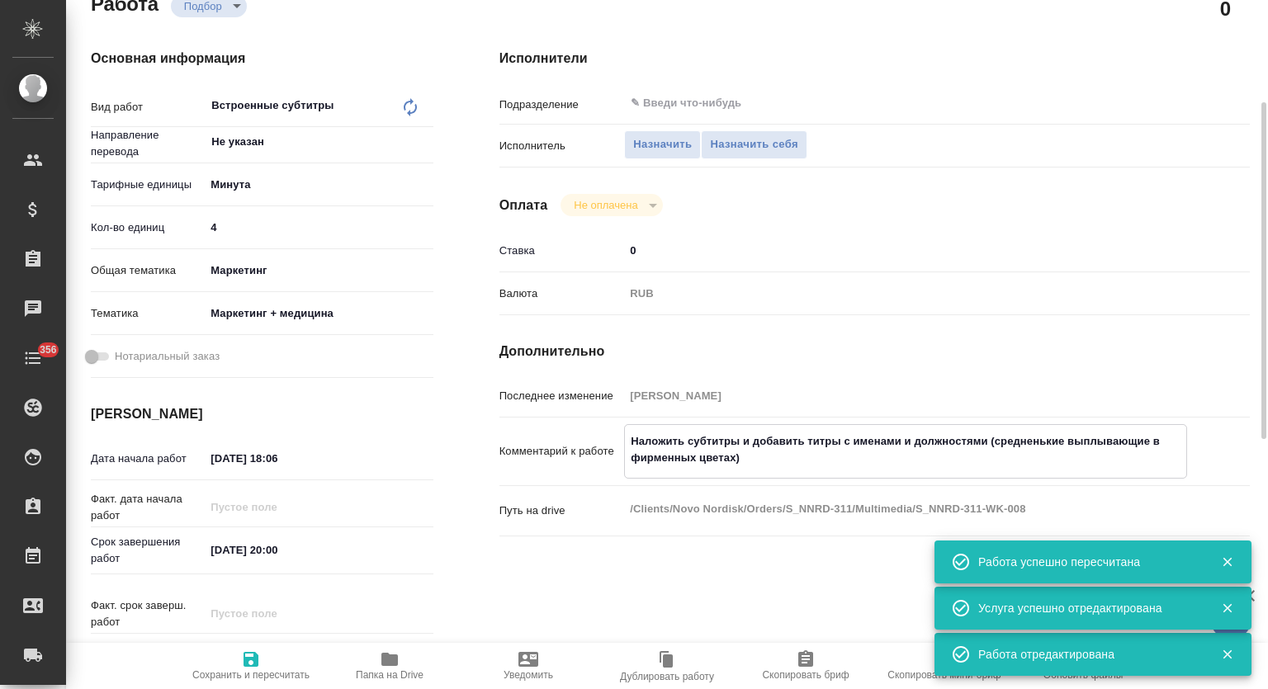
click at [753, 457] on textarea "Наложить субтитры и добавить титры с именами и должностями (средненькие выплыва…" at bounding box center [905, 450] width 561 height 45
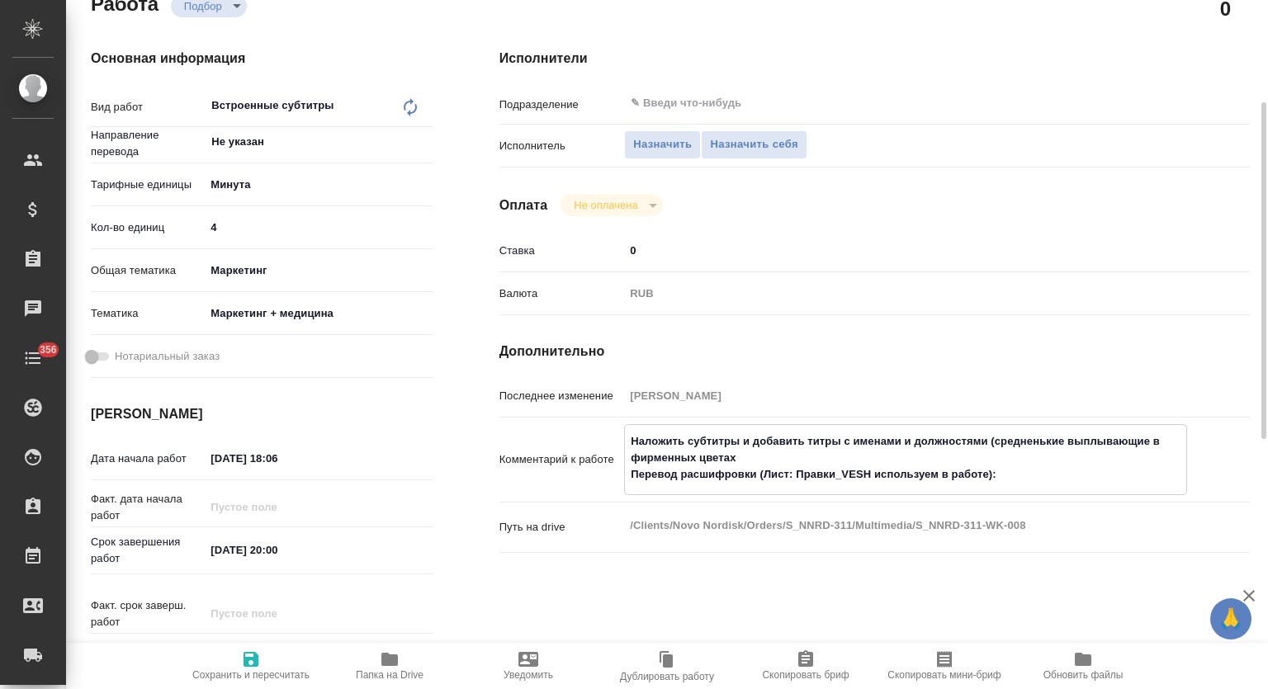
paste textarea "https://drive.awatera.com/s/r3M4CeH2rGHKmkw"
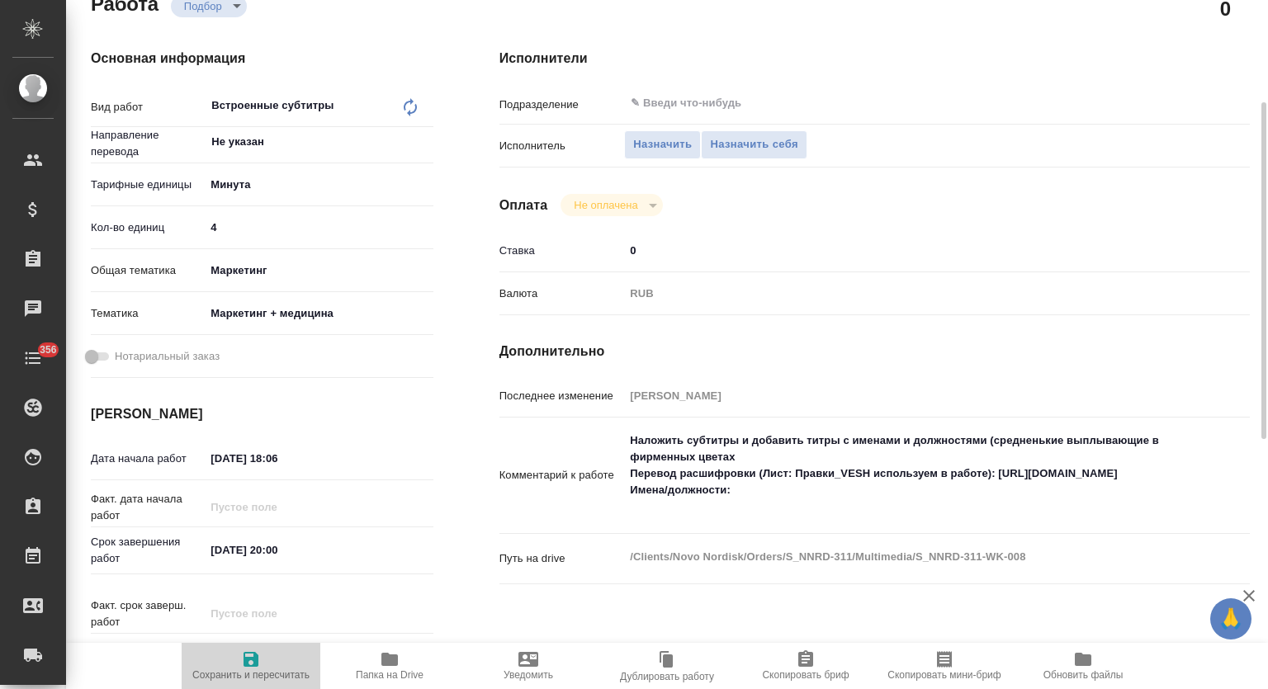
click at [253, 664] on icon "button" at bounding box center [251, 659] width 15 height 15
drag, startPoint x: 745, startPoint y: 504, endPoint x: 621, endPoint y: 514, distance: 124.2
click at [621, 514] on div "Комментарий к работе Наложить субтитры и добавить титры с именами и должностями…" at bounding box center [874, 476] width 750 height 104
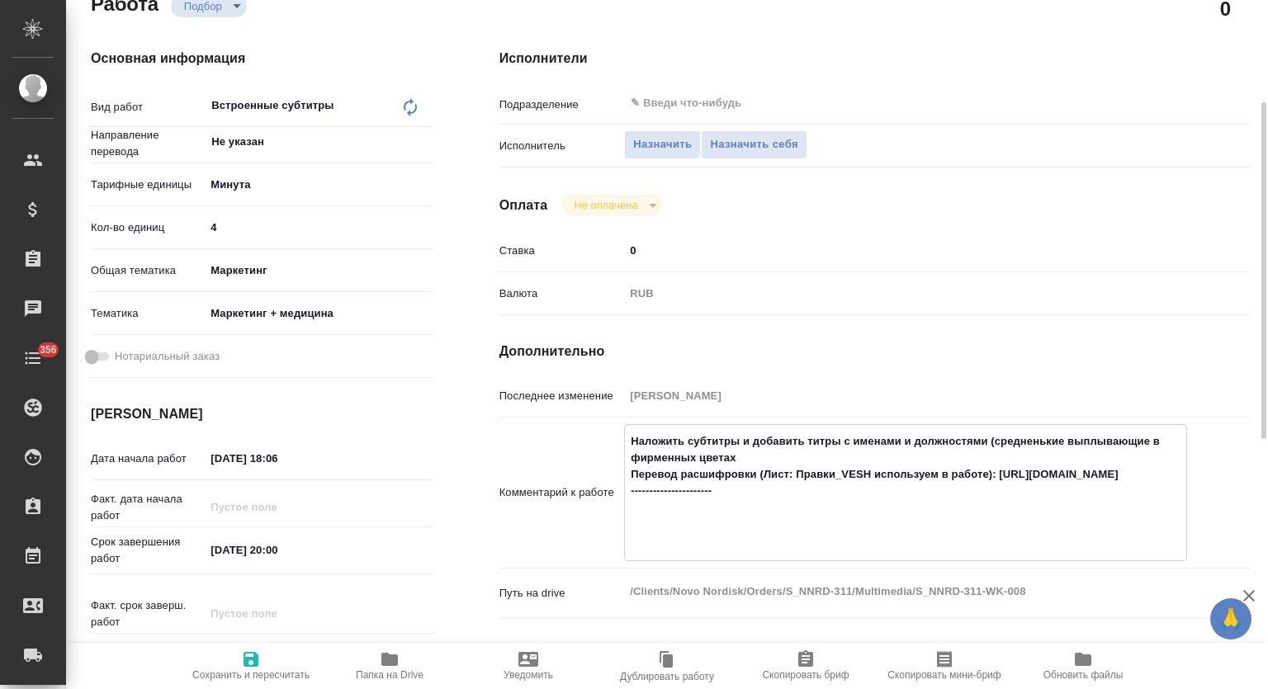
click at [895, 491] on textarea "Наложить субтитры и добавить титры с именами и должностями (средненькие выплыва…" at bounding box center [905, 491] width 561 height 127
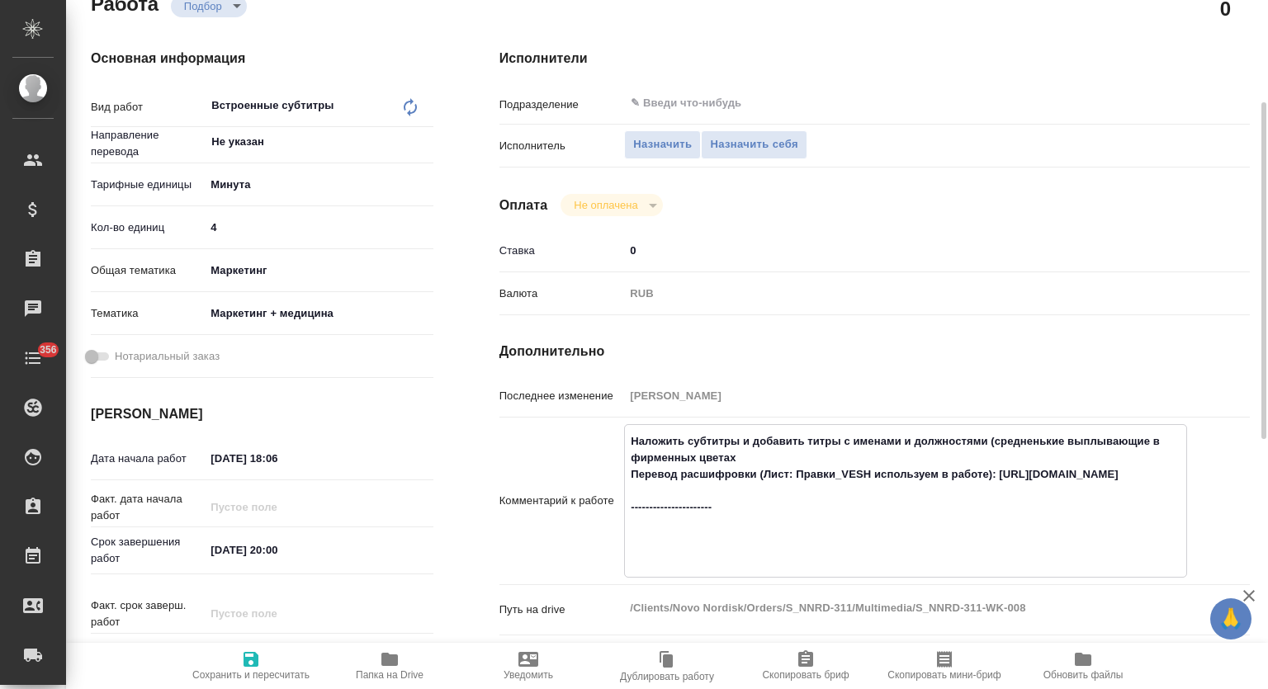
click at [674, 563] on textarea "Наложить субтитры и добавить титры с именами и должностями (средненькие выплыва…" at bounding box center [905, 500] width 561 height 144
paste textarea "Также хотела добавить по оформлению ролика. Заглавный слайд – лого 4 темы И еще…"
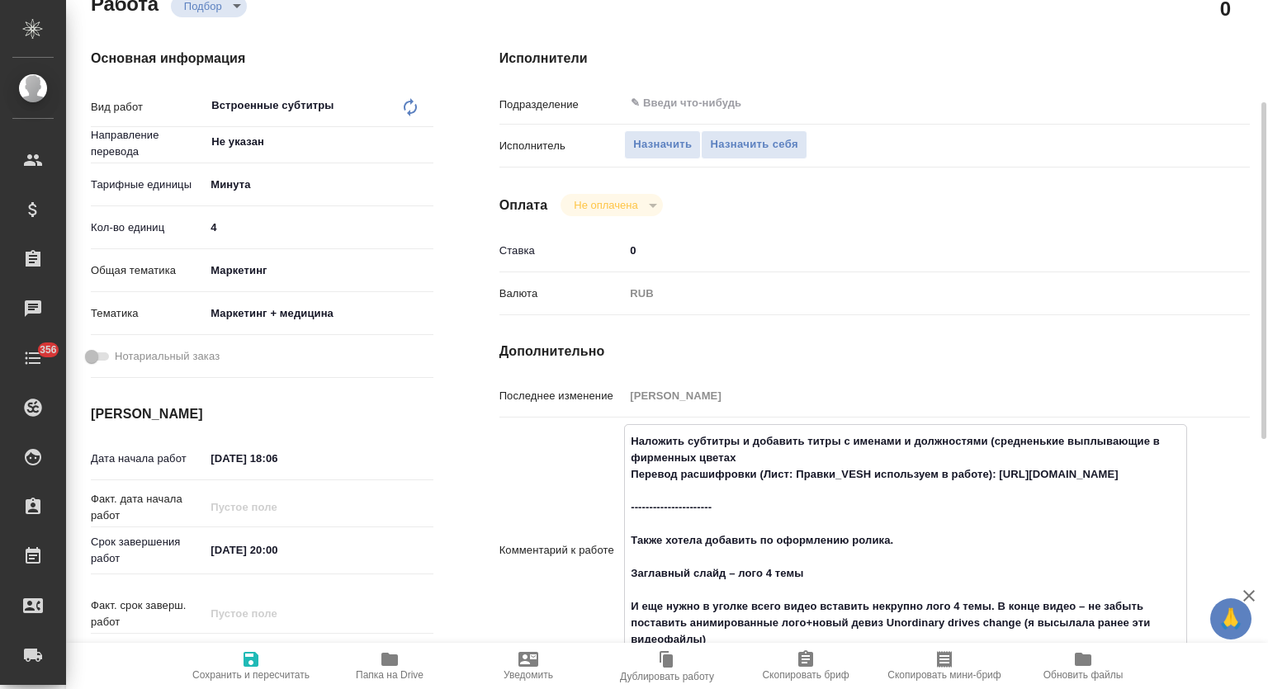
click at [652, 539] on textarea "Наложить субтитры и добавить титры с именами и должностями (средненькие выплыва…" at bounding box center [905, 549] width 561 height 243
drag, startPoint x: 743, startPoint y: 457, endPoint x: 840, endPoint y: 442, distance: 98.6
click at [840, 442] on textarea "Наложить субтитры и добавить титры с именами и должностями (средненькие выплыва…" at bounding box center [905, 549] width 561 height 243
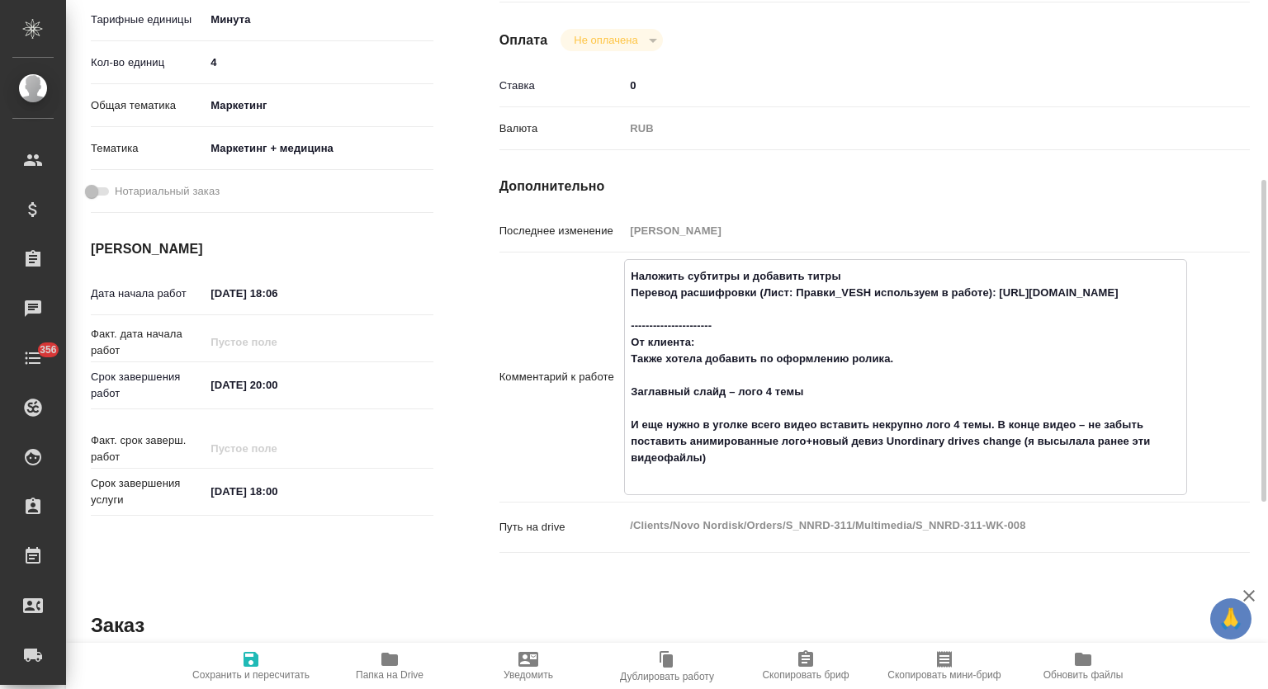
scroll to position [378, 0]
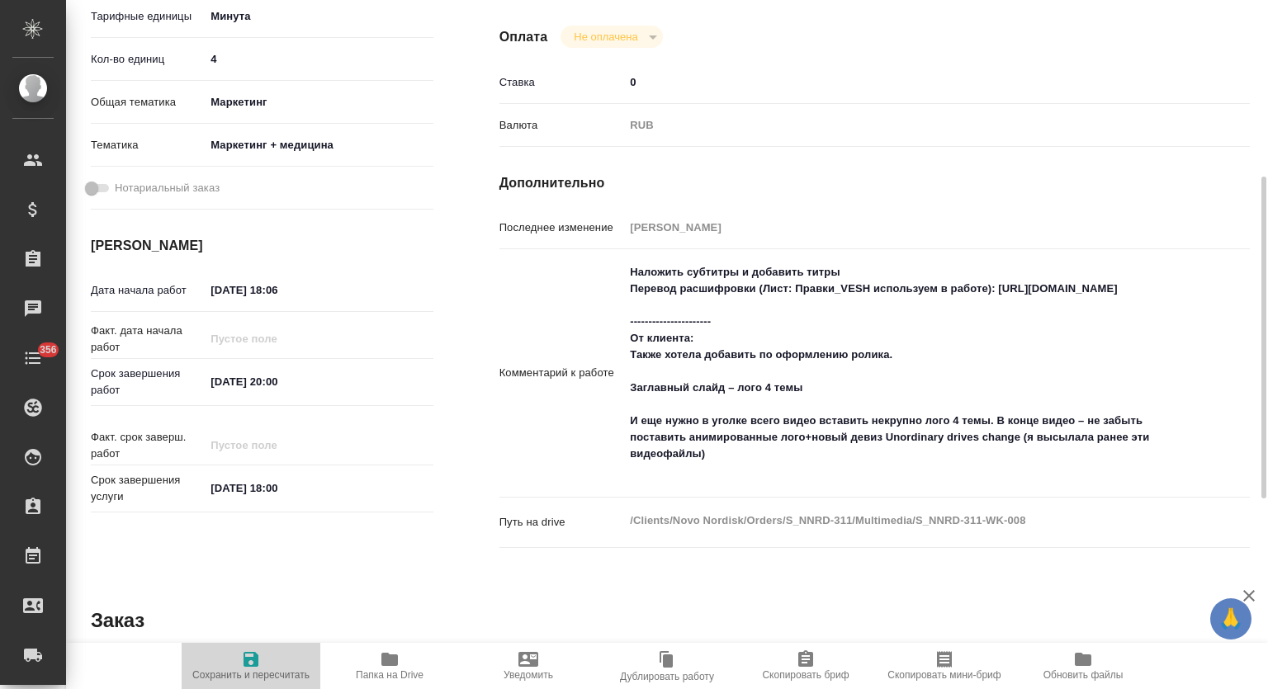
click at [251, 662] on icon "button" at bounding box center [251, 660] width 20 height 20
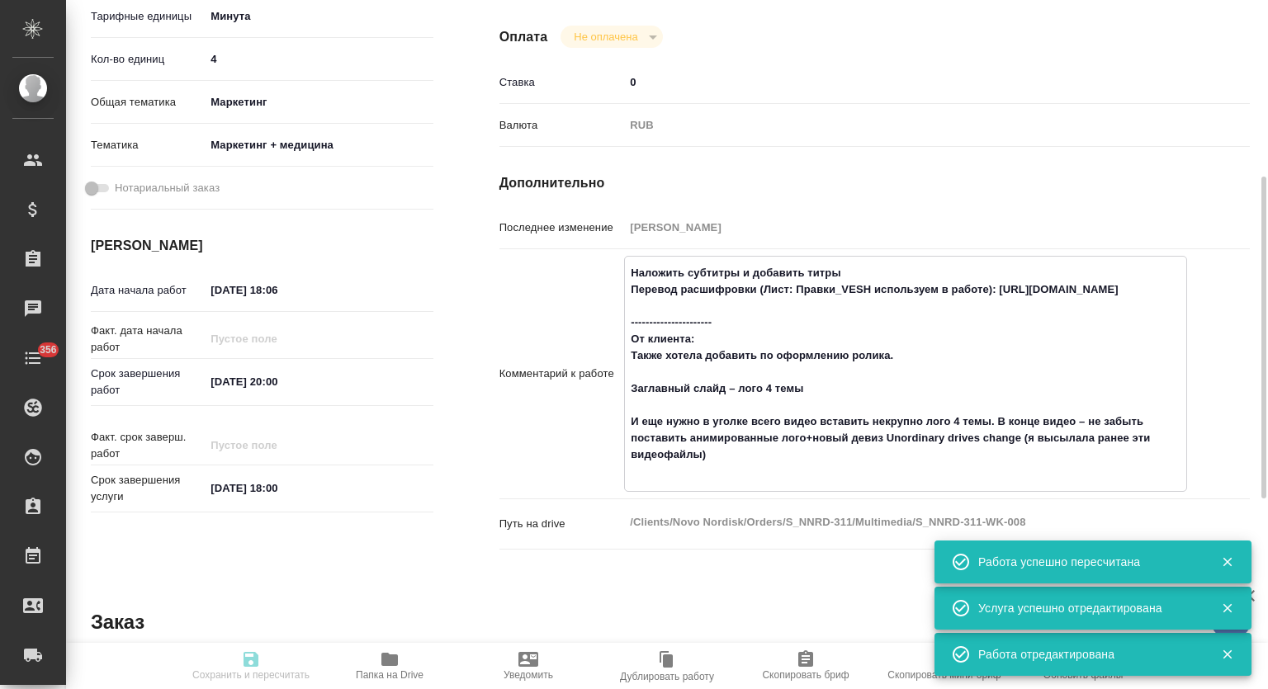
click at [679, 320] on textarea "Наложить субтитры и добавить титры Перевод расшифровки (Лист: Правки_VESH испол…" at bounding box center [905, 372] width 561 height 226
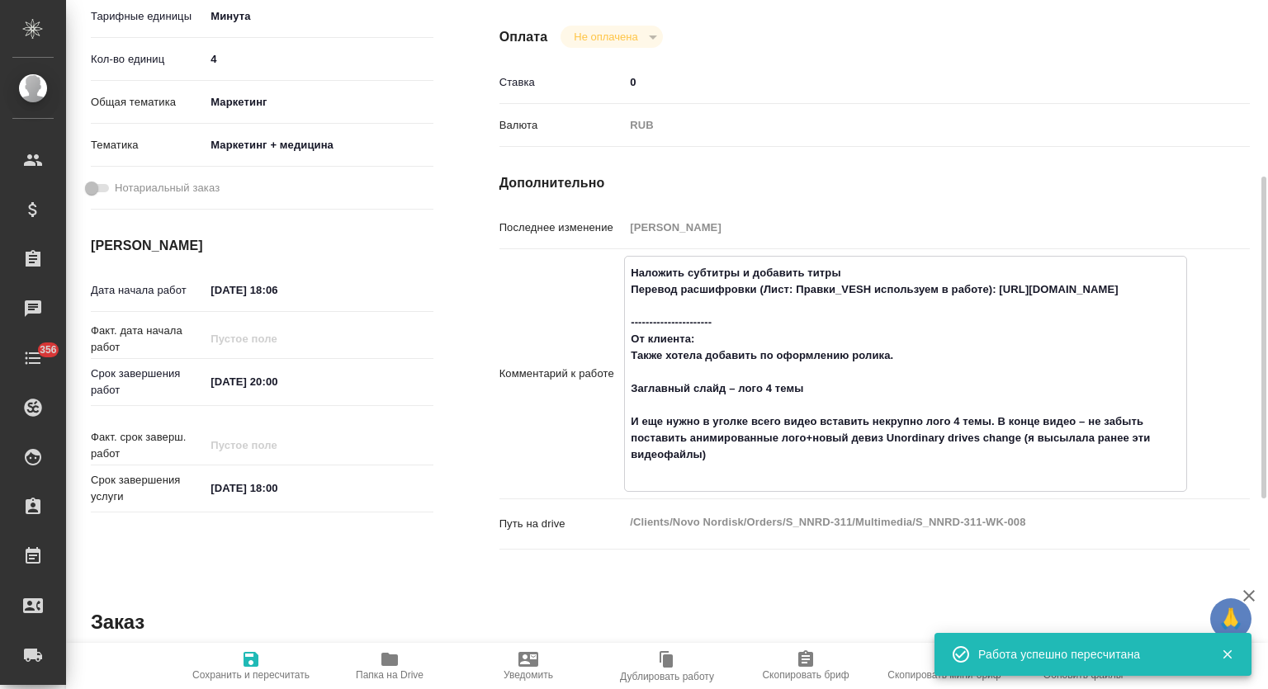
click at [679, 320] on textarea "Наложить субтитры и добавить титры Перевод расшифровки (Лист: Правки_VESH испол…" at bounding box center [905, 372] width 561 height 226
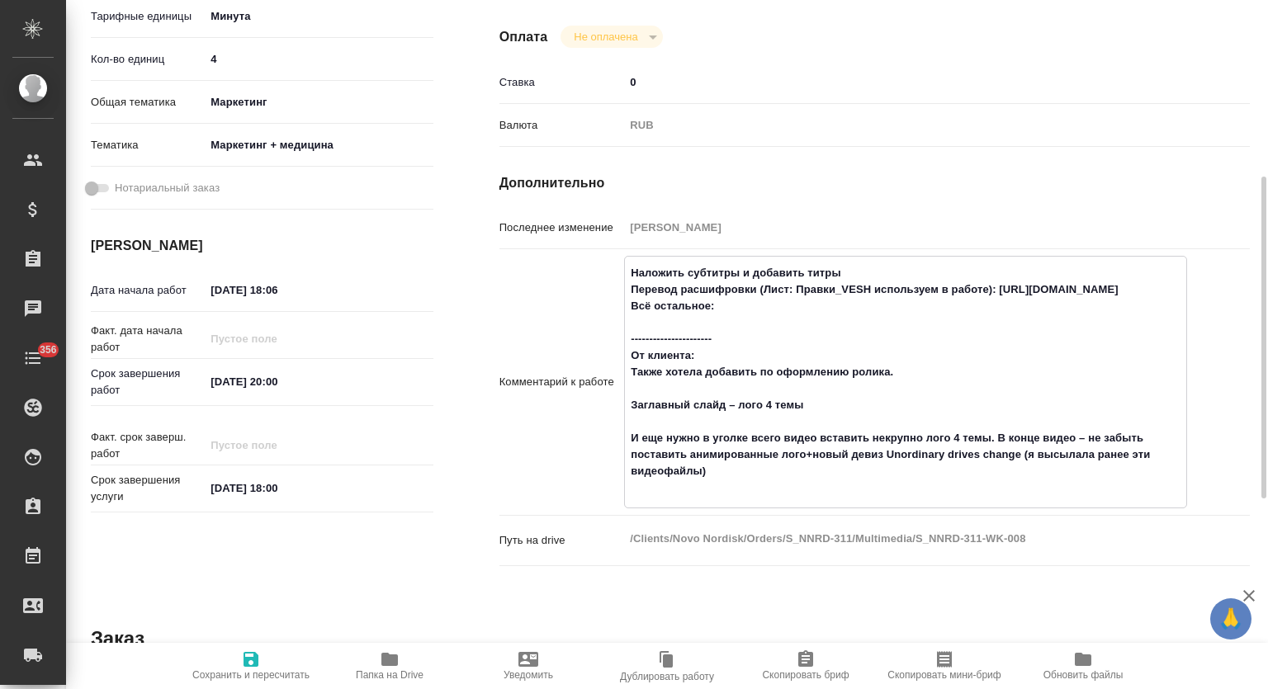
paste textarea "https://drive.awatera.com/s/D5M4M6mRDZNN5Gf"
click at [260, 659] on icon "button" at bounding box center [251, 660] width 20 height 20
click at [258, 666] on icon "button" at bounding box center [251, 659] width 15 height 15
click at [252, 663] on icon "button" at bounding box center [251, 660] width 20 height 20
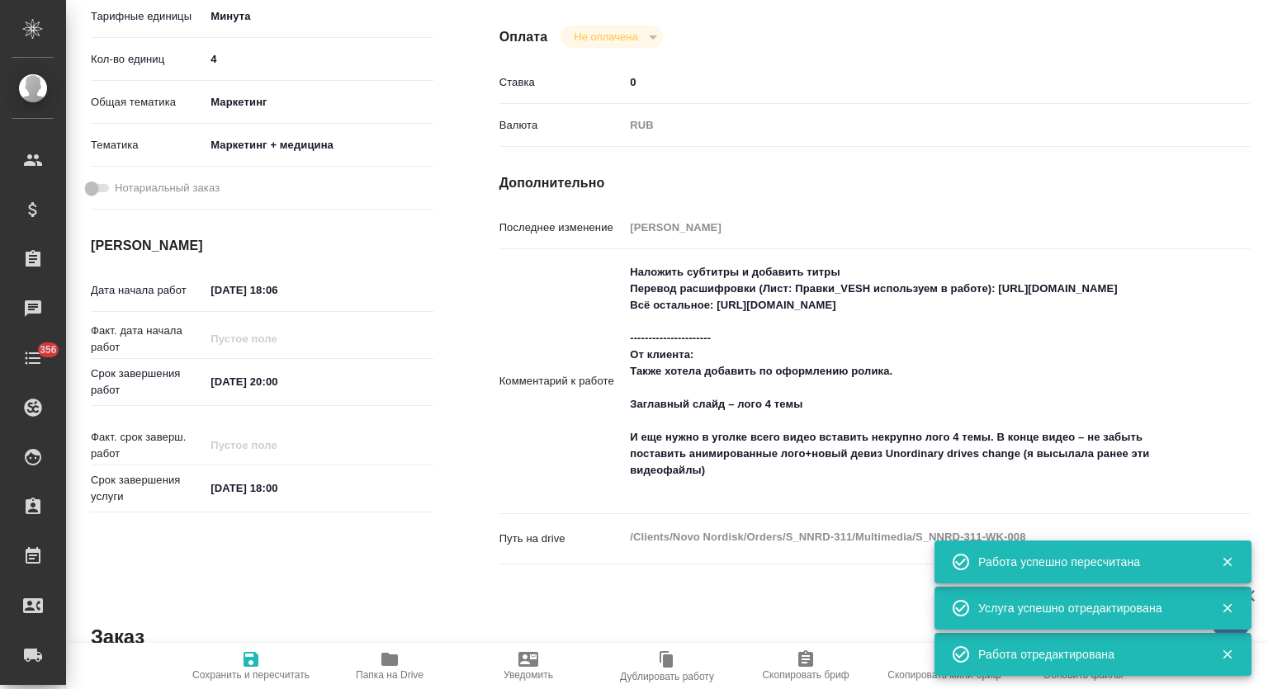
scroll to position [0, 0]
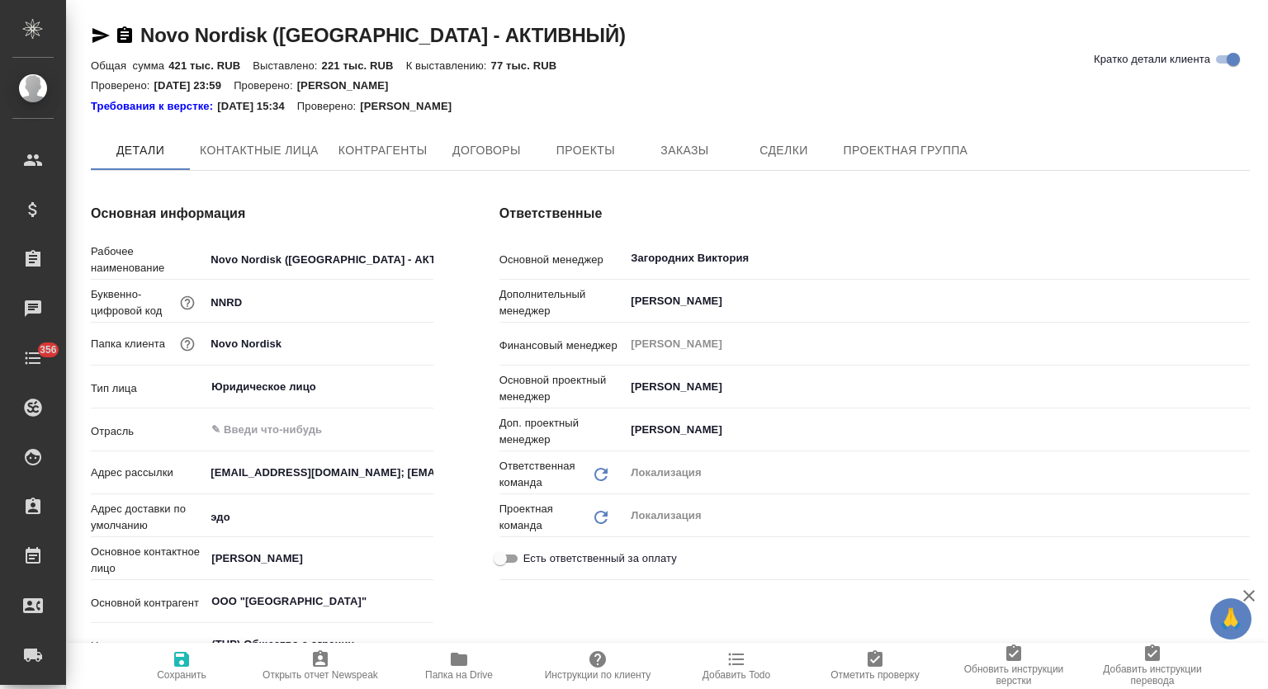
type textarea "x"
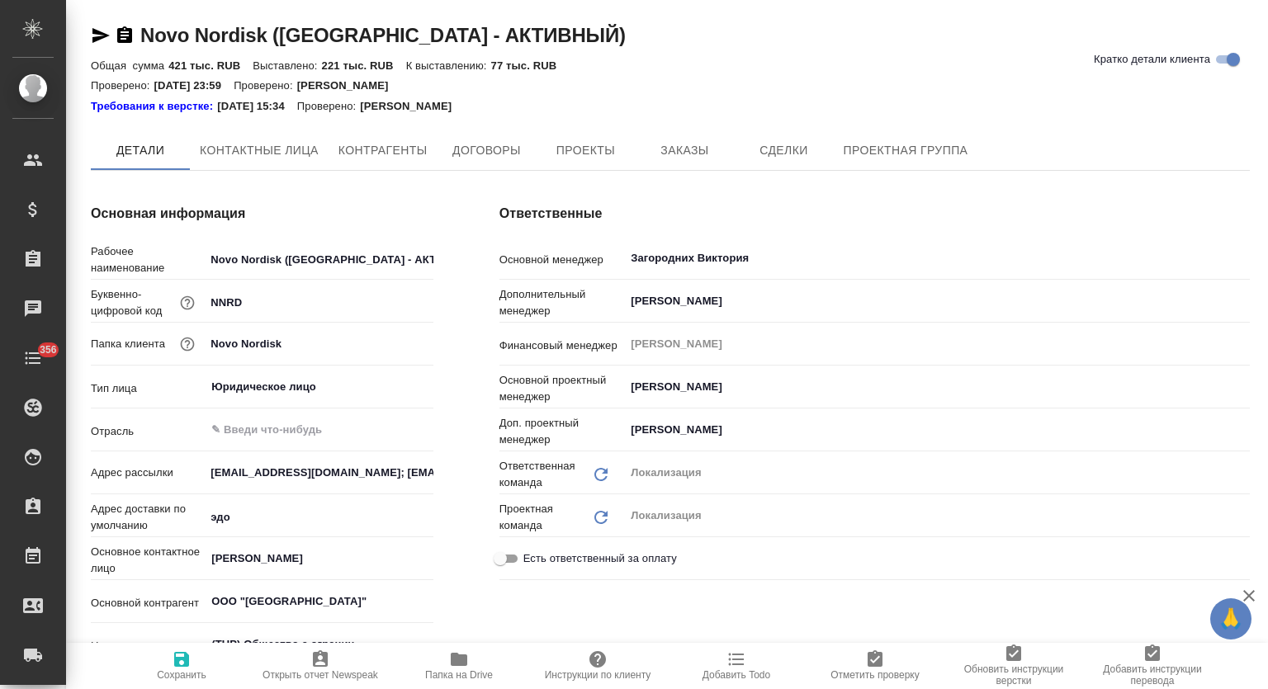
type textarea "x"
click at [686, 163] on button "Заказы" at bounding box center [684, 150] width 99 height 41
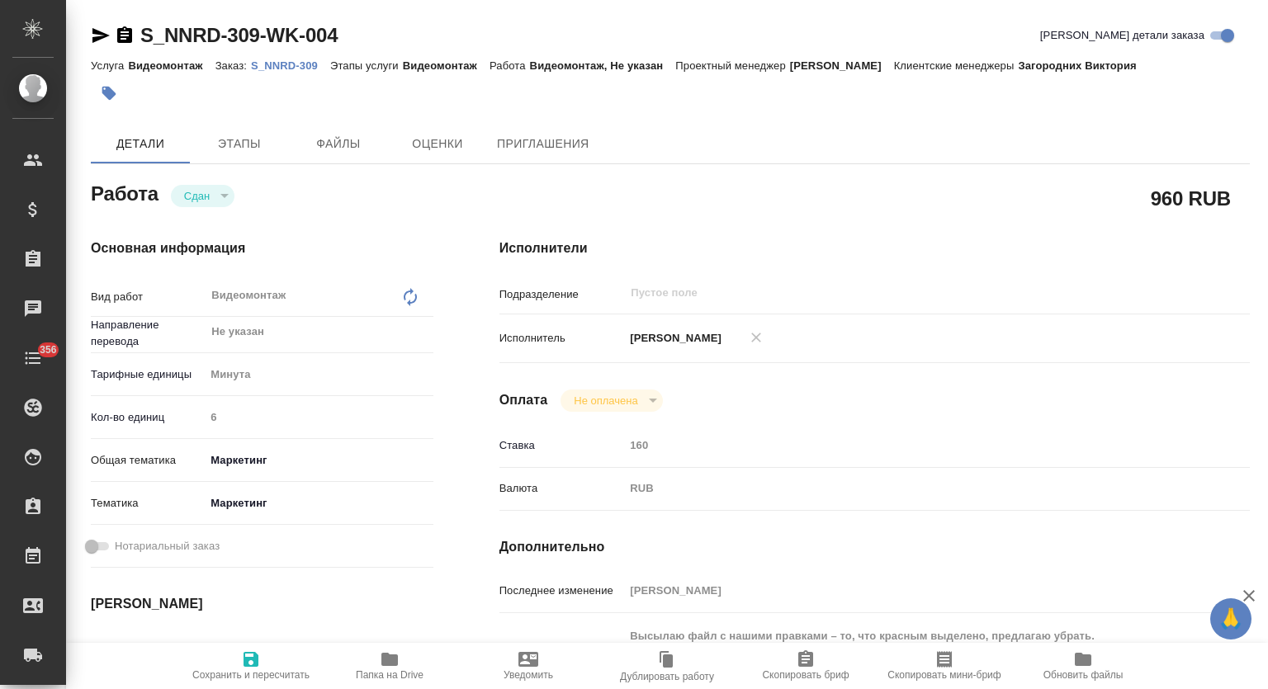
type textarea "x"
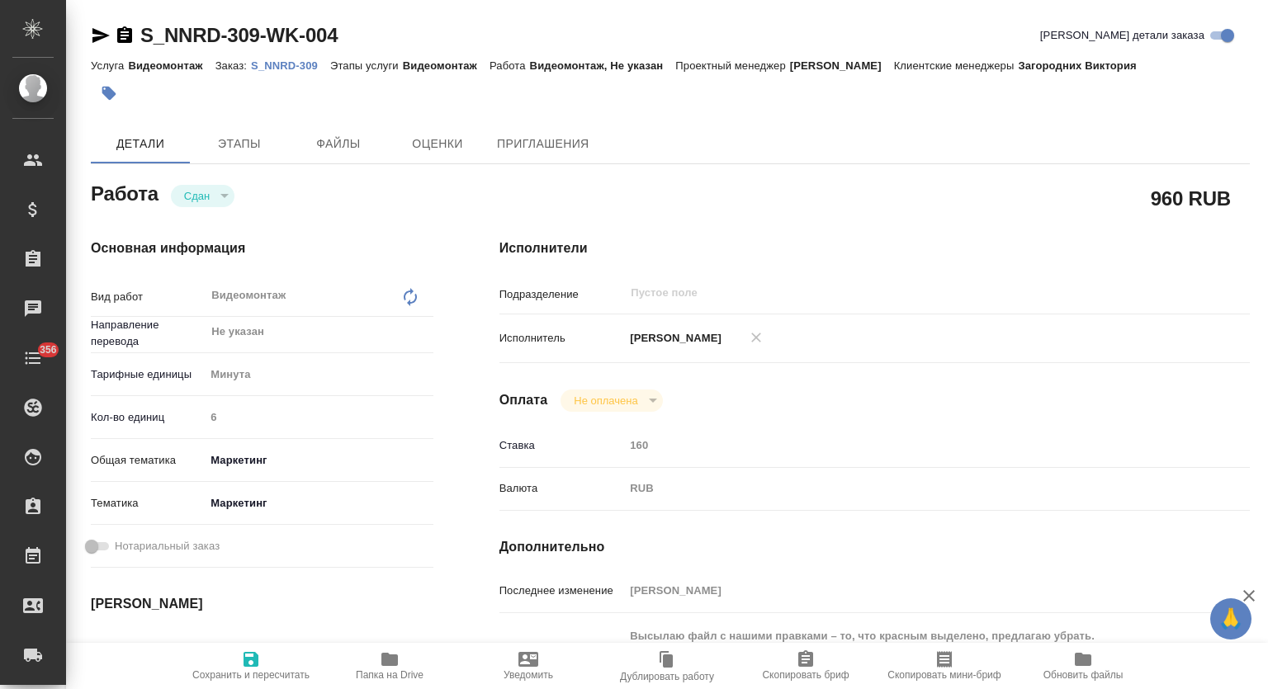
type textarea "x"
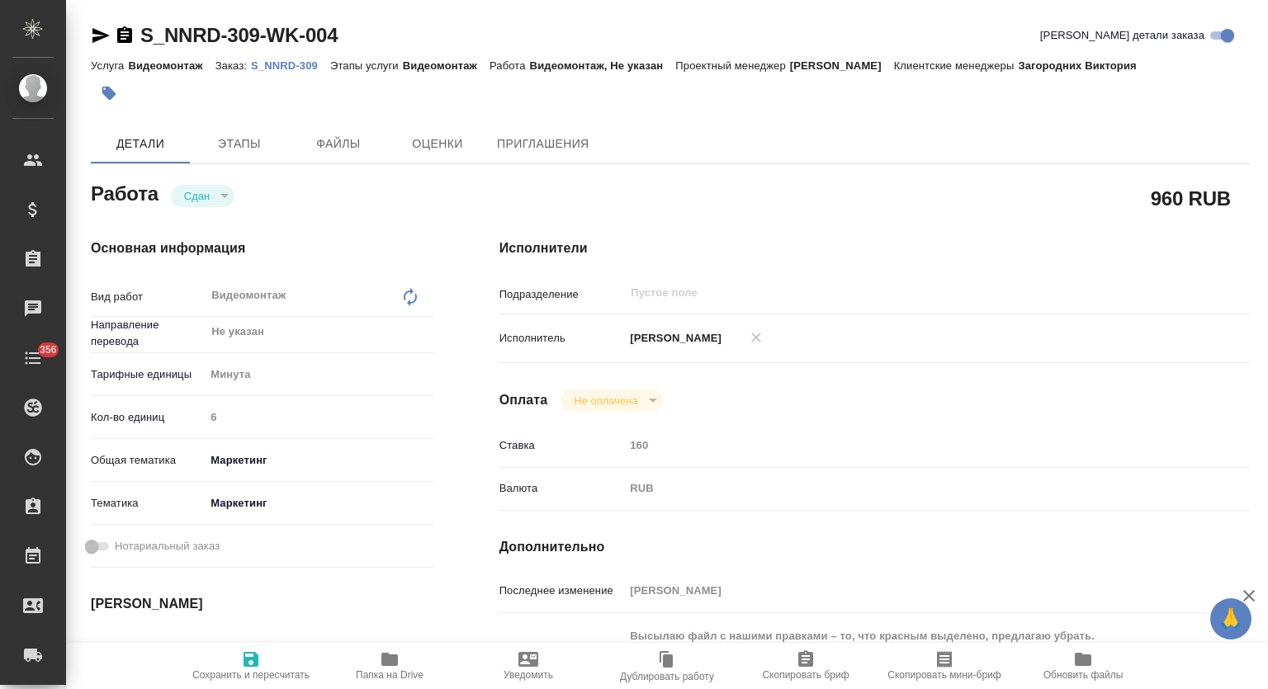
type textarea "x"
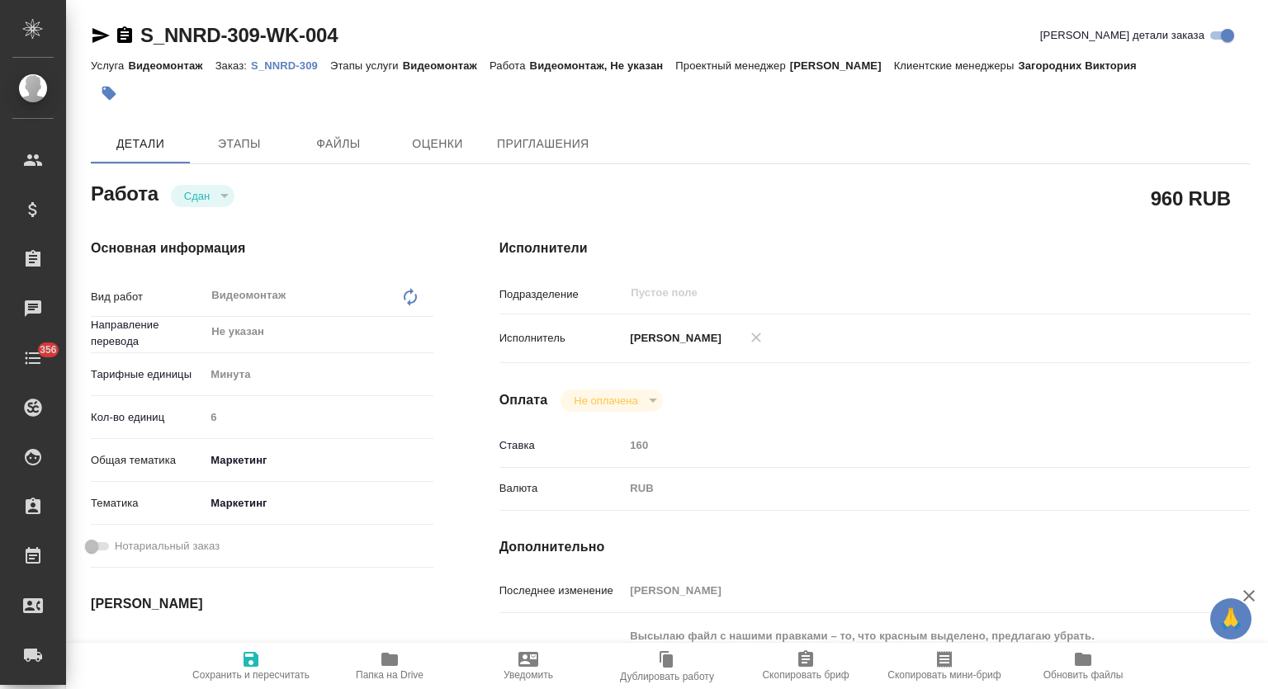
click at [292, 65] on p "S_NNRD-309" at bounding box center [290, 65] width 79 height 12
type textarea "x"
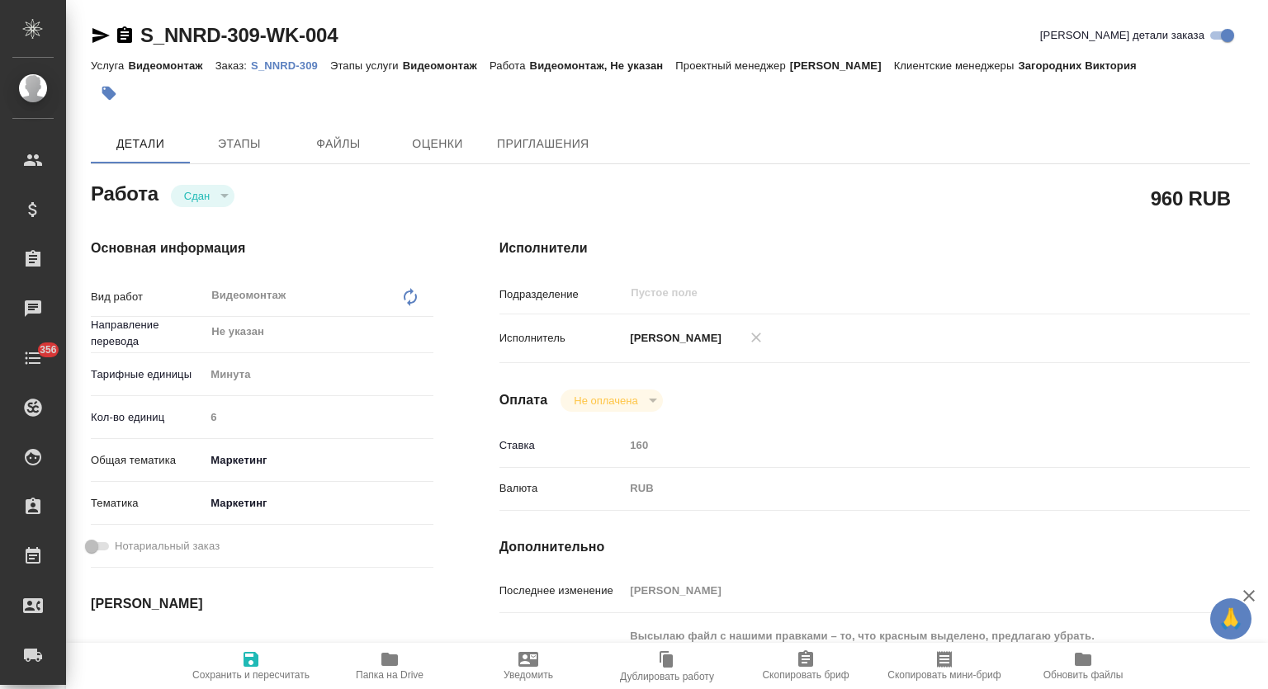
type textarea "x"
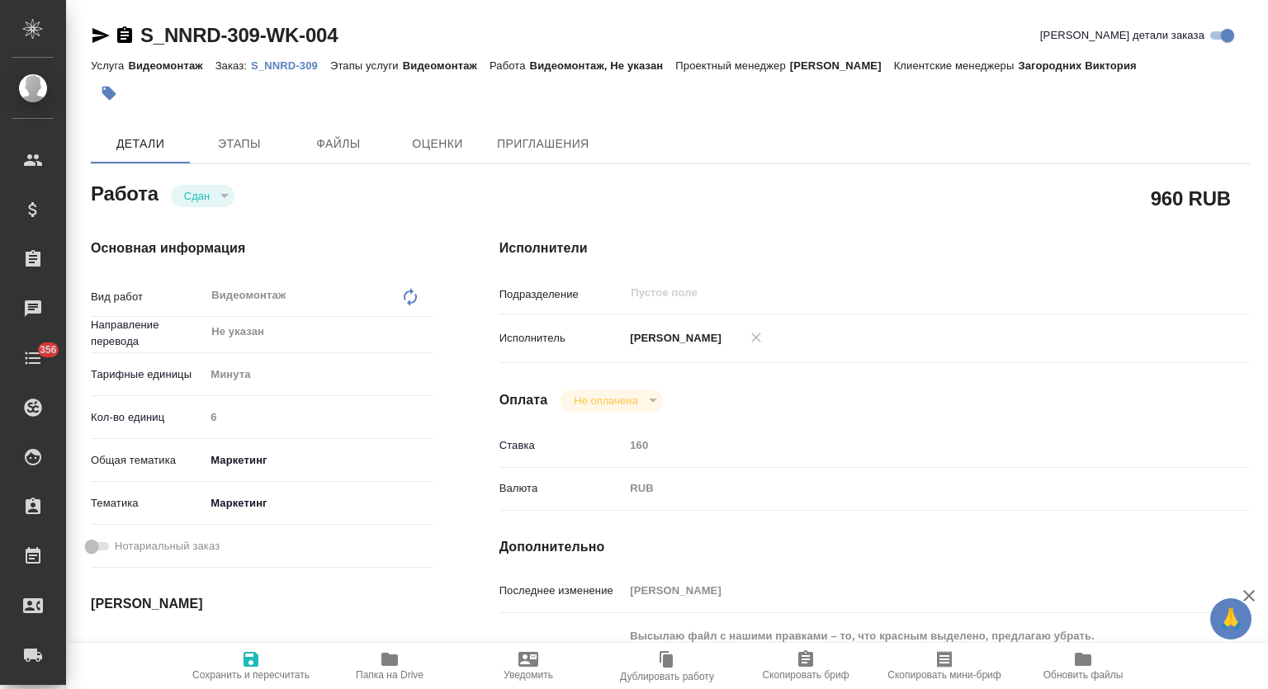
type textarea "x"
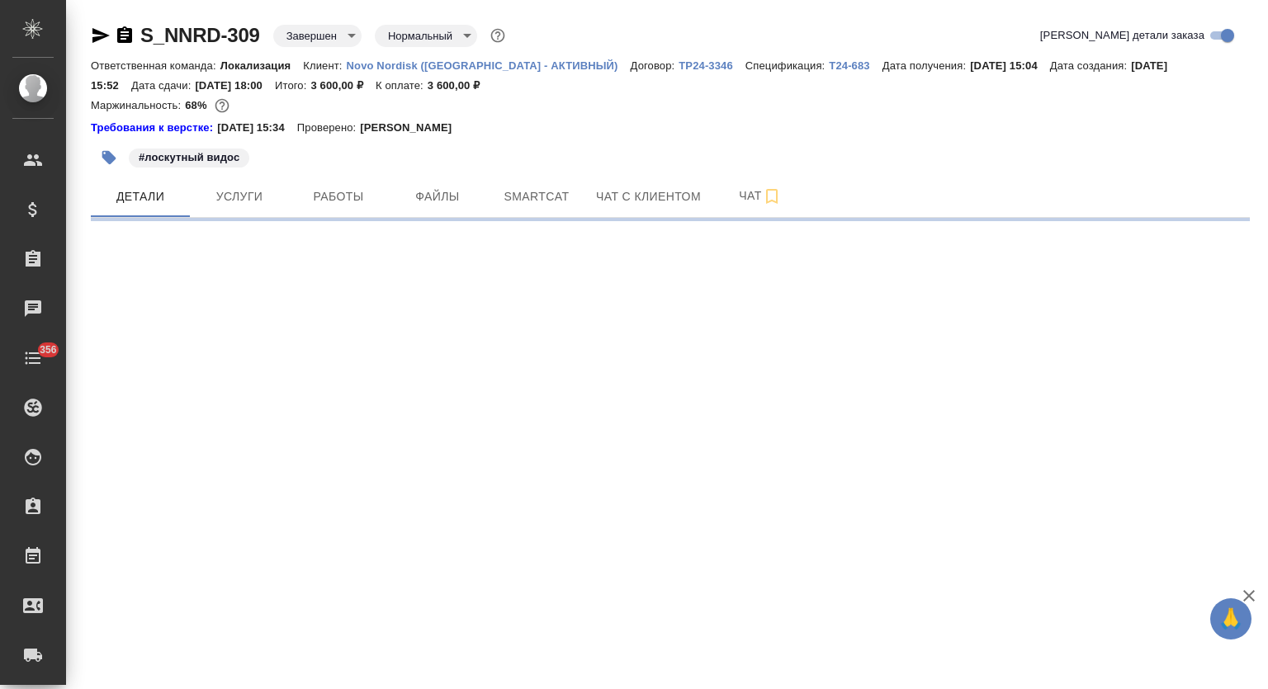
select select "RU"
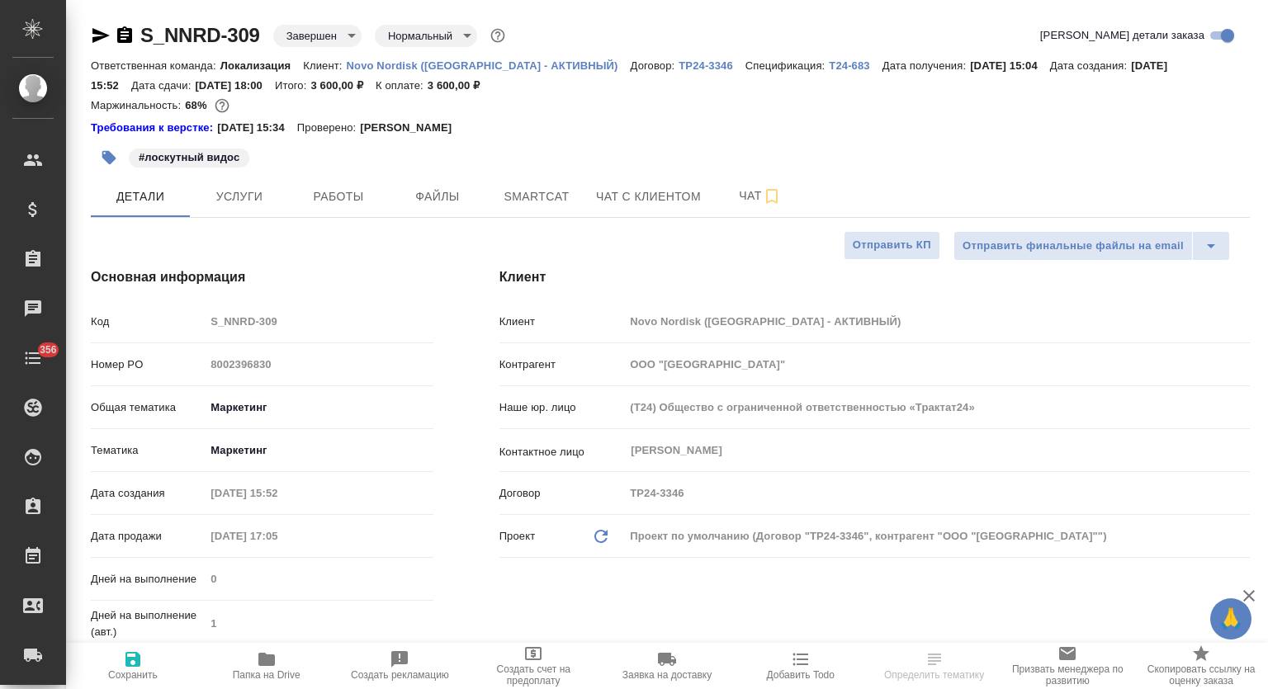
type textarea "x"
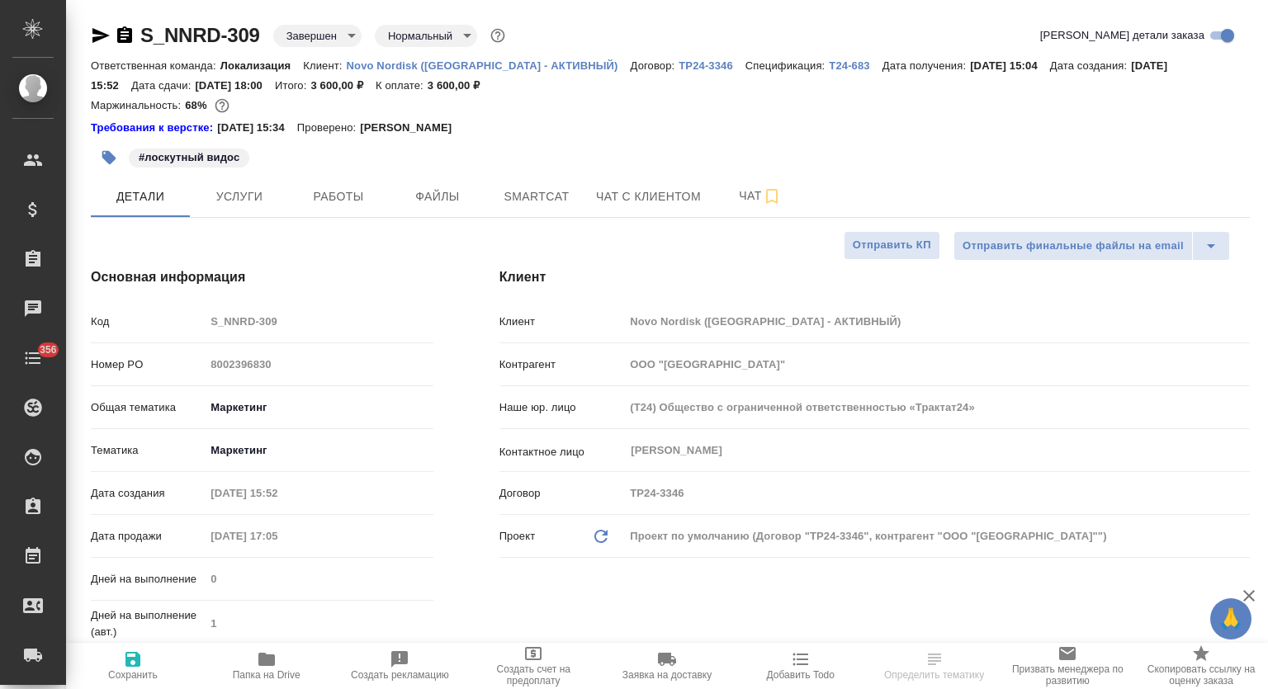
type textarea "x"
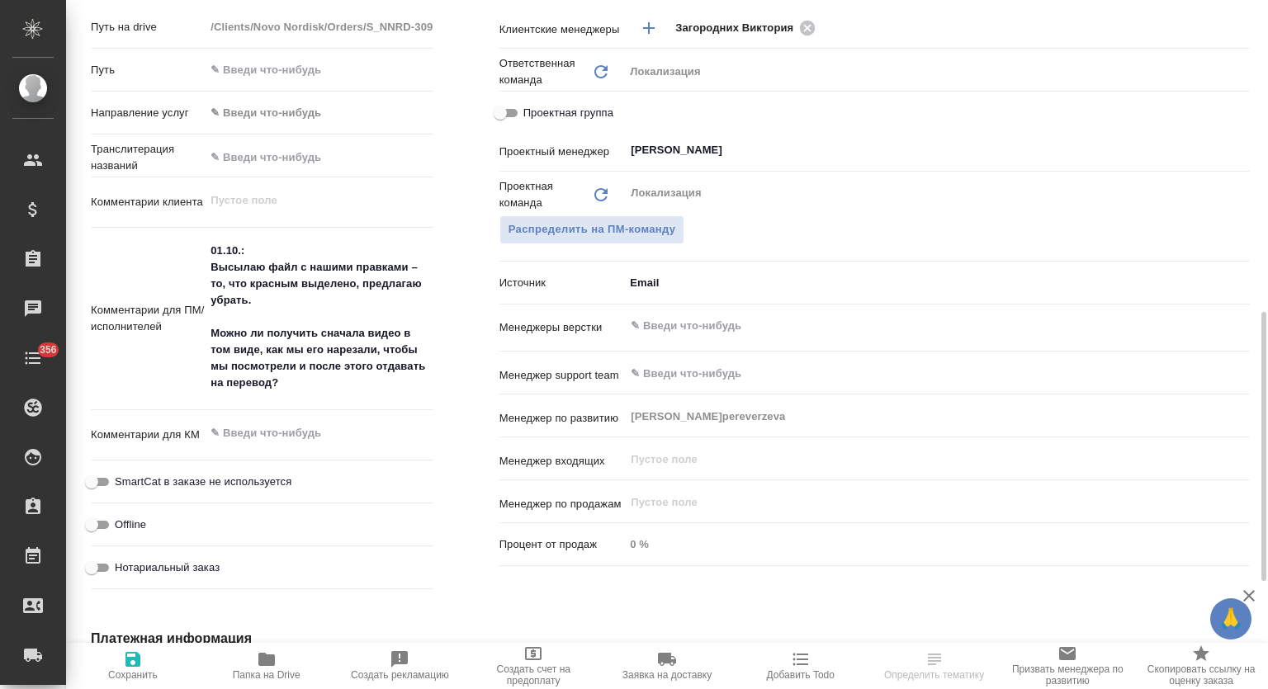
scroll to position [798, 0]
click at [277, 665] on span "Папка на Drive" at bounding box center [267, 665] width 114 height 31
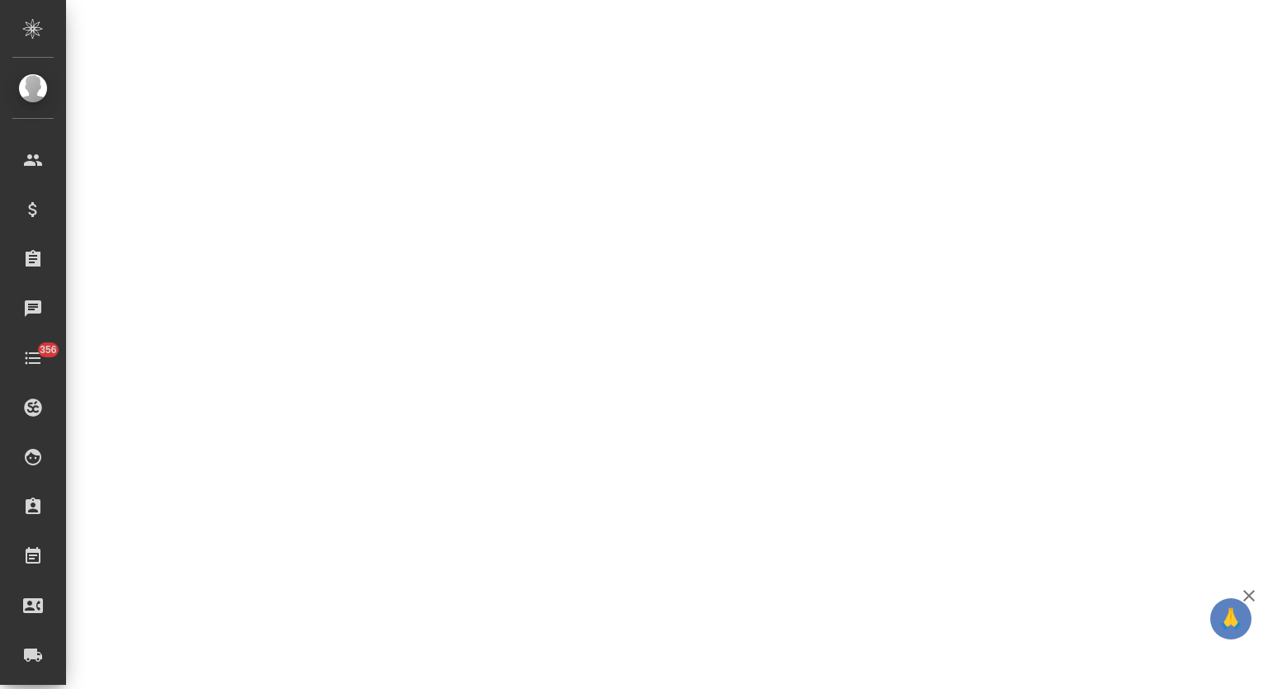
select select "RU"
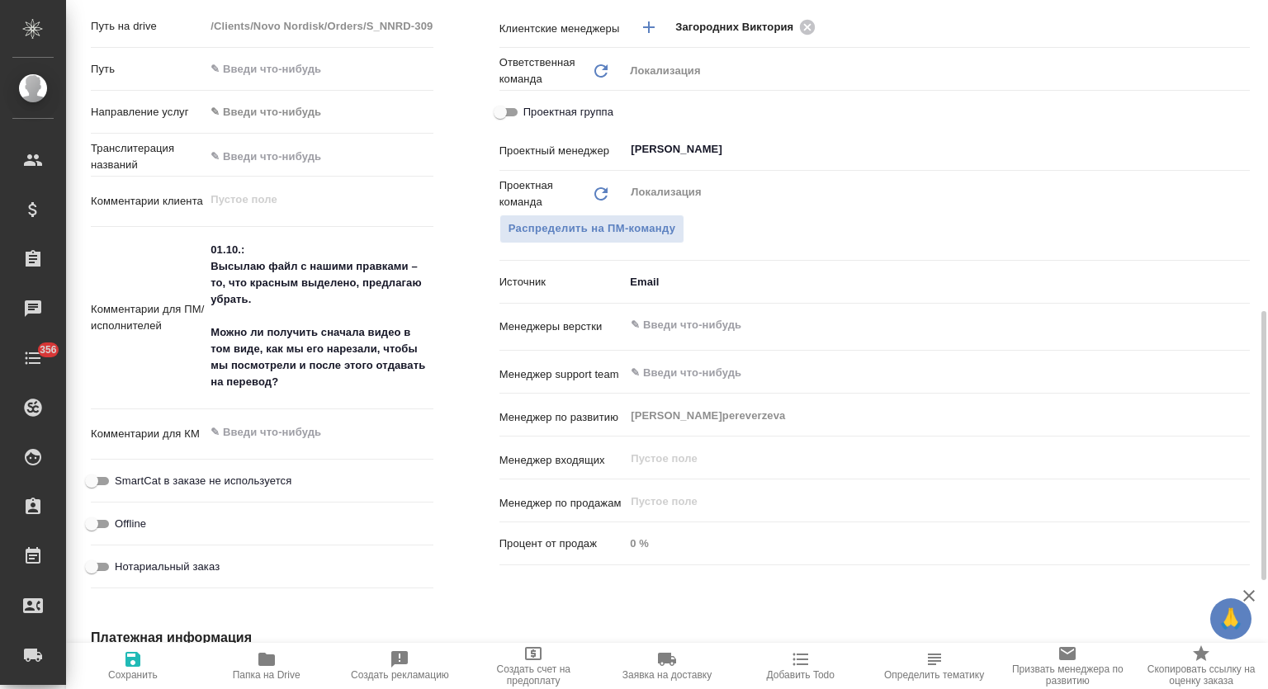
type textarea "x"
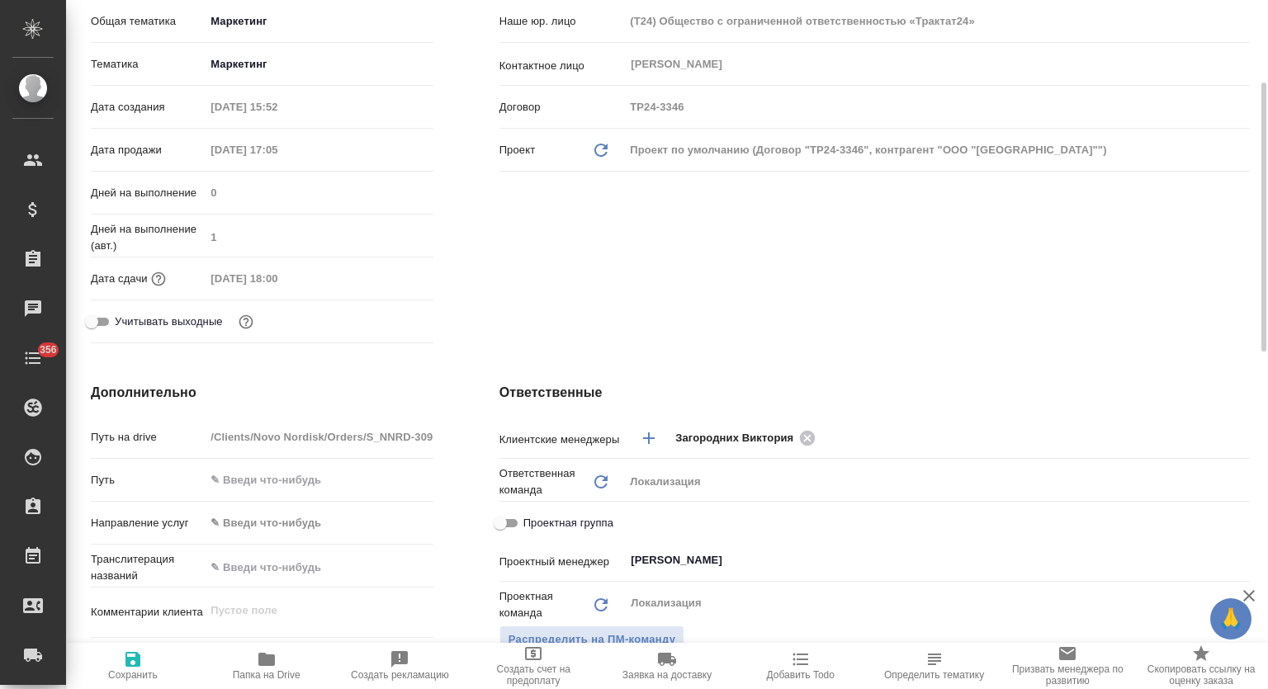
scroll to position [288, 0]
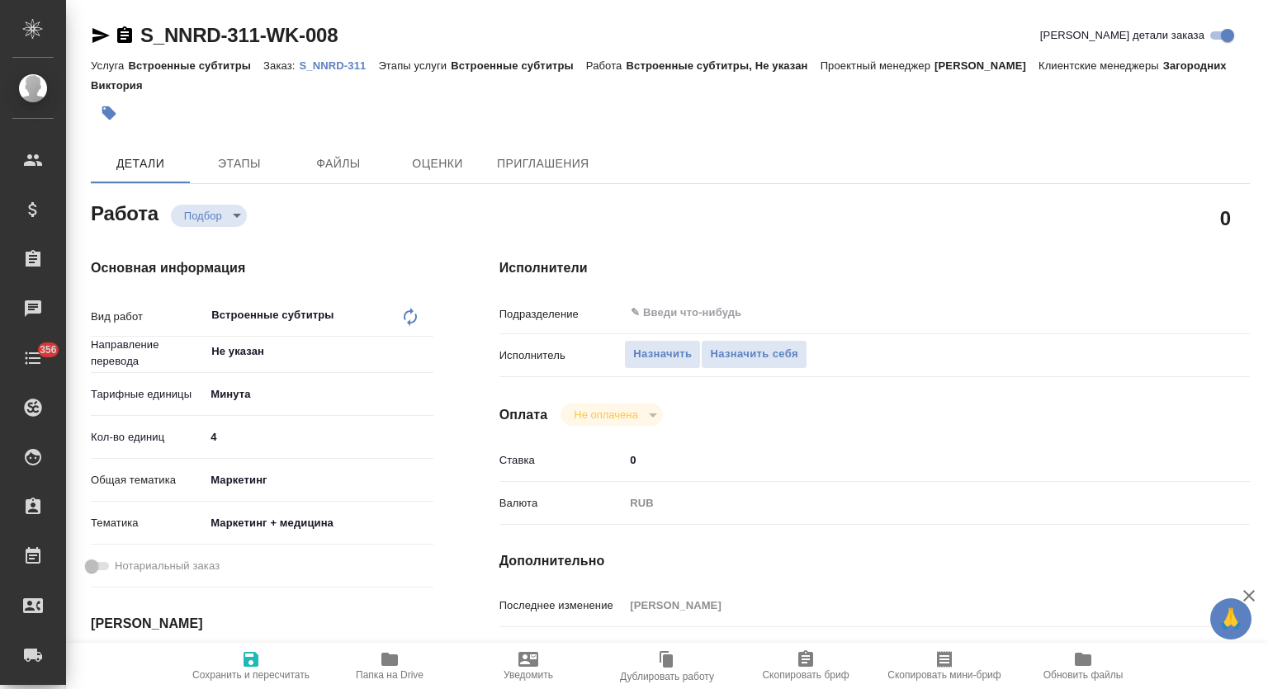
type textarea "x"
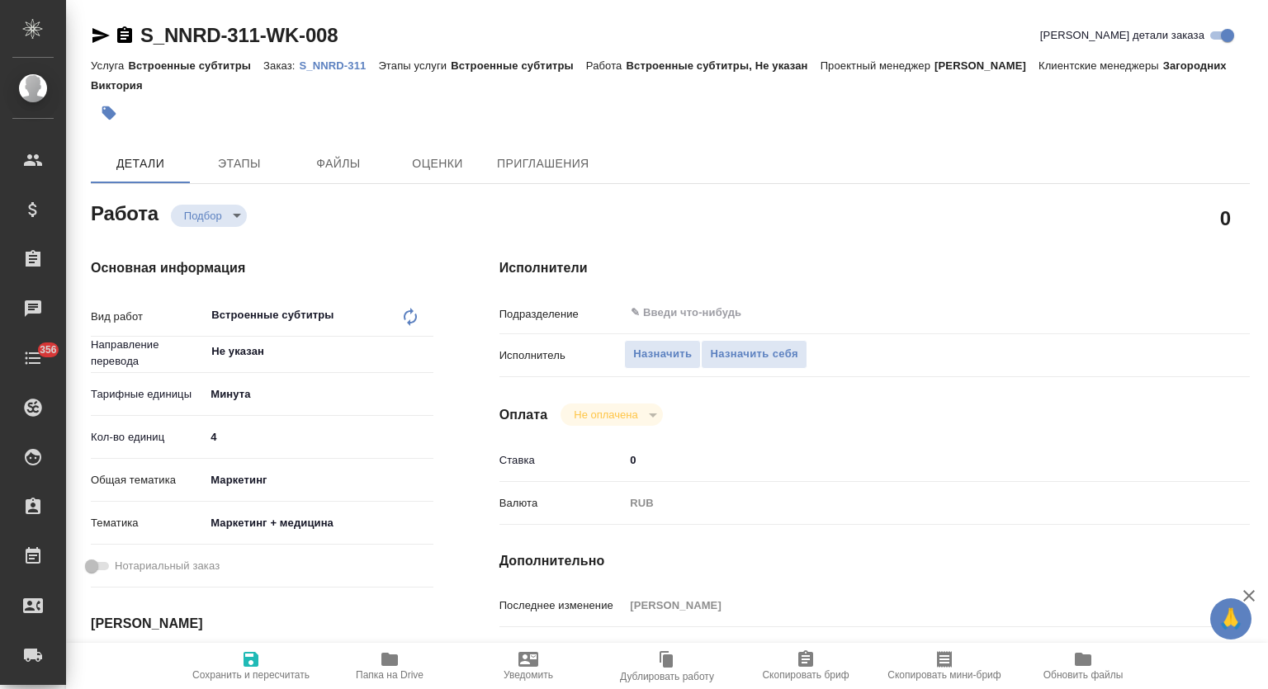
type textarea "x"
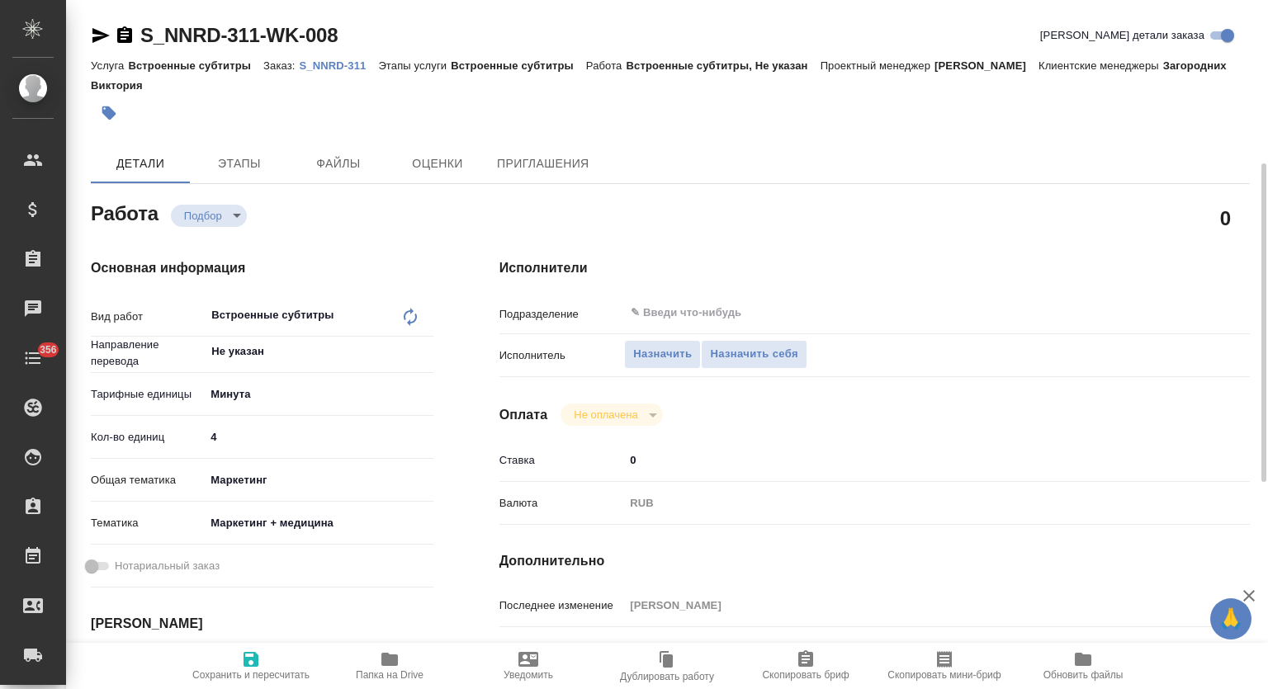
type textarea "x"
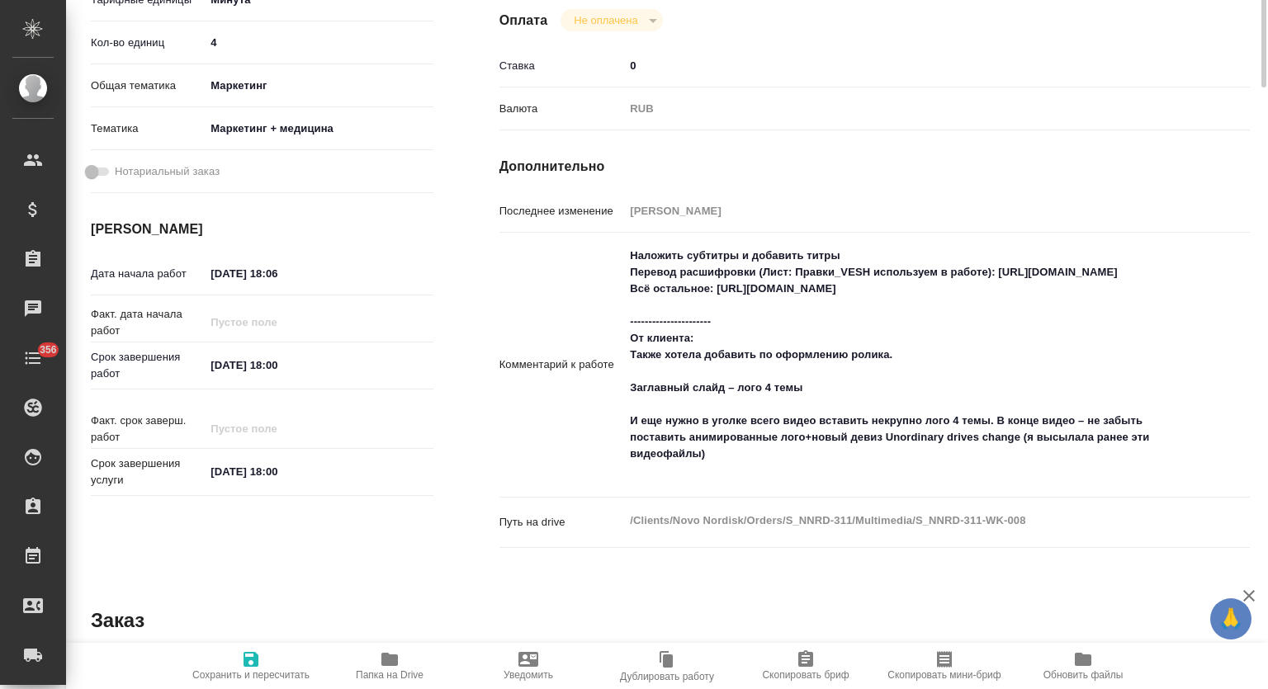
type textarea "x"
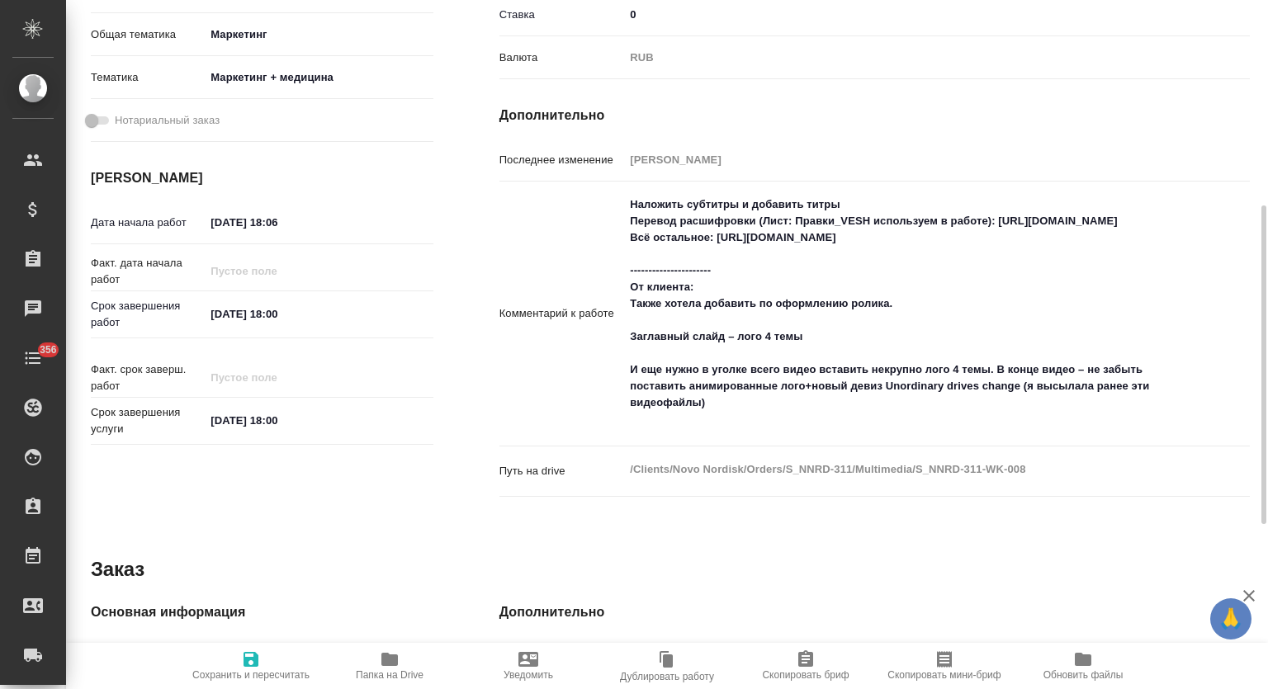
scroll to position [444, 0]
type textarea "x"
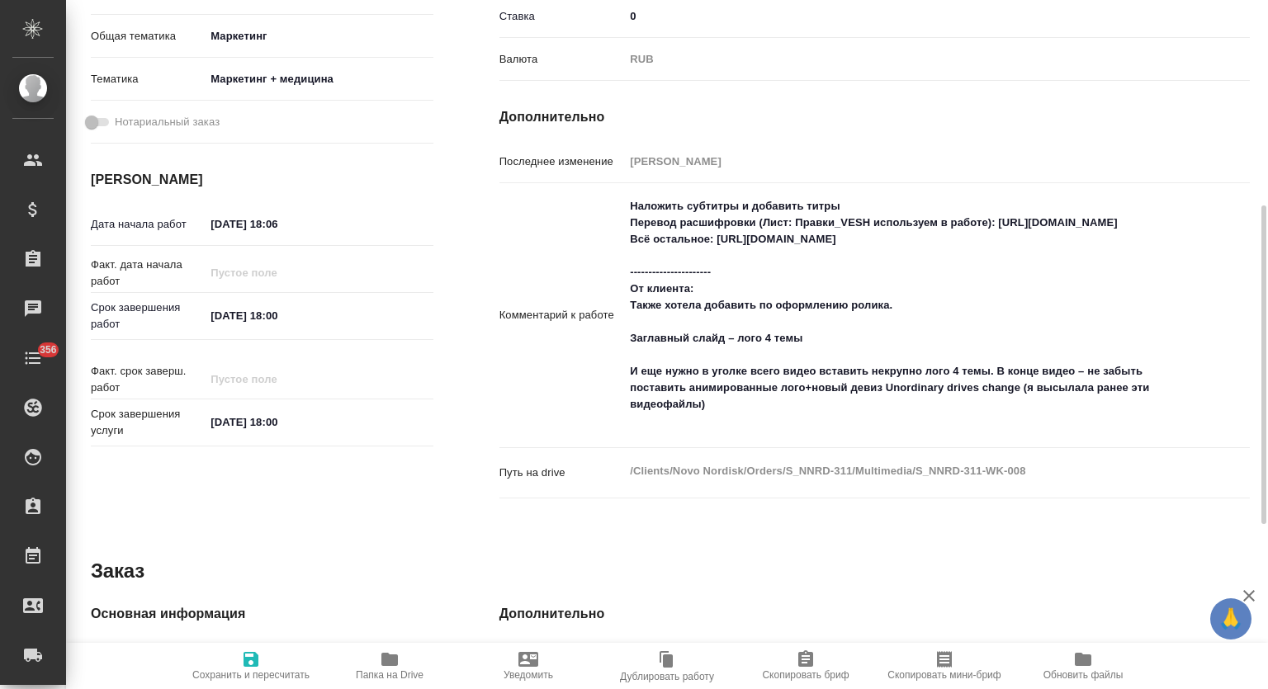
type textarea "x"
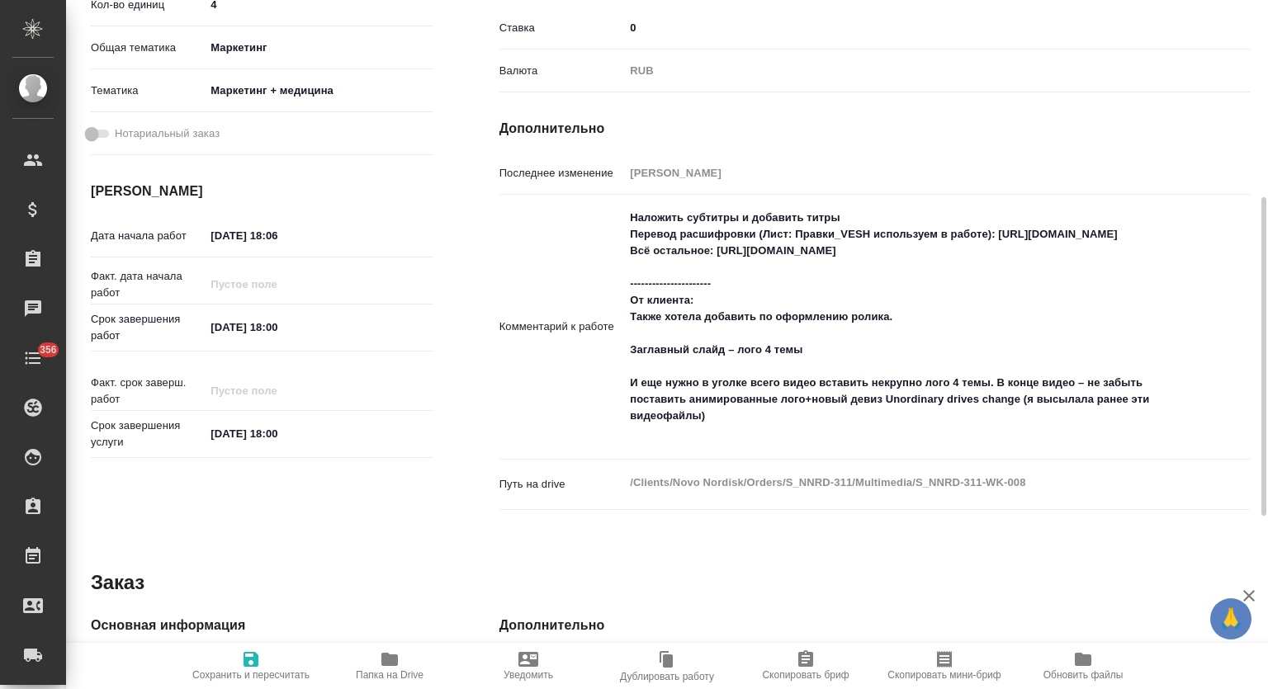
scroll to position [423, 0]
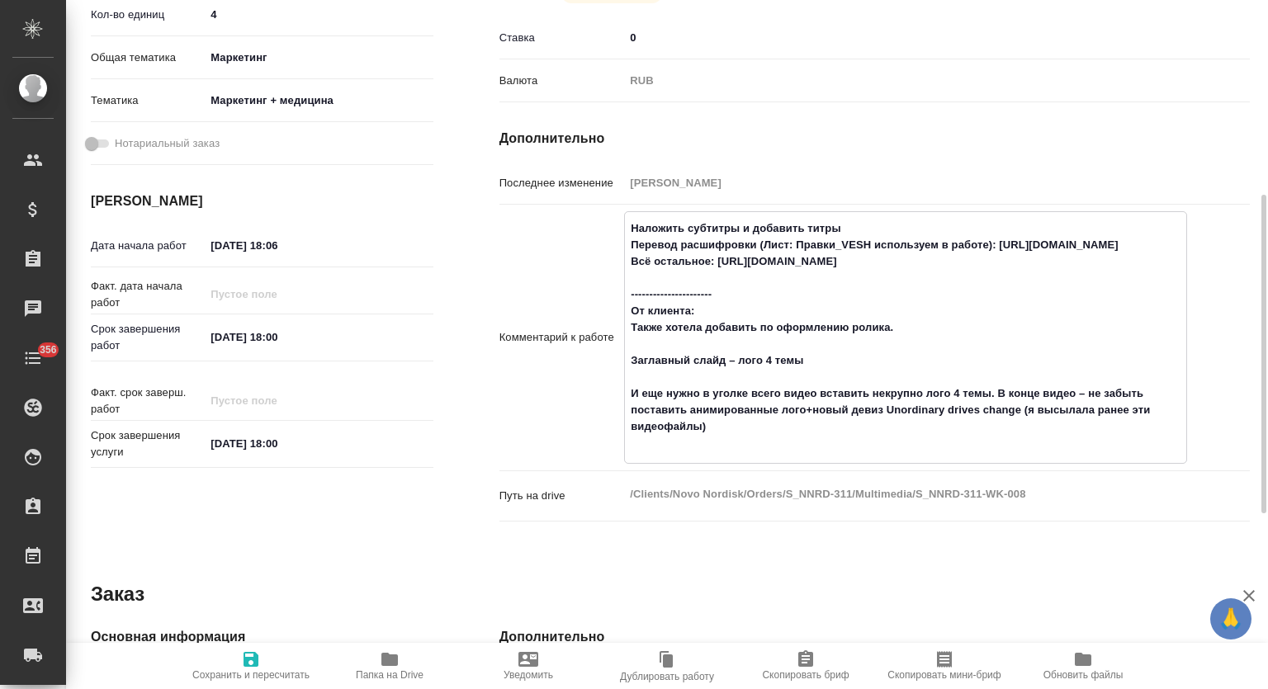
click at [982, 277] on textarea "Наложить субтитры и добавить титры Перевод расшифровки (Лист: Правки_VESH испол…" at bounding box center [905, 336] width 561 height 243
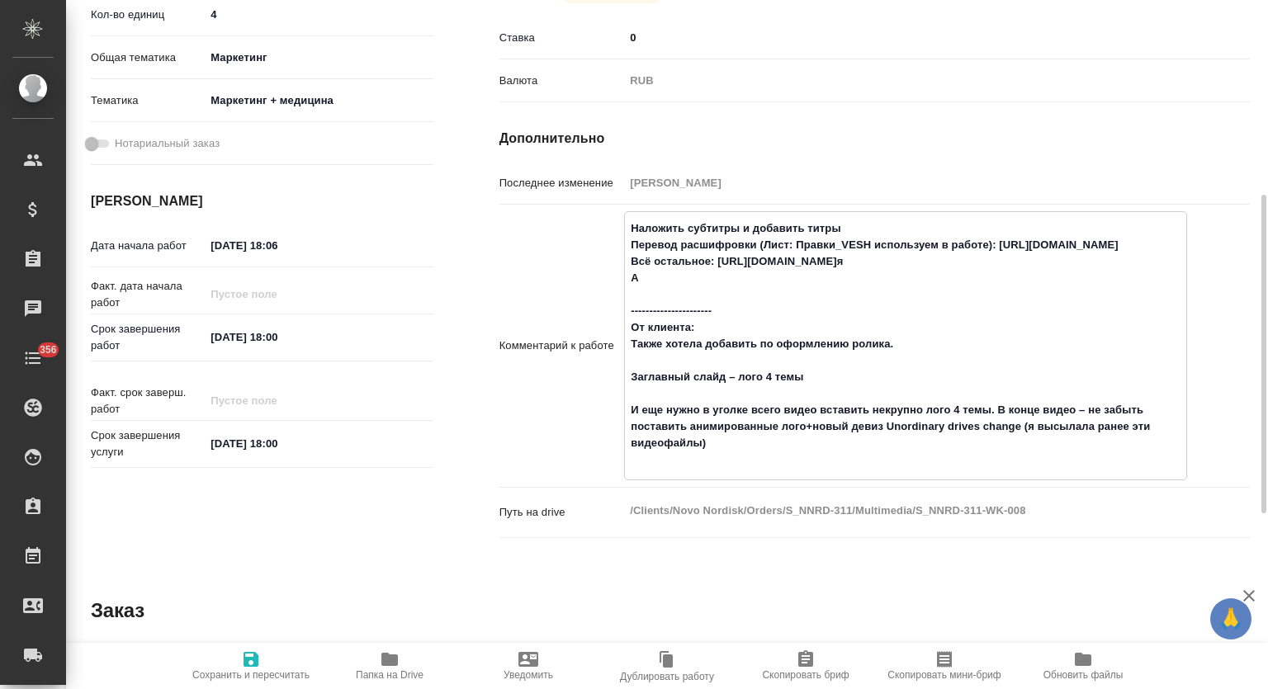
type textarea "Наложить субтитры и добавить титры Перевод расшифровки (Лист: Правки_VESH испол…"
